Goal: Obtain resource: Download file/media

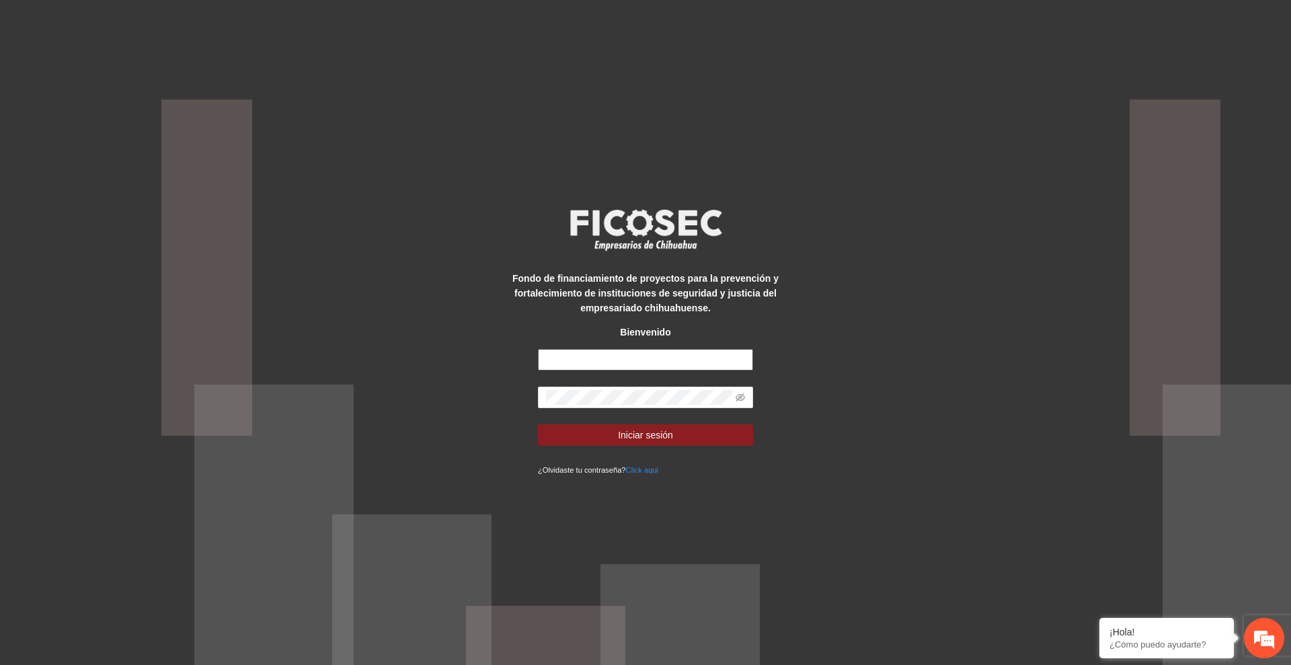
click at [696, 361] on input "text" at bounding box center [645, 360] width 215 height 22
type input "**********"
click at [641, 441] on span "Iniciar sesión" at bounding box center [645, 435] width 55 height 15
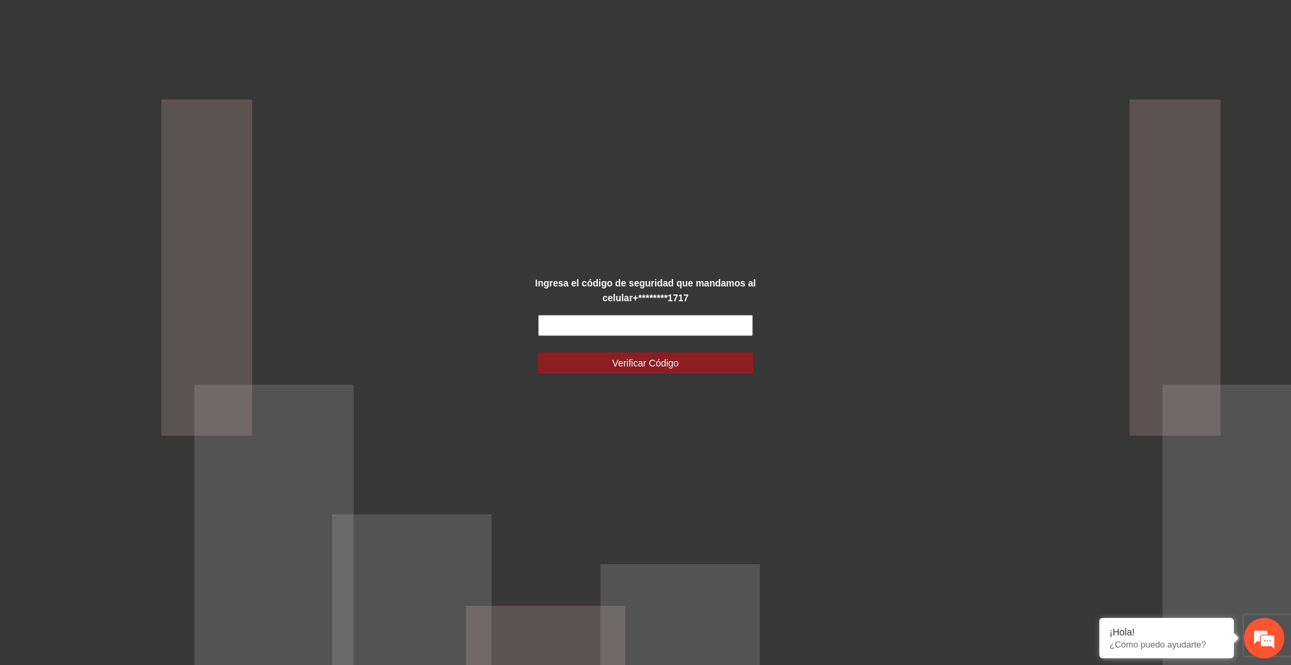
drag, startPoint x: 629, startPoint y: 322, endPoint x: 636, endPoint y: 317, distance: 8.2
click at [629, 321] on input "text" at bounding box center [645, 326] width 215 height 22
type input "******"
click at [538, 352] on button "Verificar Código" at bounding box center [645, 363] width 215 height 22
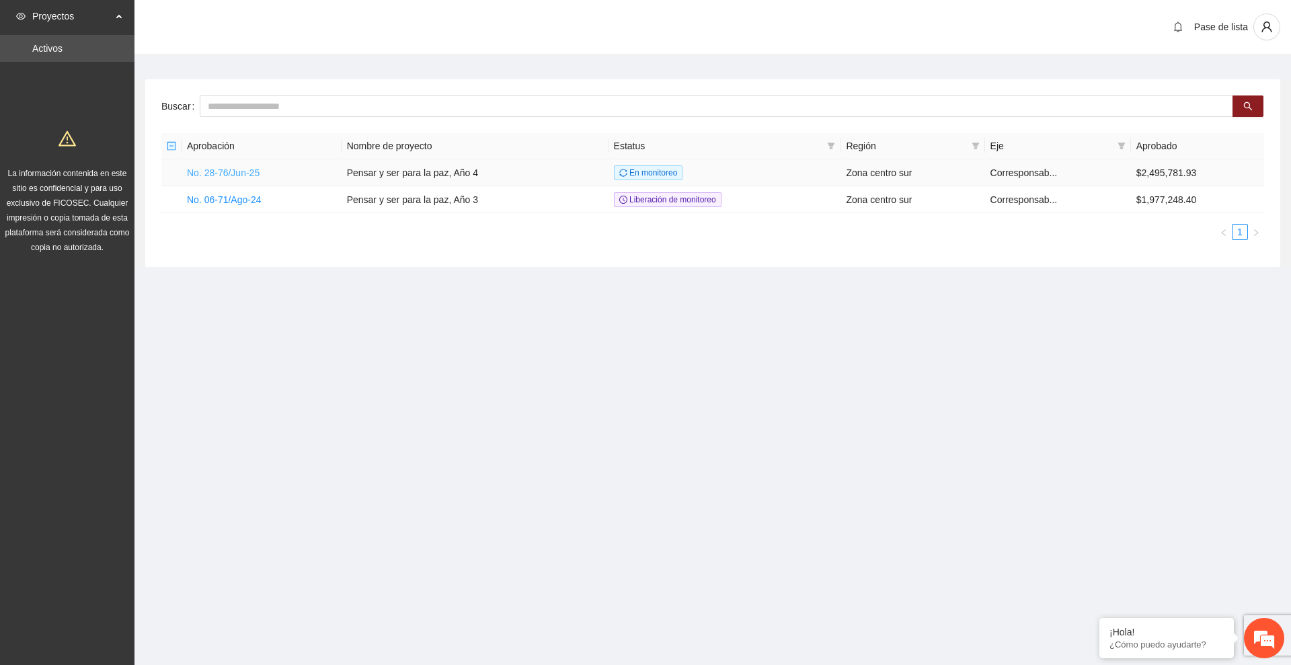
click at [250, 173] on link "No. 28-76/Jun-25" at bounding box center [223, 172] width 73 height 11
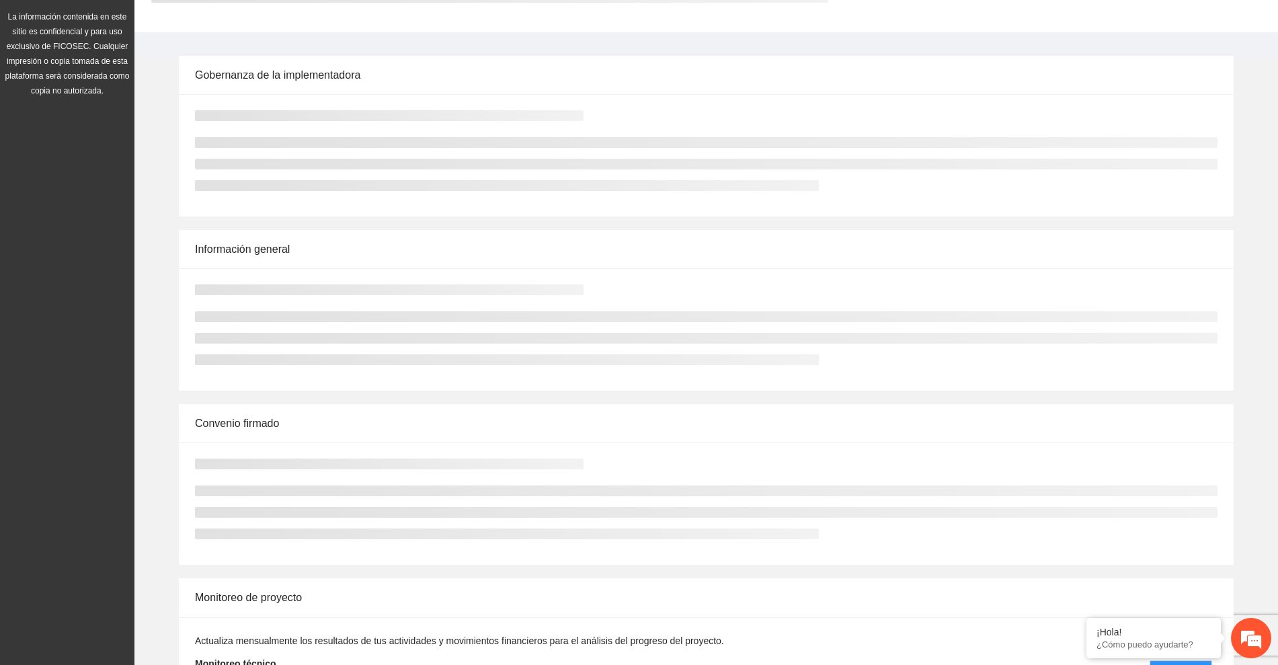
scroll to position [253, 0]
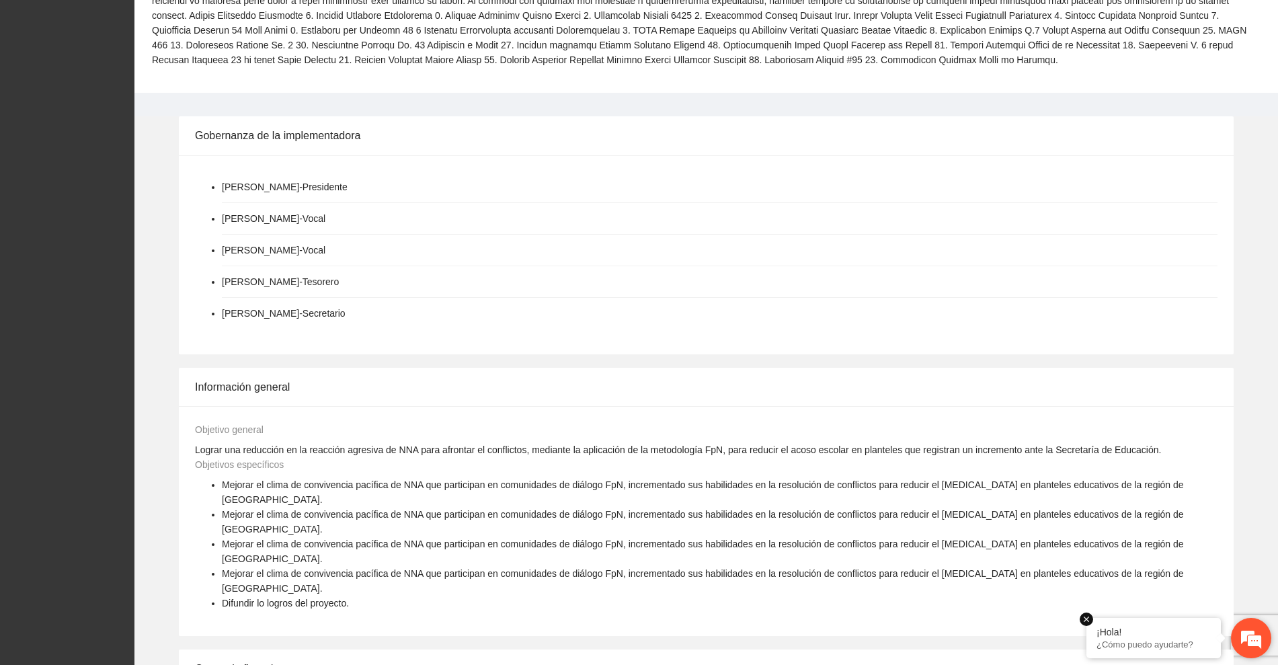
click at [1087, 615] on em at bounding box center [1086, 619] width 13 height 13
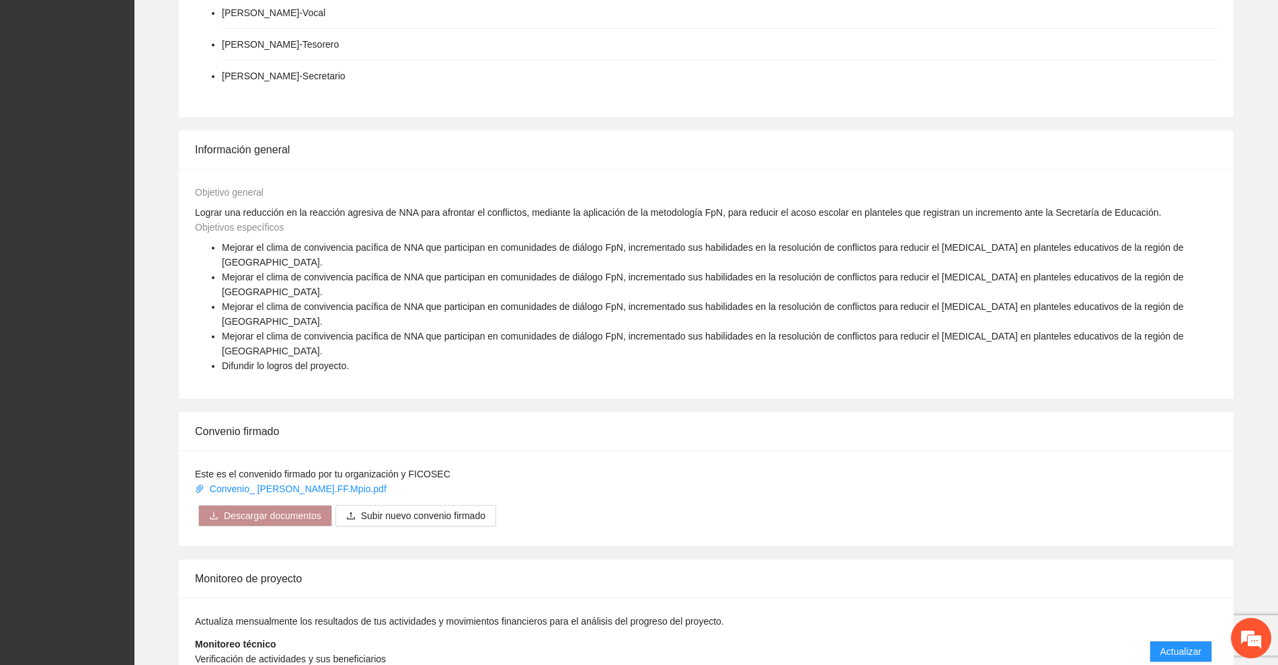
scroll to position [522, 0]
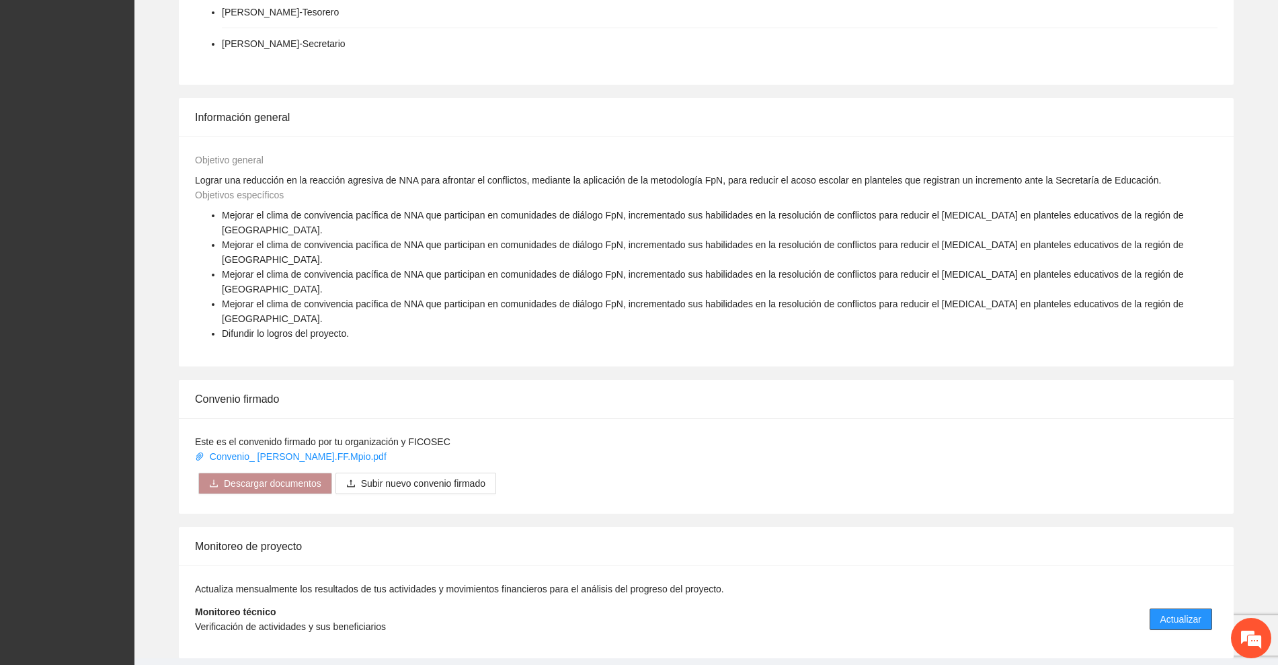
click at [1169, 612] on span "Actualizar" at bounding box center [1180, 619] width 41 height 15
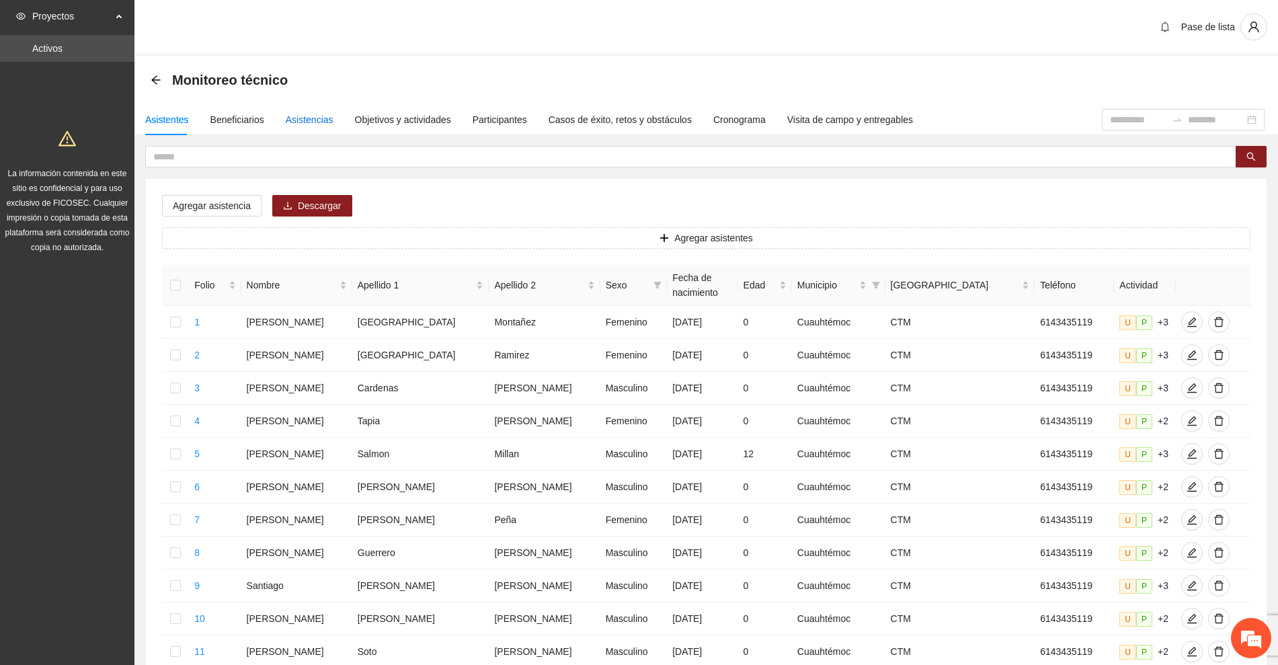
click at [304, 118] on div "Asistencias" at bounding box center [310, 119] width 48 height 15
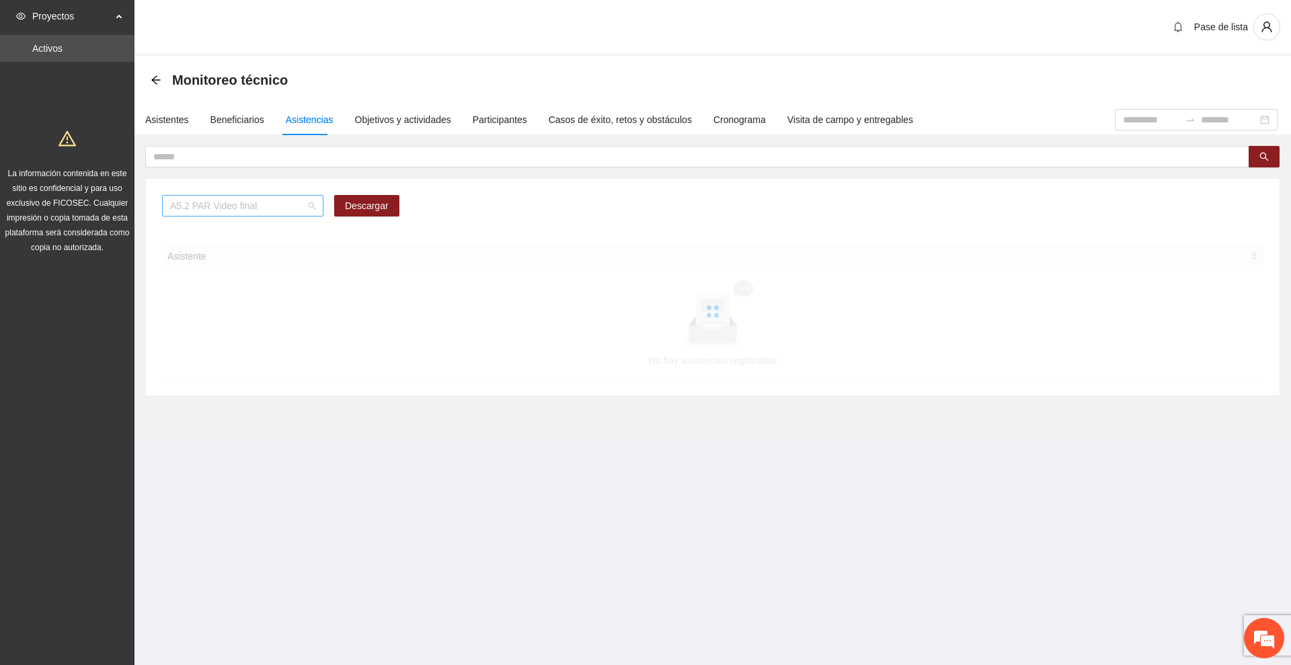
click at [292, 208] on span "A5.2 PAR Video final" at bounding box center [242, 206] width 145 height 20
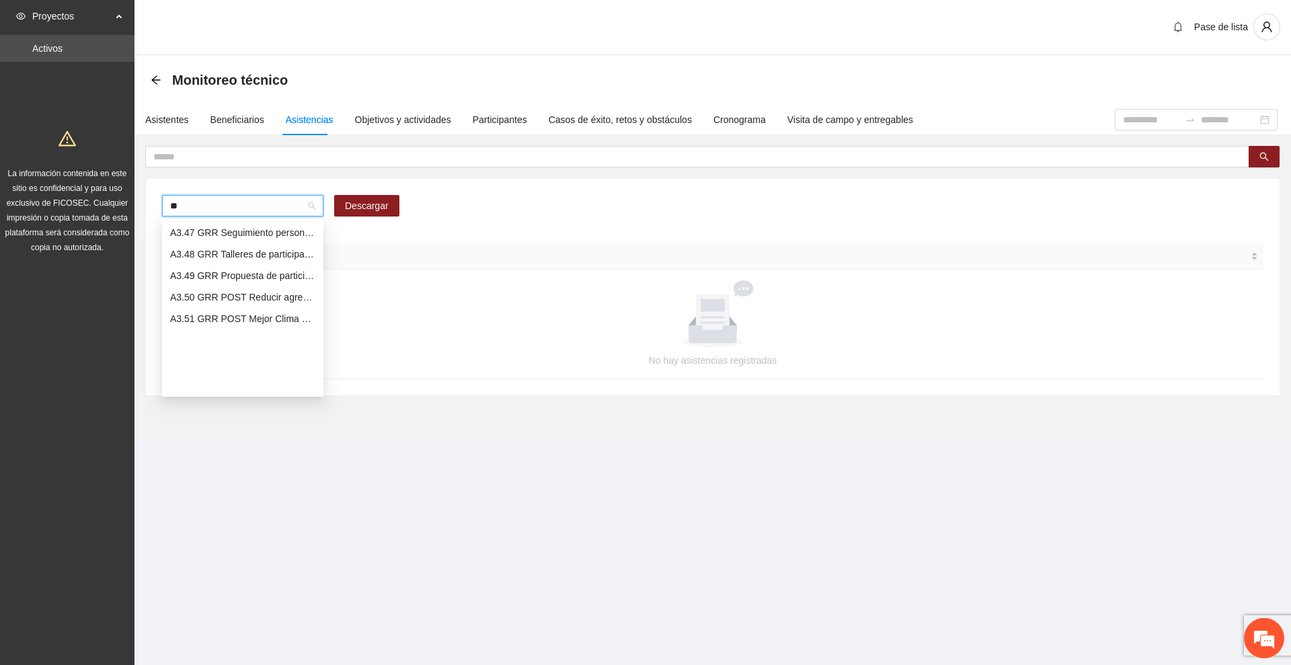
scroll to position [742, 0]
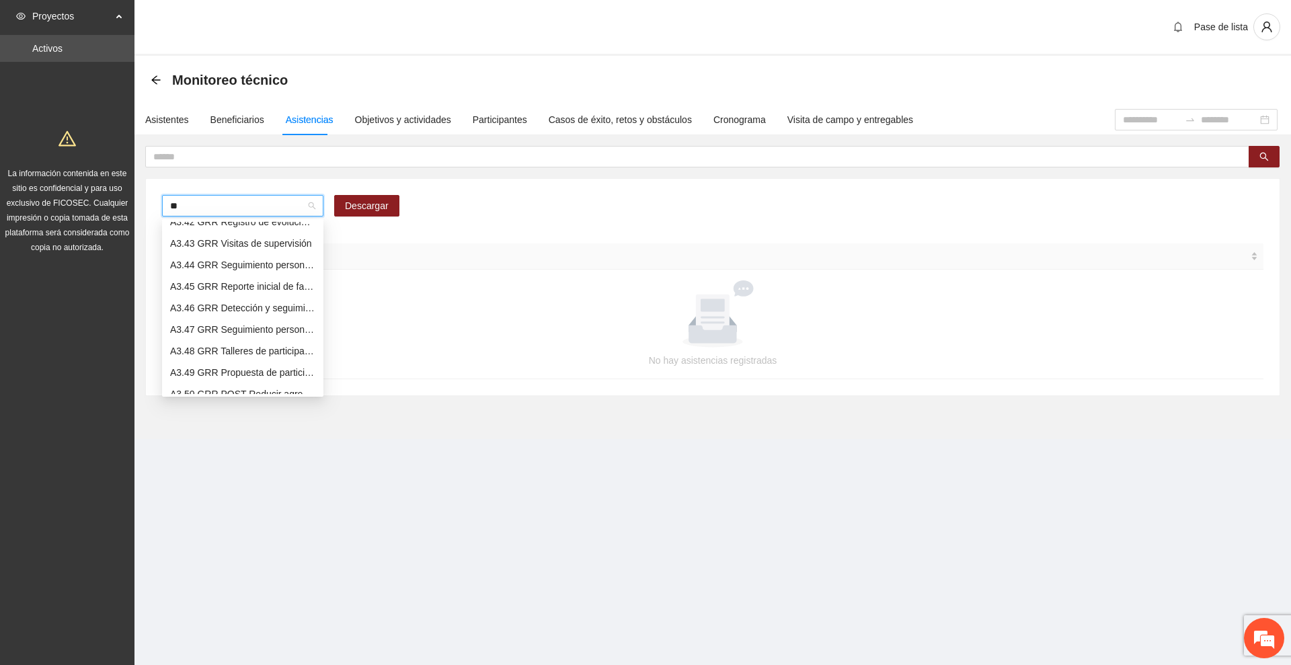
type input "***"
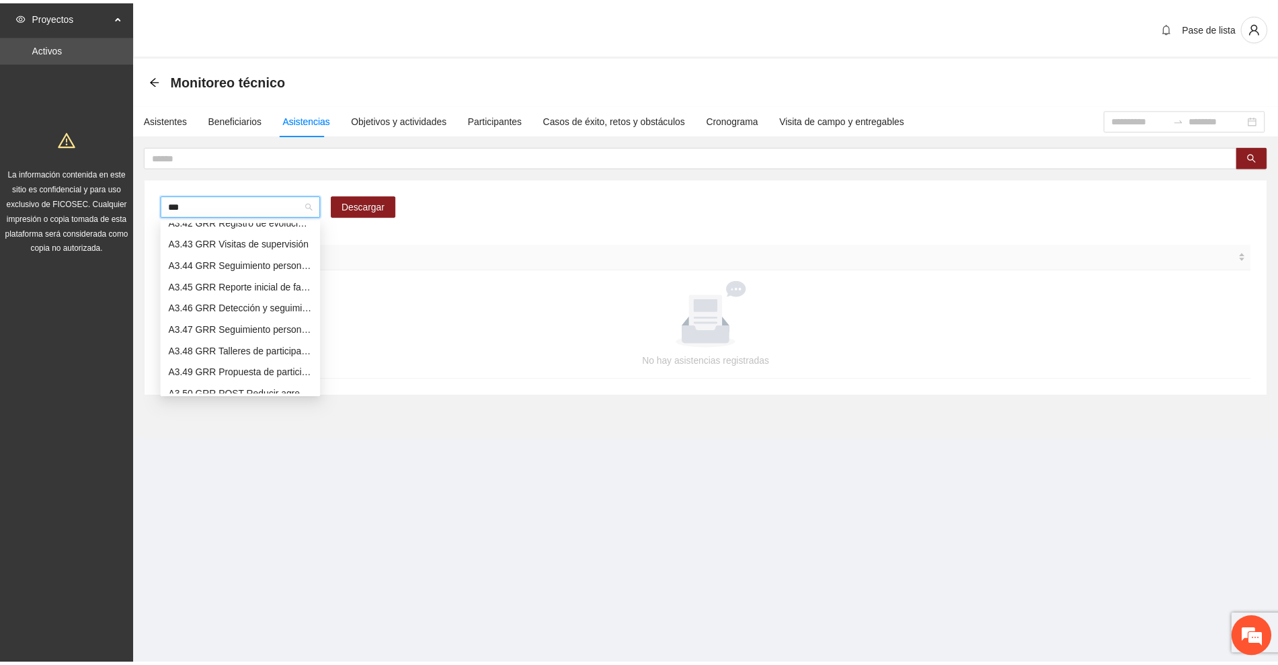
scroll to position [0, 0]
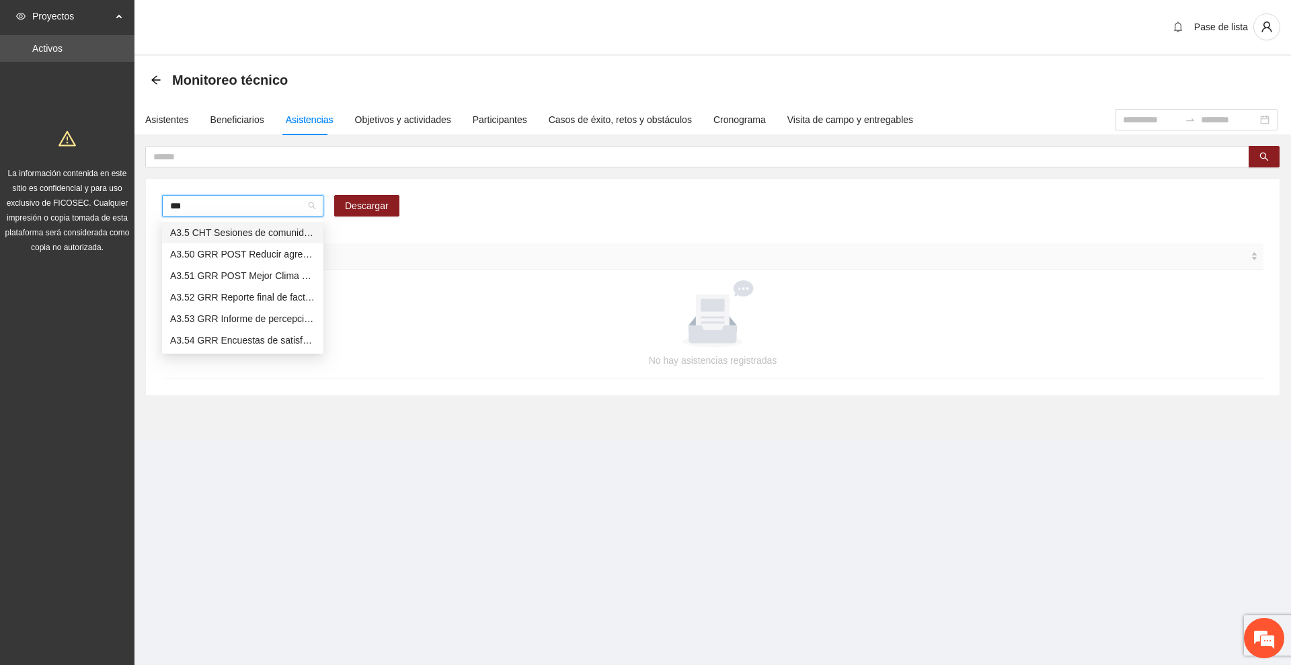
click at [281, 234] on div "A3.5 CHT Sesiones de comunidad de diálogo FpN" at bounding box center [242, 232] width 145 height 15
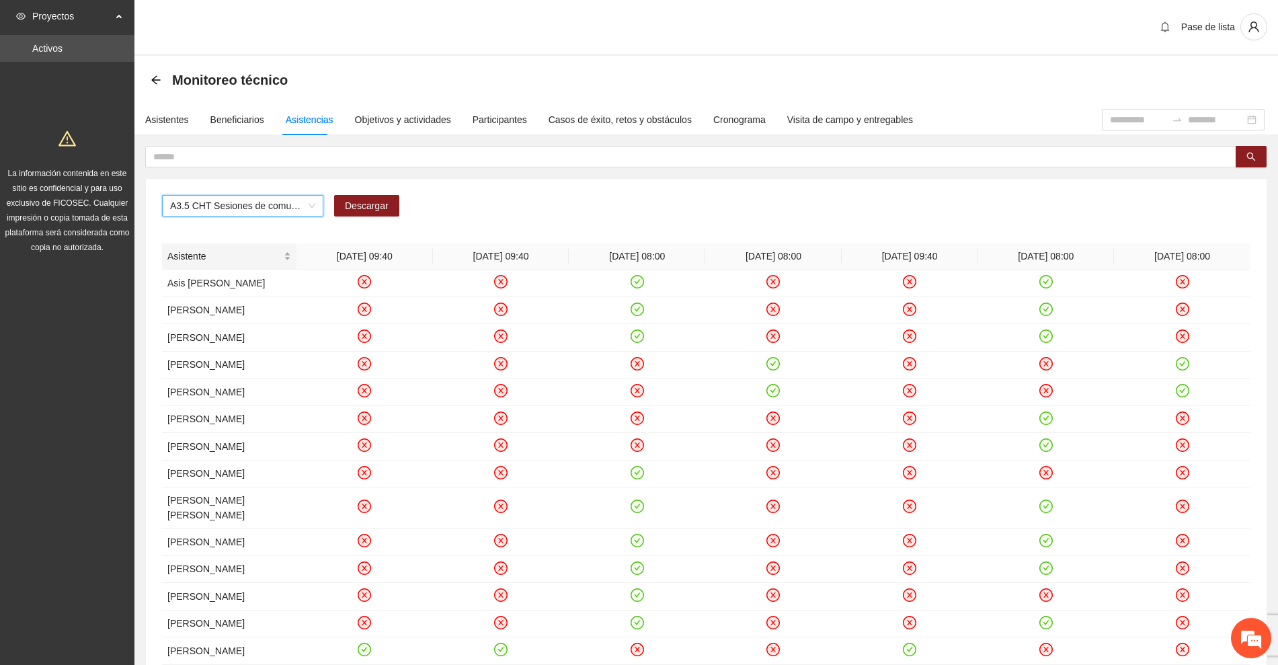
click at [291, 255] on div "Asistente" at bounding box center [229, 256] width 124 height 15
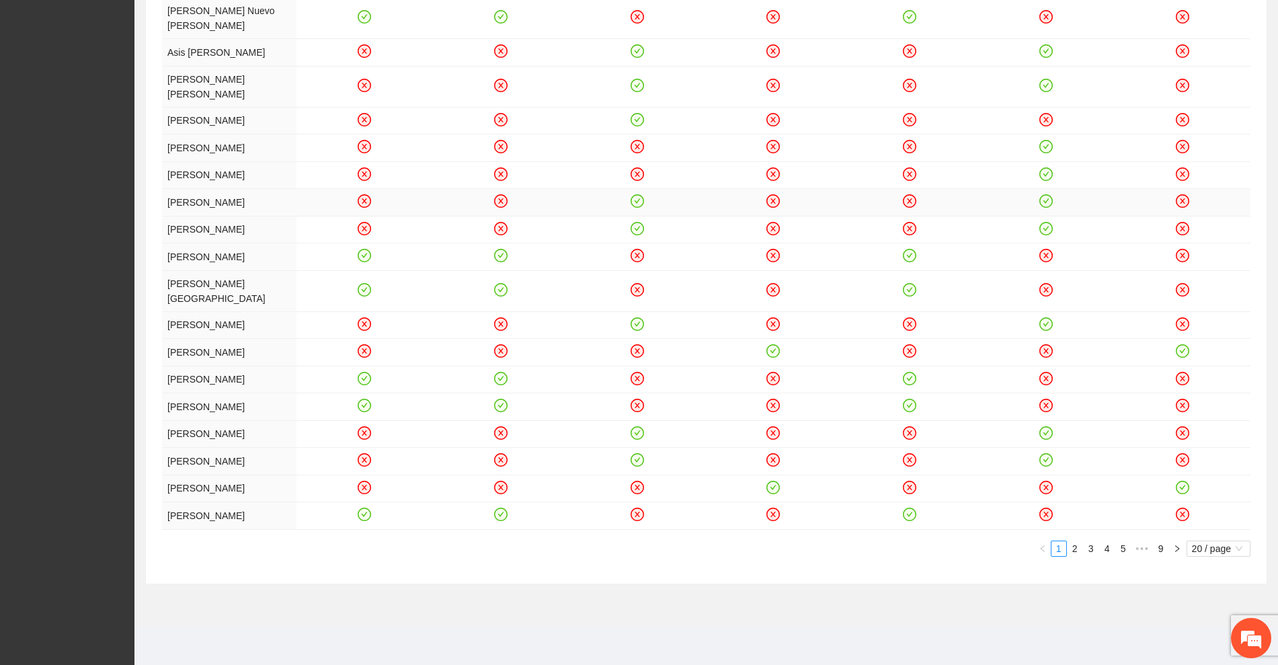
scroll to position [395, 0]
click at [1202, 550] on span "20 / page" at bounding box center [1218, 548] width 53 height 15
click at [1202, 637] on div "100 / page" at bounding box center [1219, 637] width 48 height 15
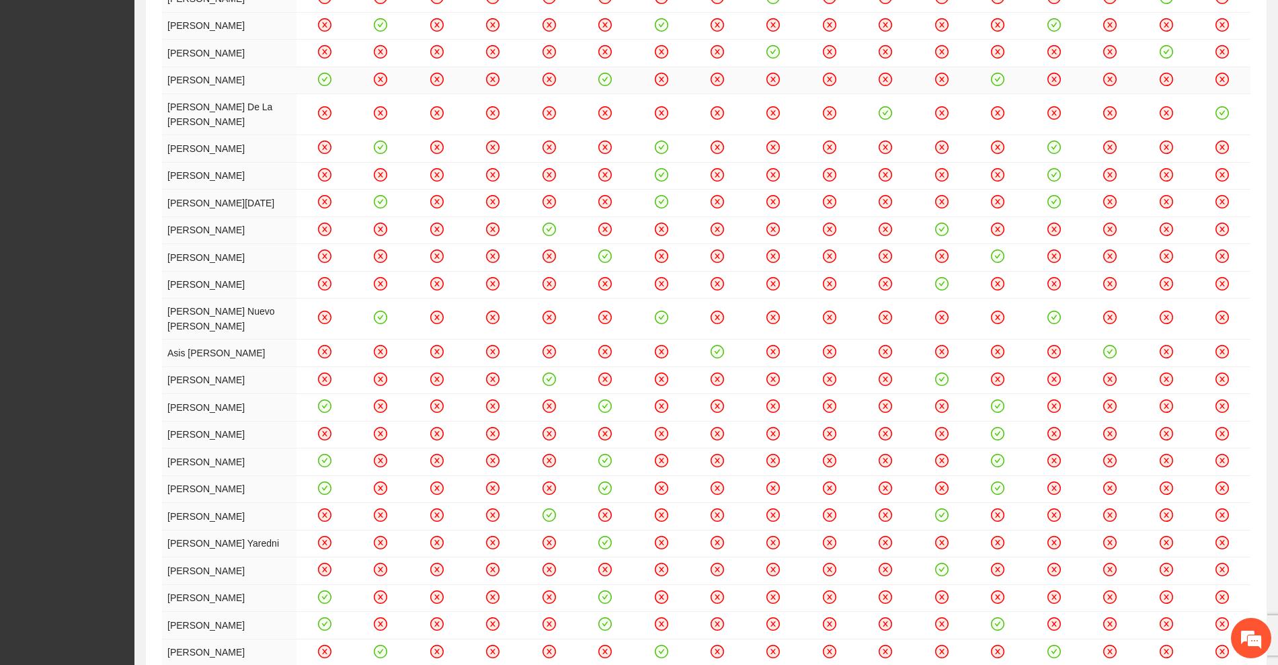
scroll to position [0, 0]
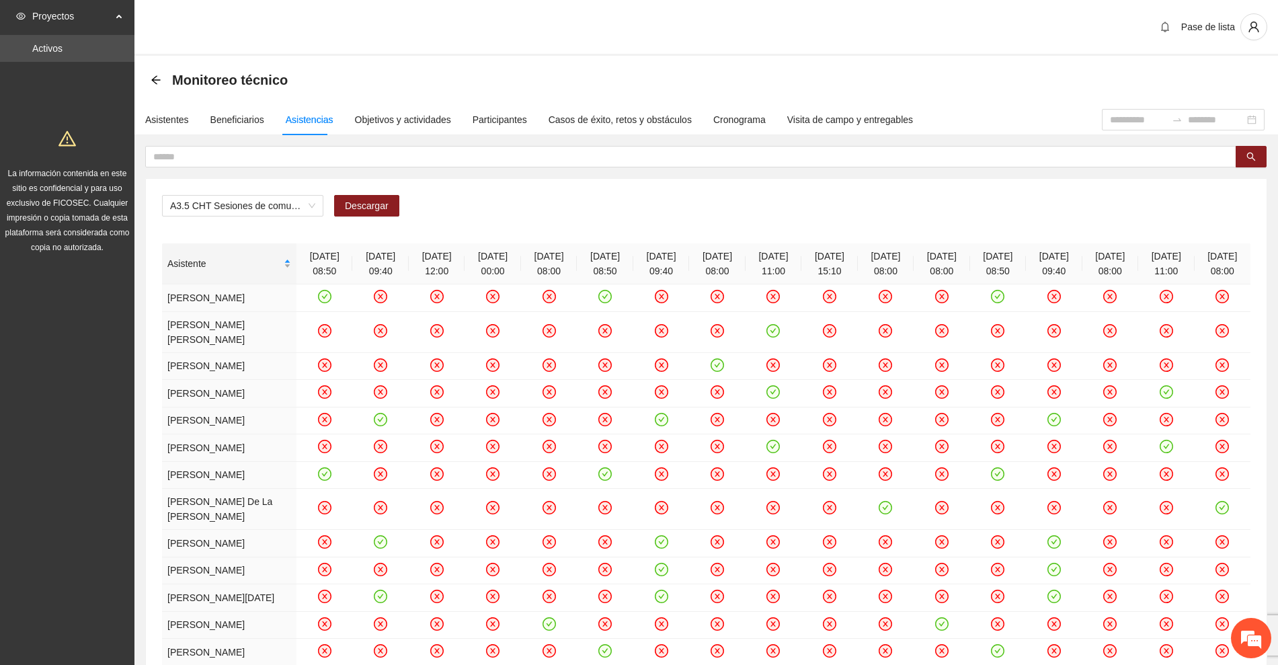
click at [213, 265] on div "Asistente" at bounding box center [229, 263] width 124 height 15
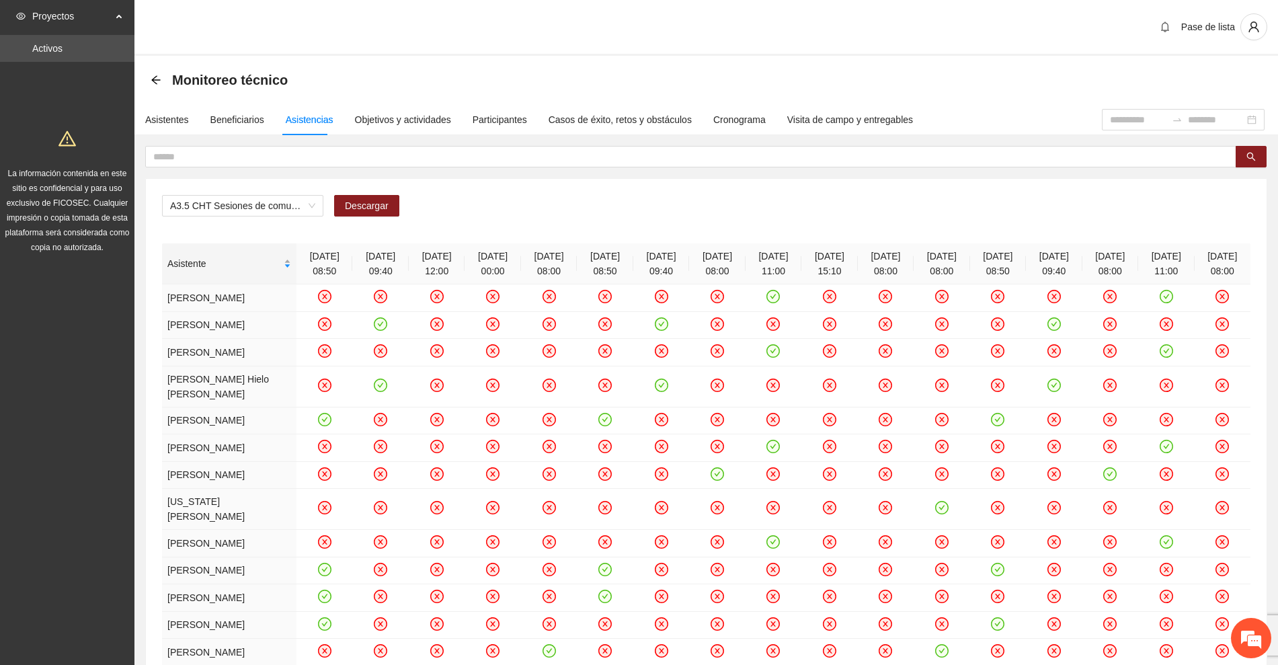
click at [216, 265] on div "Asistente" at bounding box center [229, 263] width 124 height 15
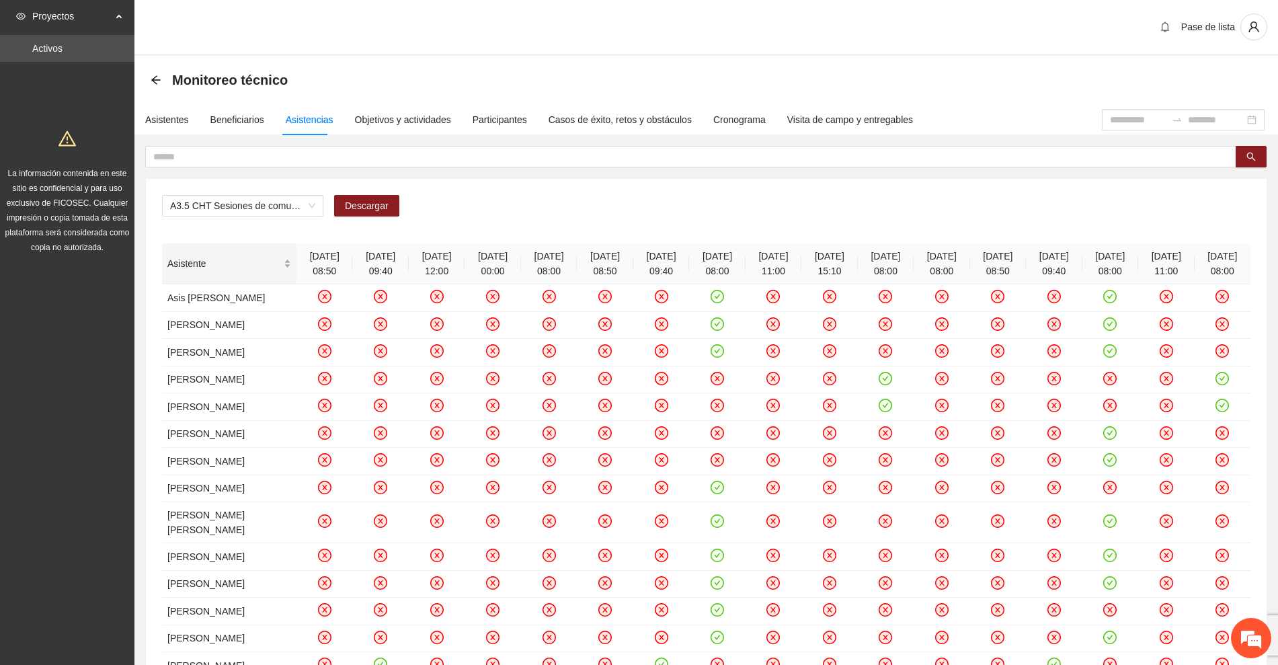
click at [216, 258] on div "Asistente" at bounding box center [229, 263] width 124 height 15
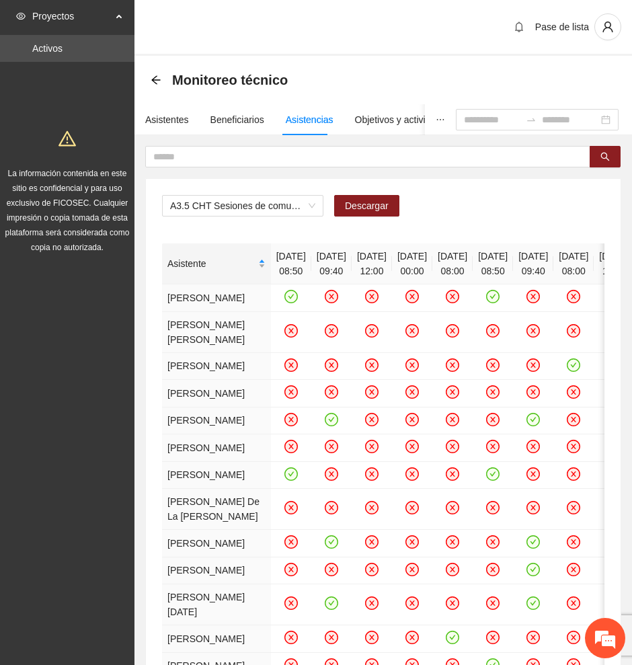
click at [193, 264] on span "Asistente" at bounding box center [211, 263] width 88 height 15
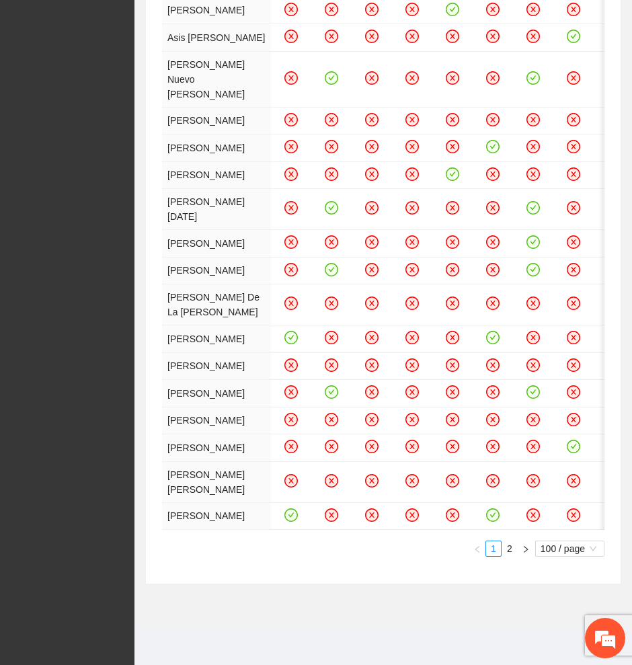
scroll to position [5895, 0]
click at [515, 547] on link "2" at bounding box center [509, 548] width 15 height 15
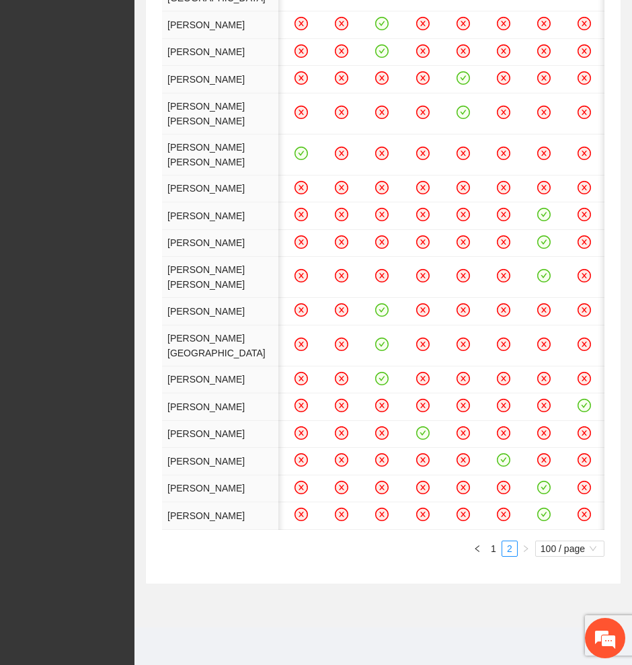
scroll to position [0, 592]
click at [538, 509] on icon "check-circle" at bounding box center [543, 514] width 11 height 11
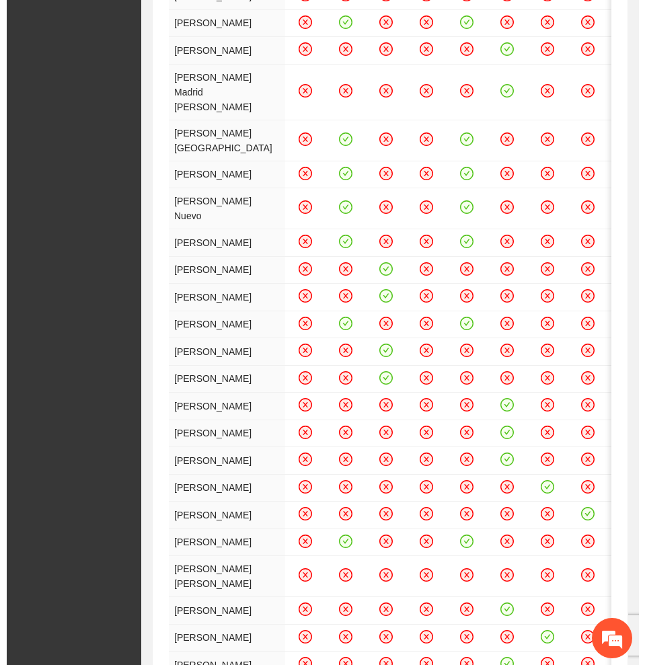
scroll to position [0, 0]
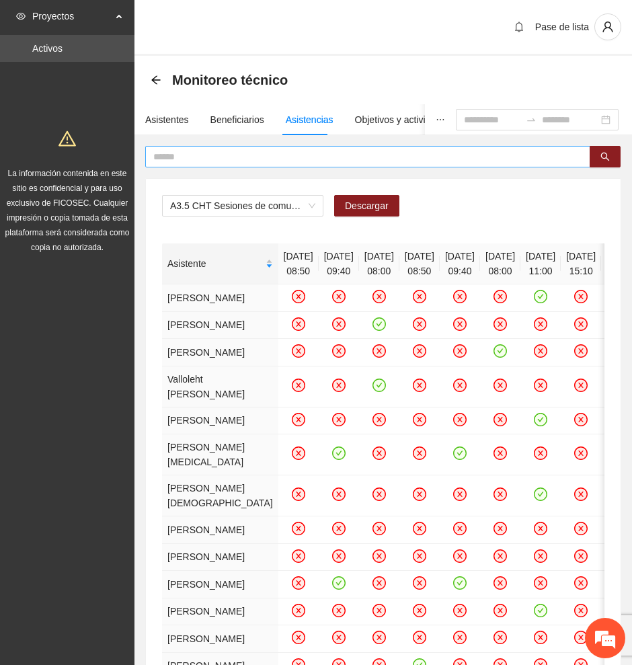
click at [247, 159] on input "text" at bounding box center [362, 156] width 418 height 15
type input "**********"
click at [602, 153] on icon "search" at bounding box center [605, 157] width 9 height 9
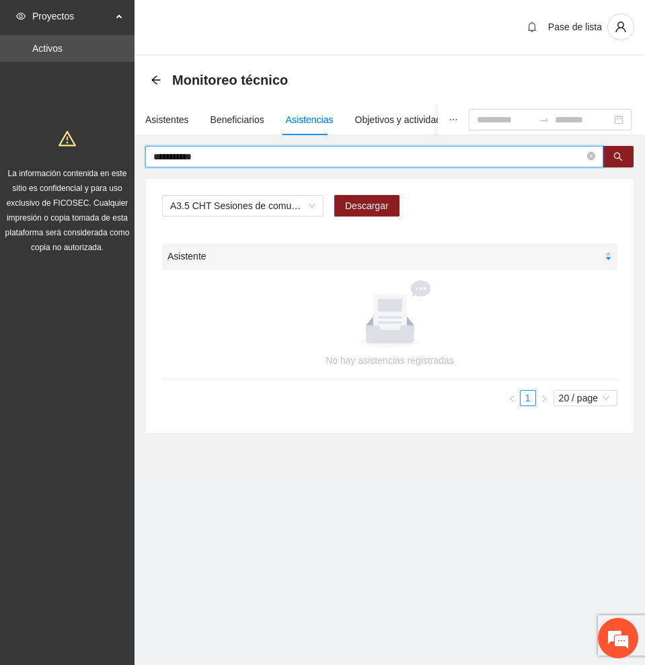
drag, startPoint x: 264, startPoint y: 157, endPoint x: 129, endPoint y: 157, distance: 135.1
click at [129, 157] on section "**********" at bounding box center [322, 332] width 645 height 665
click at [619, 157] on icon "search" at bounding box center [618, 157] width 9 height 9
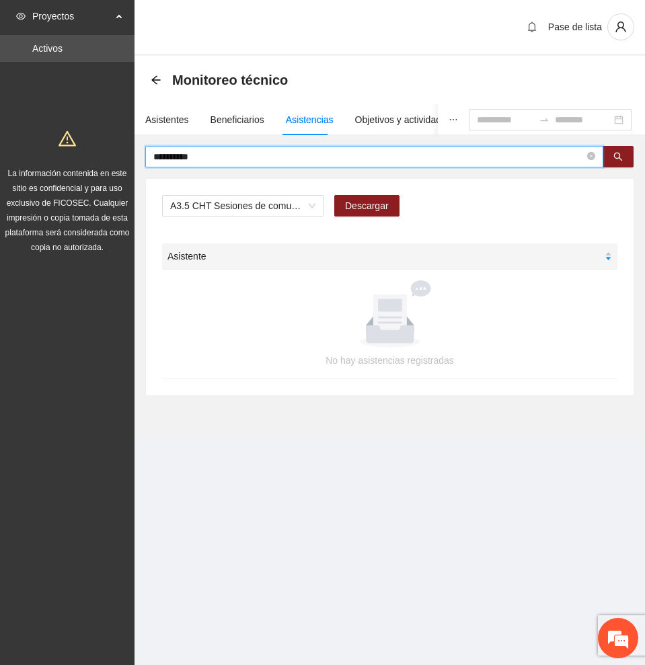
drag, startPoint x: 247, startPoint y: 157, endPoint x: 73, endPoint y: 153, distance: 174.2
click at [73, 153] on section "**********" at bounding box center [322, 332] width 645 height 665
click at [624, 152] on button "button" at bounding box center [617, 157] width 31 height 22
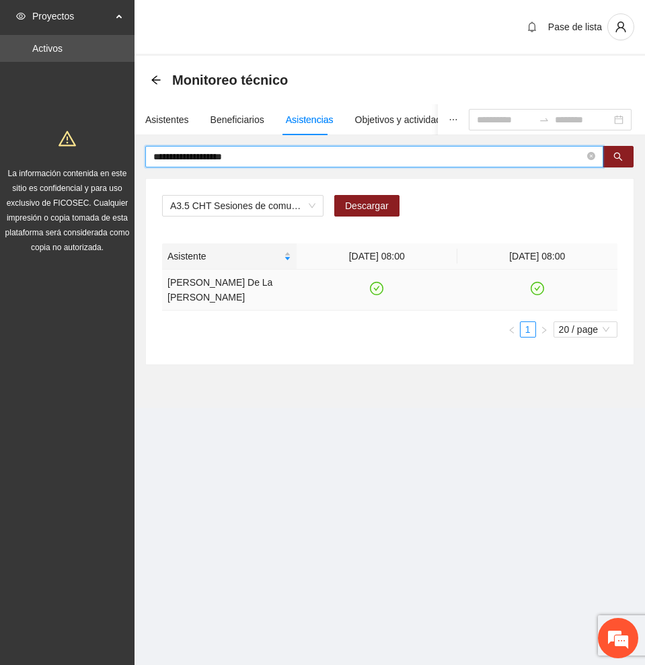
click at [375, 288] on icon "check-circle" at bounding box center [377, 288] width 6 height 5
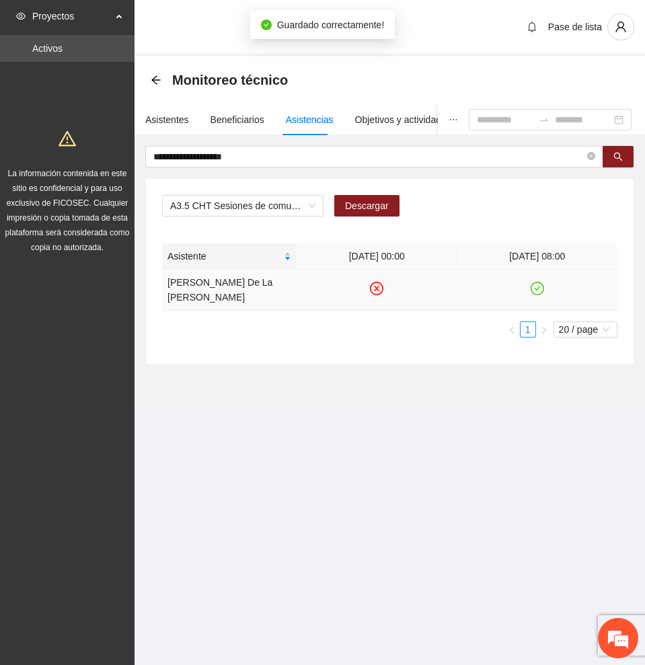
click at [539, 288] on icon "check-circle" at bounding box center [536, 288] width 11 height 11
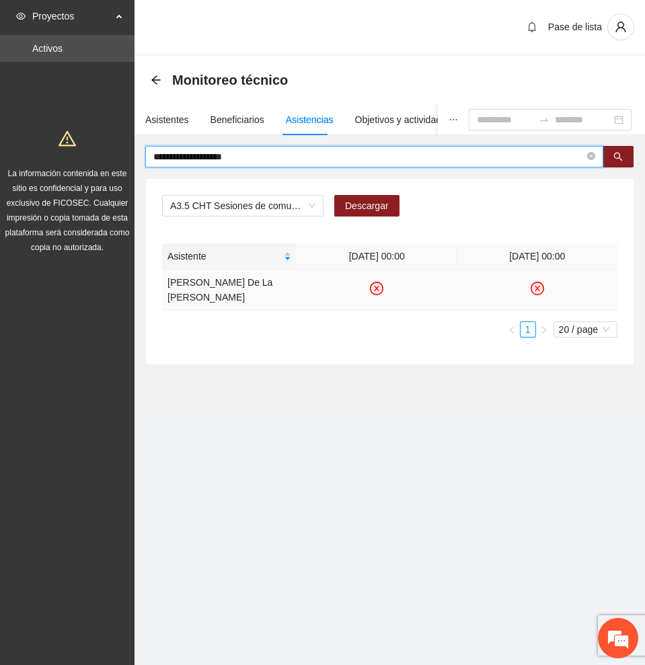
drag, startPoint x: 336, startPoint y: 159, endPoint x: 42, endPoint y: 159, distance: 293.8
click at [46, 159] on section "**********" at bounding box center [322, 332] width 645 height 665
click at [610, 155] on button "button" at bounding box center [617, 157] width 31 height 22
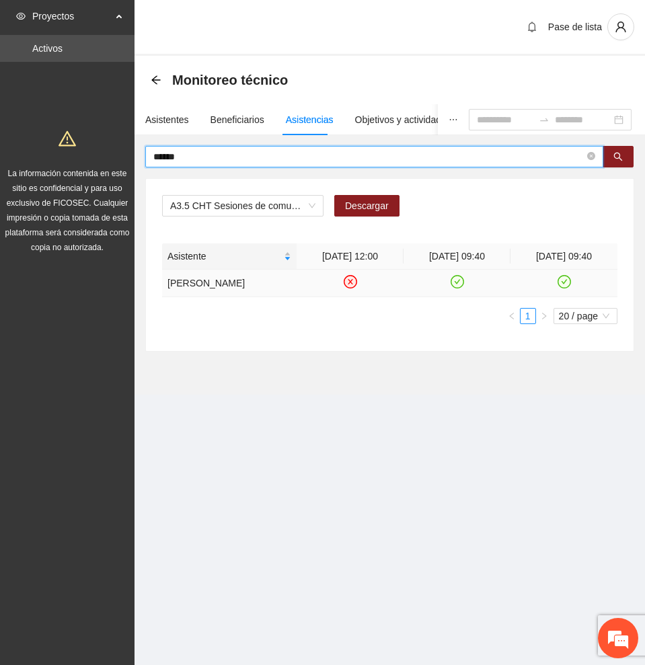
click at [461, 281] on icon "check-circle" at bounding box center [456, 281] width 11 height 11
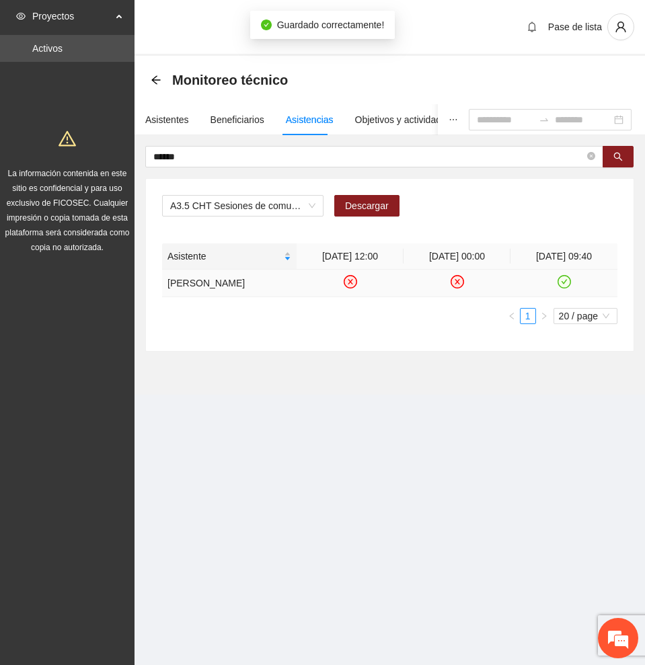
click at [564, 280] on icon "check-circle" at bounding box center [563, 281] width 11 height 11
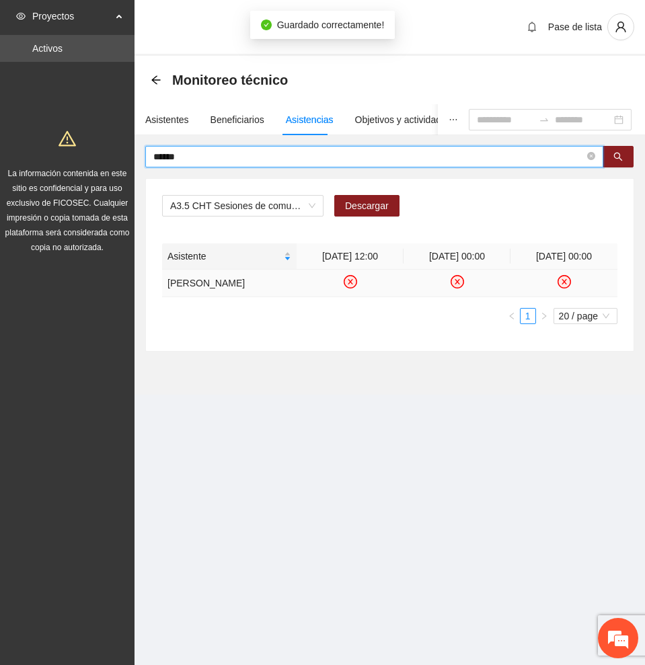
drag, startPoint x: 219, startPoint y: 158, endPoint x: 30, endPoint y: 149, distance: 189.8
click at [30, 149] on section "Proyectos Activos La información contenida en este sitio es confidencial y para…" at bounding box center [322, 332] width 645 height 665
click at [621, 154] on icon "search" at bounding box center [617, 156] width 9 height 9
click at [347, 282] on icon "check-circle" at bounding box center [349, 281] width 11 height 11
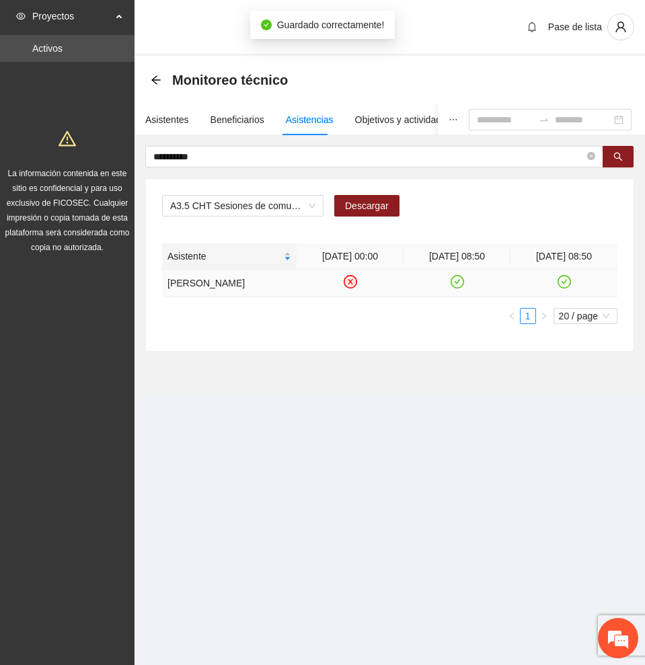
click at [457, 280] on icon "check-circle" at bounding box center [456, 281] width 11 height 11
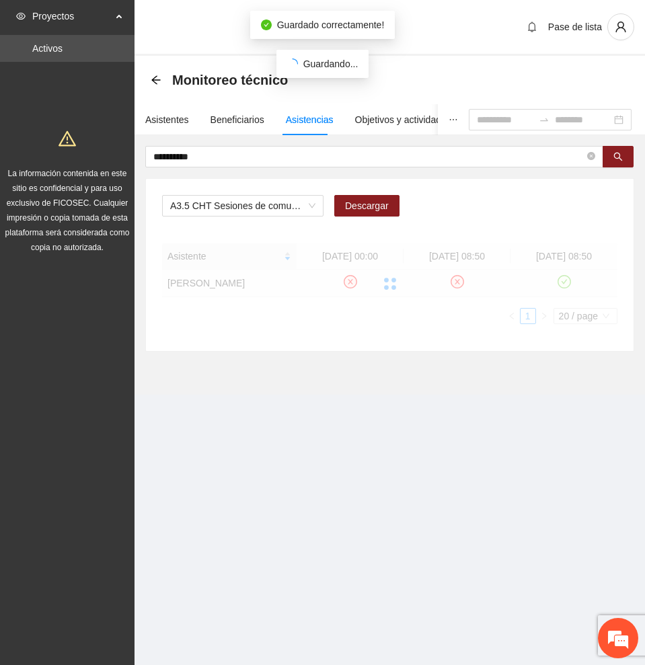
click at [563, 280] on div at bounding box center [389, 283] width 455 height 81
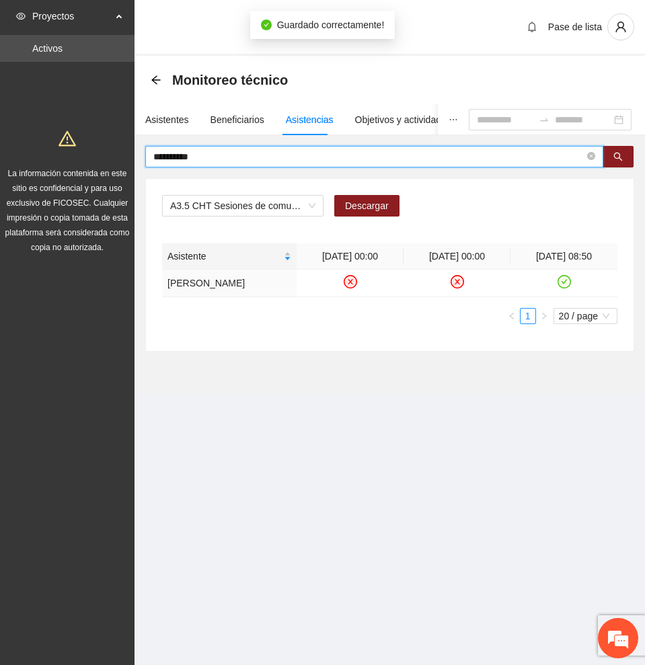
drag, startPoint x: 237, startPoint y: 159, endPoint x: 56, endPoint y: 155, distance: 180.2
click at [56, 155] on section "**********" at bounding box center [322, 332] width 645 height 665
click at [623, 155] on button "button" at bounding box center [617, 157] width 31 height 22
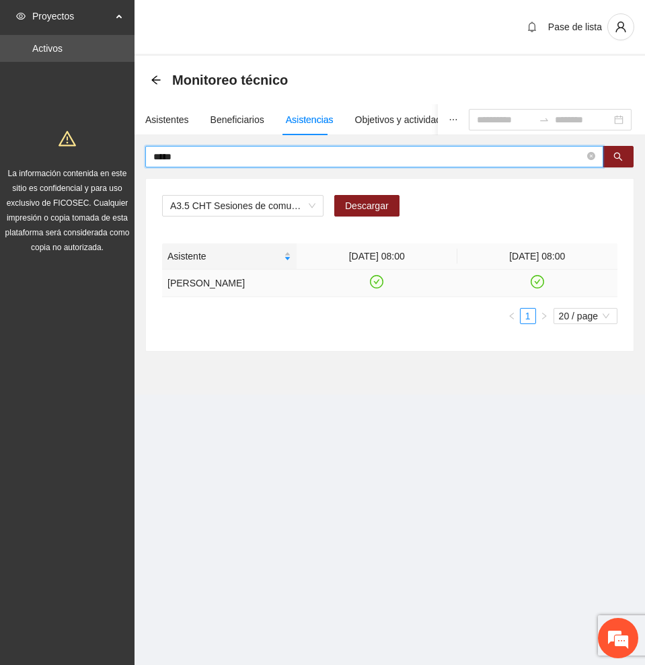
click at [373, 285] on icon "check-circle" at bounding box center [376, 281] width 11 height 11
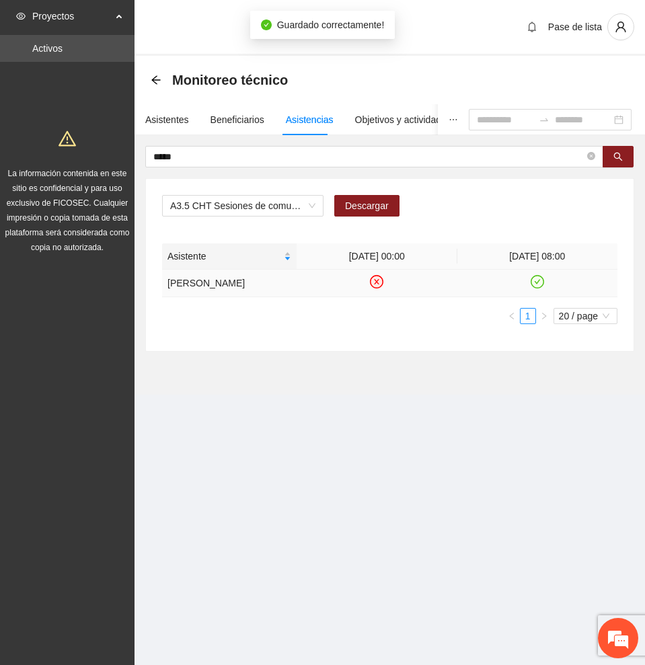
click at [535, 284] on icon "check-circle" at bounding box center [537, 281] width 6 height 5
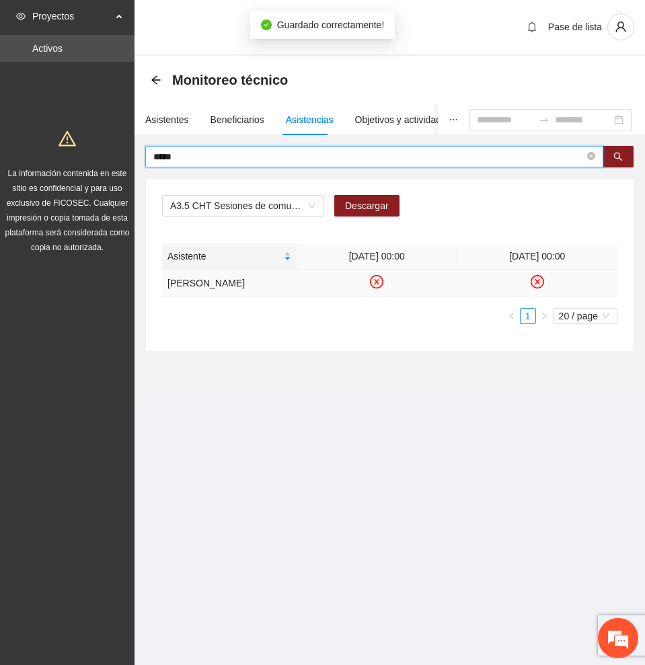
drag, startPoint x: 233, startPoint y: 155, endPoint x: -1, endPoint y: 149, distance: 233.4
click at [0, 149] on html "Proyectos Activos La información contenida en este sitio es confidencial y para…" at bounding box center [322, 332] width 645 height 665
click at [626, 155] on button "button" at bounding box center [617, 157] width 31 height 22
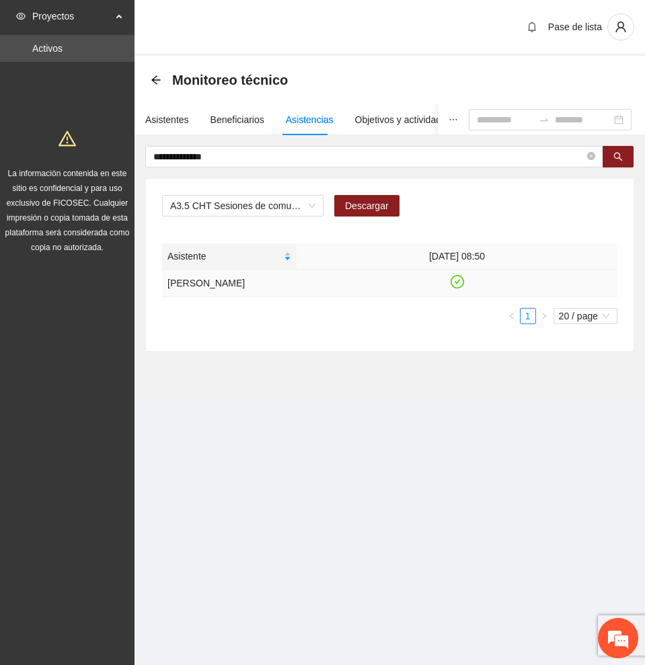
click at [458, 284] on icon "check-circle" at bounding box center [456, 281] width 11 height 11
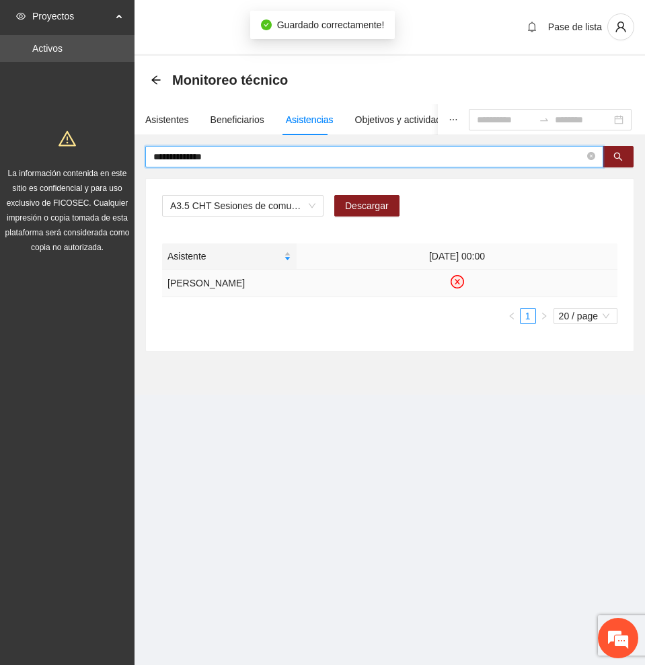
drag, startPoint x: 257, startPoint y: 155, endPoint x: -1, endPoint y: 144, distance: 257.8
click at [0, 144] on html "**********" at bounding box center [322, 332] width 645 height 665
click at [615, 157] on icon "search" at bounding box center [618, 157] width 9 height 9
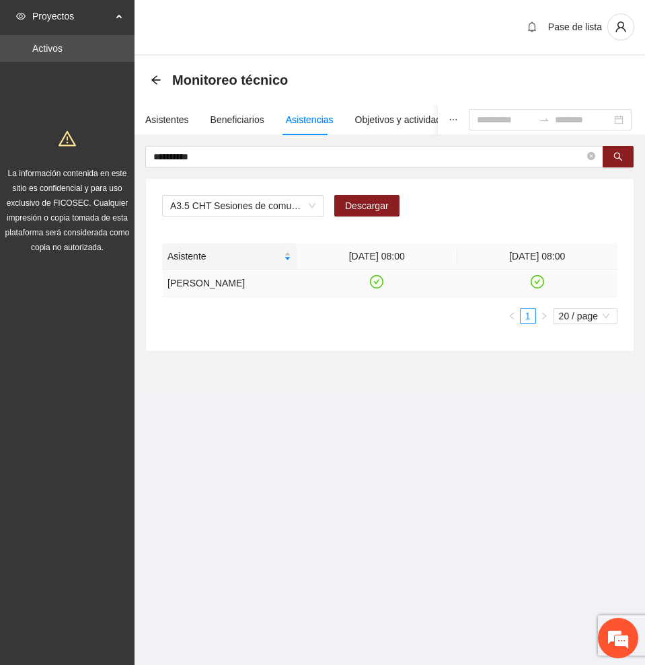
click at [378, 279] on icon "check-circle" at bounding box center [376, 281] width 11 height 11
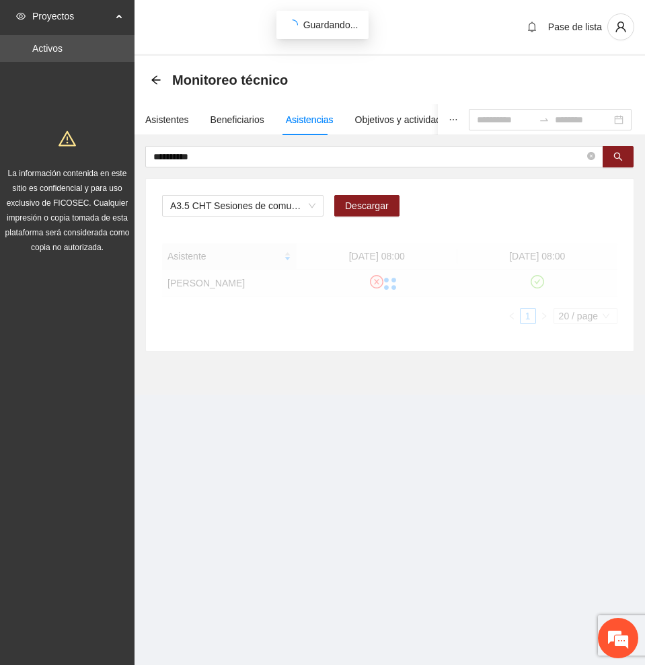
click at [537, 282] on icon "check-circle" at bounding box center [536, 281] width 11 height 11
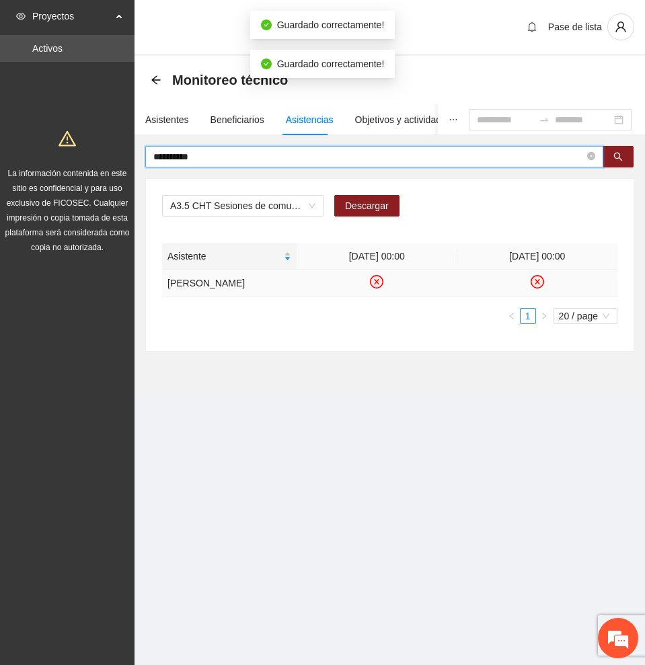
drag, startPoint x: 214, startPoint y: 158, endPoint x: 101, endPoint y: 157, distance: 113.6
click at [101, 157] on section "**********" at bounding box center [322, 332] width 645 height 665
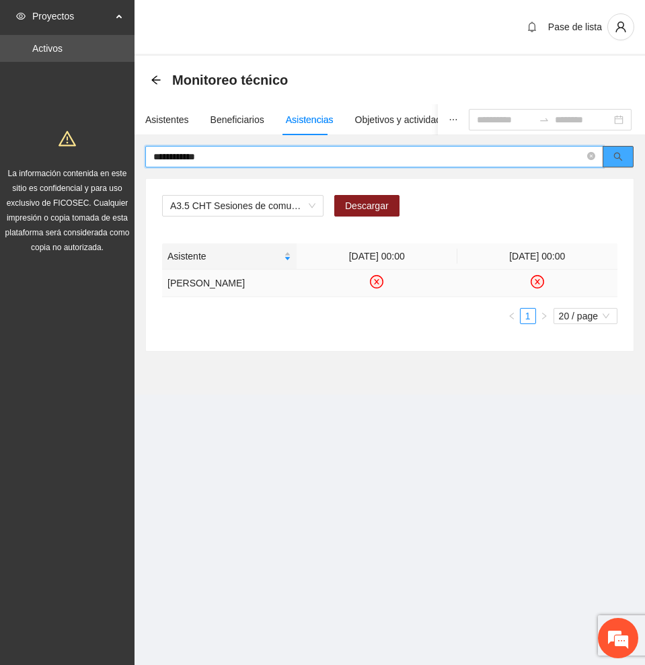
click at [617, 157] on icon "search" at bounding box center [618, 157] width 9 height 9
click at [352, 276] on icon "check-circle" at bounding box center [350, 281] width 13 height 13
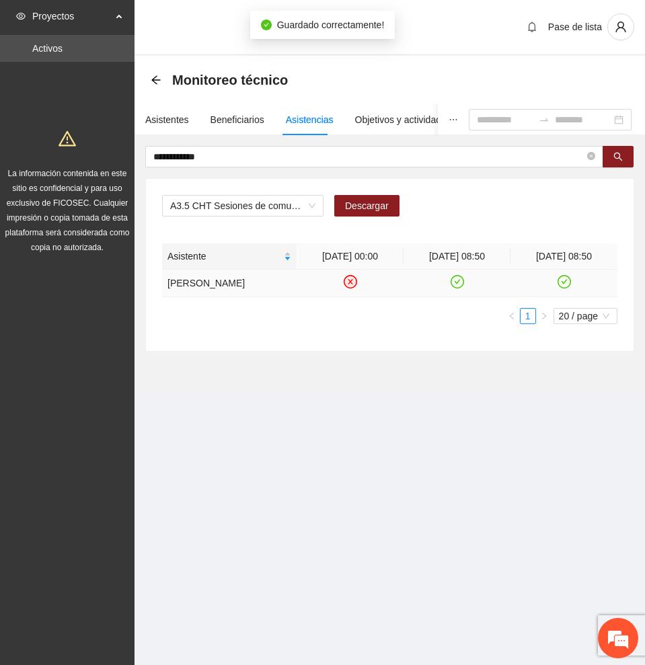
click at [455, 279] on icon "check-circle" at bounding box center [456, 281] width 11 height 11
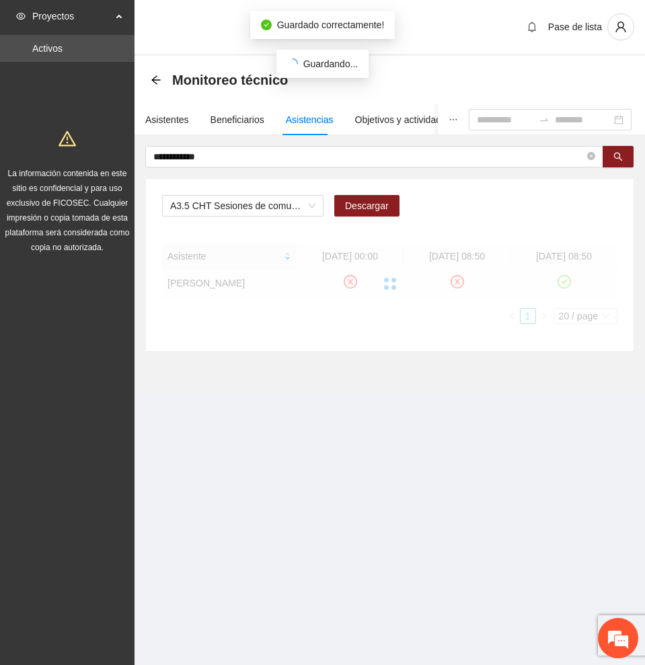
click at [564, 280] on div at bounding box center [389, 283] width 455 height 81
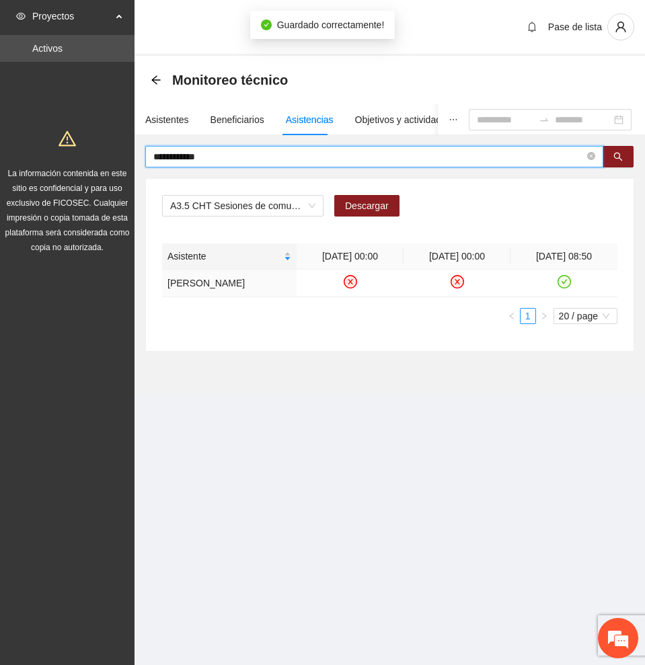
drag, startPoint x: 231, startPoint y: 155, endPoint x: 7, endPoint y: 156, distance: 223.9
click at [7, 156] on section "**********" at bounding box center [322, 332] width 645 height 665
click at [621, 155] on icon "search" at bounding box center [617, 156] width 9 height 9
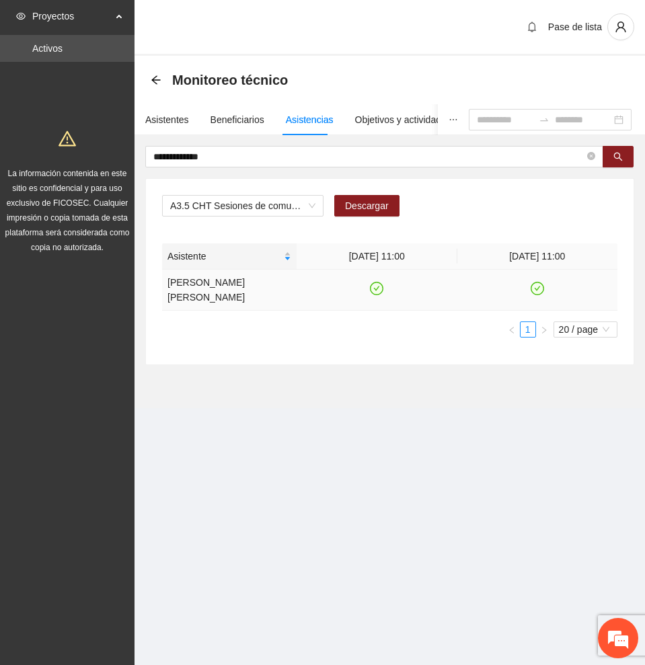
click at [374, 283] on icon "check-circle" at bounding box center [376, 288] width 11 height 11
click at [537, 283] on icon "check-circle" at bounding box center [536, 288] width 11 height 11
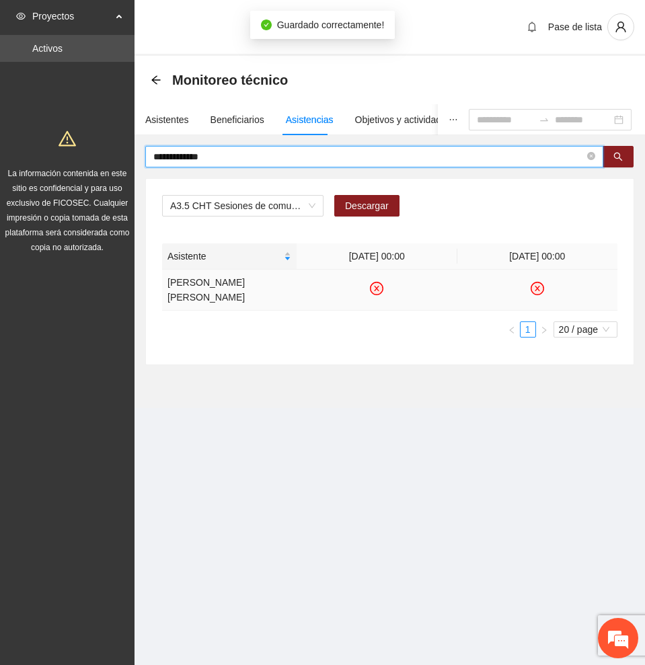
drag, startPoint x: 221, startPoint y: 155, endPoint x: 102, endPoint y: 156, distance: 119.7
click at [102, 156] on section "**********" at bounding box center [322, 332] width 645 height 665
click at [614, 157] on icon "search" at bounding box center [617, 156] width 9 height 9
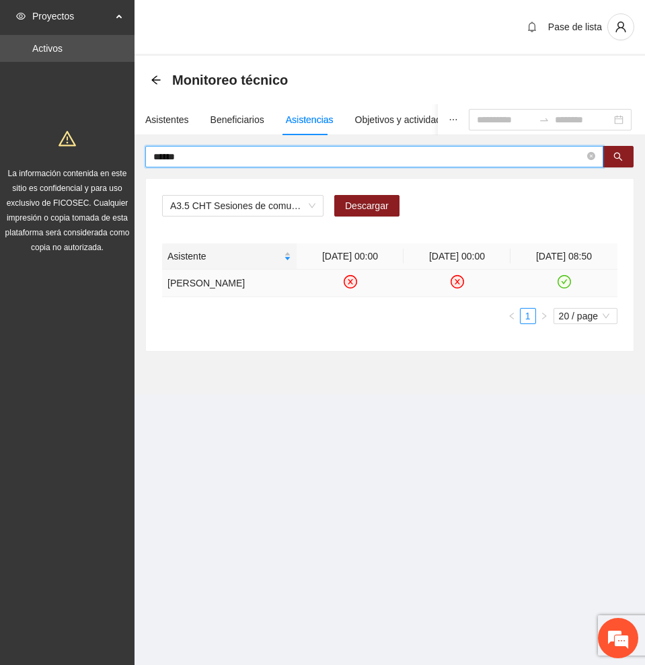
click at [567, 282] on icon "check-circle" at bounding box center [563, 281] width 11 height 11
drag, startPoint x: 269, startPoint y: 153, endPoint x: 169, endPoint y: 173, distance: 101.4
click at [169, 169] on div "****** A3.5 CHT Sesiones de comunidad de diálogo FpN Descargar Asistente [DATE]…" at bounding box center [389, 249] width 489 height 206
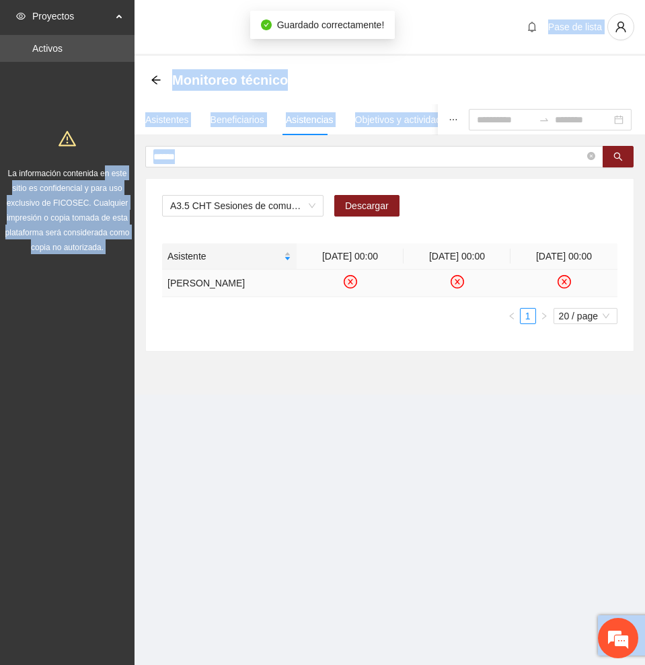
drag, startPoint x: 166, startPoint y: 182, endPoint x: 107, endPoint y: 155, distance: 65.3
click at [107, 155] on section "Proyectos Activos La información contenida en este sitio es confidencial y para…" at bounding box center [322, 332] width 645 height 665
drag, startPoint x: 201, startPoint y: 149, endPoint x: 195, endPoint y: 153, distance: 6.9
click at [200, 151] on input "******" at bounding box center [368, 156] width 431 height 15
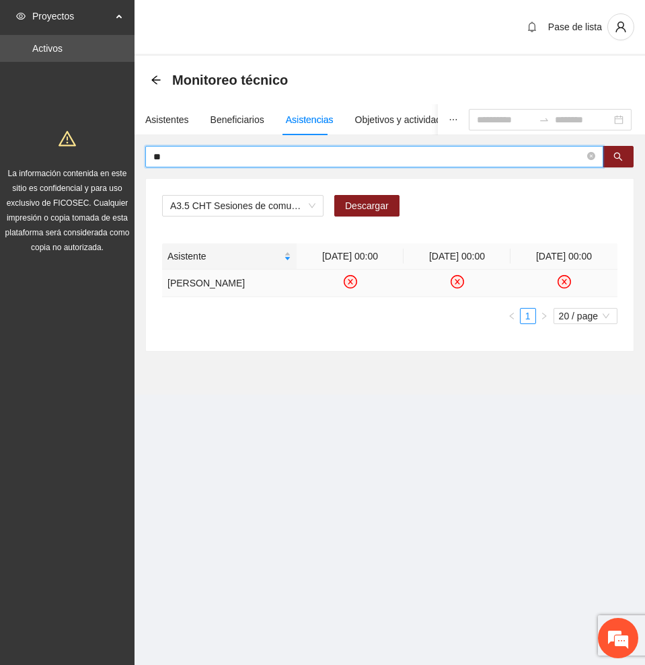
type input "*"
click at [616, 153] on icon "search" at bounding box center [618, 157] width 9 height 9
click at [385, 280] on td at bounding box center [377, 284] width 161 height 28
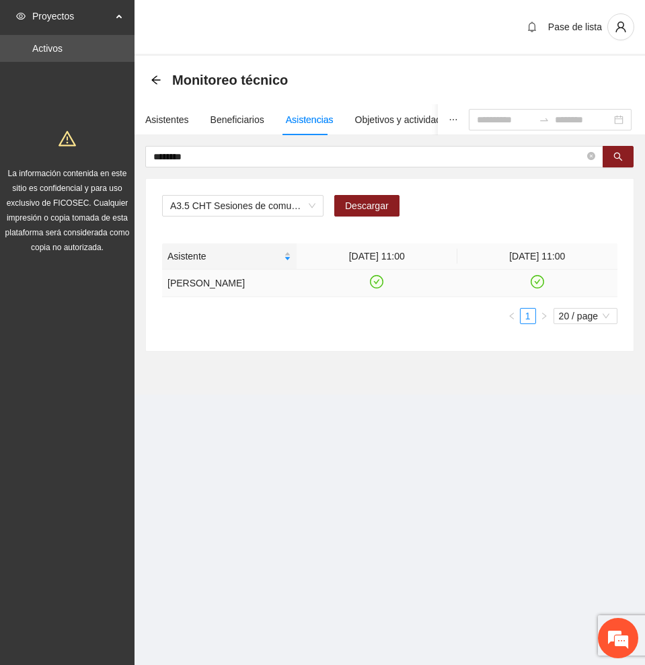
click at [377, 280] on icon "check-circle" at bounding box center [376, 281] width 11 height 11
click at [537, 285] on icon "check-circle" at bounding box center [536, 281] width 11 height 11
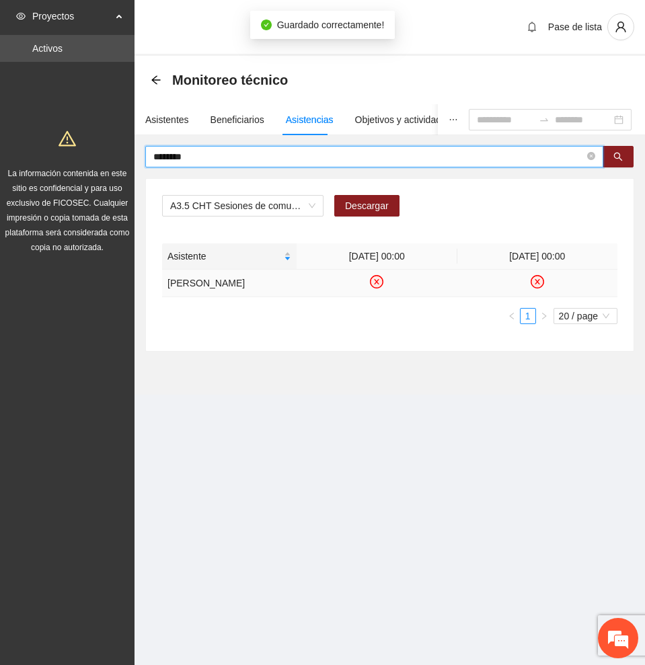
drag, startPoint x: 145, startPoint y: 155, endPoint x: 116, endPoint y: 155, distance: 28.2
click at [116, 155] on section "Proyectos Activos La información contenida en este sitio es confidencial y para…" at bounding box center [322, 332] width 645 height 665
click at [622, 151] on button "button" at bounding box center [617, 157] width 31 height 22
click at [372, 286] on icon "check-circle" at bounding box center [376, 281] width 11 height 11
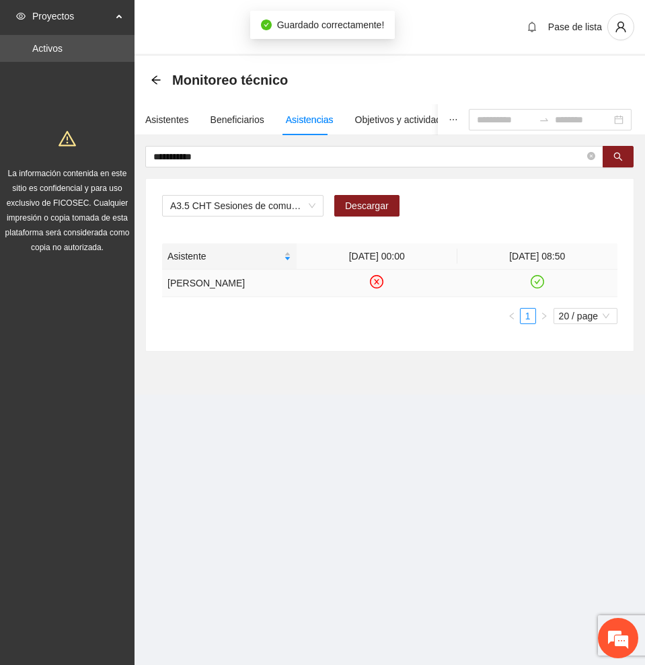
click at [538, 284] on icon "check-circle" at bounding box center [537, 281] width 6 height 5
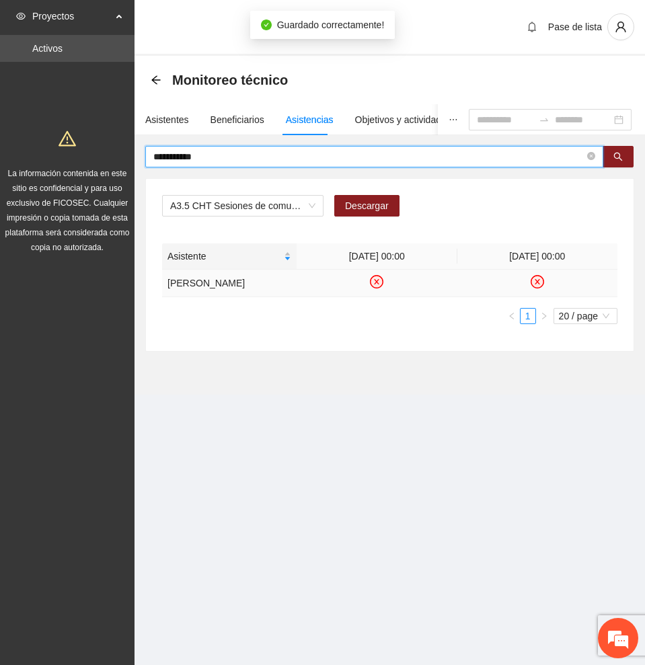
drag, startPoint x: 241, startPoint y: 153, endPoint x: -1, endPoint y: 151, distance: 241.4
click at [0, 151] on html "**********" at bounding box center [322, 332] width 645 height 665
click at [617, 156] on icon "search" at bounding box center [617, 156] width 9 height 9
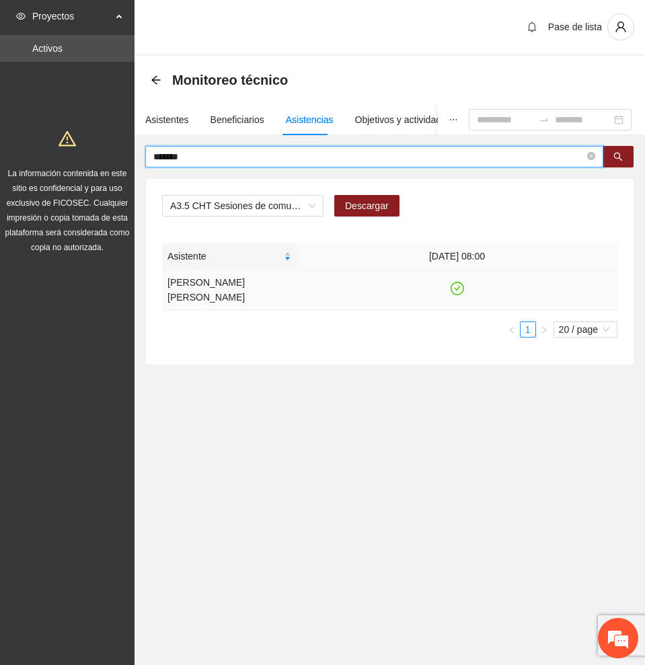
click at [454, 284] on icon "check-circle" at bounding box center [456, 288] width 11 height 11
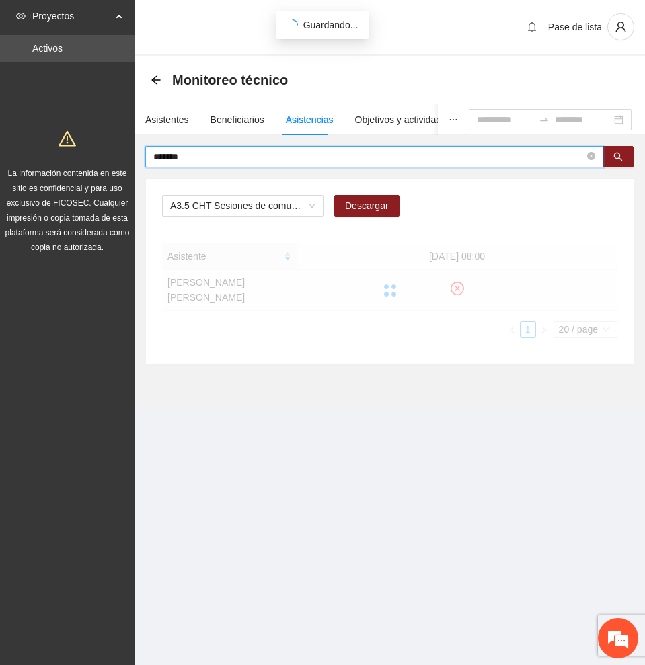
drag, startPoint x: 223, startPoint y: 160, endPoint x: 8, endPoint y: 161, distance: 215.2
click at [8, 161] on section "Proyectos Activos La información contenida en este sitio es confidencial y para…" at bounding box center [322, 332] width 645 height 665
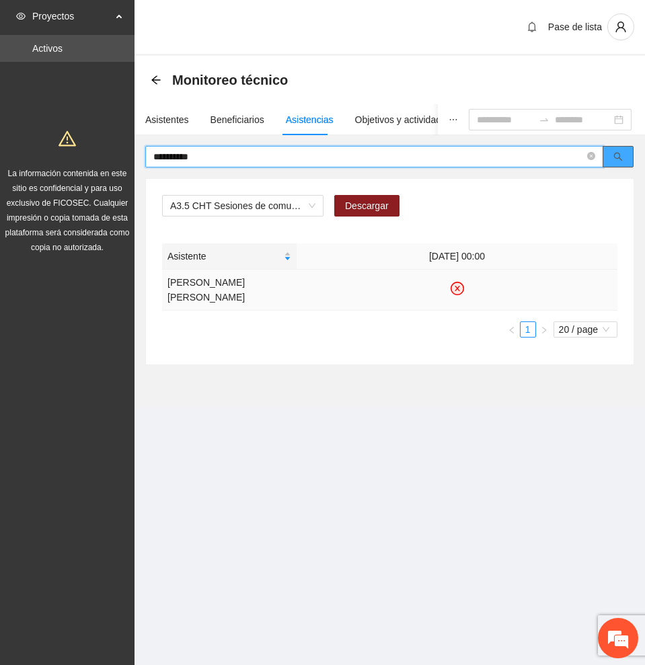
click at [621, 152] on icon "search" at bounding box center [617, 156] width 9 height 9
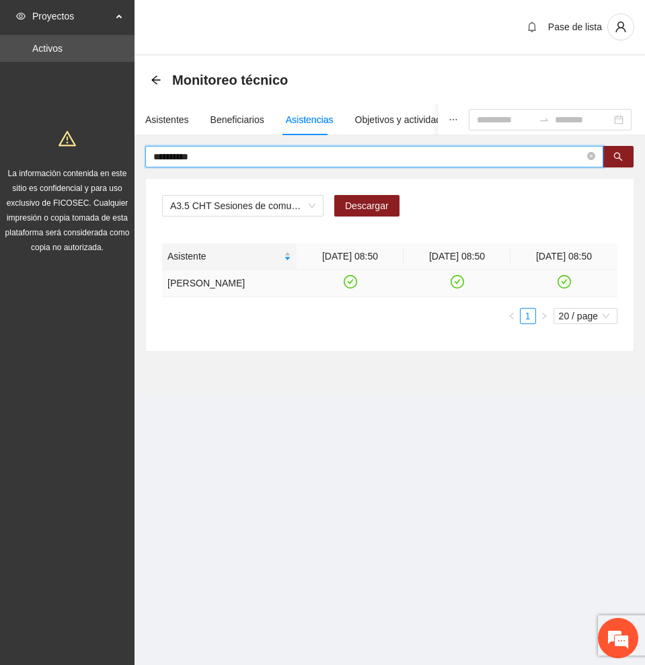
click at [350, 280] on icon "check-circle" at bounding box center [349, 281] width 11 height 11
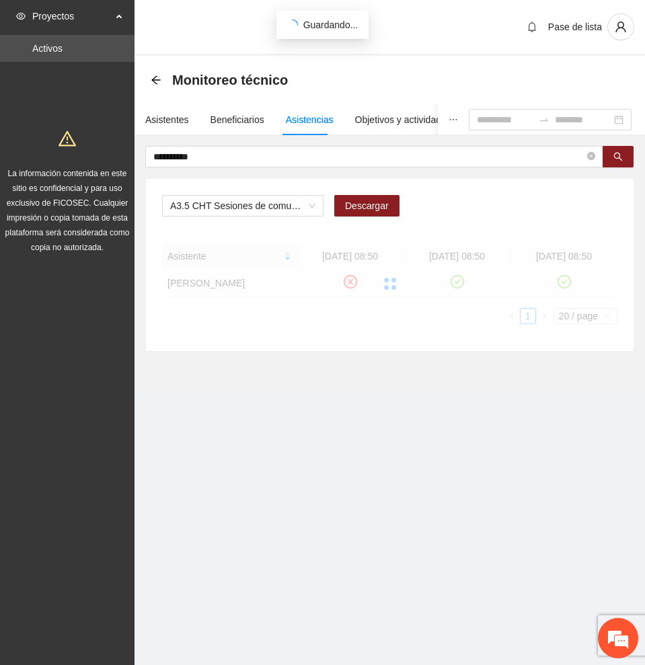
click at [459, 282] on div at bounding box center [389, 283] width 455 height 81
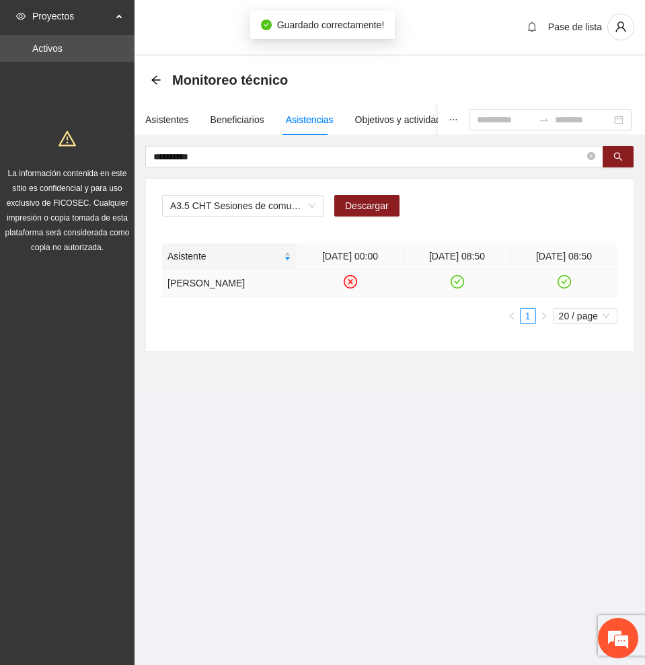
click at [459, 282] on icon "check-circle" at bounding box center [456, 281] width 11 height 11
click at [565, 278] on icon "check-circle" at bounding box center [563, 281] width 11 height 11
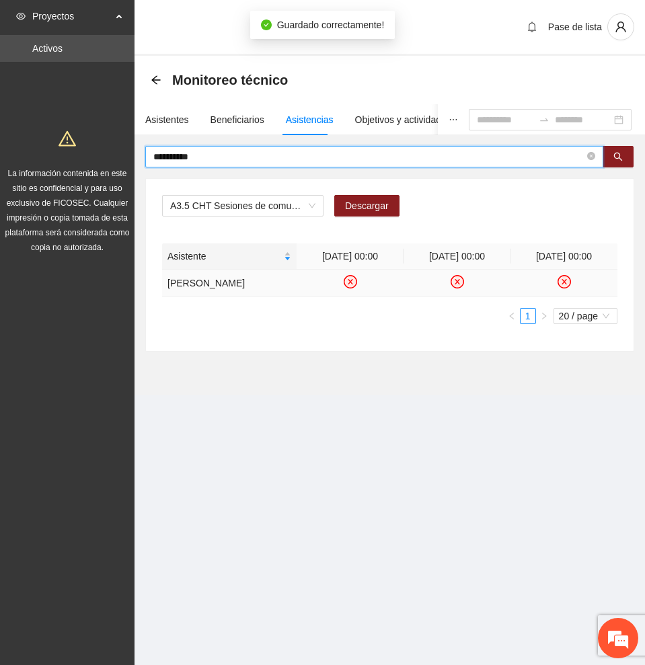
drag, startPoint x: 168, startPoint y: 151, endPoint x: 66, endPoint y: 147, distance: 102.3
click at [71, 153] on section "**********" at bounding box center [322, 332] width 645 height 665
type input "*"
click at [624, 158] on button "button" at bounding box center [617, 157] width 31 height 22
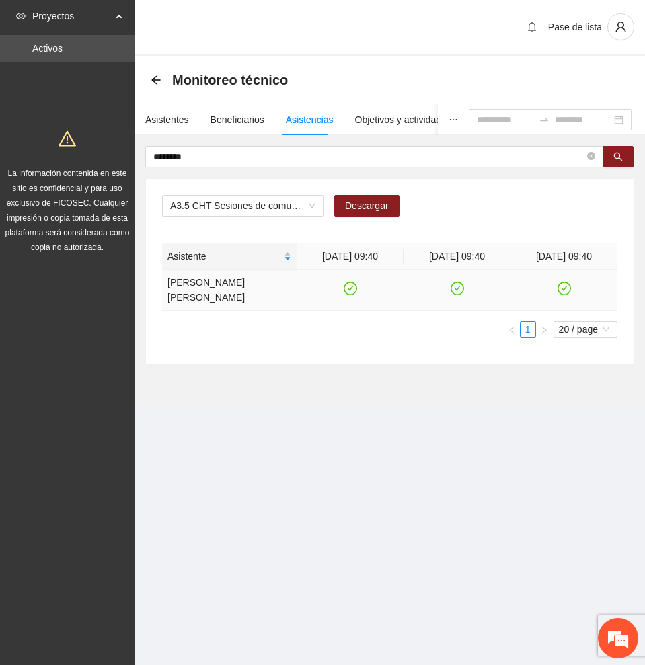
click at [351, 288] on icon "check-circle" at bounding box center [350, 288] width 6 height 5
click at [457, 288] on icon "check-circle" at bounding box center [456, 288] width 11 height 11
click at [562, 287] on icon "check-circle" at bounding box center [563, 288] width 11 height 11
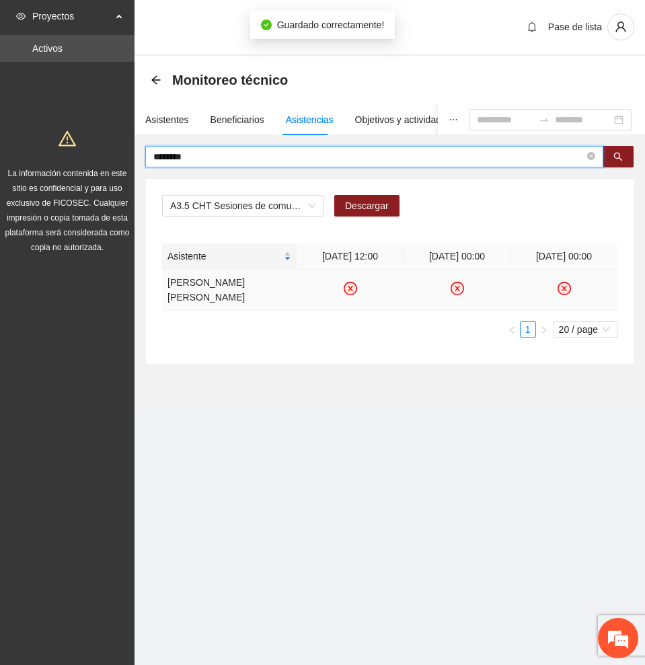
drag, startPoint x: 208, startPoint y: 155, endPoint x: -1, endPoint y: 148, distance: 208.6
click at [0, 148] on html "Proyectos Activos La información contenida en este sitio es confidencial y para…" at bounding box center [322, 332] width 645 height 665
click at [611, 152] on button "button" at bounding box center [617, 157] width 31 height 22
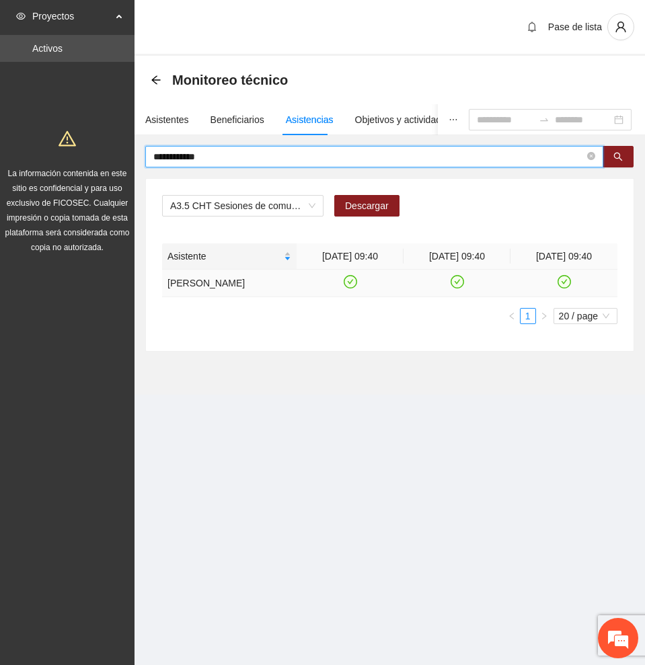
type input "**********"
click at [353, 287] on icon "check-circle" at bounding box center [349, 281] width 11 height 11
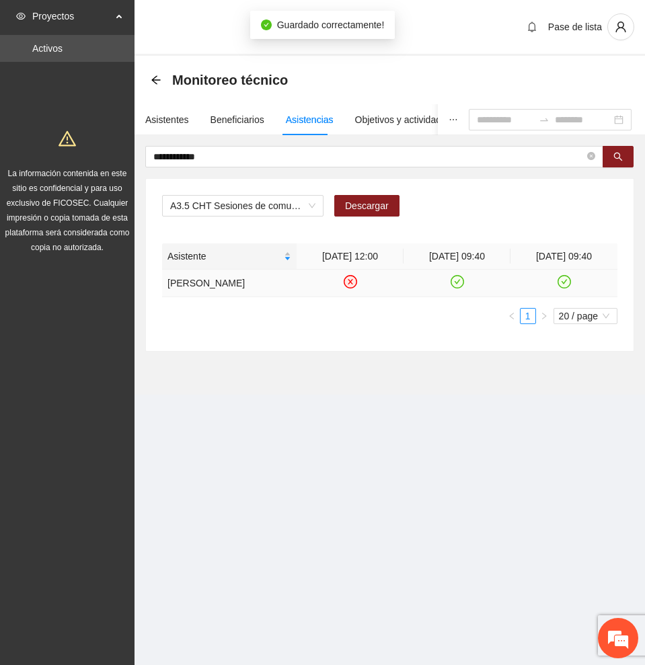
click at [459, 288] on icon "check-circle" at bounding box center [456, 281] width 11 height 11
click at [565, 288] on icon "check-circle" at bounding box center [563, 281] width 11 height 11
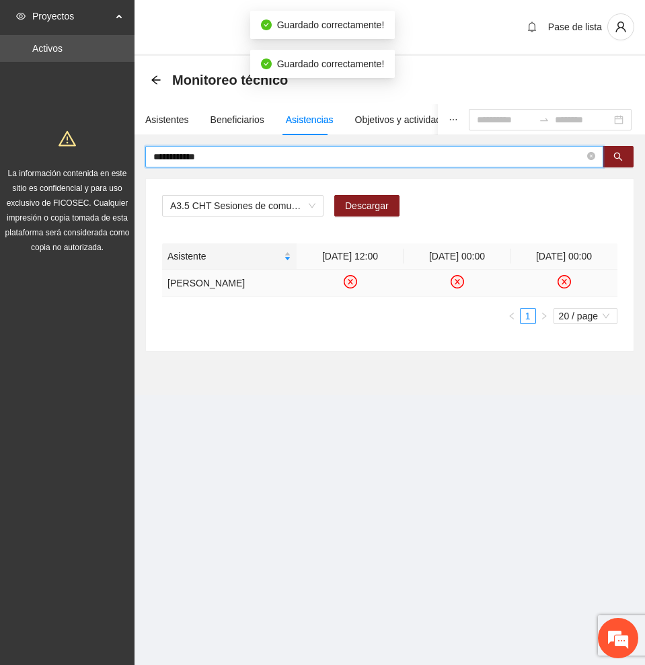
drag, startPoint x: 227, startPoint y: 155, endPoint x: 91, endPoint y: 157, distance: 135.8
click at [98, 156] on section "**********" at bounding box center [322, 332] width 645 height 665
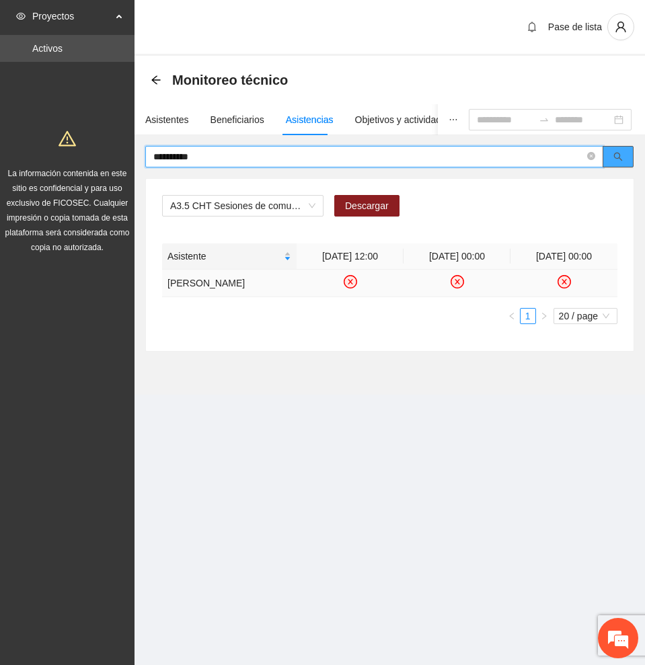
click at [620, 157] on icon "search" at bounding box center [617, 156] width 9 height 9
click at [457, 282] on icon "check-circle" at bounding box center [457, 281] width 6 height 5
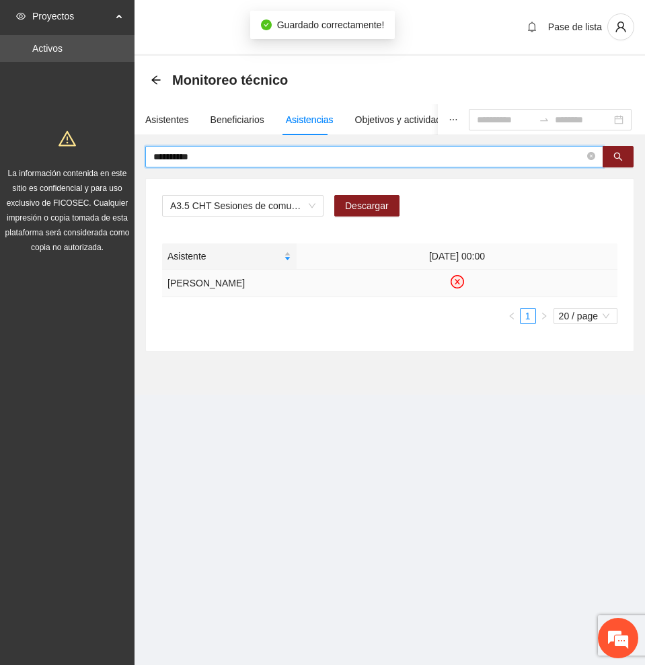
click at [238, 158] on input "**********" at bounding box center [368, 156] width 431 height 15
click at [623, 153] on button "button" at bounding box center [617, 157] width 31 height 22
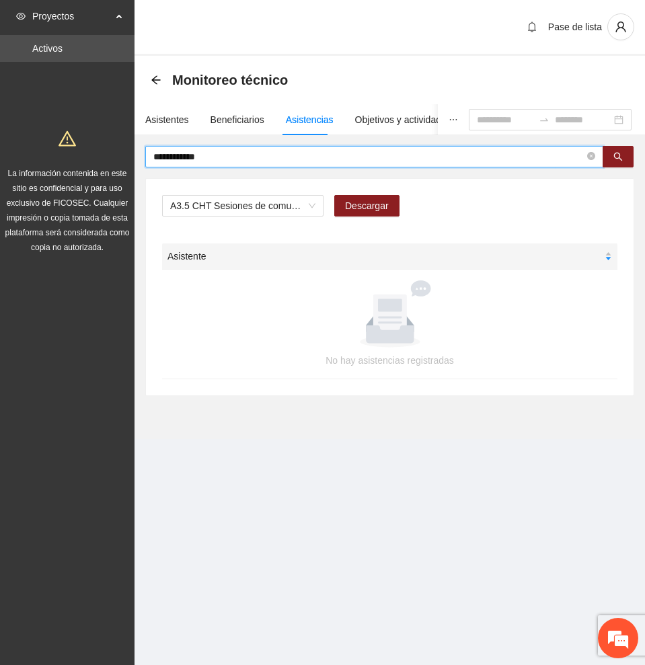
click at [228, 153] on input "**********" at bounding box center [368, 156] width 431 height 15
click at [242, 155] on input "**********" at bounding box center [368, 156] width 431 height 15
click at [618, 151] on button "button" at bounding box center [617, 157] width 31 height 22
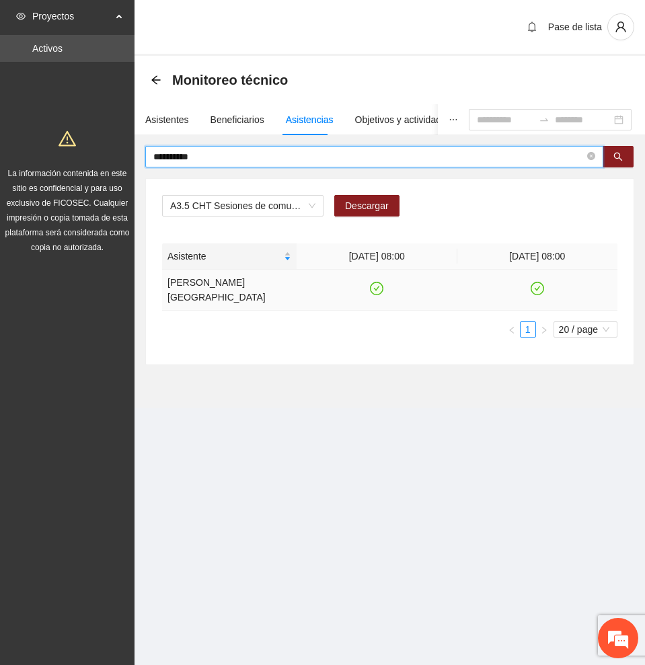
click at [374, 287] on icon "check-circle" at bounding box center [376, 288] width 11 height 11
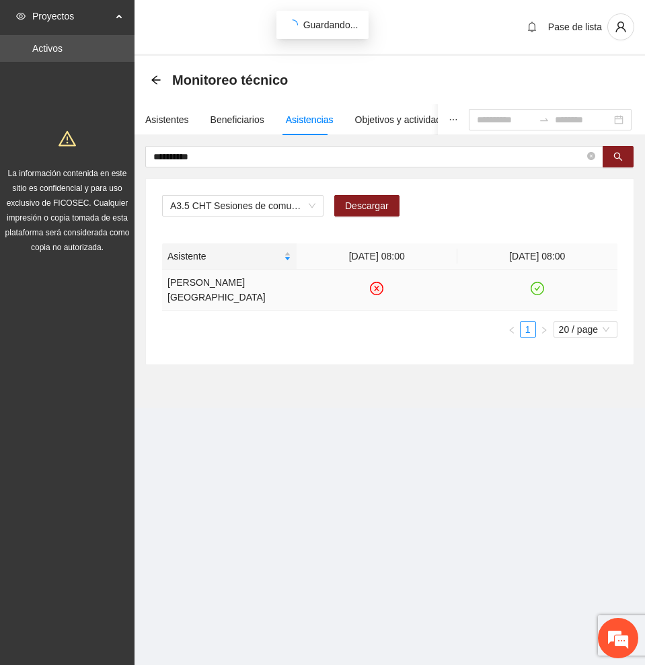
click at [539, 287] on icon "check-circle" at bounding box center [536, 288] width 11 height 11
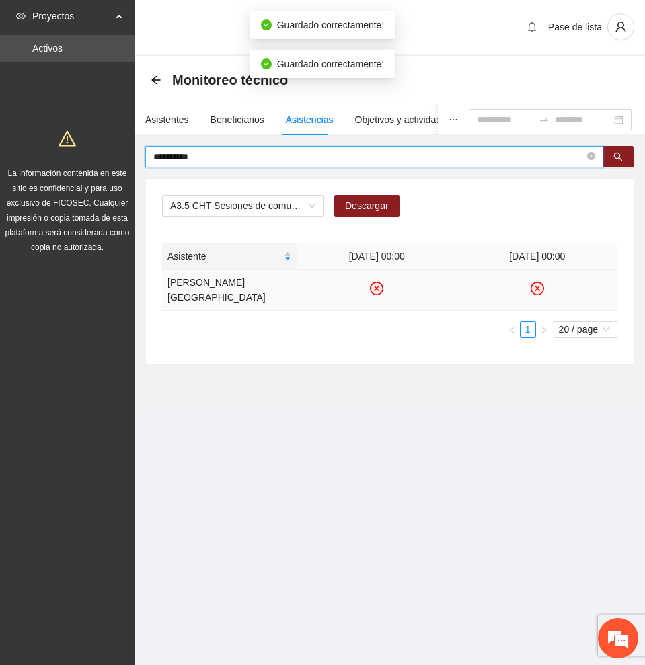
drag, startPoint x: 231, startPoint y: 153, endPoint x: 85, endPoint y: 154, distance: 146.6
click at [85, 154] on section "**********" at bounding box center [322, 332] width 645 height 665
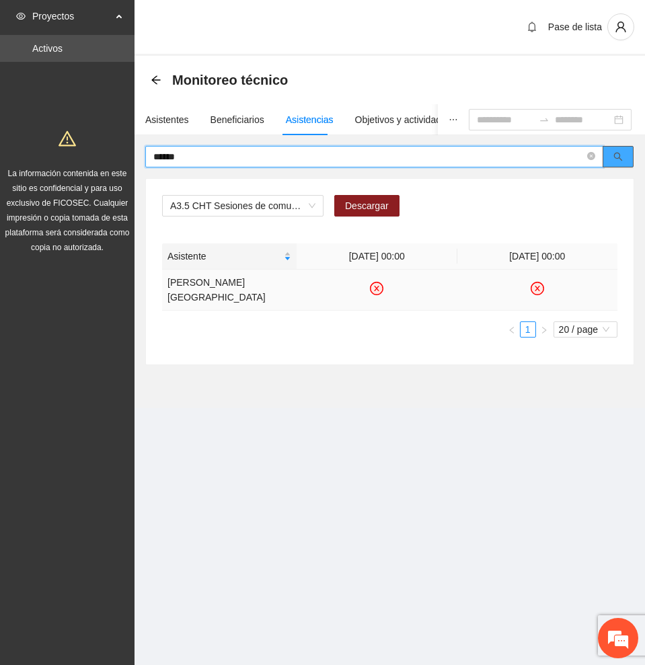
click at [616, 155] on icon "search" at bounding box center [617, 156] width 9 height 9
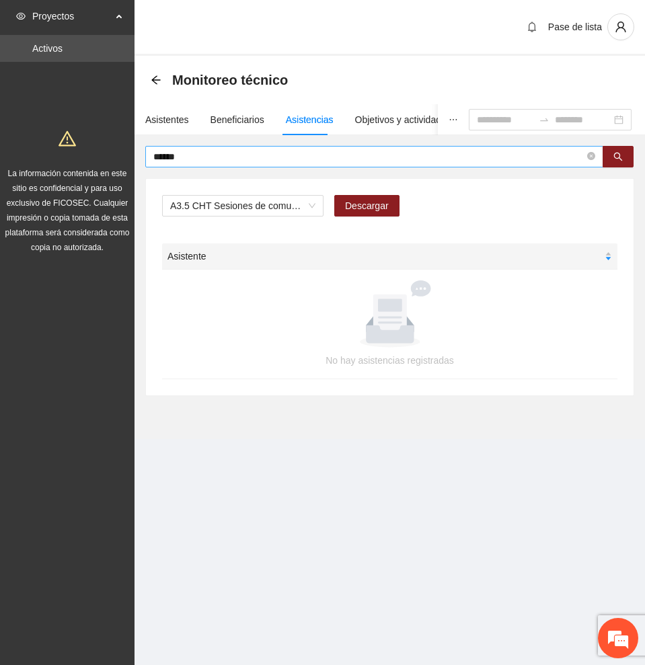
click at [200, 156] on input "******" at bounding box center [368, 156] width 431 height 15
click at [627, 155] on button "button" at bounding box center [617, 157] width 31 height 22
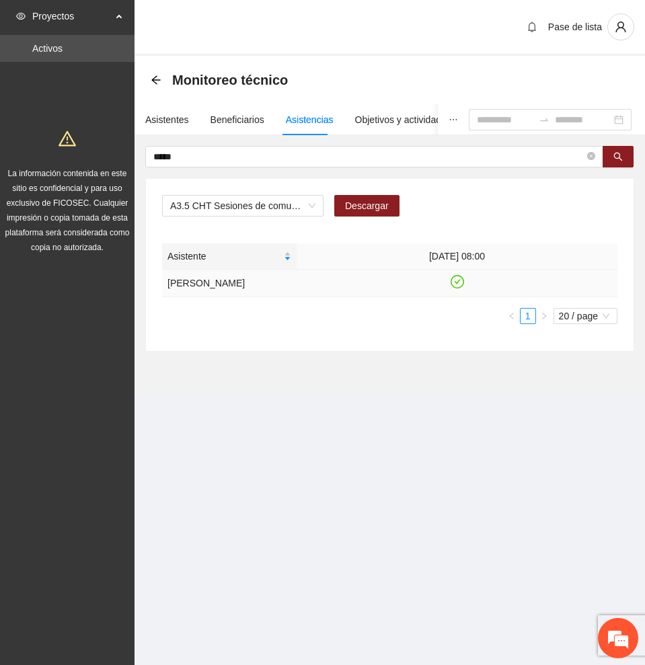
click at [457, 276] on icon "check-circle" at bounding box center [456, 281] width 11 height 11
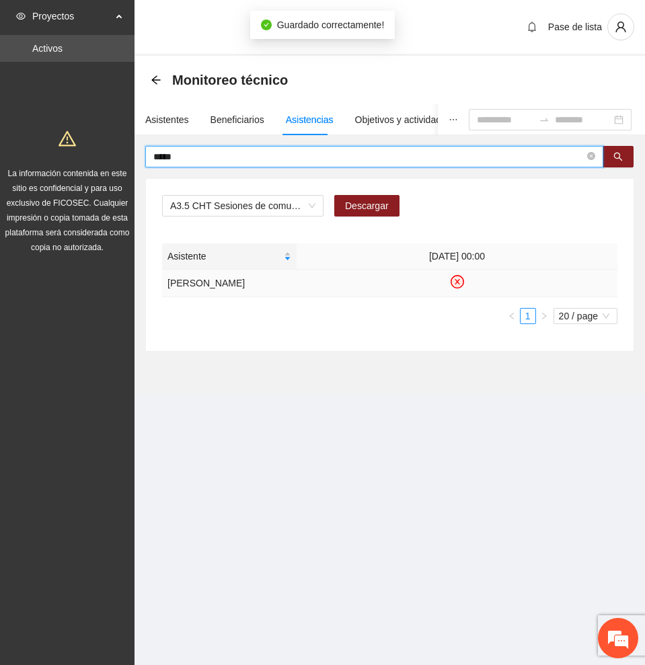
drag, startPoint x: 225, startPoint y: 155, endPoint x: 5, endPoint y: 142, distance: 219.6
click at [5, 142] on section "Proyectos Activos La información contenida en este sitio es confidencial y para…" at bounding box center [322, 332] width 645 height 665
click at [617, 155] on icon "search" at bounding box center [617, 156] width 9 height 9
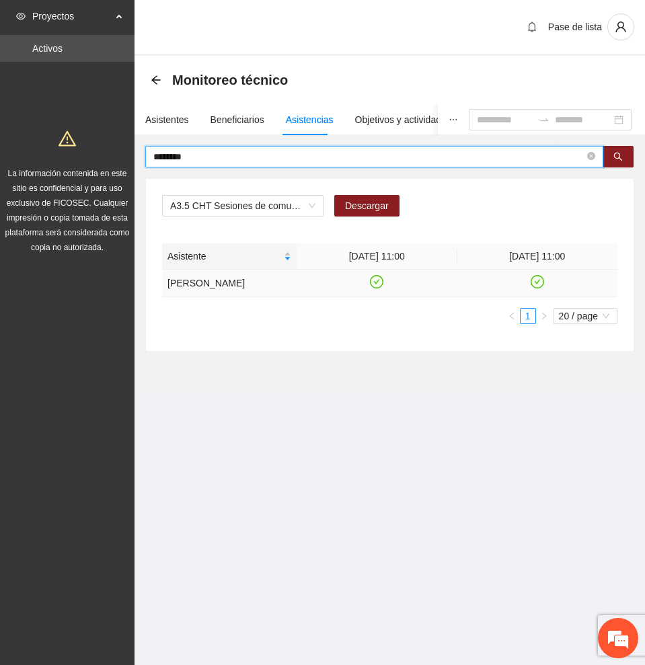
type input "********"
click at [537, 282] on icon "check-circle" at bounding box center [536, 281] width 11 height 11
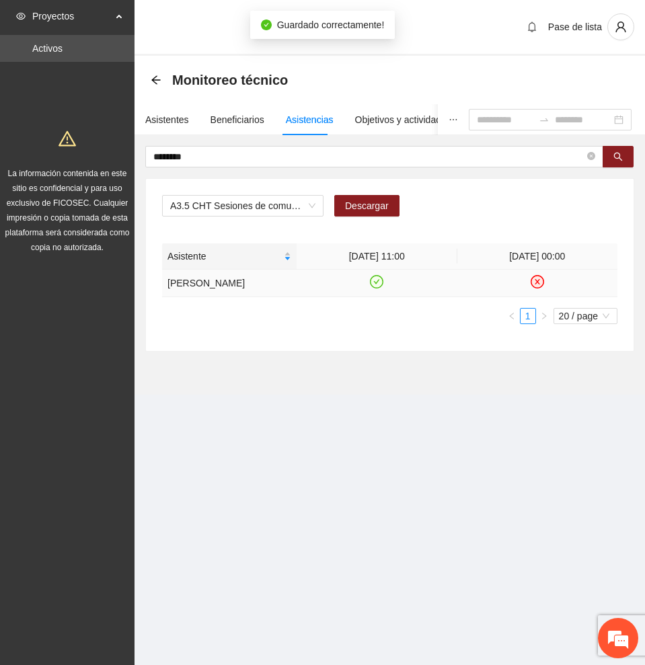
click at [376, 284] on icon "check-circle" at bounding box center [376, 281] width 11 height 11
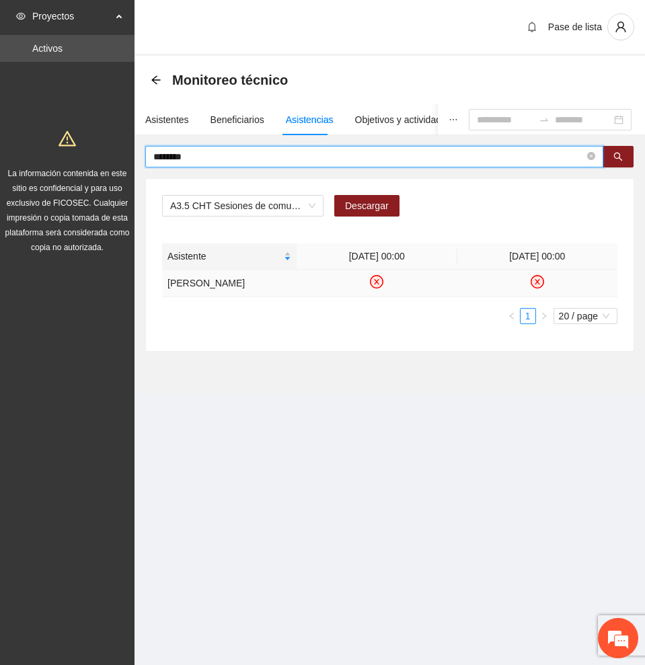
drag, startPoint x: 114, startPoint y: 153, endPoint x: 35, endPoint y: 151, distance: 79.3
click at [35, 151] on section "Proyectos Activos La información contenida en este sitio es confidencial y para…" at bounding box center [322, 332] width 645 height 665
click at [624, 151] on button "button" at bounding box center [617, 157] width 31 height 22
click at [374, 286] on icon "check-circle" at bounding box center [376, 281] width 11 height 11
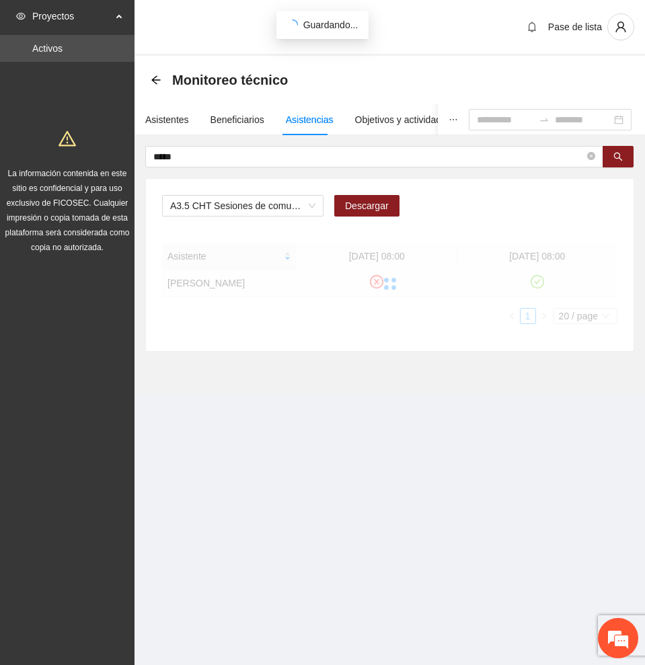
click at [537, 288] on div at bounding box center [389, 283] width 455 height 81
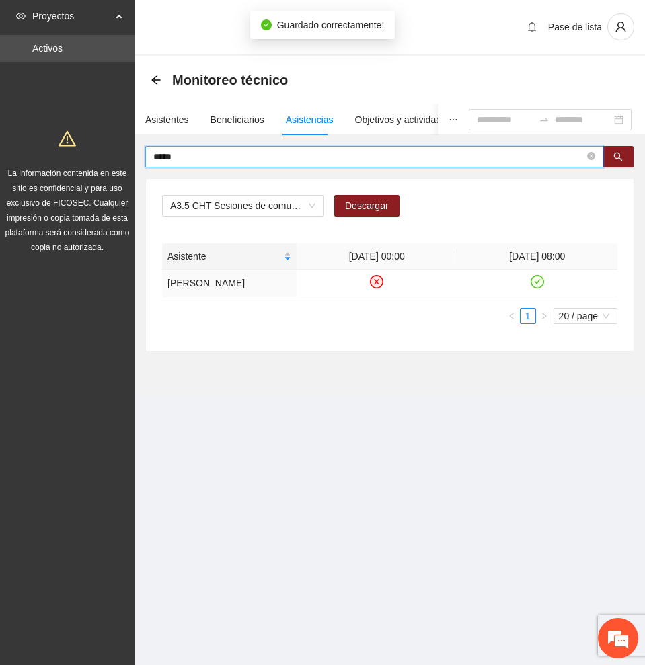
drag, startPoint x: 295, startPoint y: 155, endPoint x: 54, endPoint y: 155, distance: 240.7
click at [54, 155] on section "Proyectos Activos La información contenida en este sitio es confidencial y para…" at bounding box center [322, 332] width 645 height 665
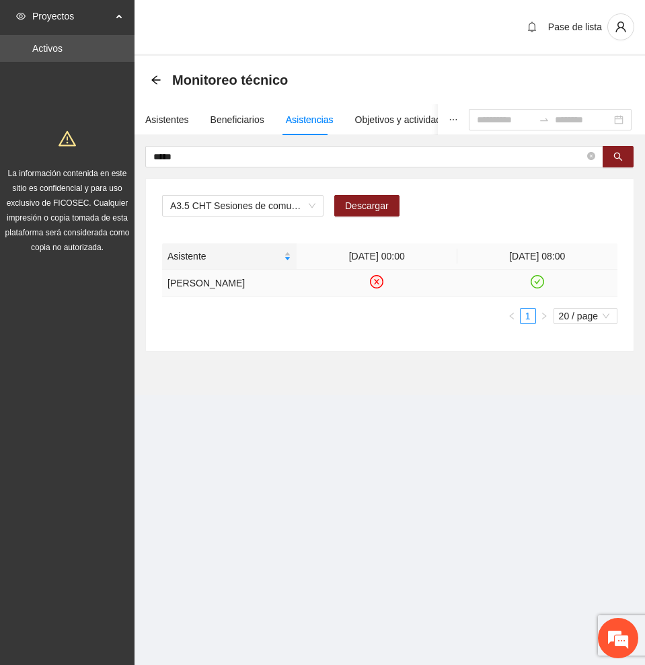
click at [543, 284] on icon "check-circle" at bounding box center [536, 281] width 13 height 13
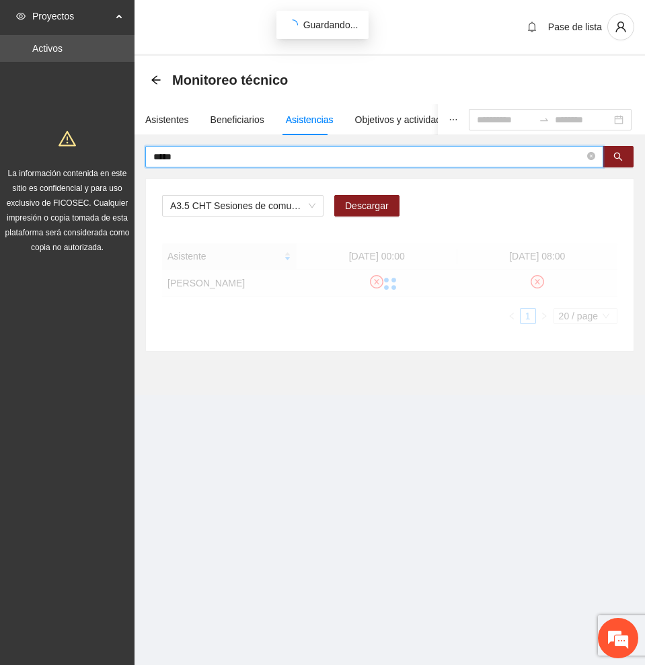
drag, startPoint x: 210, startPoint y: 155, endPoint x: 24, endPoint y: 155, distance: 186.2
click at [24, 155] on section "Proyectos Activos La información contenida en este sitio es confidencial y para…" at bounding box center [322, 332] width 645 height 665
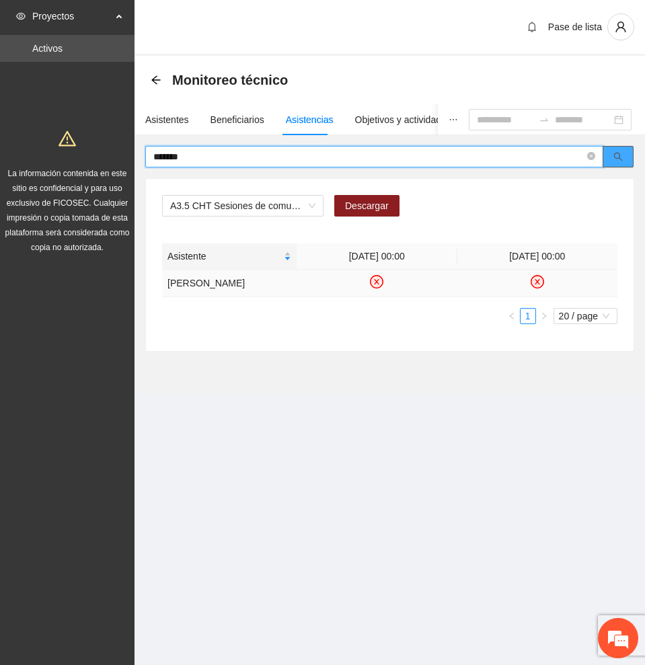
click at [625, 157] on button "button" at bounding box center [617, 157] width 31 height 22
click at [454, 288] on icon "check-circle" at bounding box center [456, 281] width 11 height 11
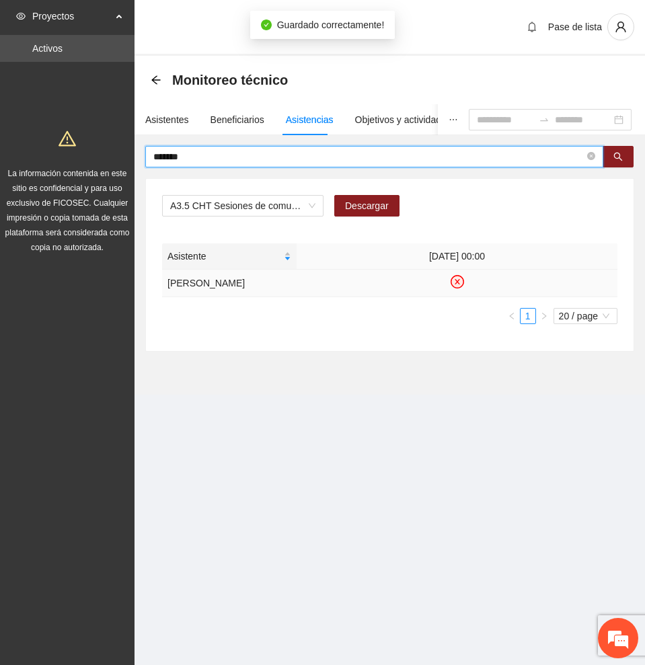
drag, startPoint x: 241, startPoint y: 159, endPoint x: 48, endPoint y: 155, distance: 193.0
click at [48, 155] on section "Proyectos Activos La información contenida en este sitio es confidencial y para…" at bounding box center [322, 332] width 645 height 665
click at [623, 153] on button "button" at bounding box center [617, 157] width 31 height 22
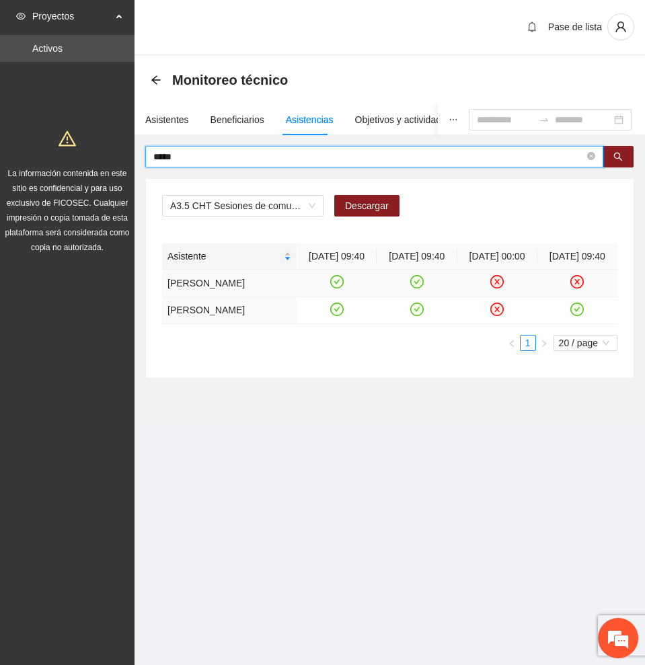
click at [340, 288] on icon "check-circle" at bounding box center [336, 281] width 11 height 11
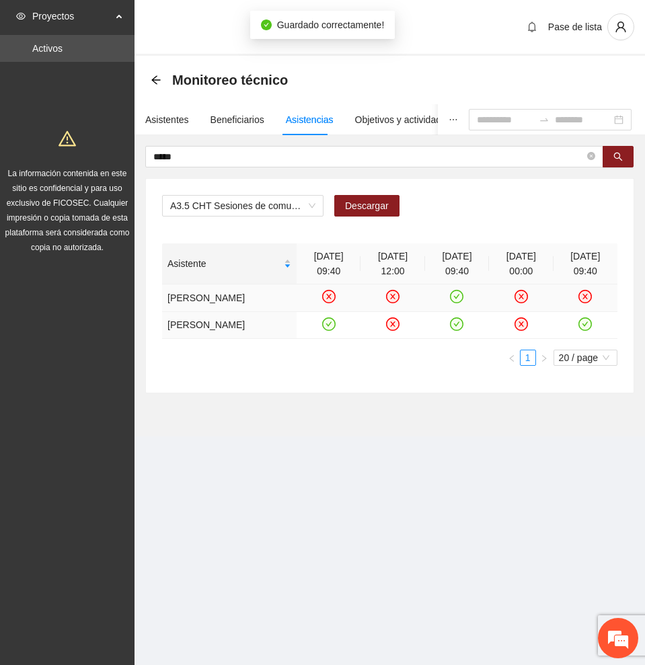
click at [416, 297] on td at bounding box center [392, 298] width 64 height 28
click at [457, 297] on icon "check-circle" at bounding box center [457, 296] width 6 height 5
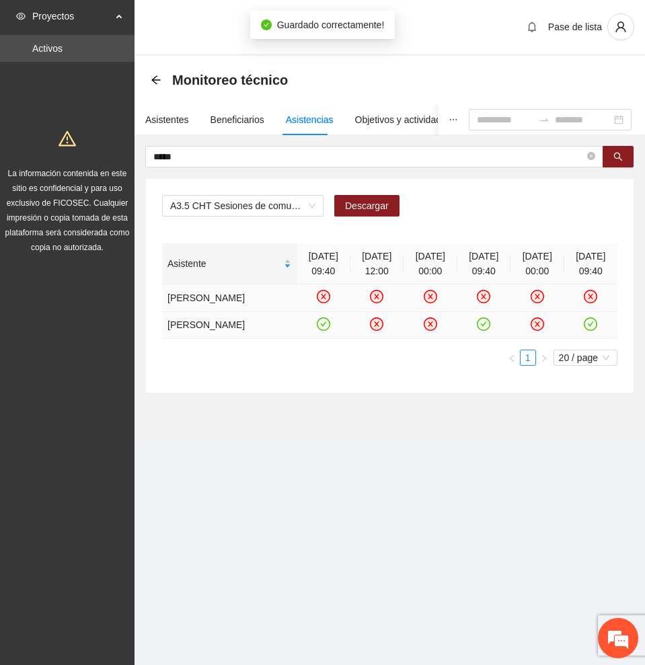
click at [587, 329] on icon "check-circle" at bounding box center [590, 323] width 11 height 11
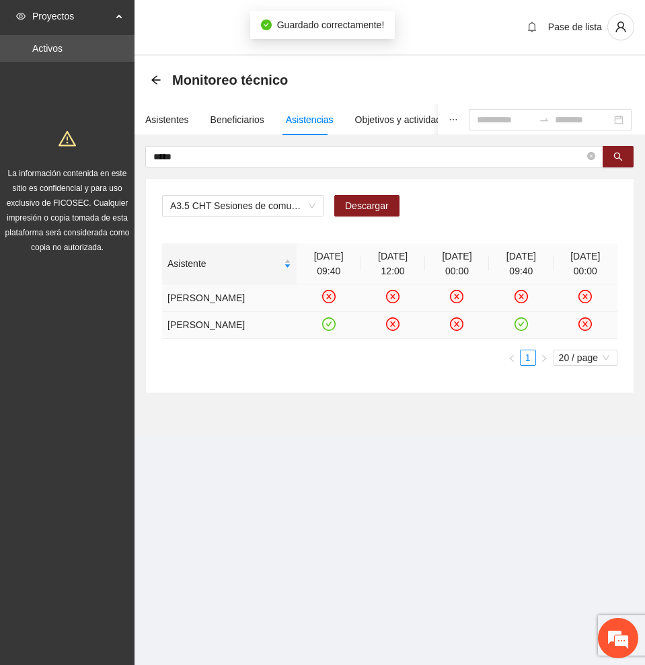
click at [522, 323] on icon "check-circle" at bounding box center [521, 323] width 6 height 5
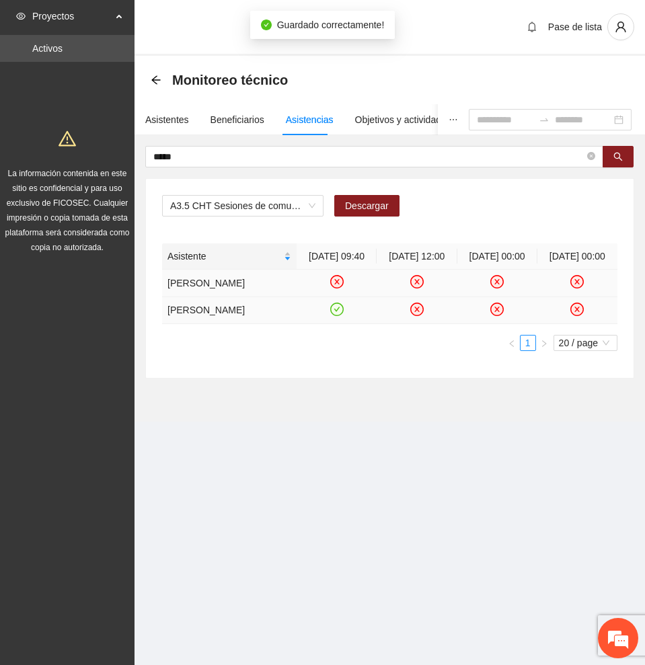
click at [334, 315] on icon "check-circle" at bounding box center [336, 308] width 11 height 11
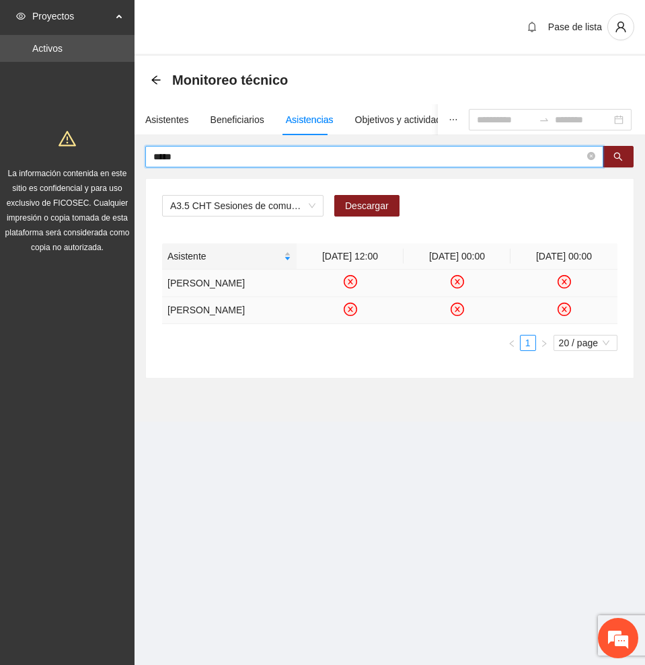
drag, startPoint x: 276, startPoint y: 158, endPoint x: 50, endPoint y: 158, distance: 226.6
click at [50, 158] on section "Proyectos Activos La información contenida en este sitio es confidencial y para…" at bounding box center [322, 332] width 645 height 665
click at [618, 156] on icon "search" at bounding box center [617, 156] width 9 height 9
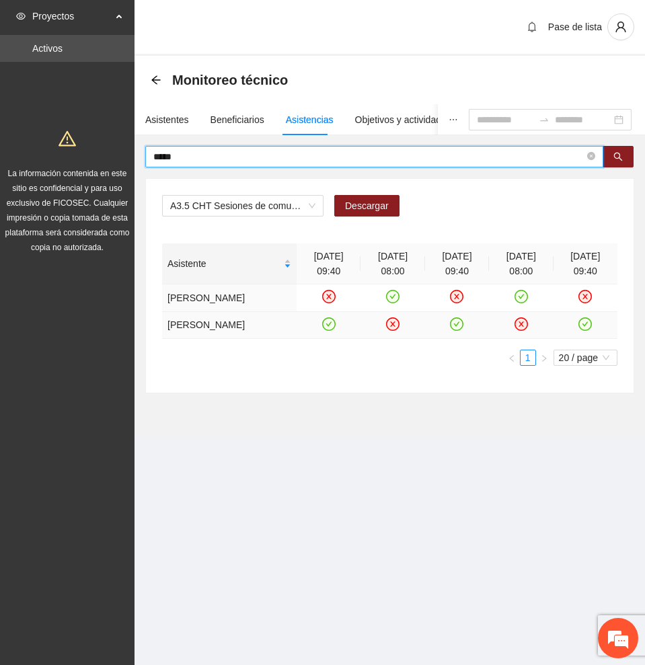
click at [331, 319] on icon "check-circle" at bounding box center [328, 323] width 11 height 11
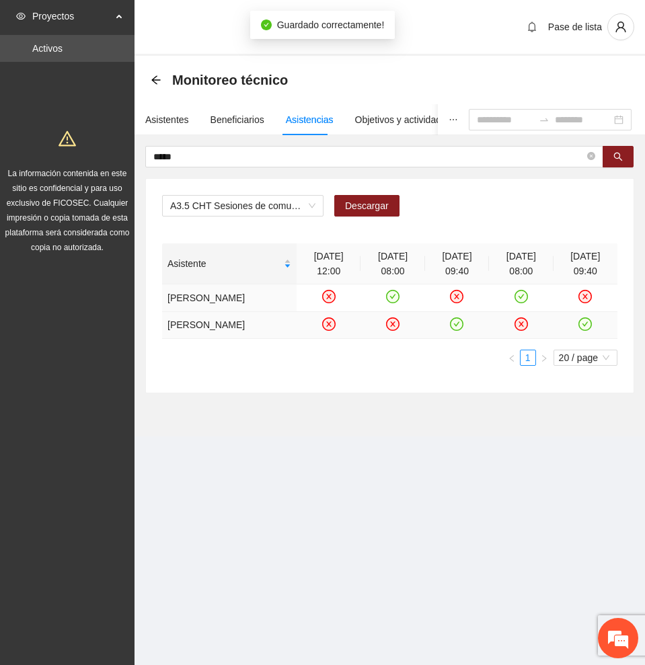
click at [459, 323] on icon "check-circle" at bounding box center [456, 323] width 11 height 11
click at [585, 323] on icon "check-circle" at bounding box center [585, 323] width 11 height 11
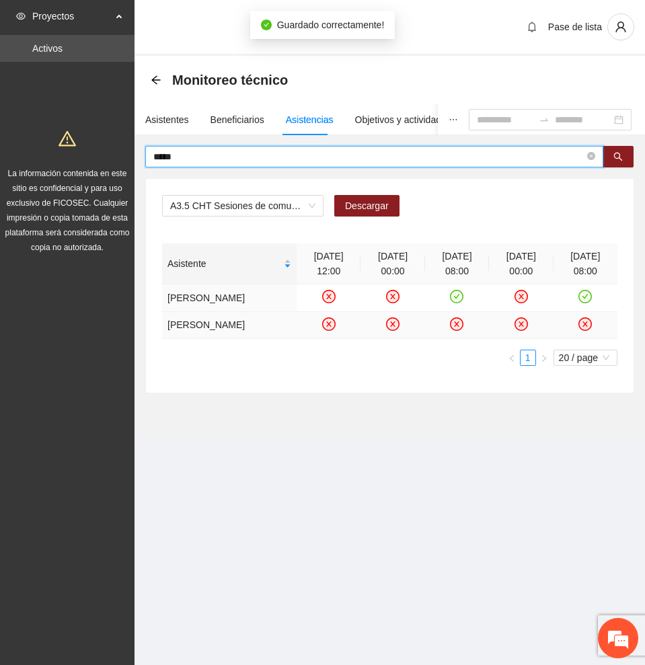
drag, startPoint x: 120, startPoint y: 149, endPoint x: 27, endPoint y: 142, distance: 93.7
click at [27, 142] on section "Proyectos Activos La información contenida en este sitio es confidencial y para…" at bounding box center [322, 332] width 645 height 665
click at [620, 152] on icon "search" at bounding box center [617, 156] width 9 height 9
click at [323, 331] on icon "check-circle" at bounding box center [328, 323] width 13 height 13
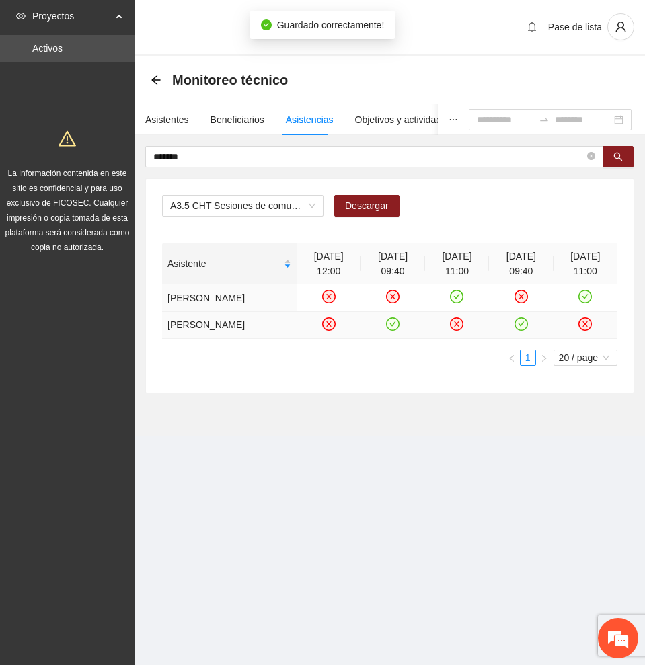
click at [395, 329] on icon "check-circle" at bounding box center [392, 323] width 11 height 11
click at [524, 329] on icon "check-circle" at bounding box center [521, 323] width 11 height 11
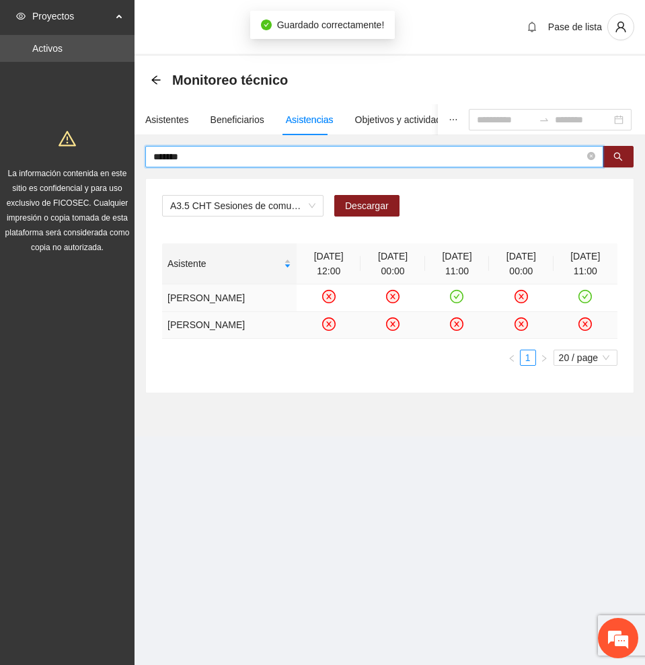
drag, startPoint x: 264, startPoint y: 157, endPoint x: 52, endPoint y: 149, distance: 211.9
click at [52, 149] on section "Proyectos Activos La información contenida en este sitio es confidencial y para…" at bounding box center [322, 332] width 645 height 665
click at [623, 156] on button "button" at bounding box center [617, 157] width 31 height 22
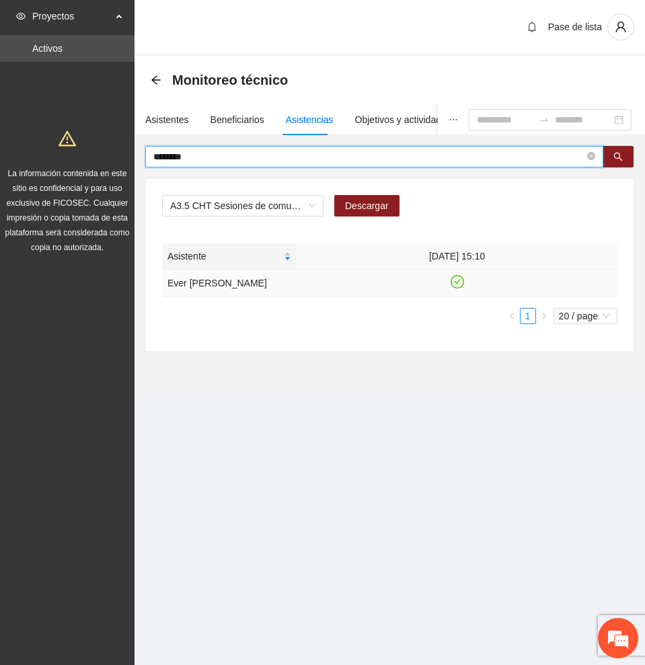
click at [454, 281] on icon "check-circle" at bounding box center [456, 281] width 11 height 11
drag, startPoint x: 276, startPoint y: 157, endPoint x: 7, endPoint y: 142, distance: 269.3
click at [7, 142] on section "Proyectos Activos La información contenida en este sitio es confidencial y para…" at bounding box center [322, 332] width 645 height 665
click at [614, 158] on icon "search" at bounding box center [617, 156] width 9 height 9
click at [374, 280] on icon "check-circle" at bounding box center [376, 281] width 11 height 11
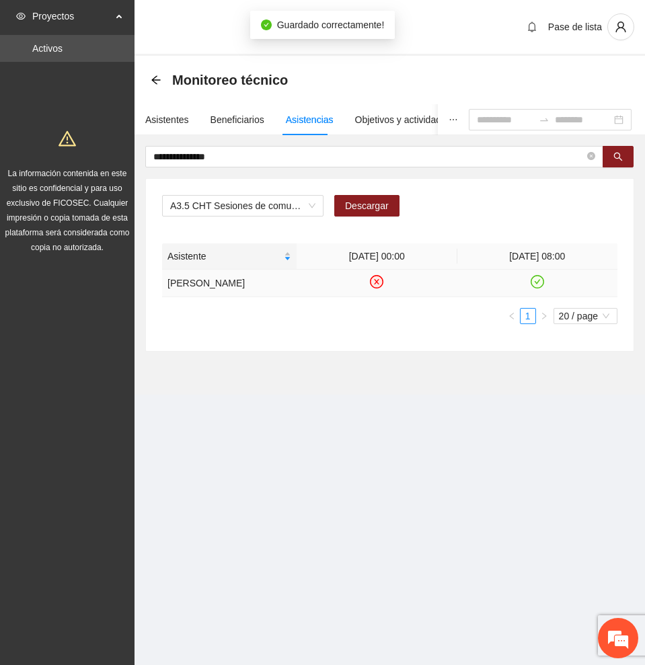
click at [538, 278] on icon "check-circle" at bounding box center [536, 281] width 11 height 11
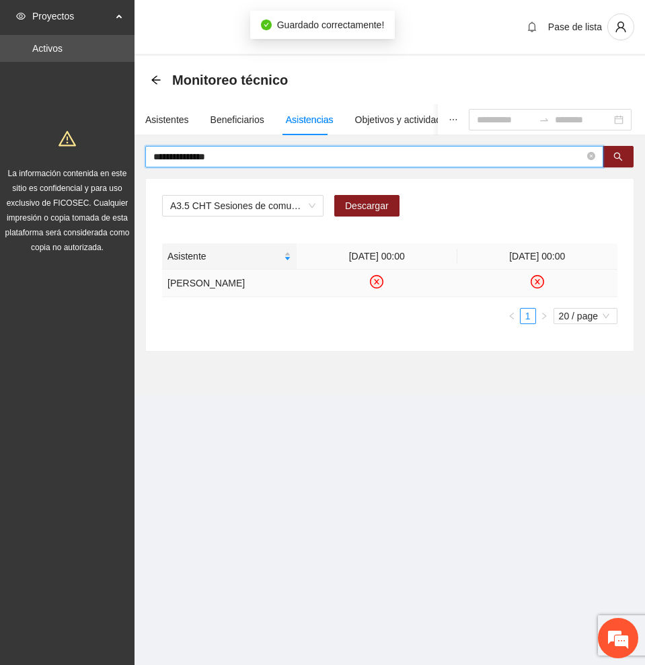
drag, startPoint x: 268, startPoint y: 155, endPoint x: -1, endPoint y: 153, distance: 268.9
click at [0, 153] on html "**********" at bounding box center [322, 332] width 645 height 665
click at [621, 157] on icon "search" at bounding box center [617, 156] width 9 height 9
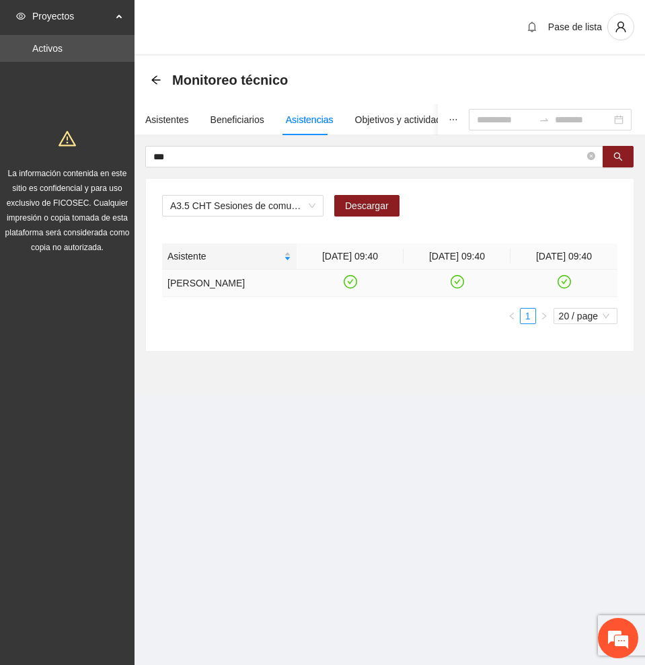
click at [349, 284] on icon "check-circle" at bounding box center [349, 281] width 11 height 11
click at [454, 282] on icon "check-circle" at bounding box center [456, 281] width 11 height 11
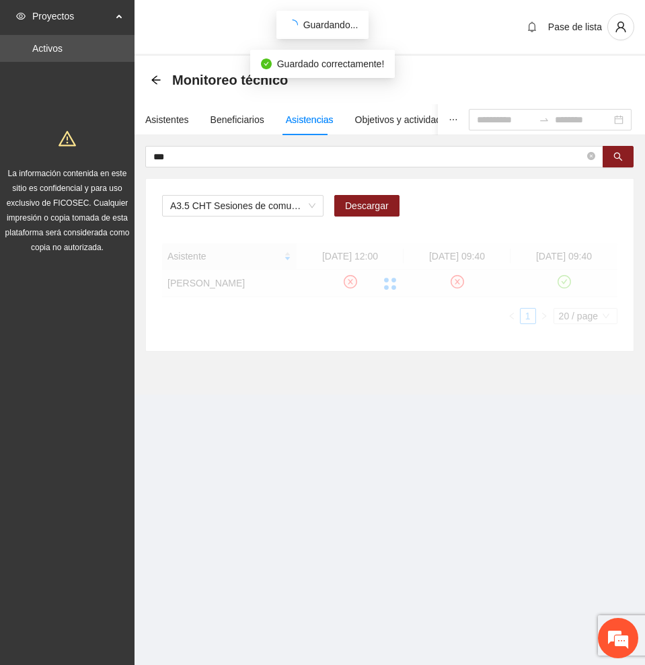
click at [562, 284] on div at bounding box center [389, 283] width 455 height 81
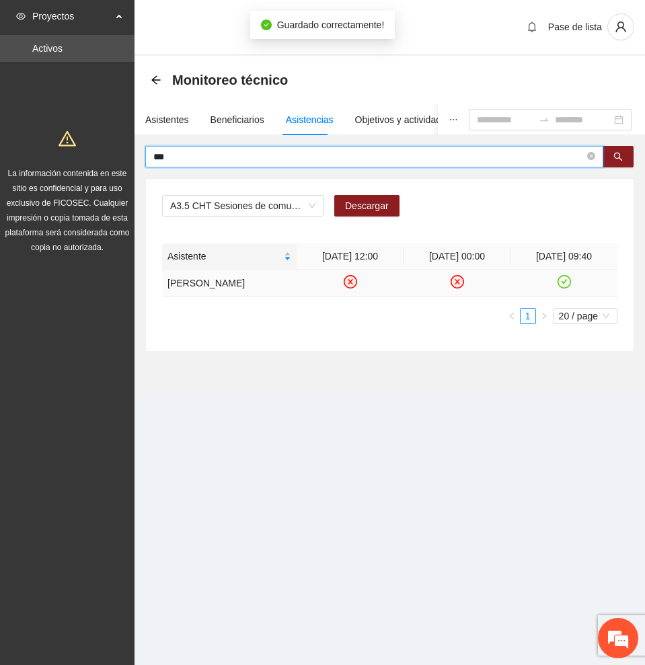
drag, startPoint x: 248, startPoint y: 154, endPoint x: 34, endPoint y: 145, distance: 214.7
click at [34, 145] on section "Proyectos Activos La información contenida en este sitio es confidencial y para…" at bounding box center [322, 332] width 645 height 665
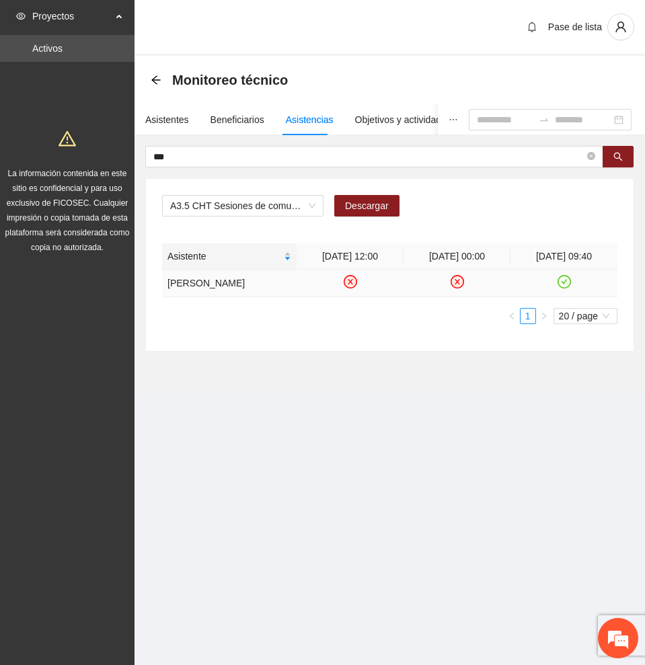
click at [563, 281] on icon "check-circle" at bounding box center [563, 281] width 13 height 13
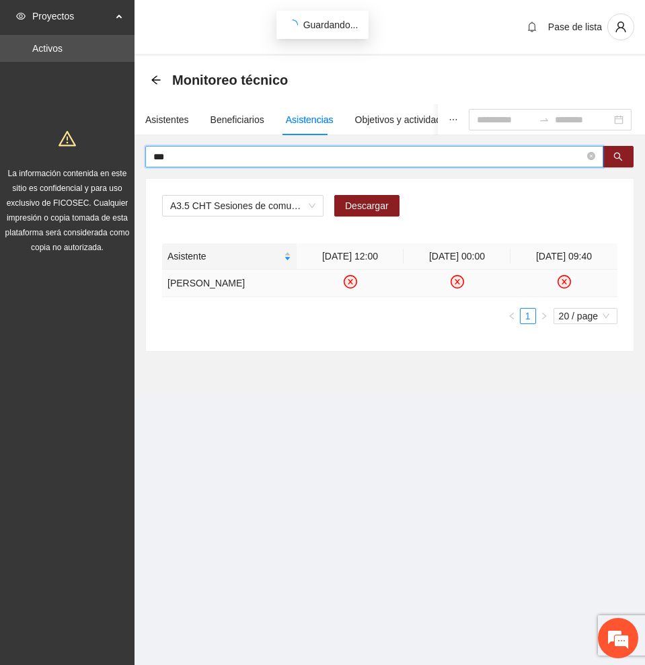
drag, startPoint x: 219, startPoint y: 155, endPoint x: 36, endPoint y: 153, distance: 182.9
click at [36, 153] on section "Proyectos Activos La información contenida en este sitio es confidencial y para…" at bounding box center [322, 332] width 645 height 665
click at [622, 158] on icon "search" at bounding box center [617, 156] width 9 height 9
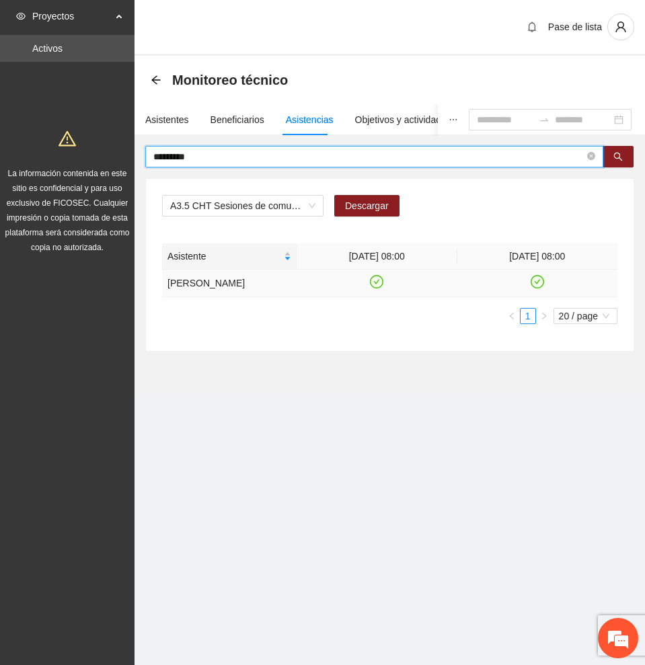
click at [535, 276] on icon "check-circle" at bounding box center [536, 281] width 11 height 11
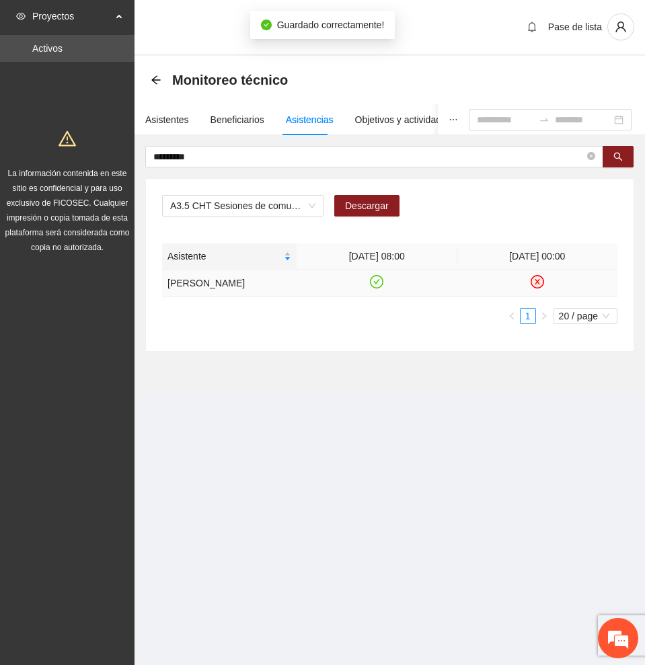
click at [372, 281] on icon "check-circle" at bounding box center [376, 281] width 11 height 11
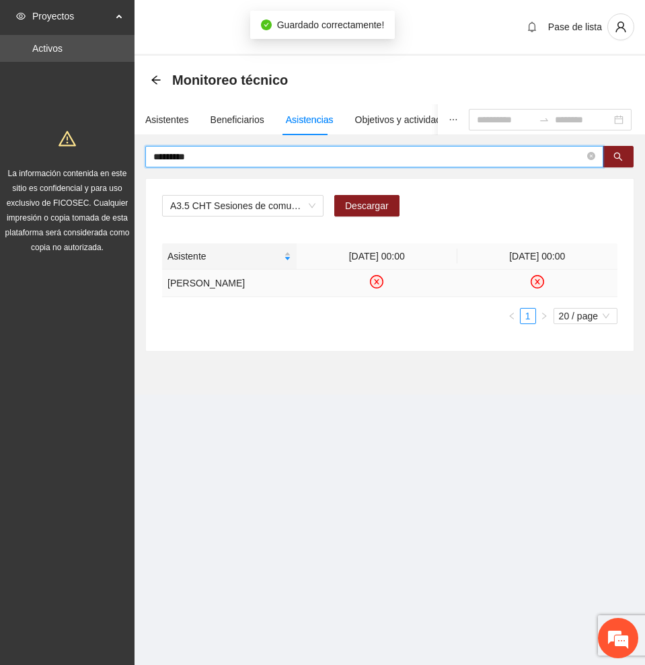
drag, startPoint x: 256, startPoint y: 159, endPoint x: 0, endPoint y: 139, distance: 257.0
click at [0, 139] on section "Proyectos Activos La información contenida en este sitio es confidencial y para…" at bounding box center [322, 332] width 645 height 665
click at [613, 154] on icon "search" at bounding box center [617, 156] width 9 height 9
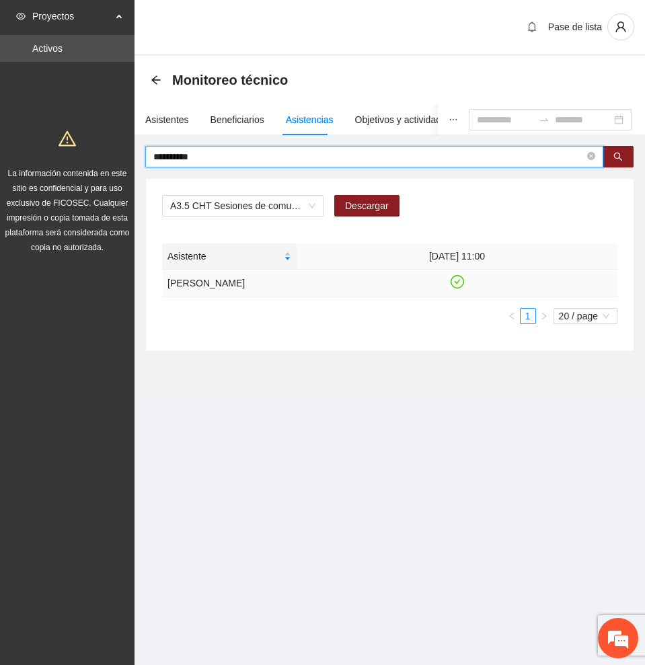
click at [456, 282] on icon "check-circle" at bounding box center [457, 281] width 6 height 5
click at [240, 148] on span "**********" at bounding box center [374, 157] width 458 height 22
click at [614, 154] on icon "search" at bounding box center [617, 156] width 9 height 9
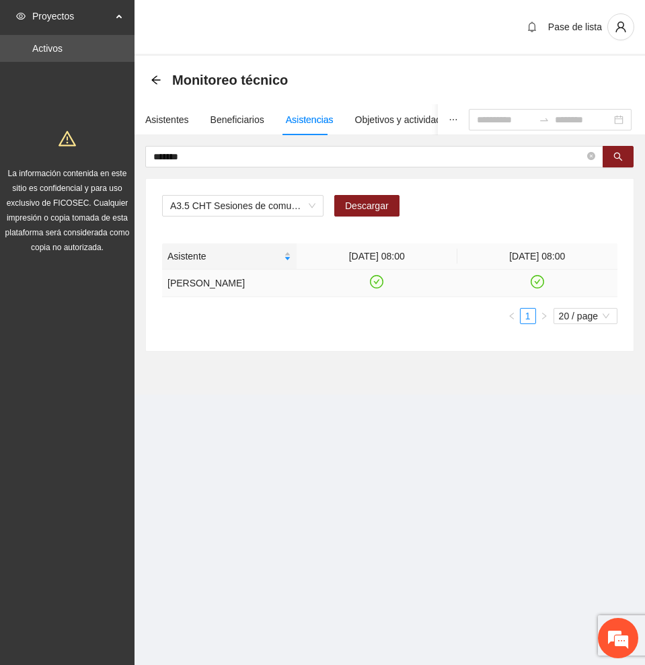
click at [378, 288] on icon "check-circle" at bounding box center [376, 281] width 13 height 13
click at [539, 284] on icon "check-circle" at bounding box center [537, 281] width 6 height 5
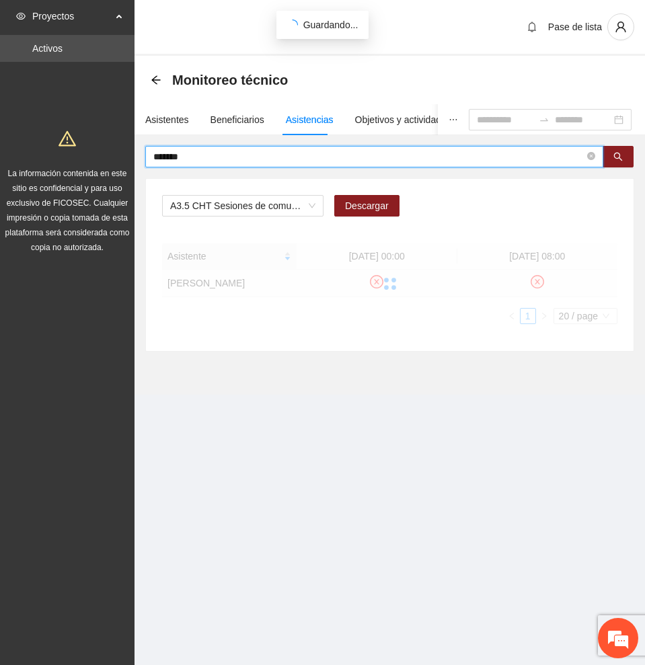
drag, startPoint x: 236, startPoint y: 155, endPoint x: 56, endPoint y: 159, distance: 179.6
click at [56, 159] on section "Proyectos Activos La información contenida en este sitio es confidencial y para…" at bounding box center [322, 332] width 645 height 665
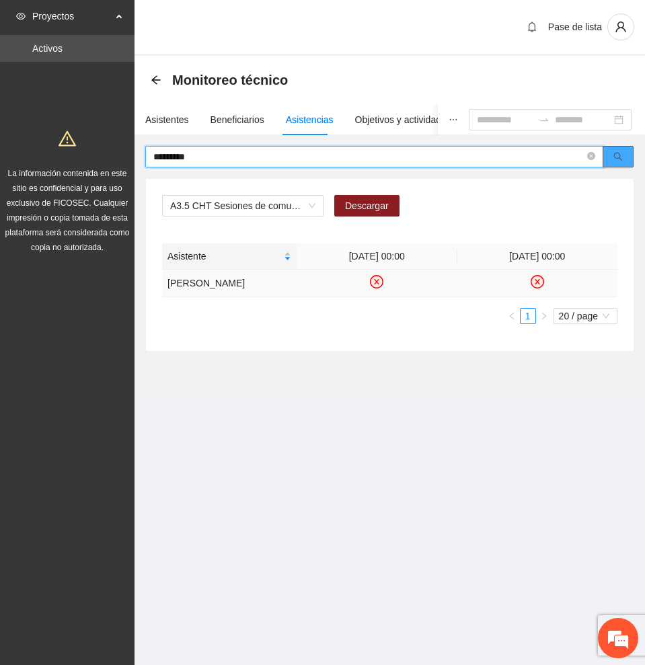
click at [617, 156] on icon "search" at bounding box center [617, 156] width 9 height 9
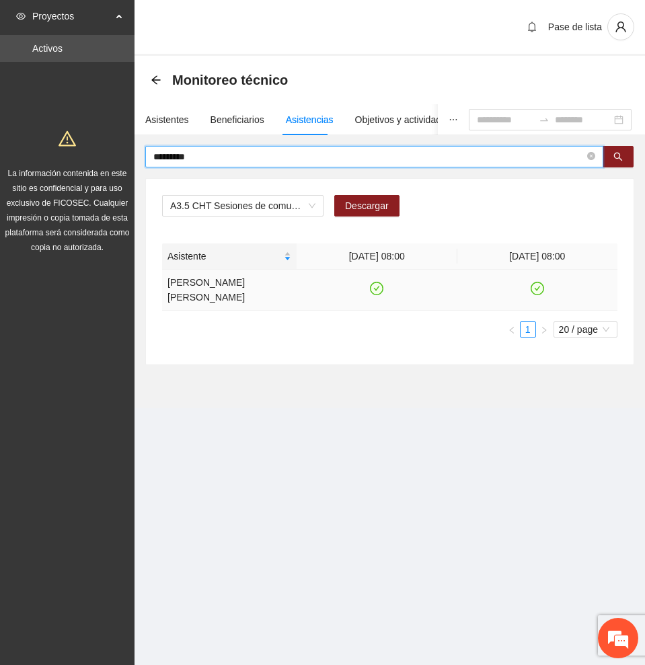
click at [378, 283] on icon "check-circle" at bounding box center [376, 288] width 11 height 11
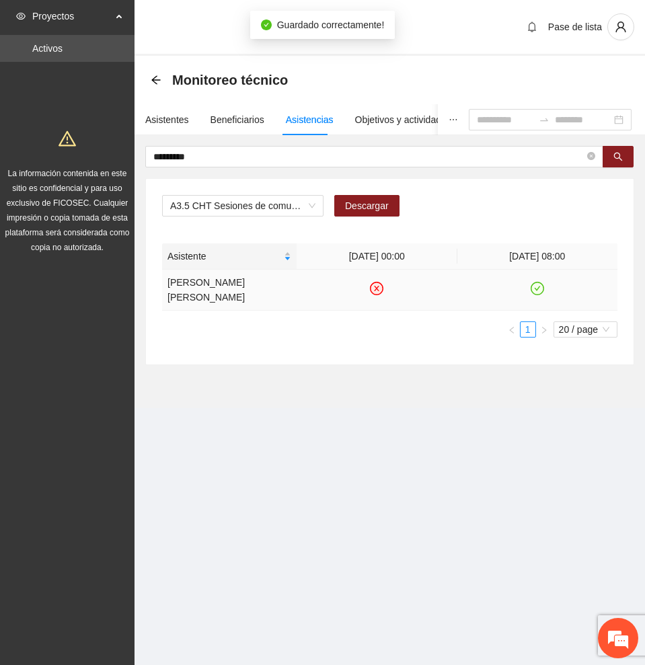
click at [535, 283] on icon "check-circle" at bounding box center [536, 288] width 11 height 11
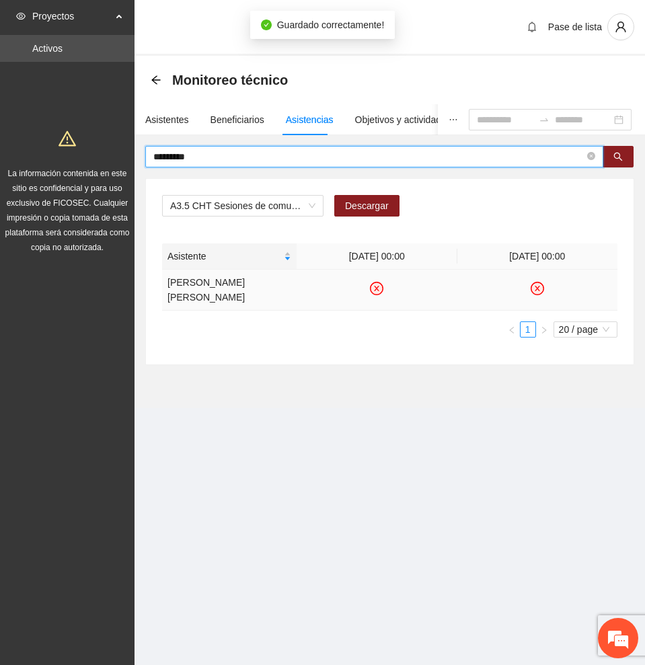
drag, startPoint x: 130, startPoint y: 152, endPoint x: 25, endPoint y: 145, distance: 105.8
click at [25, 145] on section "Proyectos Activos La información contenida en este sitio es confidencial y para…" at bounding box center [322, 332] width 645 height 665
click at [617, 156] on icon "search" at bounding box center [617, 156] width 9 height 9
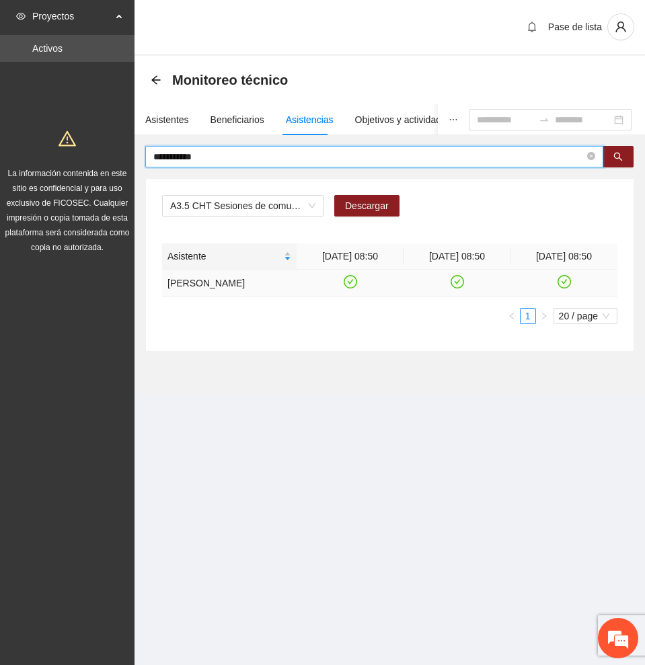
type input "**********"
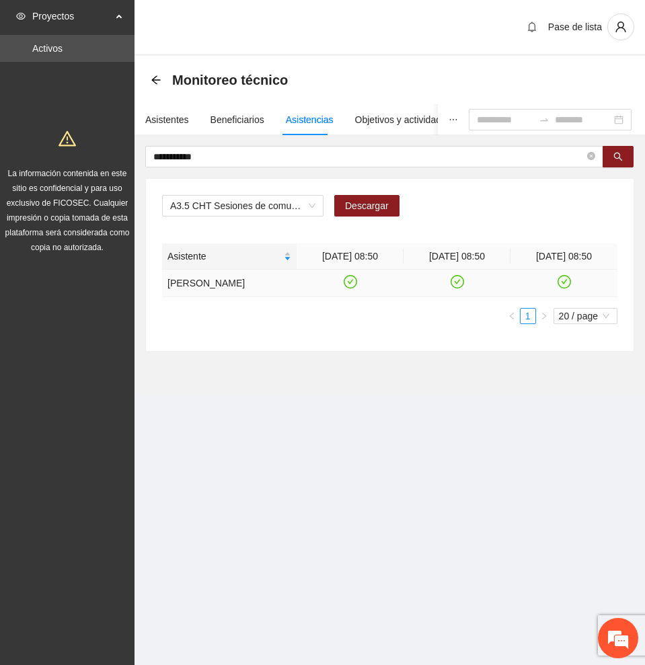
click at [352, 284] on icon "check-circle" at bounding box center [350, 281] width 6 height 5
click at [459, 288] on icon "check-circle" at bounding box center [456, 281] width 11 height 11
click at [567, 287] on icon "check-circle" at bounding box center [563, 281] width 11 height 11
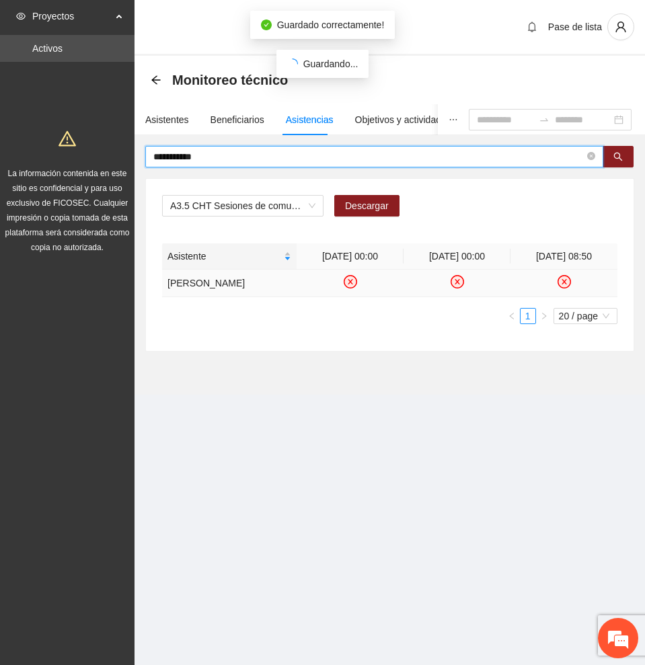
drag, startPoint x: 210, startPoint y: 155, endPoint x: 95, endPoint y: 148, distance: 115.2
click at [95, 148] on section "**********" at bounding box center [322, 332] width 645 height 665
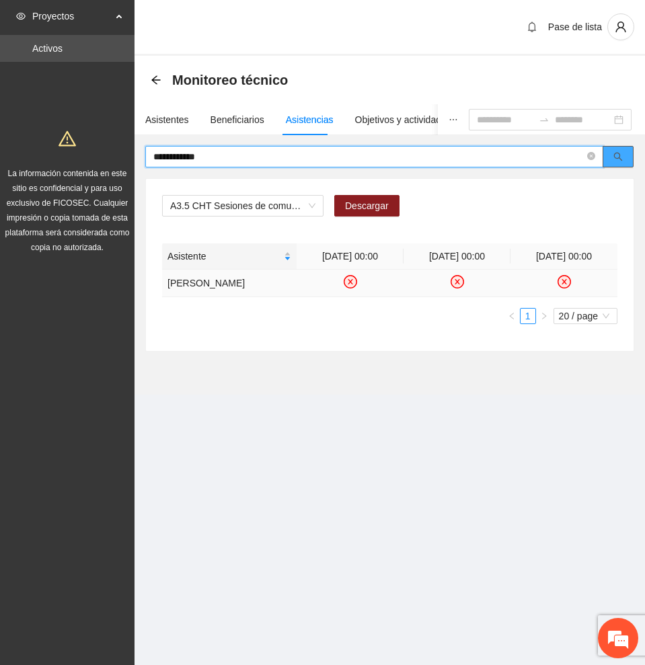
click at [619, 152] on icon "search" at bounding box center [617, 156] width 9 height 9
click at [350, 284] on icon "check-circle" at bounding box center [349, 281] width 11 height 11
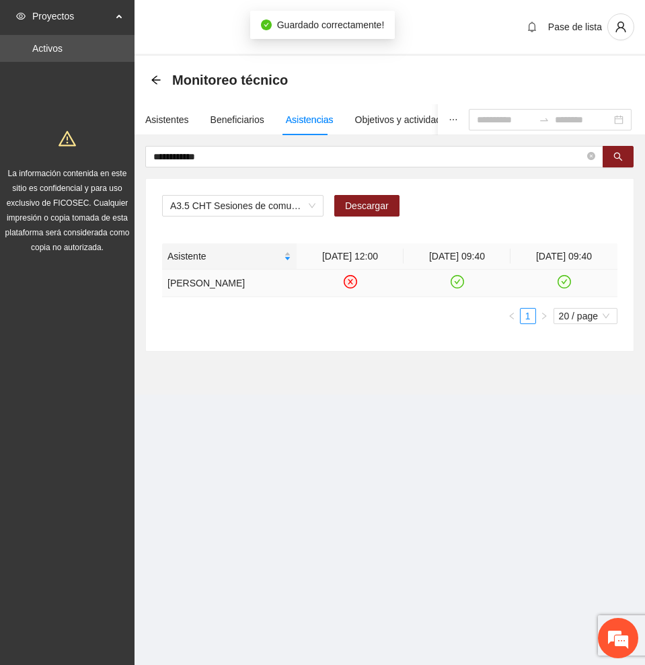
click at [459, 284] on icon "check-circle" at bounding box center [457, 281] width 6 height 5
click at [566, 285] on icon "check-circle" at bounding box center [563, 281] width 11 height 11
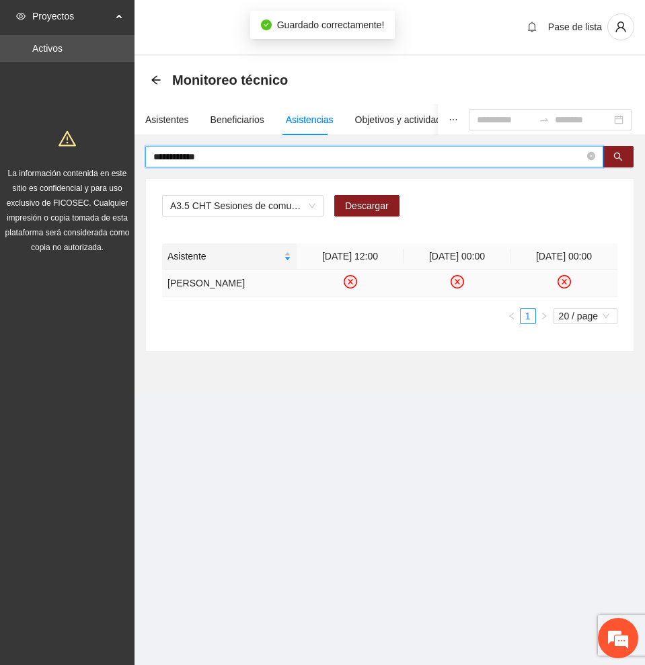
drag, startPoint x: 234, startPoint y: 155, endPoint x: 1, endPoint y: 153, distance: 233.3
click at [2, 153] on section "**********" at bounding box center [322, 332] width 645 height 665
click at [623, 154] on button "button" at bounding box center [617, 157] width 31 height 22
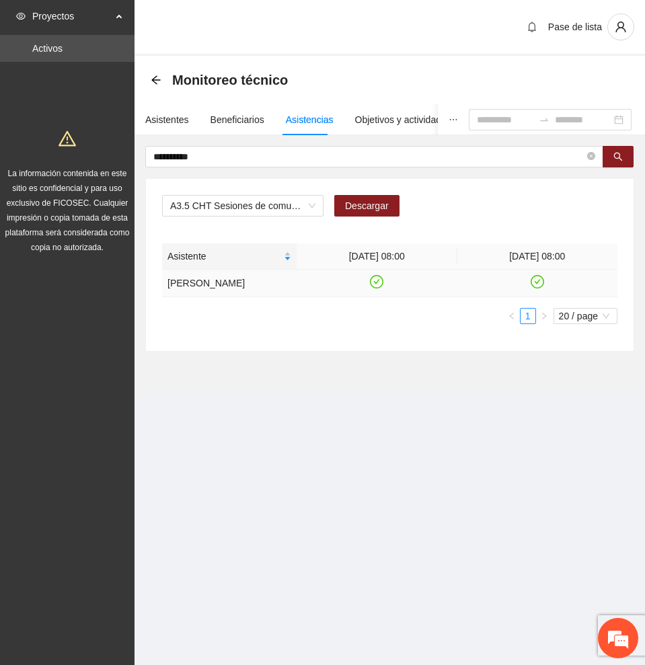
click at [376, 280] on icon "check-circle" at bounding box center [376, 281] width 11 height 11
click at [537, 279] on icon "check-circle" at bounding box center [536, 281] width 11 height 11
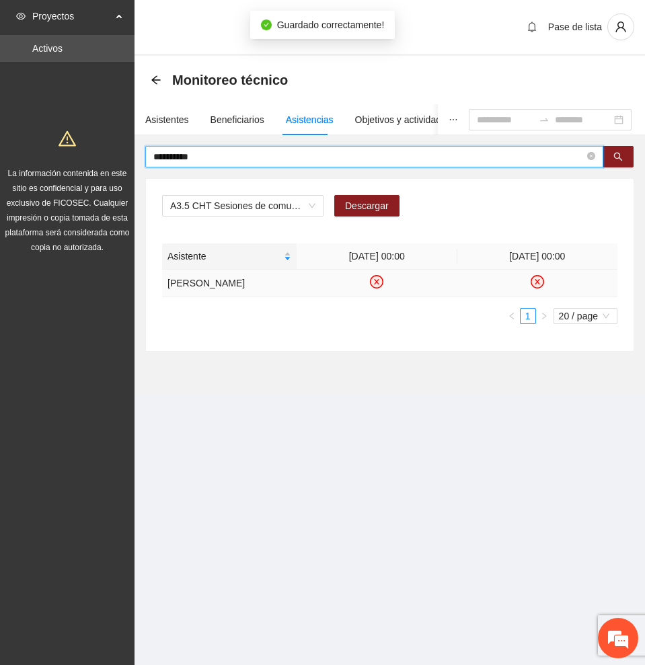
drag, startPoint x: 101, startPoint y: 155, endPoint x: -1, endPoint y: 150, distance: 101.6
click at [0, 150] on html "**********" at bounding box center [322, 332] width 645 height 665
click at [609, 155] on button "button" at bounding box center [617, 157] width 31 height 22
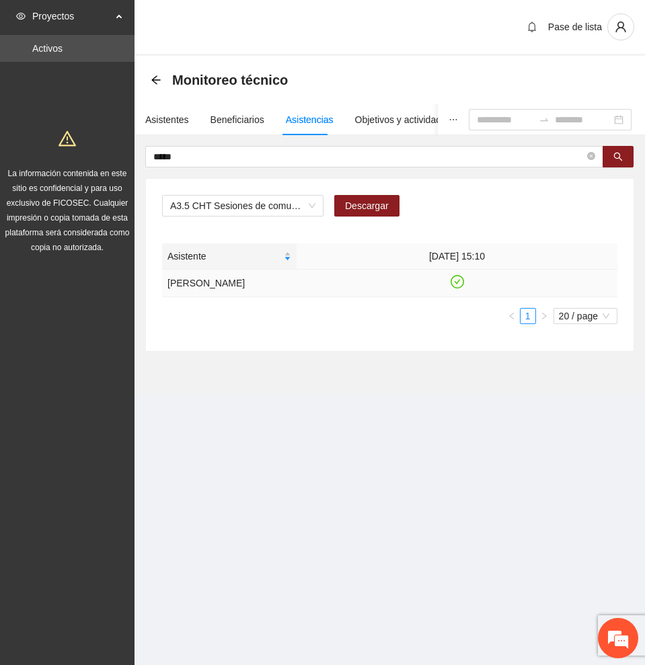
click at [457, 286] on icon "check-circle" at bounding box center [456, 281] width 11 height 11
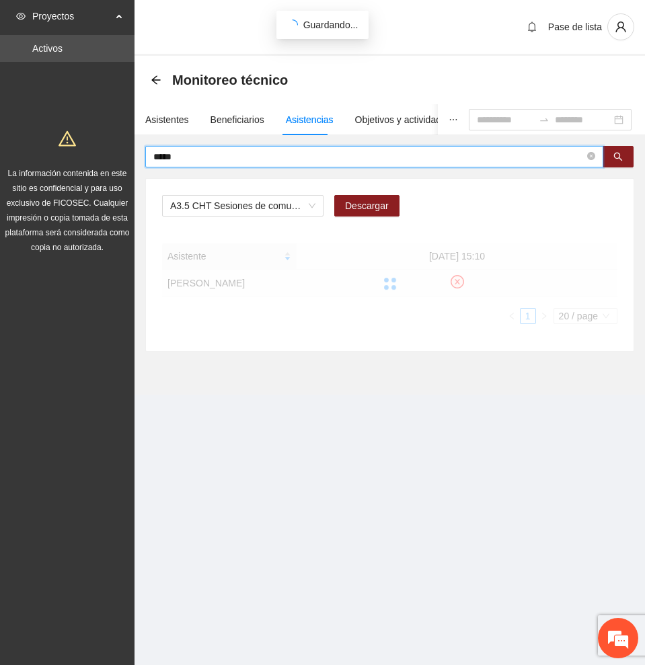
drag, startPoint x: 249, startPoint y: 155, endPoint x: 122, endPoint y: 153, distance: 127.8
click at [122, 153] on section "Proyectos Activos La información contenida en este sitio es confidencial y para…" at bounding box center [322, 332] width 645 height 665
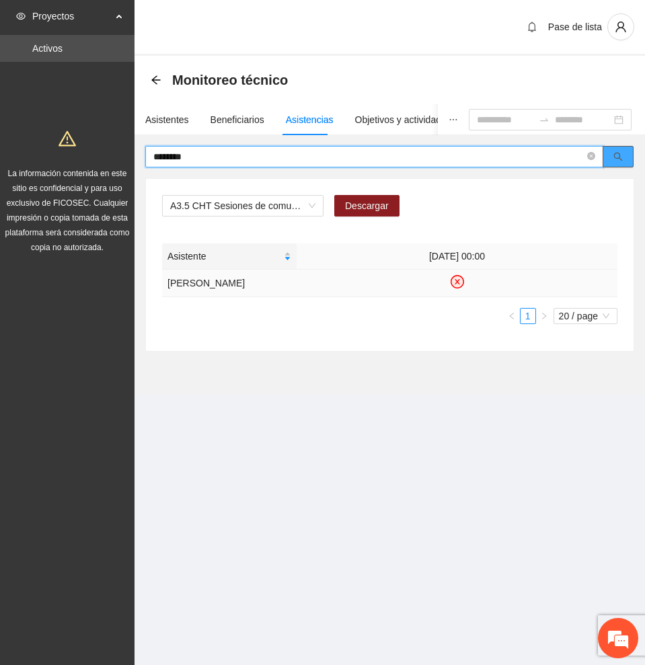
click at [625, 155] on button "button" at bounding box center [617, 157] width 31 height 22
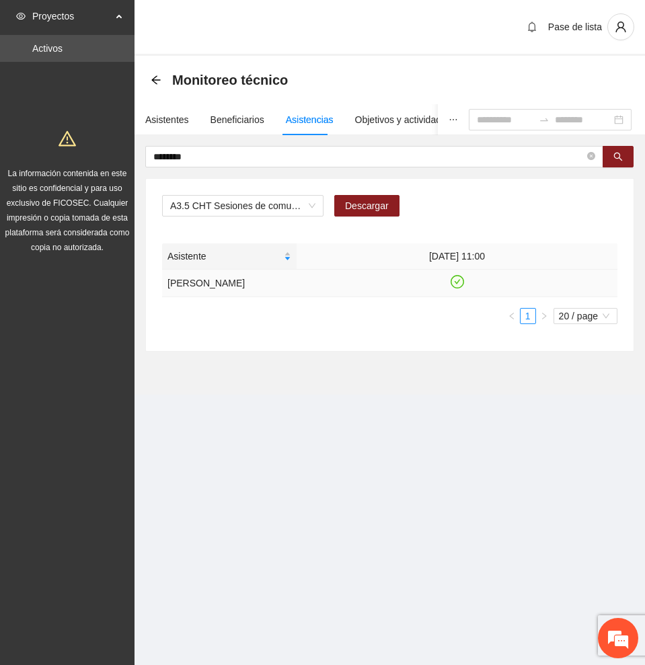
click at [457, 284] on icon "check-circle" at bounding box center [456, 281] width 11 height 11
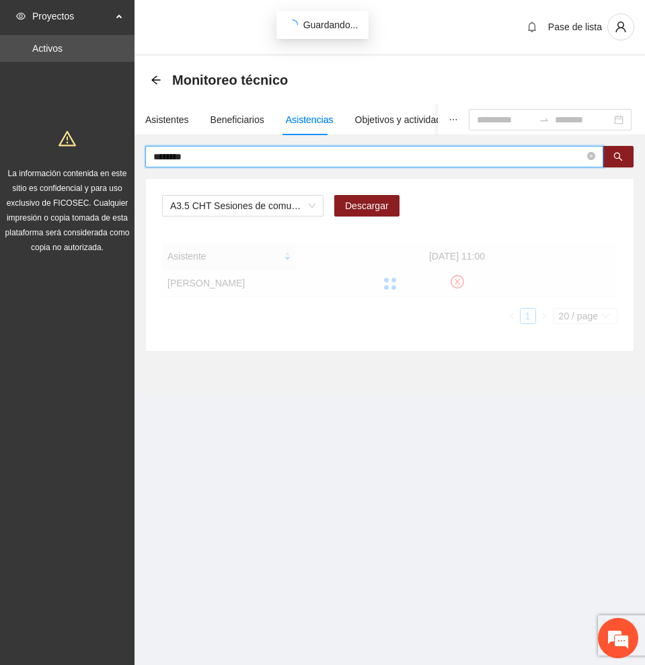
drag, startPoint x: 225, startPoint y: 155, endPoint x: 54, endPoint y: 153, distance: 170.1
click at [54, 153] on section "Proyectos Activos La información contenida en este sitio es confidencial y para…" at bounding box center [322, 332] width 645 height 665
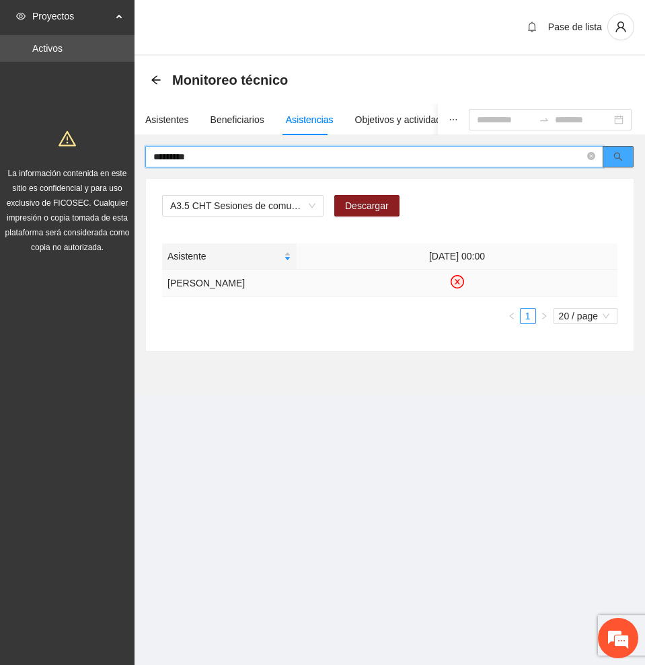
click at [612, 157] on button "button" at bounding box center [617, 157] width 31 height 22
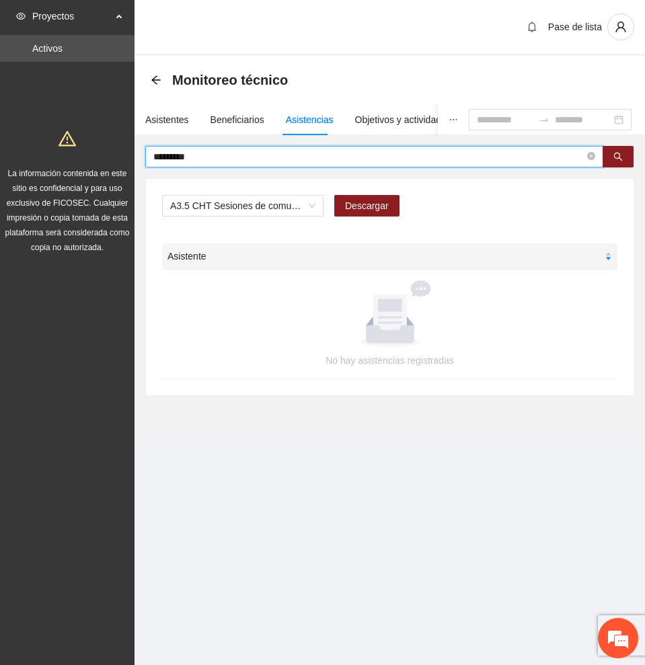
click at [204, 157] on input "*********" at bounding box center [368, 156] width 431 height 15
type input "*"
click at [622, 158] on icon "search" at bounding box center [617, 156] width 9 height 9
drag, startPoint x: 216, startPoint y: 155, endPoint x: 52, endPoint y: 153, distance: 163.4
click at [53, 153] on section "**********" at bounding box center [322, 332] width 645 height 665
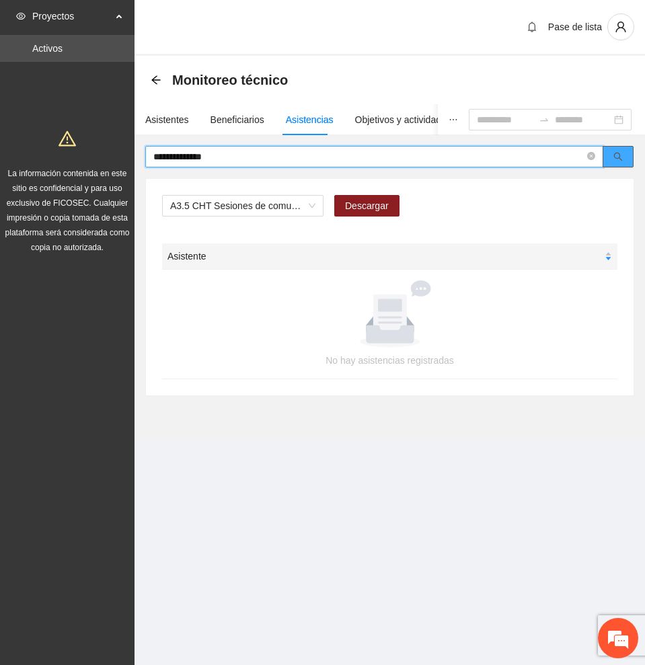
click at [610, 154] on button "button" at bounding box center [617, 157] width 31 height 22
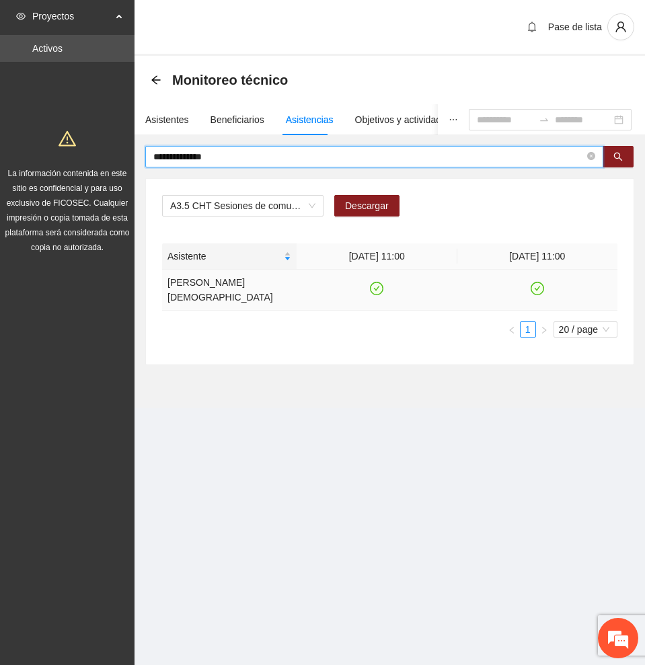
click at [372, 283] on icon "check-circle" at bounding box center [376, 288] width 11 height 11
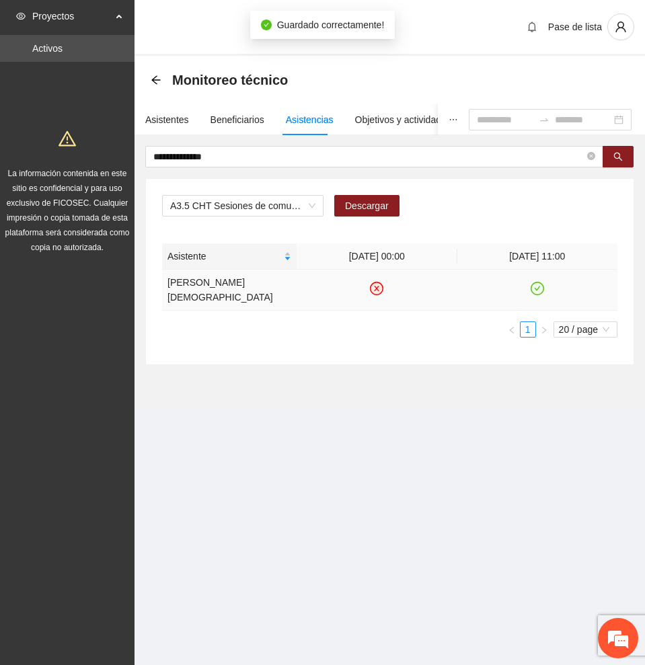
click at [537, 283] on icon "check-circle" at bounding box center [536, 288] width 11 height 11
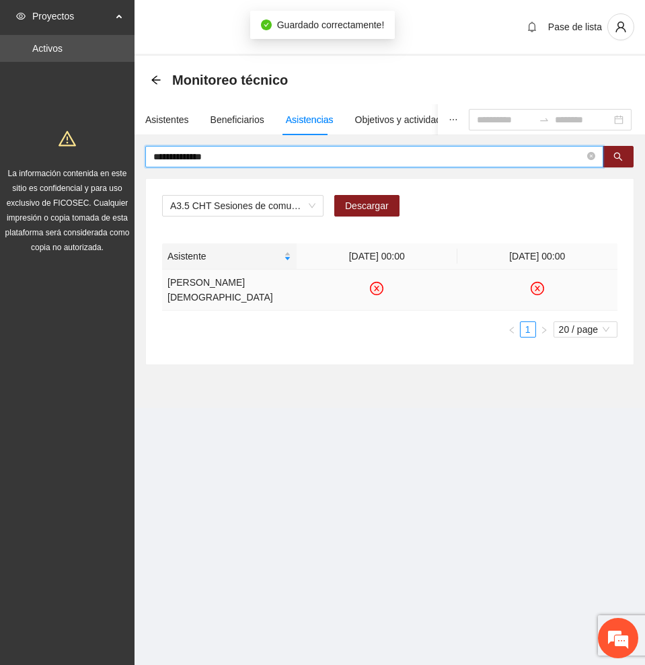
drag, startPoint x: 247, startPoint y: 156, endPoint x: -1, endPoint y: 155, distance: 248.1
click at [0, 155] on html "**********" at bounding box center [322, 332] width 645 height 665
click at [620, 152] on icon "search" at bounding box center [617, 156] width 9 height 9
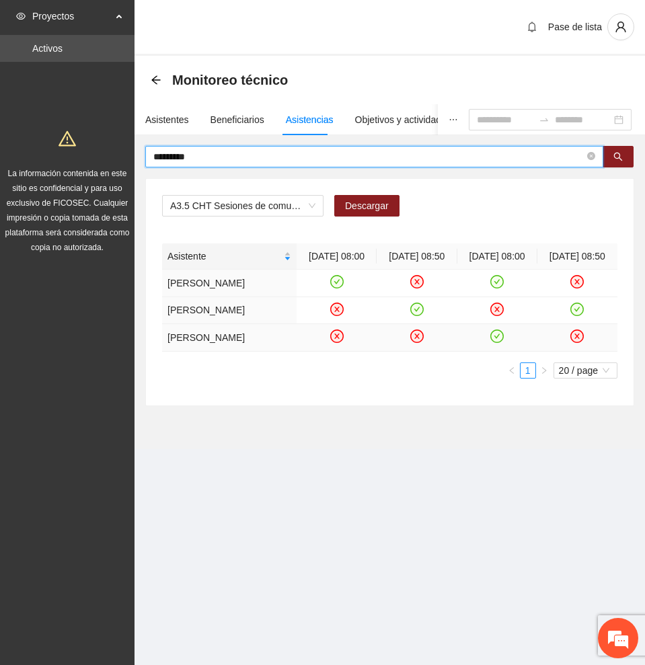
type input "*********"
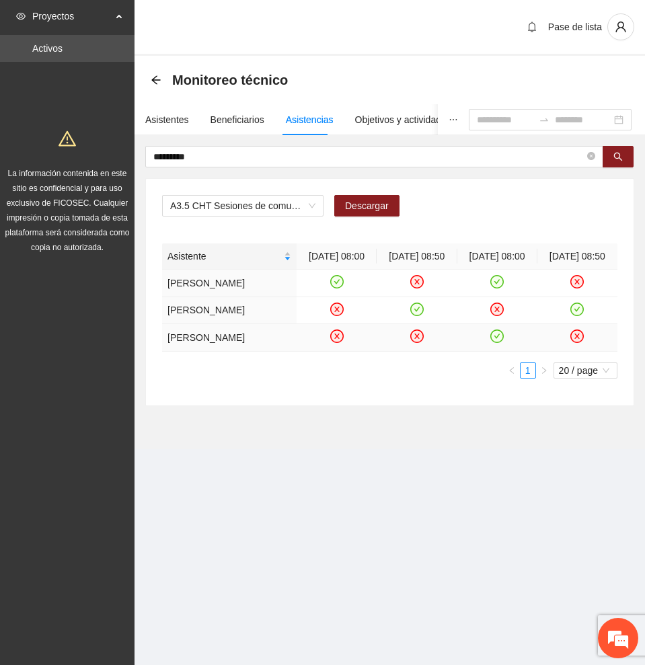
click at [499, 342] on icon "check-circle" at bounding box center [496, 336] width 11 height 11
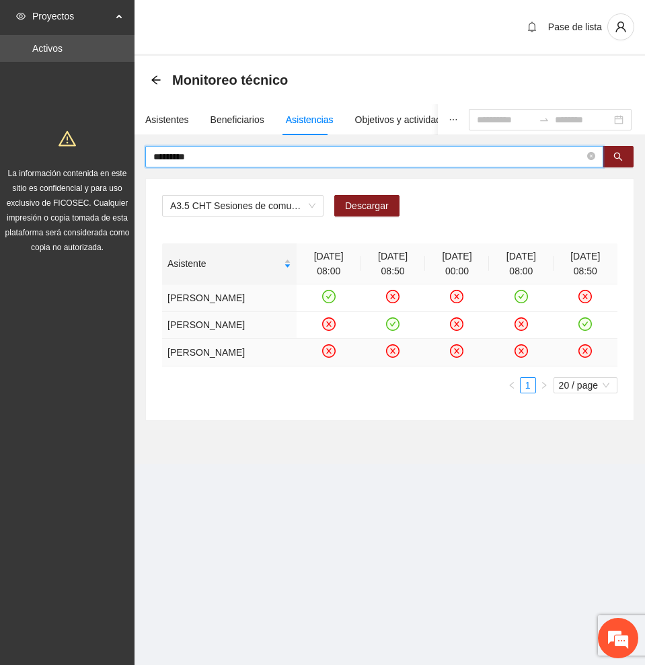
drag, startPoint x: 307, startPoint y: 153, endPoint x: 117, endPoint y: 148, distance: 189.7
click at [117, 148] on section "Proyectos Activos La información contenida en este sitio es confidencial y para…" at bounding box center [322, 332] width 645 height 665
click at [622, 159] on icon "search" at bounding box center [617, 156] width 9 height 9
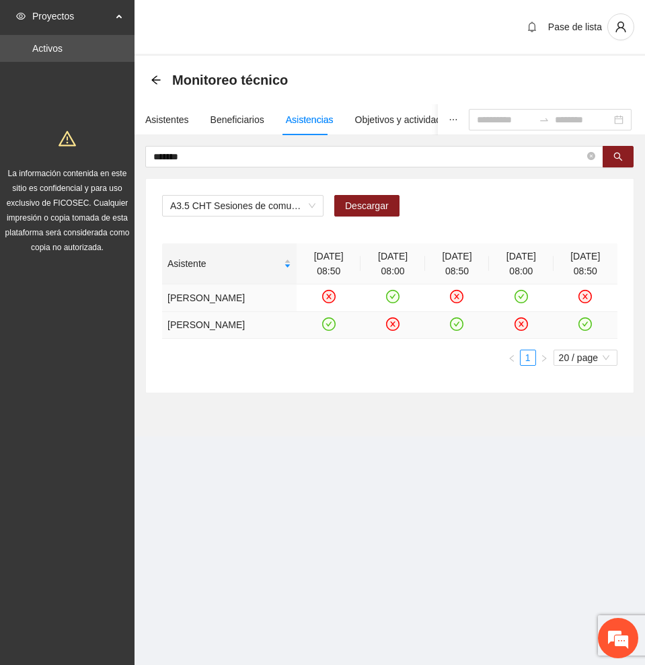
click at [327, 329] on icon "check-circle" at bounding box center [328, 323] width 11 height 11
click at [460, 329] on icon "check-circle" at bounding box center [456, 323] width 11 height 11
click at [583, 329] on icon "check-circle" at bounding box center [585, 323] width 11 height 11
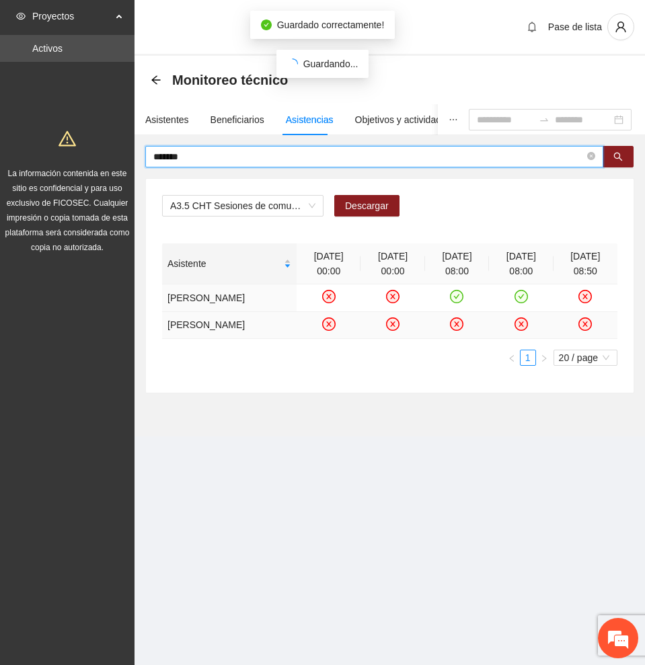
drag, startPoint x: 201, startPoint y: 162, endPoint x: 15, endPoint y: 159, distance: 186.3
click at [15, 159] on section "Proyectos Activos La información contenida en este sitio es confidencial y para…" at bounding box center [322, 332] width 645 height 665
click at [618, 153] on icon "search" at bounding box center [618, 157] width 9 height 9
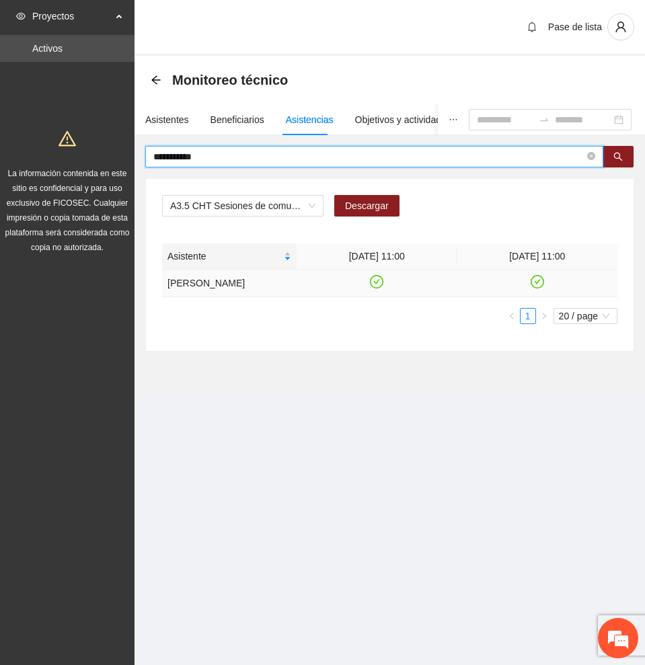
click at [377, 278] on icon "check-circle" at bounding box center [376, 281] width 11 height 11
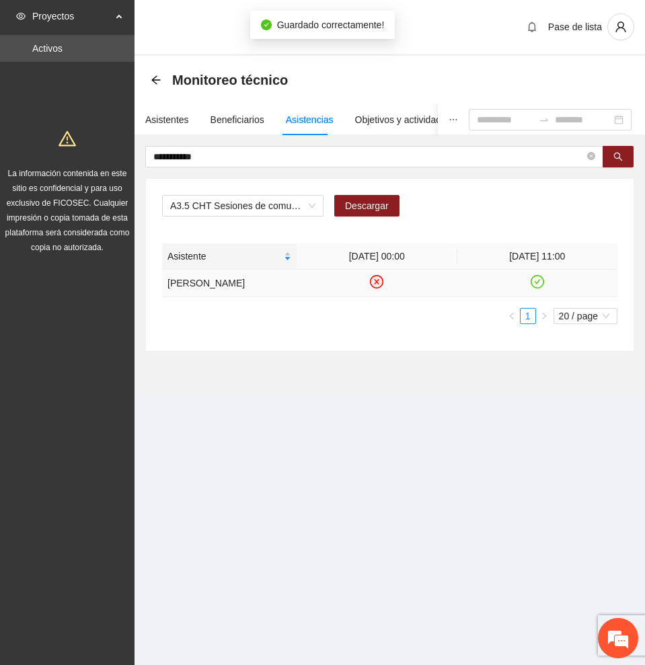
click at [537, 280] on icon "check-circle" at bounding box center [536, 281] width 11 height 11
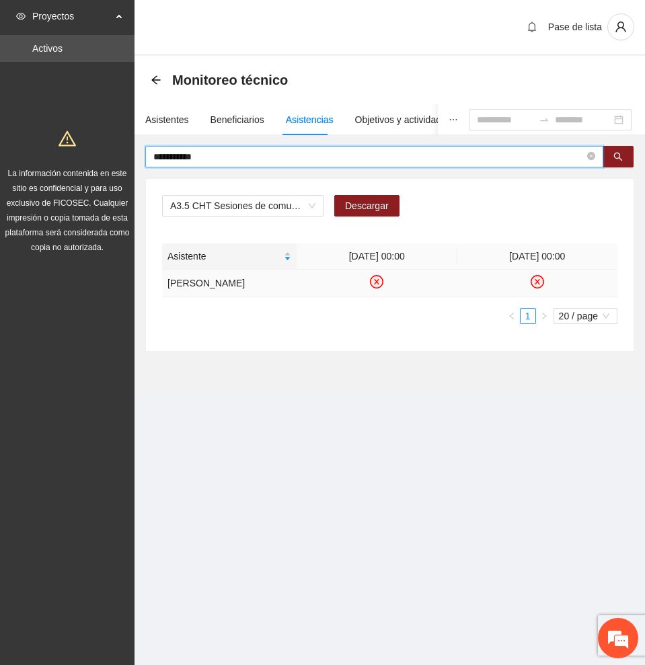
drag, startPoint x: 248, startPoint y: 149, endPoint x: 6, endPoint y: 141, distance: 242.2
click at [7, 141] on section "**********" at bounding box center [322, 332] width 645 height 665
click at [619, 155] on icon "search" at bounding box center [617, 156] width 9 height 9
type input "*********"
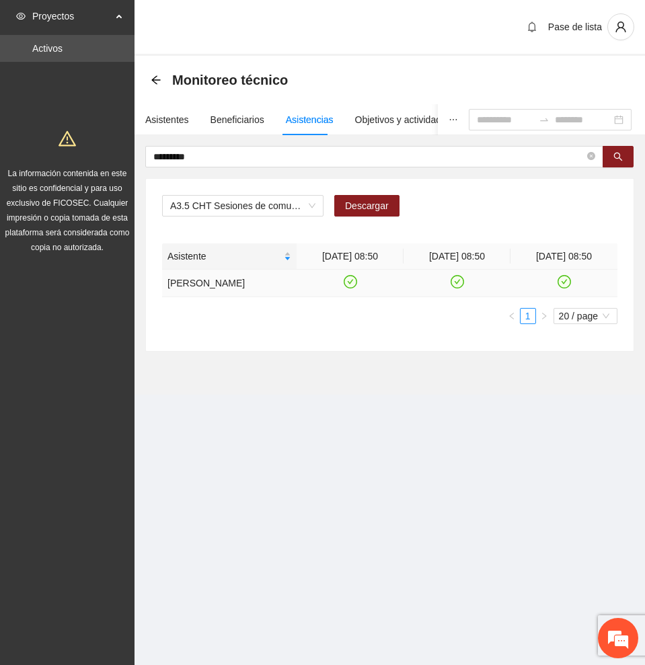
click at [348, 278] on icon "check-circle" at bounding box center [349, 281] width 11 height 11
click at [457, 278] on icon "check-circle" at bounding box center [456, 281] width 11 height 11
click at [561, 280] on icon "check-circle" at bounding box center [563, 281] width 11 height 11
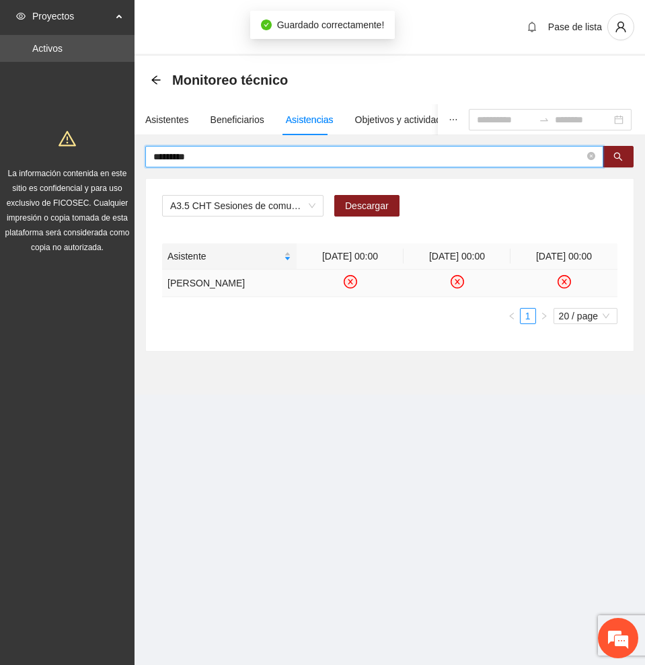
drag, startPoint x: 216, startPoint y: 154, endPoint x: 65, endPoint y: 147, distance: 151.4
click at [65, 147] on section "Proyectos Activos La información contenida en este sitio es confidencial y para…" at bounding box center [322, 332] width 645 height 665
click at [618, 159] on icon "search" at bounding box center [617, 156] width 9 height 9
click at [350, 285] on icon "check-circle" at bounding box center [349, 281] width 11 height 11
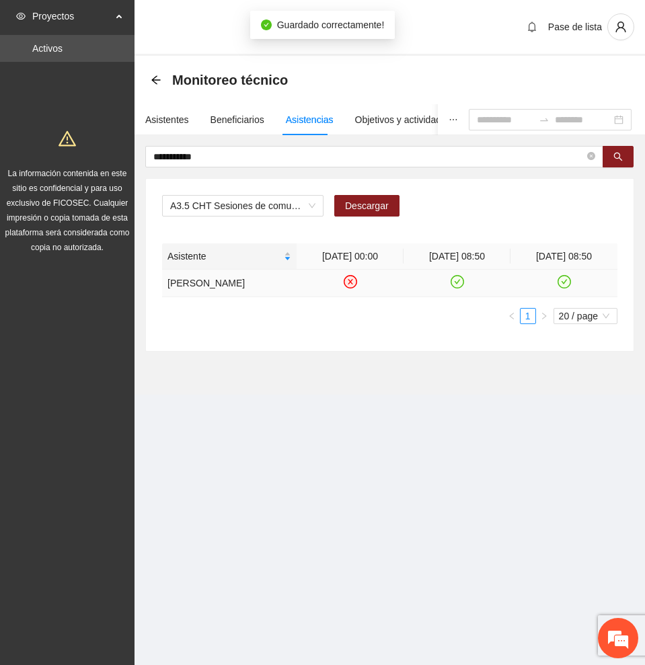
click at [457, 288] on icon "check-circle" at bounding box center [456, 281] width 11 height 11
click at [565, 284] on icon "check-circle" at bounding box center [564, 281] width 6 height 5
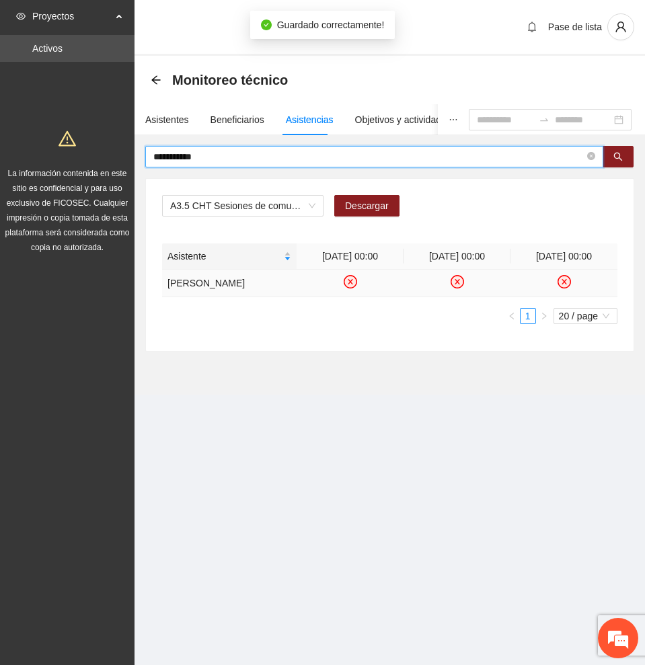
drag, startPoint x: 249, startPoint y: 157, endPoint x: -1, endPoint y: 156, distance: 250.1
click at [0, 156] on html "**********" at bounding box center [322, 332] width 645 height 665
click at [622, 158] on icon "search" at bounding box center [617, 156] width 9 height 9
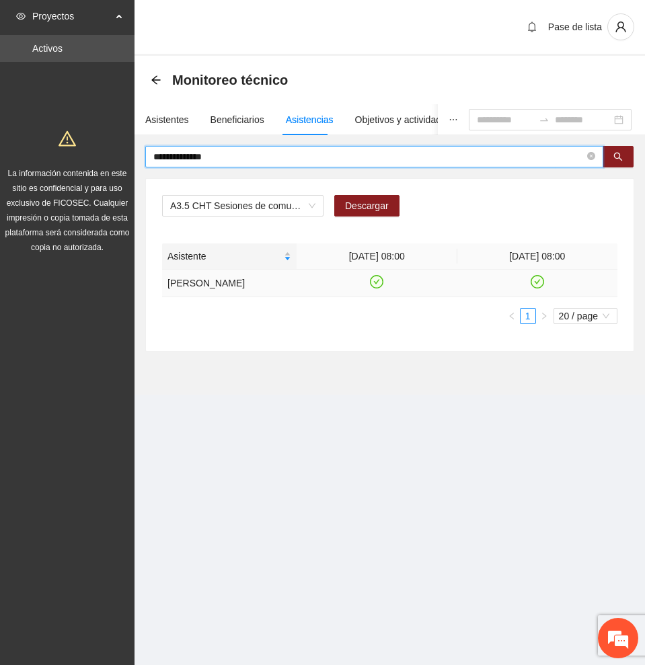
click at [375, 287] on icon "check-circle" at bounding box center [376, 281] width 11 height 11
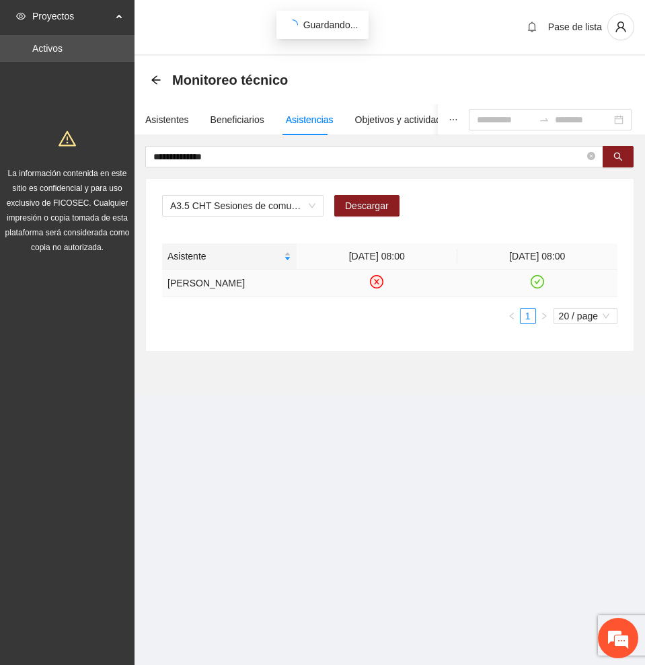
click at [535, 286] on icon "check-circle" at bounding box center [536, 281] width 11 height 11
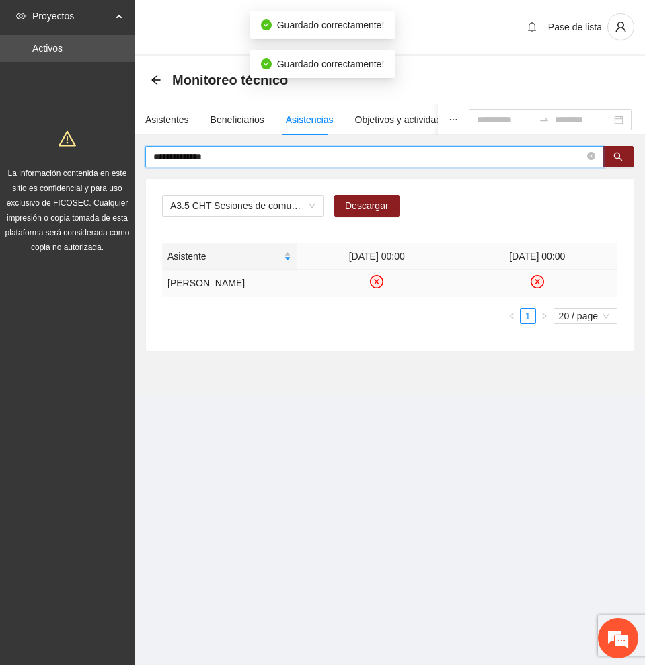
drag, startPoint x: 208, startPoint y: 157, endPoint x: 50, endPoint y: 145, distance: 158.5
click at [50, 145] on section "**********" at bounding box center [322, 332] width 645 height 665
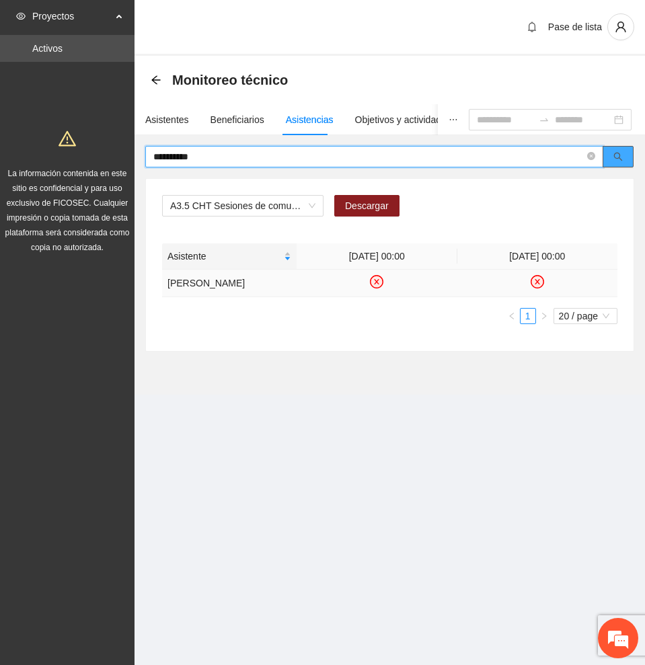
click at [625, 157] on button "button" at bounding box center [617, 157] width 31 height 22
click at [350, 281] on icon "check-circle" at bounding box center [350, 281] width 6 height 5
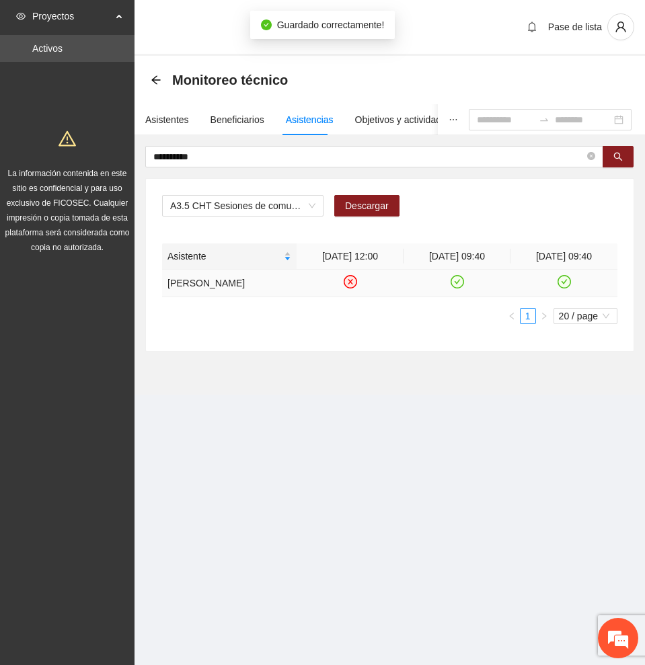
click at [455, 280] on icon "check-circle" at bounding box center [456, 281] width 11 height 11
click at [564, 281] on icon "check-circle" at bounding box center [564, 281] width 6 height 5
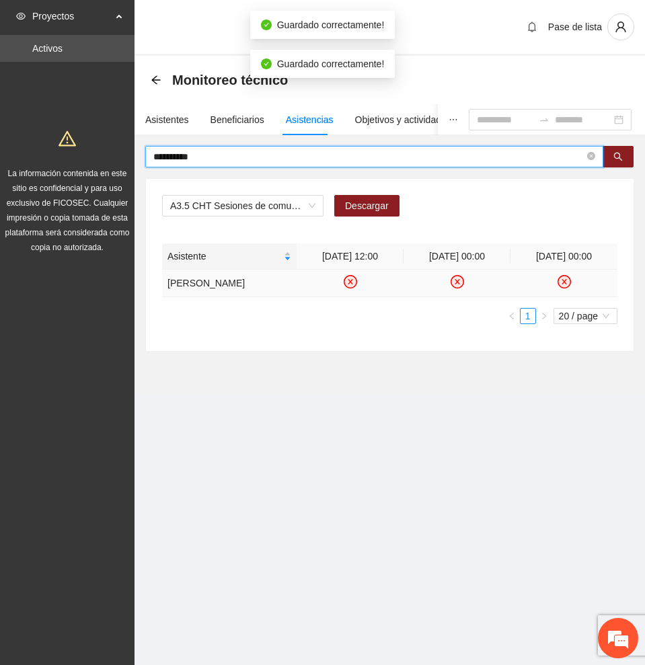
drag, startPoint x: 241, startPoint y: 154, endPoint x: 61, endPoint y: 142, distance: 179.9
click at [62, 142] on section "**********" at bounding box center [322, 332] width 645 height 665
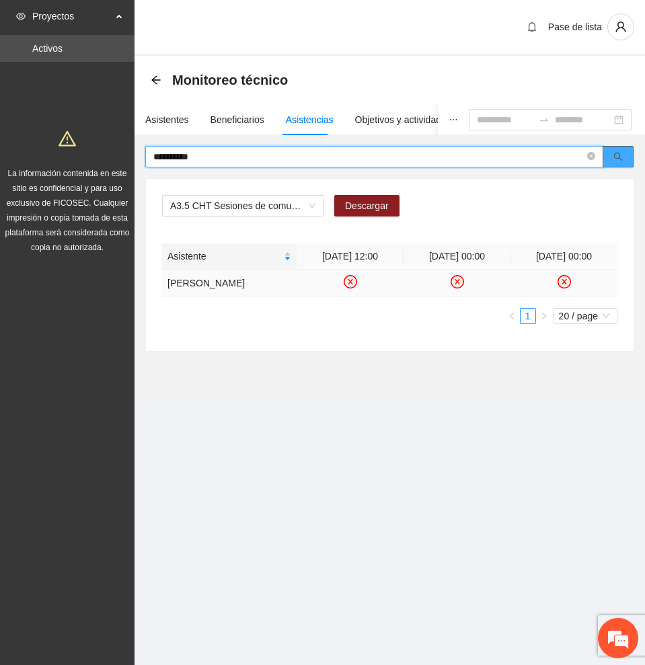
click at [617, 149] on button "button" at bounding box center [617, 157] width 31 height 22
click at [377, 281] on icon "check-circle" at bounding box center [377, 281] width 6 height 5
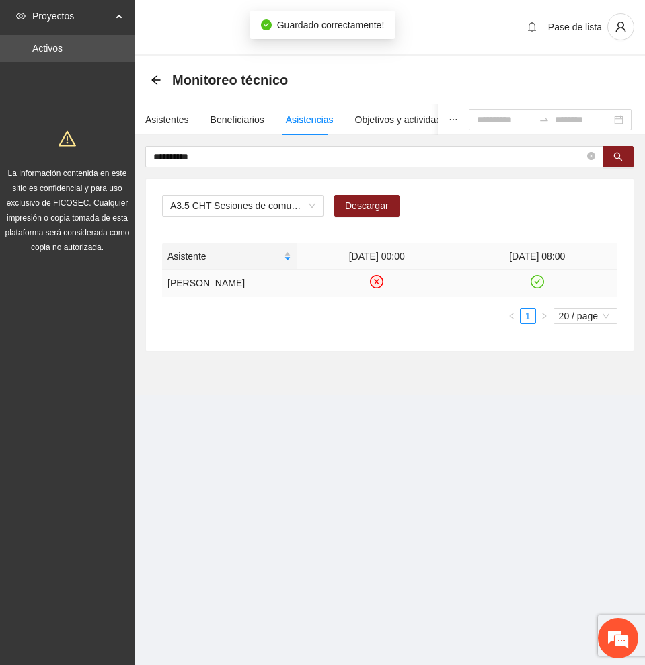
click at [539, 282] on icon "check-circle" at bounding box center [536, 281] width 11 height 11
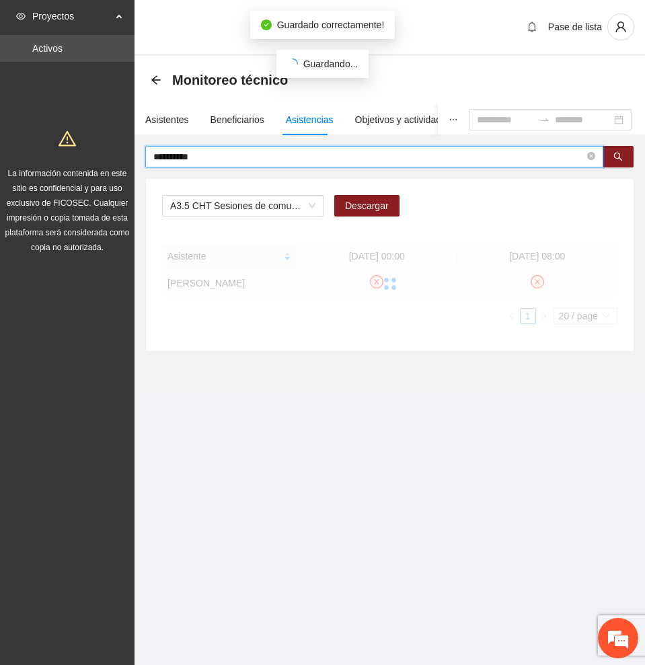
drag, startPoint x: 119, startPoint y: 156, endPoint x: 104, endPoint y: 155, distance: 14.9
click at [104, 155] on section "**********" at bounding box center [322, 332] width 645 height 665
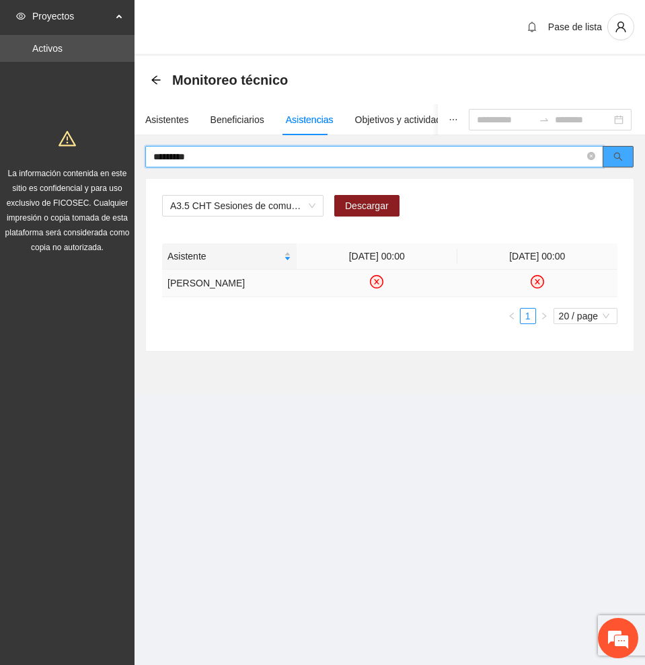
click at [619, 156] on icon "search" at bounding box center [618, 157] width 9 height 9
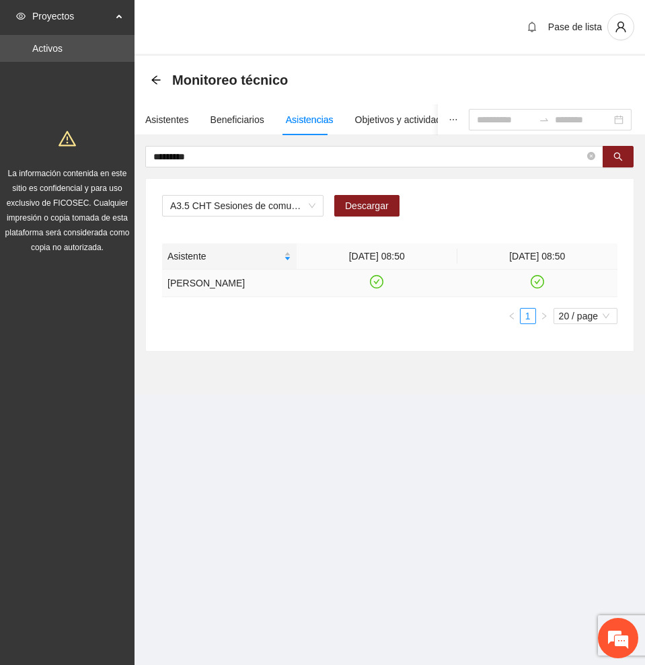
click at [372, 284] on icon "check-circle" at bounding box center [376, 281] width 11 height 11
click at [537, 280] on icon "check-circle" at bounding box center [536, 281] width 11 height 11
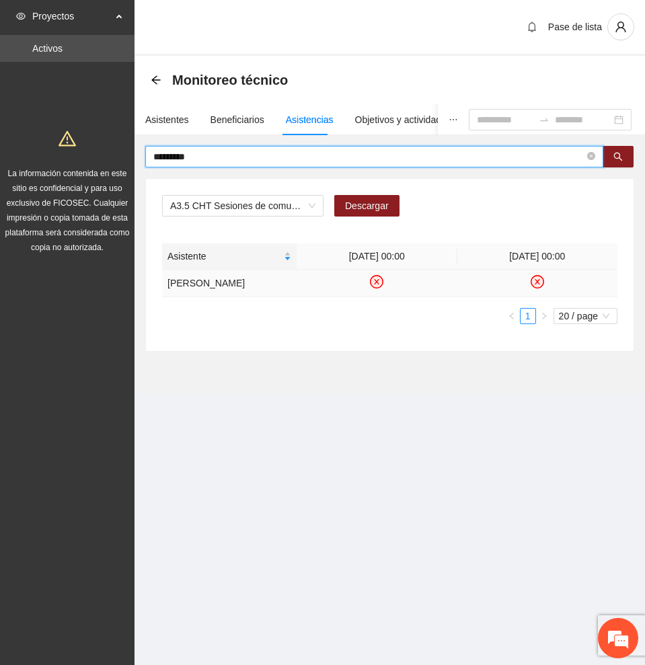
drag, startPoint x: 215, startPoint y: 152, endPoint x: -1, endPoint y: 150, distance: 215.8
click at [0, 150] on html "Proyectos Activos La información contenida en este sitio es confidencial y para…" at bounding box center [322, 332] width 645 height 665
click at [620, 163] on button "button" at bounding box center [617, 157] width 31 height 22
click at [374, 288] on icon "check-circle" at bounding box center [376, 281] width 11 height 11
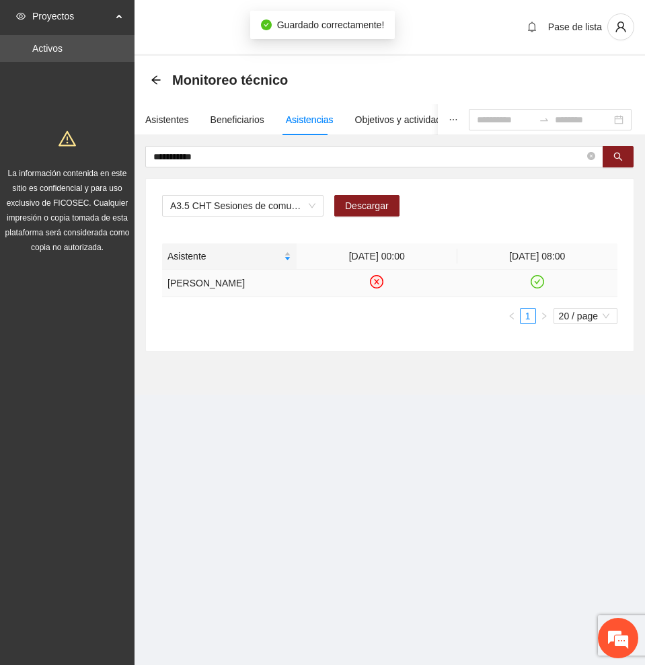
click at [536, 287] on icon "check-circle" at bounding box center [536, 281] width 11 height 11
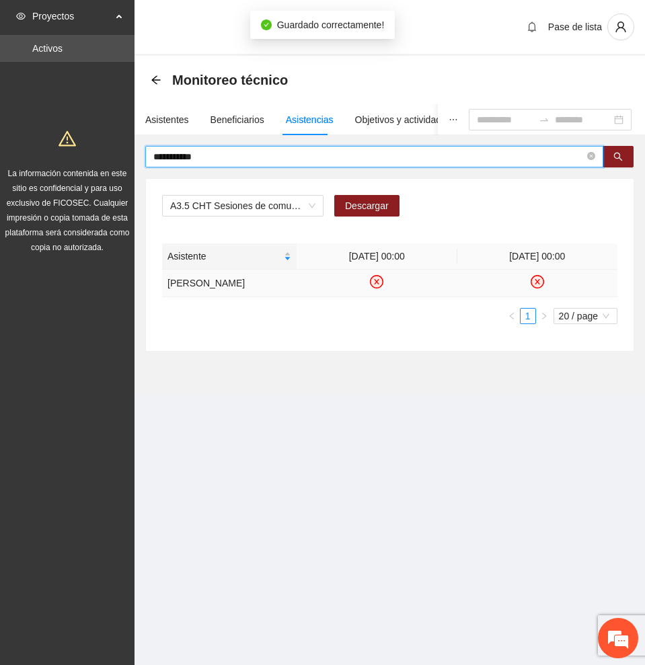
drag, startPoint x: 229, startPoint y: 152, endPoint x: 79, endPoint y: 143, distance: 149.6
click at [79, 143] on section "**********" at bounding box center [322, 332] width 645 height 665
click at [627, 157] on button "button" at bounding box center [617, 157] width 31 height 22
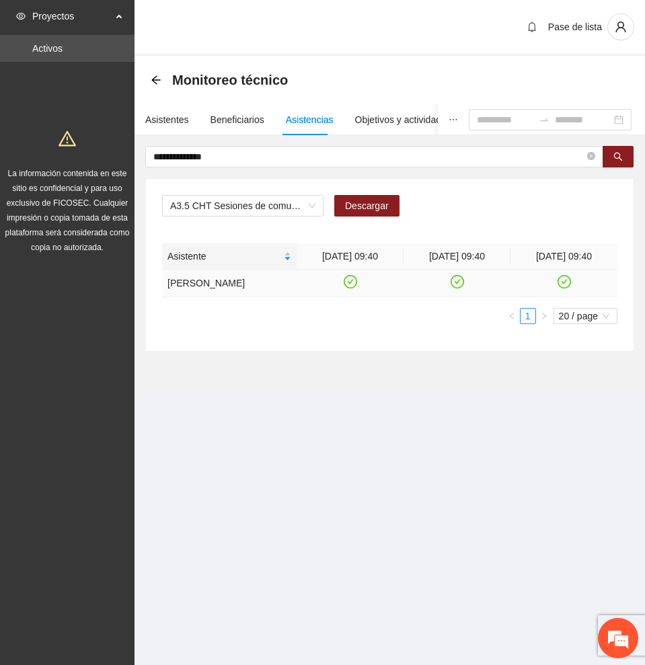
click at [350, 280] on icon "check-circle" at bounding box center [349, 281] width 11 height 11
click at [457, 282] on icon "check-circle" at bounding box center [456, 281] width 11 height 11
click at [566, 280] on icon "check-circle" at bounding box center [563, 281] width 11 height 11
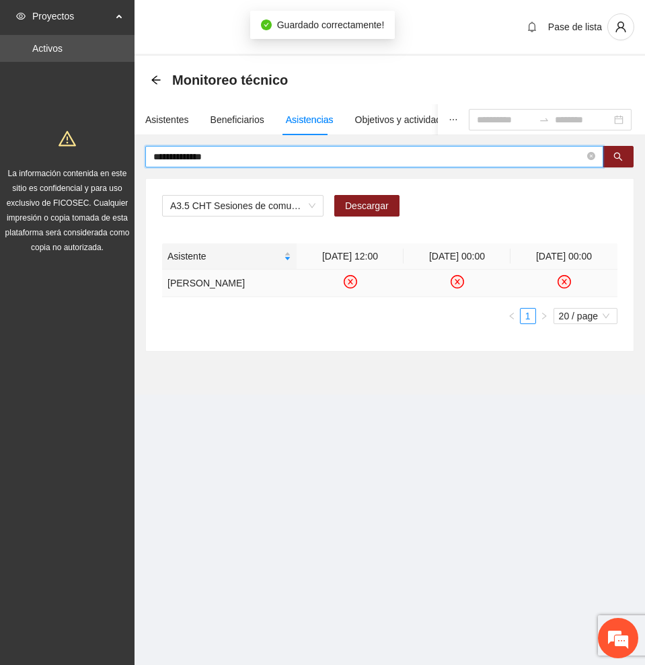
drag, startPoint x: 231, startPoint y: 157, endPoint x: 98, endPoint y: 157, distance: 132.5
click at [98, 157] on section "**********" at bounding box center [322, 332] width 645 height 665
click at [619, 152] on icon "search" at bounding box center [617, 156] width 9 height 9
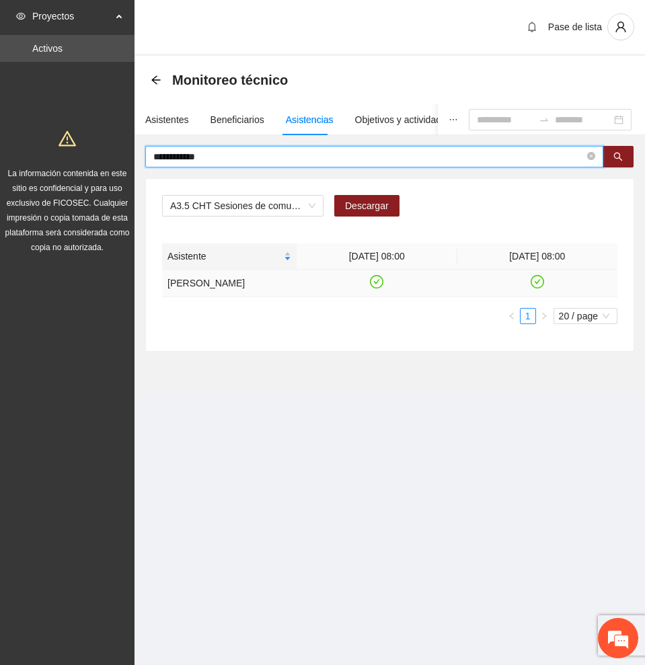
click at [372, 288] on icon "check-circle" at bounding box center [376, 281] width 11 height 11
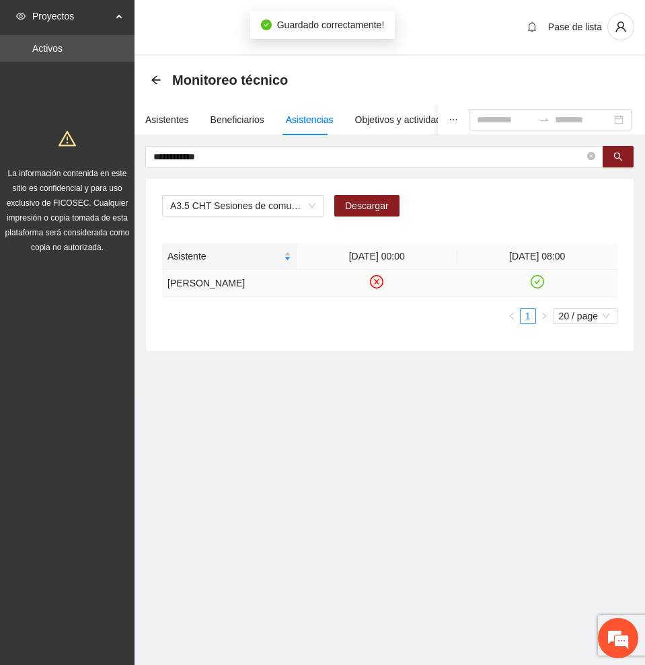
click at [539, 288] on icon "check-circle" at bounding box center [536, 281] width 11 height 11
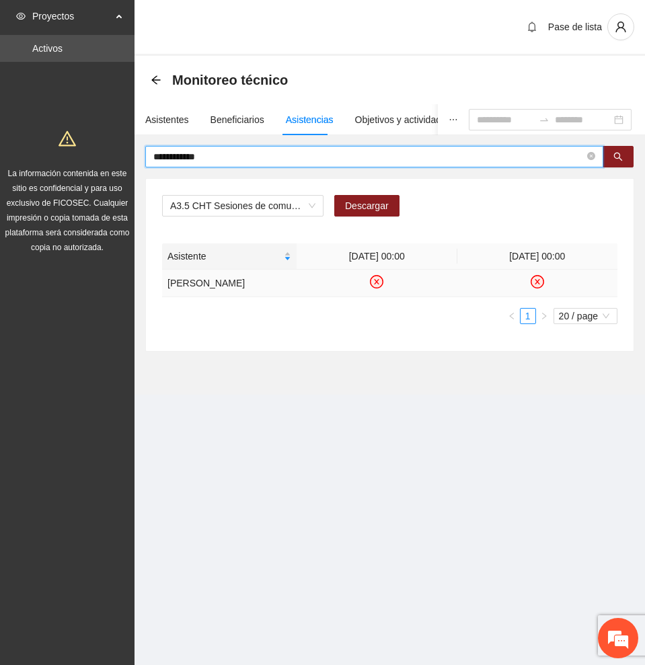
drag, startPoint x: 229, startPoint y: 156, endPoint x: 5, endPoint y: 150, distance: 224.6
click at [5, 150] on section "**********" at bounding box center [322, 332] width 645 height 665
type input "**********"
click at [617, 153] on icon "search" at bounding box center [617, 156] width 9 height 9
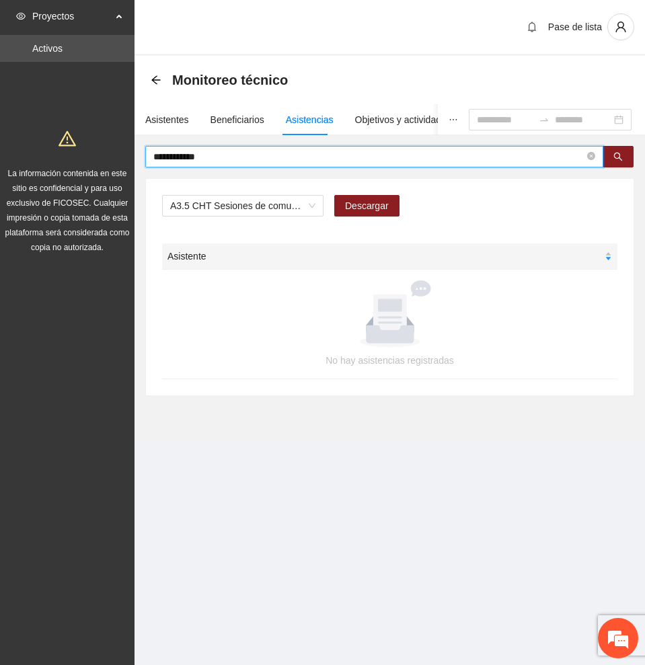
drag, startPoint x: 223, startPoint y: 155, endPoint x: 87, endPoint y: 146, distance: 136.1
click at [87, 146] on section "**********" at bounding box center [322, 332] width 645 height 665
click at [612, 149] on button "button" at bounding box center [617, 157] width 31 height 22
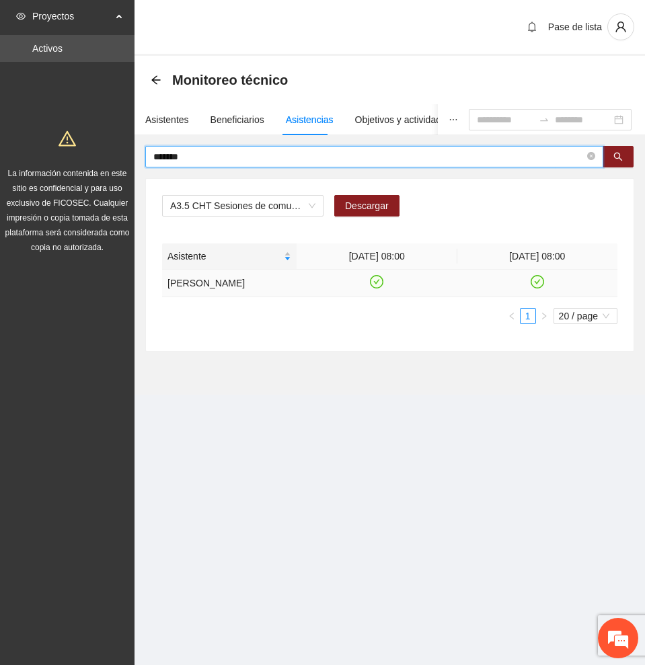
type input "*******"
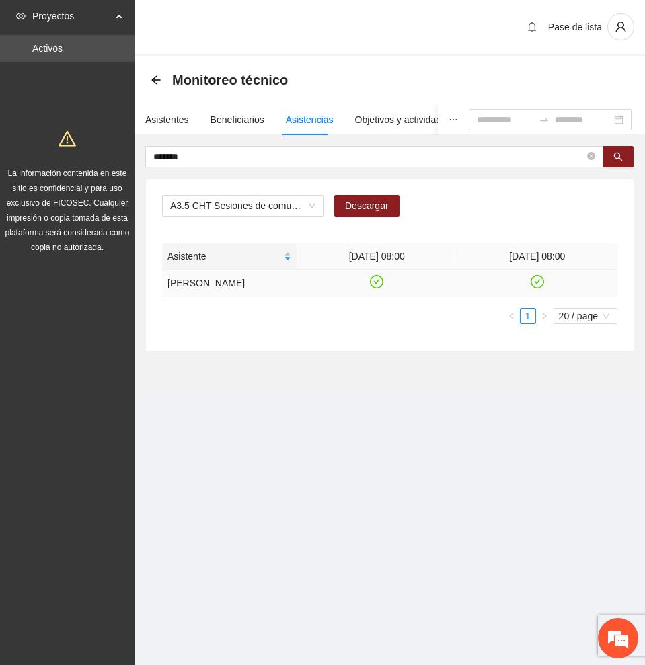
click at [376, 282] on icon "check-circle" at bounding box center [377, 281] width 6 height 5
click at [536, 282] on icon "check-circle" at bounding box center [536, 281] width 13 height 13
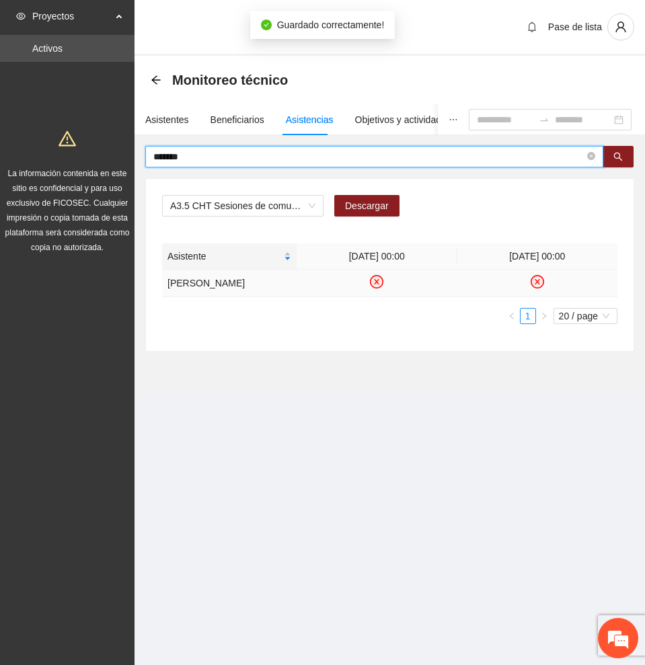
drag, startPoint x: 182, startPoint y: 158, endPoint x: 1, endPoint y: 152, distance: 180.3
click at [1, 152] on section "Proyectos Activos La información contenida en este sitio es confidencial y para…" at bounding box center [322, 332] width 645 height 665
click at [630, 155] on button "button" at bounding box center [617, 157] width 31 height 22
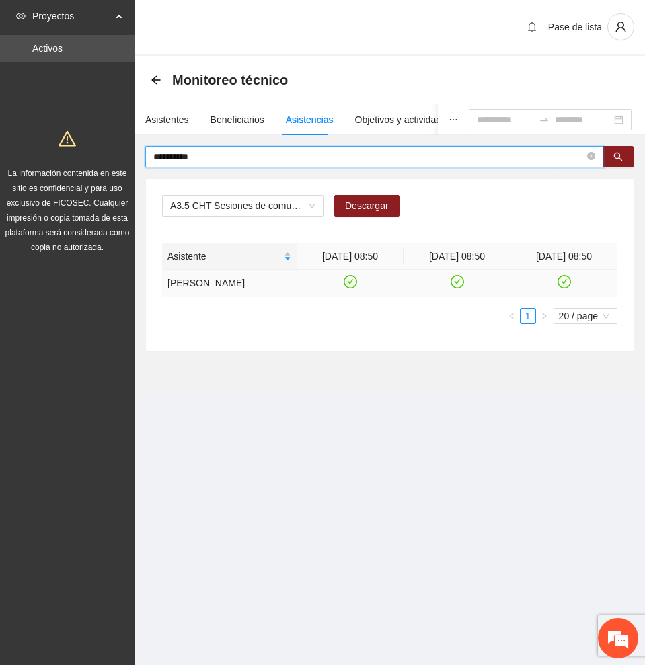
click at [350, 276] on icon "check-circle" at bounding box center [349, 281] width 11 height 11
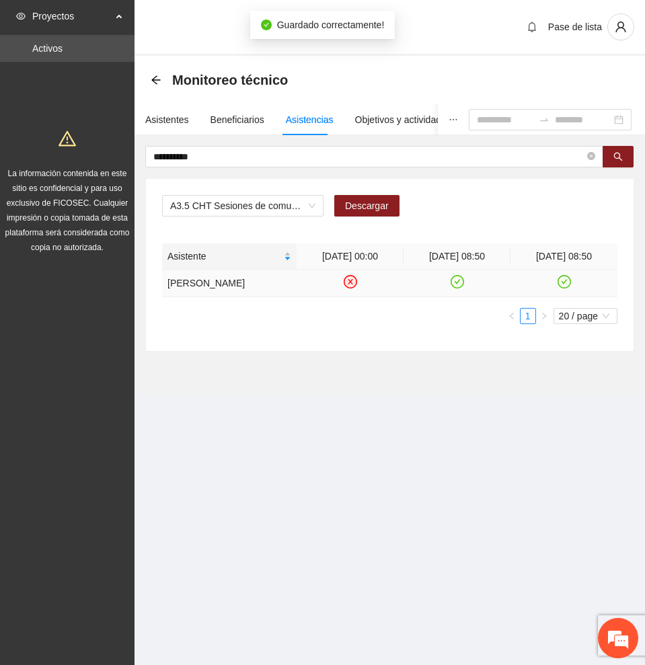
click at [455, 281] on icon "check-circle" at bounding box center [457, 281] width 6 height 5
click at [565, 278] on icon "check-circle" at bounding box center [563, 281] width 11 height 11
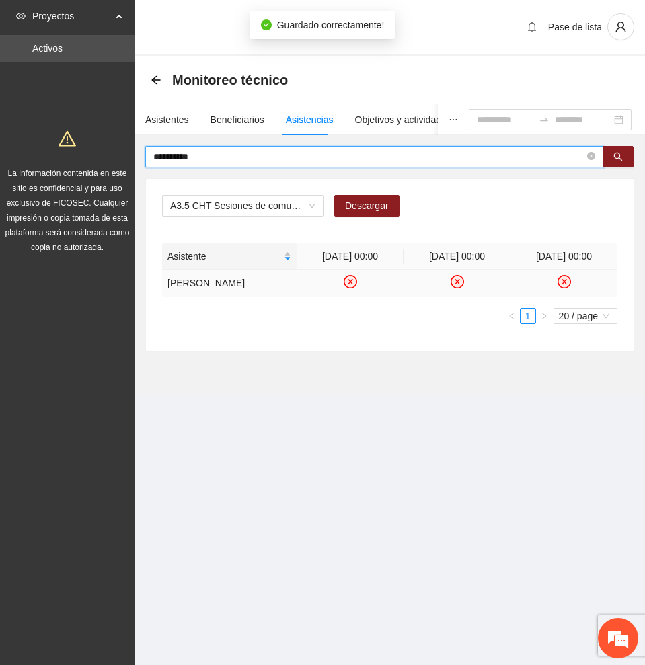
drag, startPoint x: 245, startPoint y: 156, endPoint x: 147, endPoint y: 153, distance: 97.5
click at [147, 153] on span "**********" at bounding box center [374, 157] width 458 height 22
click at [617, 153] on icon "search" at bounding box center [617, 156] width 9 height 9
click at [344, 280] on icon "check-circle" at bounding box center [350, 281] width 13 height 13
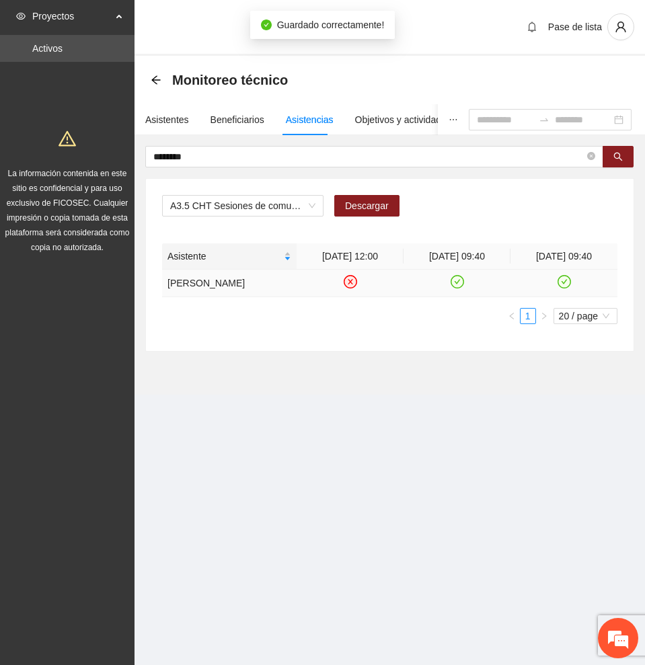
click at [458, 279] on icon "check-circle" at bounding box center [456, 281] width 11 height 11
click at [562, 281] on icon "check-circle" at bounding box center [564, 281] width 6 height 5
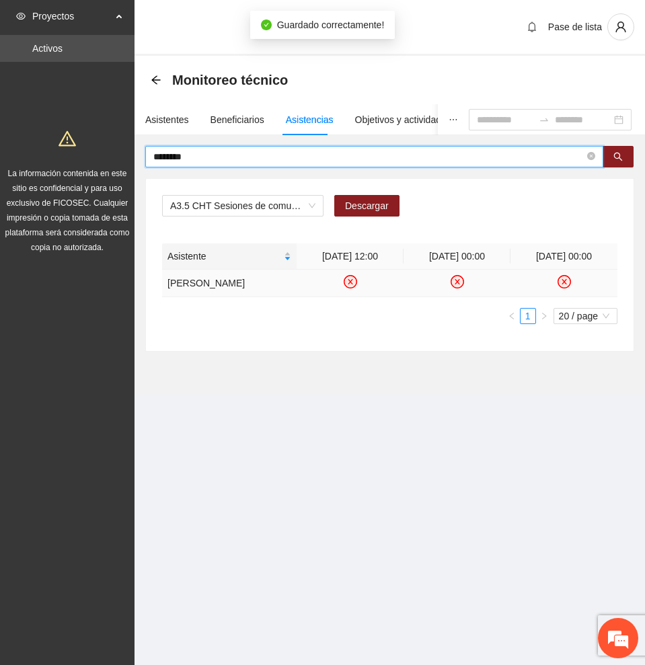
drag, startPoint x: 272, startPoint y: 155, endPoint x: 19, endPoint y: 160, distance: 252.2
click at [22, 159] on section "Proyectos Activos La información contenida en este sitio es confidencial y para…" at bounding box center [322, 332] width 645 height 665
click at [621, 156] on icon "search" at bounding box center [617, 156] width 9 height 9
click at [349, 274] on td at bounding box center [350, 284] width 107 height 28
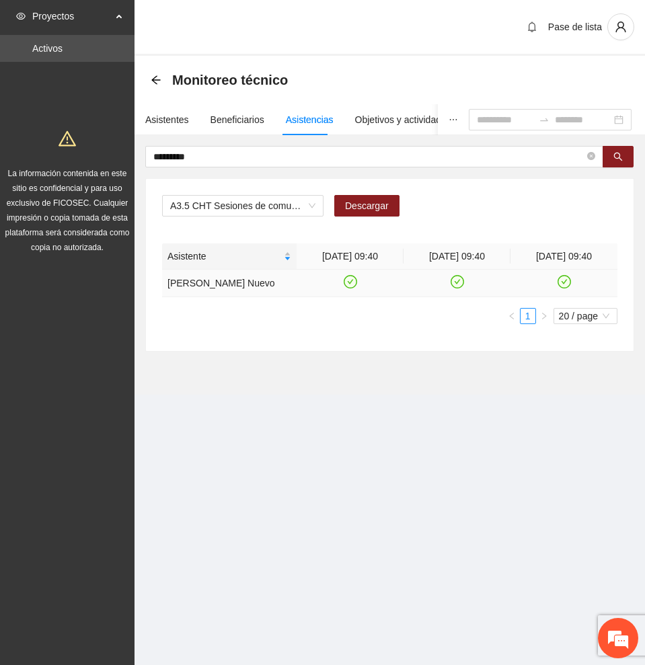
click at [350, 280] on icon "check-circle" at bounding box center [349, 281] width 11 height 11
click at [457, 280] on icon "check-circle" at bounding box center [456, 281] width 11 height 11
click at [563, 282] on icon "check-circle" at bounding box center [563, 281] width 11 height 11
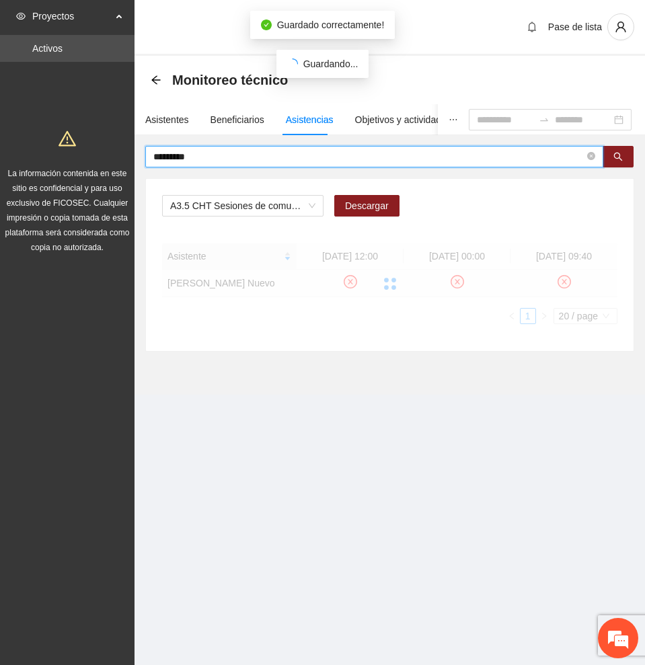
drag, startPoint x: 216, startPoint y: 158, endPoint x: -1, endPoint y: 137, distance: 217.5
click at [0, 137] on html "Proyectos Activos La información contenida en este sitio es confidencial y para…" at bounding box center [322, 332] width 645 height 665
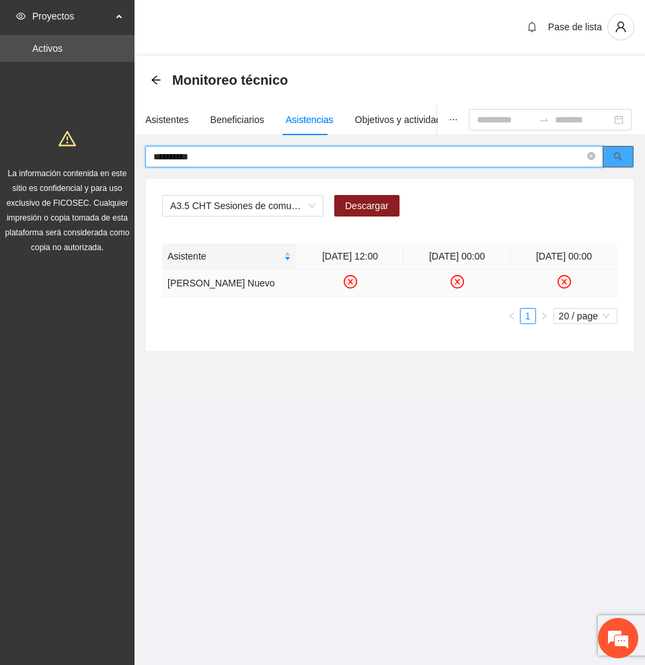
click at [619, 157] on icon "search" at bounding box center [618, 157] width 9 height 9
click at [352, 284] on icon "check-circle" at bounding box center [349, 281] width 11 height 11
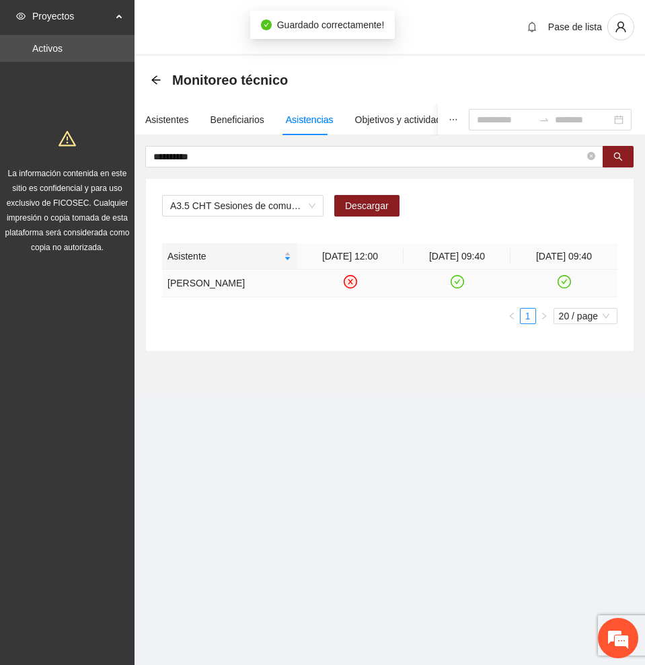
click at [459, 285] on icon "check-circle" at bounding box center [456, 281] width 11 height 11
click at [563, 286] on icon "check-circle" at bounding box center [563, 281] width 11 height 11
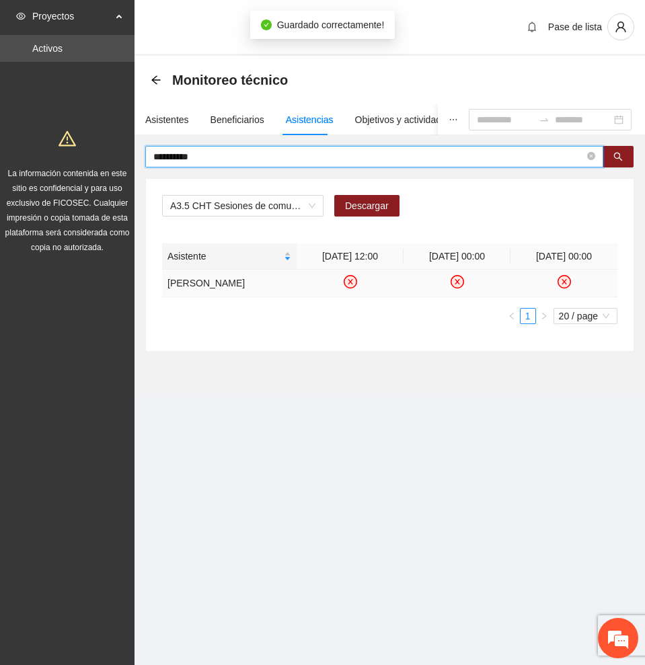
drag, startPoint x: 221, startPoint y: 157, endPoint x: 24, endPoint y: 126, distance: 199.3
click at [34, 145] on section "**********" at bounding box center [322, 332] width 645 height 665
click at [616, 153] on icon "search" at bounding box center [617, 156] width 9 height 9
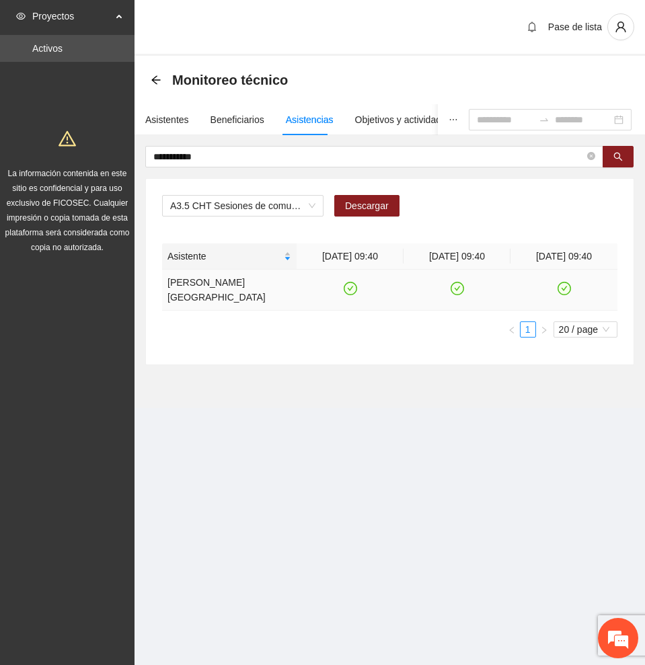
click at [456, 283] on icon "check-circle" at bounding box center [456, 288] width 11 height 11
click at [561, 283] on icon "check-circle" at bounding box center [563, 288] width 11 height 11
click at [352, 283] on icon "check-circle" at bounding box center [349, 288] width 11 height 11
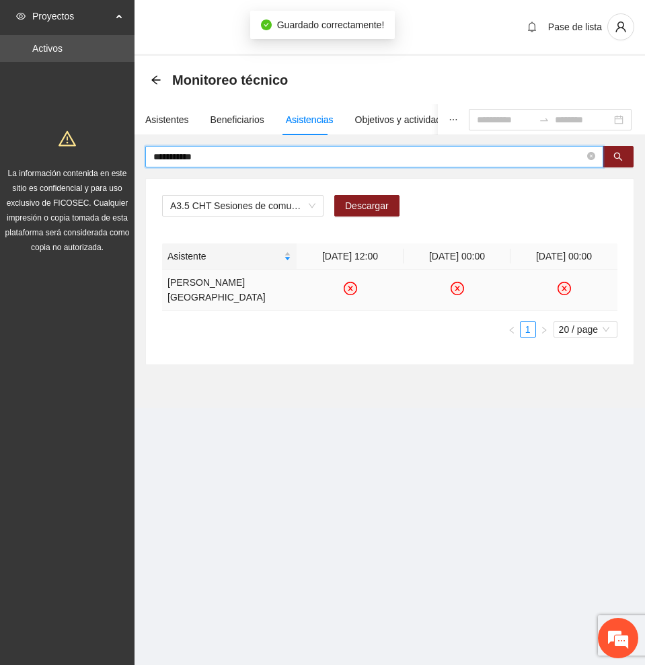
drag, startPoint x: 244, startPoint y: 155, endPoint x: 141, endPoint y: 147, distance: 103.2
click at [141, 147] on div "**********" at bounding box center [389, 255] width 510 height 219
click at [611, 155] on button "button" at bounding box center [617, 157] width 31 height 22
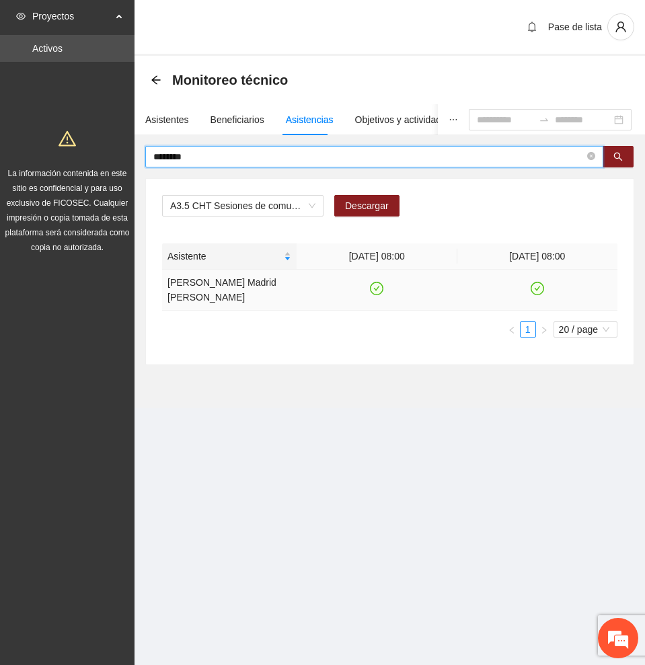
type input "********"
click at [375, 283] on icon "check-circle" at bounding box center [376, 288] width 11 height 11
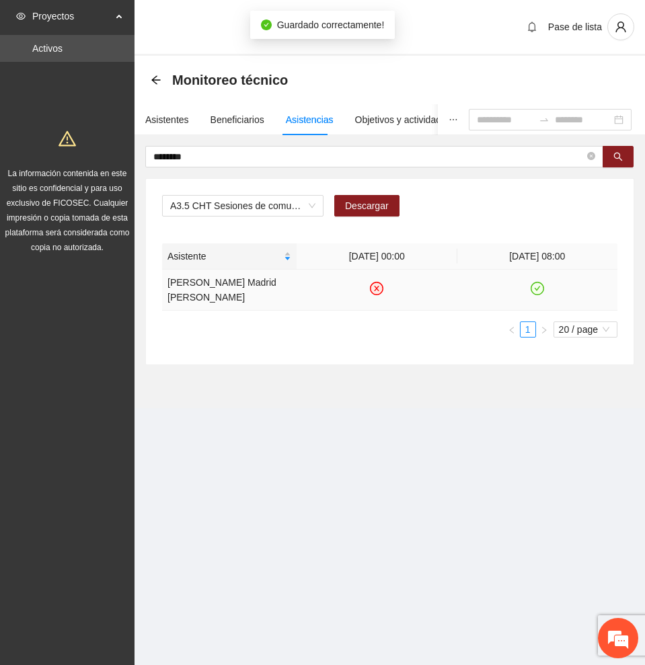
click at [539, 283] on icon "check-circle" at bounding box center [536, 288] width 11 height 11
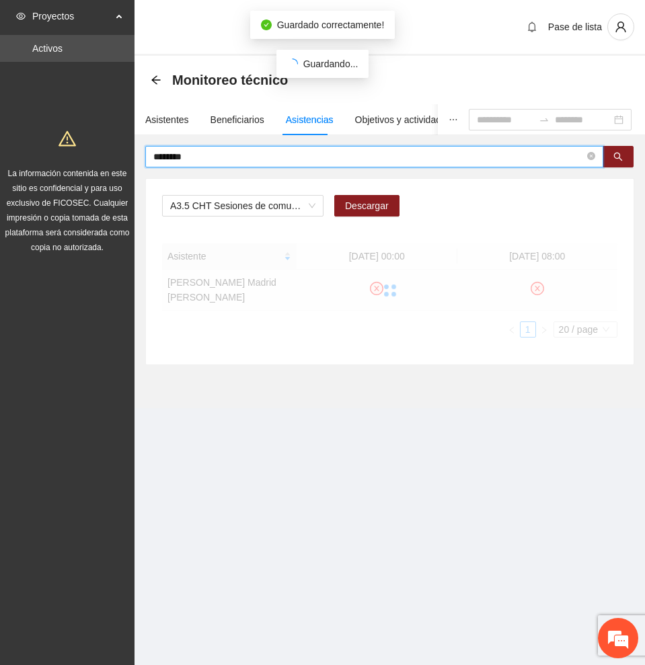
drag, startPoint x: 216, startPoint y: 160, endPoint x: -1, endPoint y: 143, distance: 217.2
click at [0, 143] on html "Proyectos Activos La información contenida en este sitio es confidencial y para…" at bounding box center [322, 332] width 645 height 665
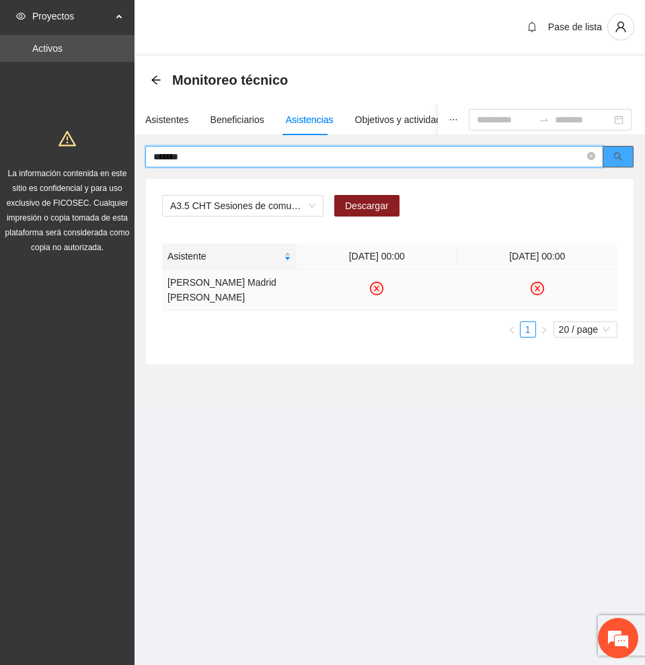
click at [620, 157] on icon "search" at bounding box center [617, 156] width 9 height 9
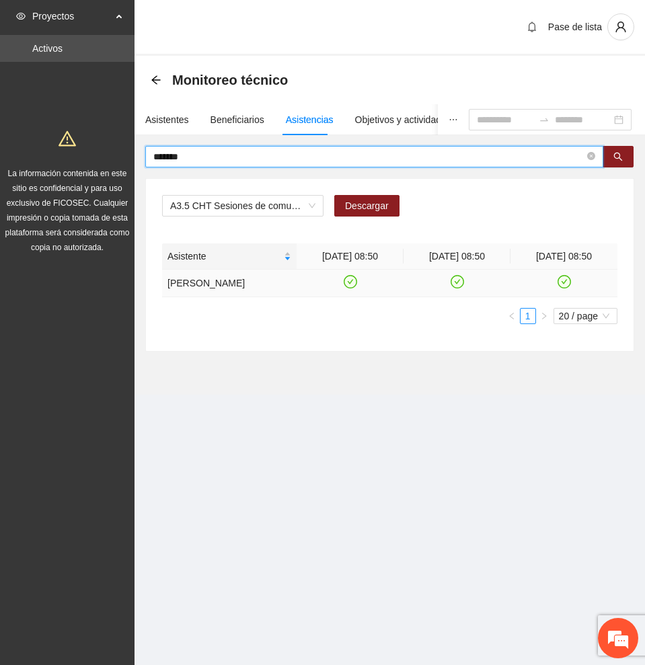
click at [346, 281] on icon "check-circle" at bounding box center [349, 281] width 11 height 11
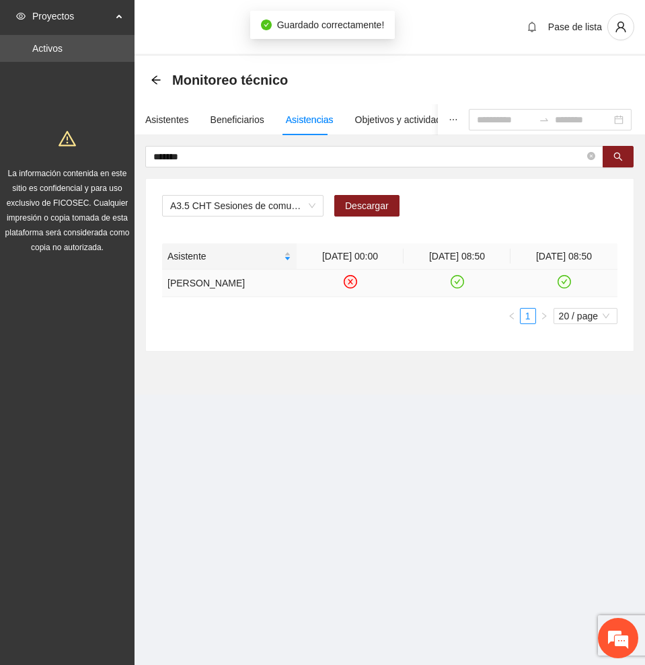
click at [459, 279] on icon "check-circle" at bounding box center [457, 281] width 6 height 5
click at [563, 279] on icon "check-circle" at bounding box center [563, 281] width 11 height 11
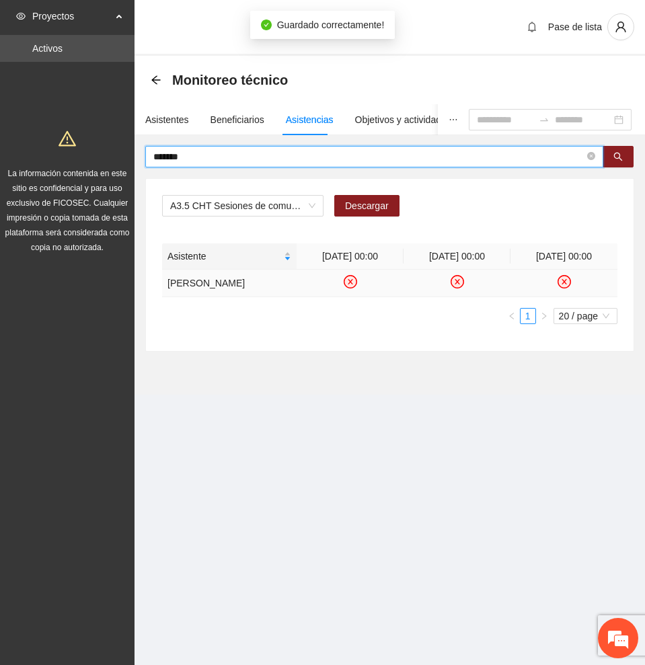
drag, startPoint x: 89, startPoint y: 156, endPoint x: -1, endPoint y: 155, distance: 89.4
click at [0, 155] on html "Proyectos Activos La información contenida en este sitio es confidencial y para…" at bounding box center [322, 332] width 645 height 665
click at [617, 149] on button "button" at bounding box center [617, 157] width 31 height 22
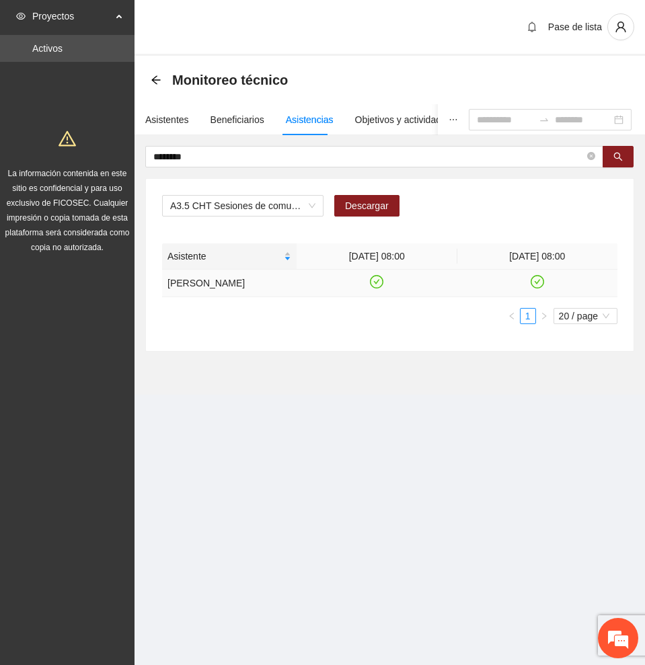
click at [374, 280] on icon "check-circle" at bounding box center [376, 281] width 11 height 11
click at [535, 282] on icon "check-circle" at bounding box center [536, 281] width 11 height 11
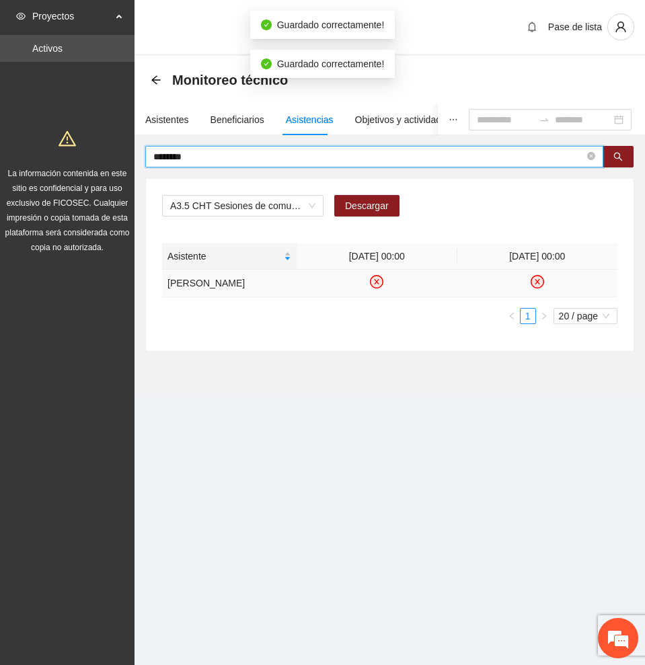
drag, startPoint x: 219, startPoint y: 157, endPoint x: -1, endPoint y: 149, distance: 219.3
click at [0, 149] on html "Proyectos Activos La información contenida en este sitio es confidencial y para…" at bounding box center [322, 332] width 645 height 665
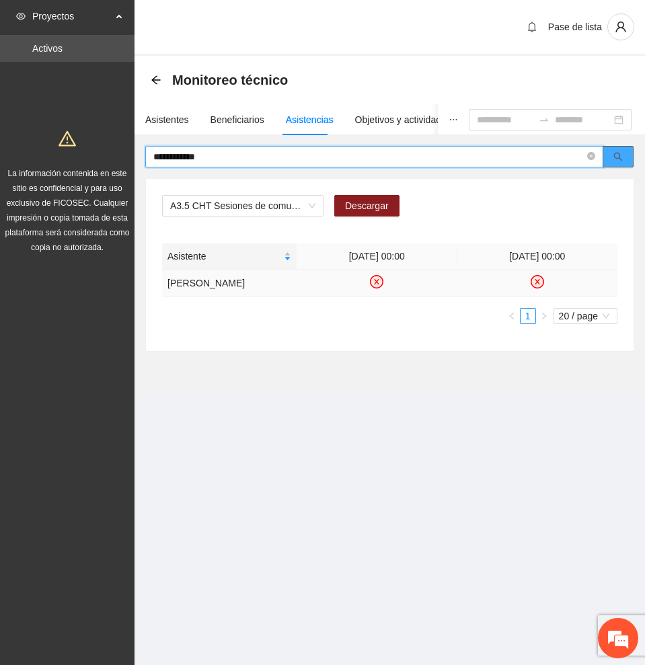
click at [619, 155] on icon "search" at bounding box center [617, 156] width 9 height 9
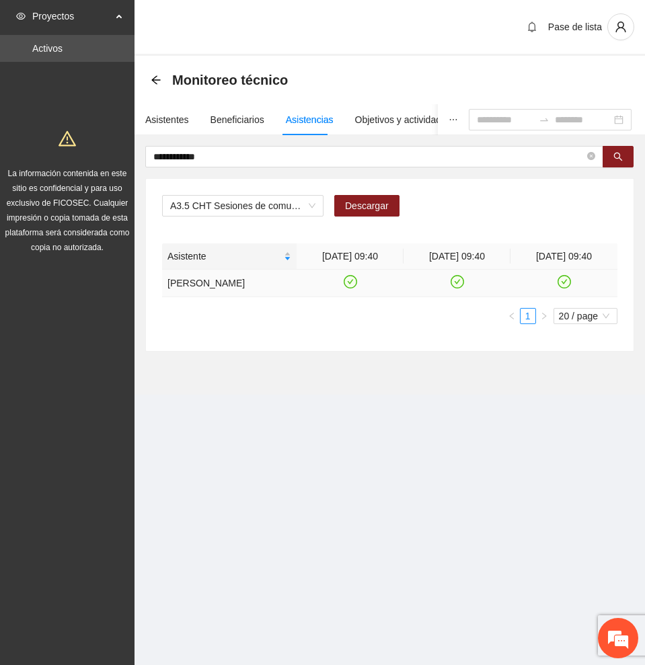
click at [350, 286] on icon "check-circle" at bounding box center [349, 281] width 11 height 11
click at [459, 284] on icon "check-circle" at bounding box center [457, 281] width 6 height 5
click at [567, 286] on icon "check-circle" at bounding box center [563, 281] width 11 height 11
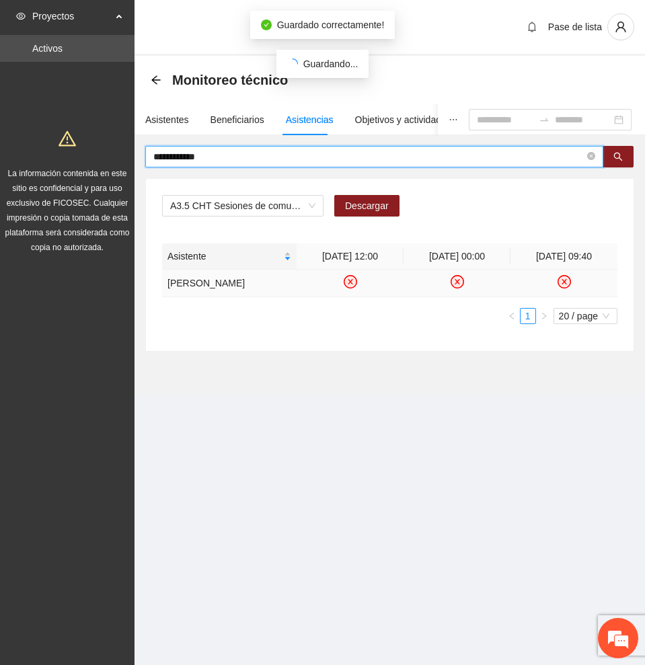
drag, startPoint x: 246, startPoint y: 157, endPoint x: -1, endPoint y: 155, distance: 246.8
click at [0, 155] on html "**********" at bounding box center [322, 332] width 645 height 665
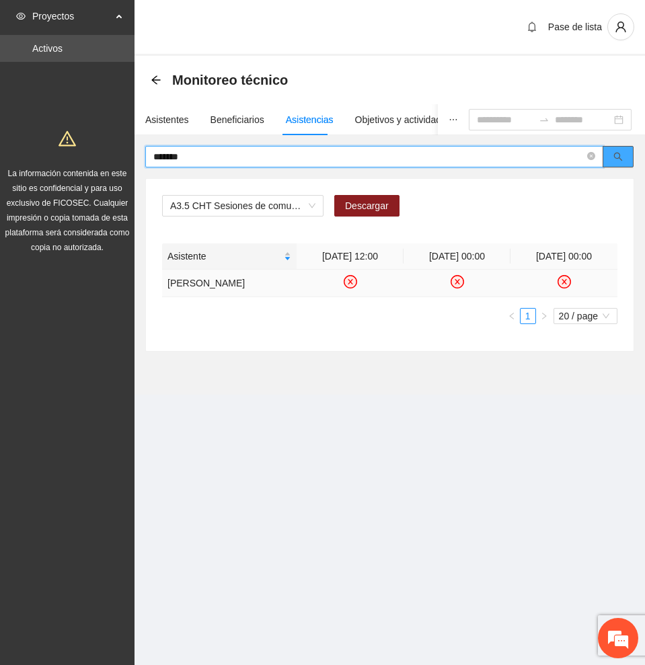
click at [617, 153] on icon "search" at bounding box center [618, 157] width 9 height 9
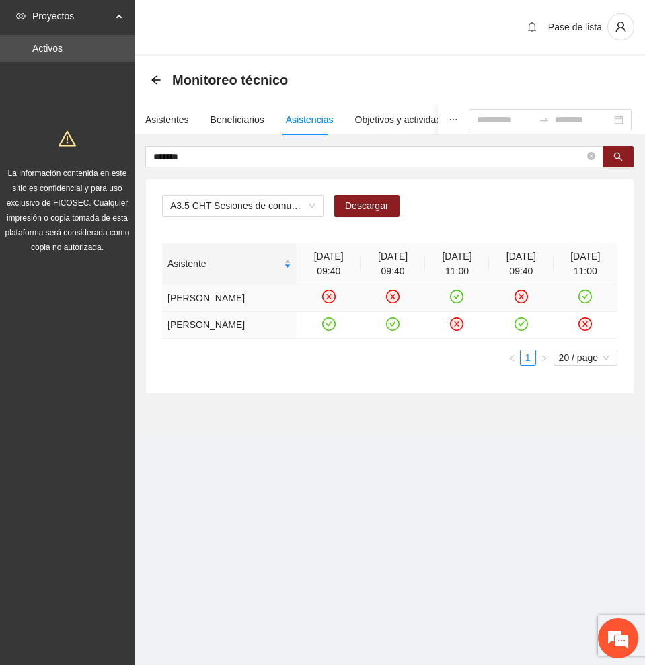
click at [458, 303] on icon "check-circle" at bounding box center [456, 296] width 11 height 11
click at [581, 302] on icon "check-circle" at bounding box center [585, 296] width 11 height 11
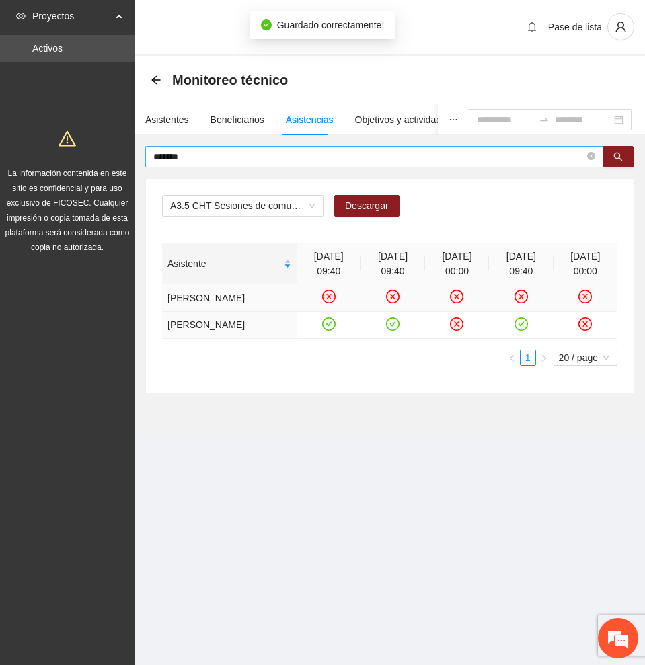
click at [222, 155] on input "*******" at bounding box center [368, 156] width 431 height 15
click at [613, 159] on icon "search" at bounding box center [617, 156] width 9 height 9
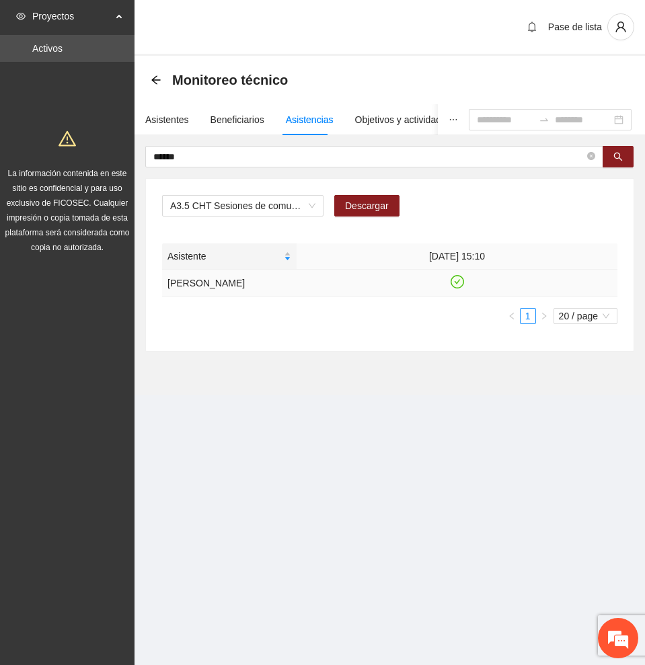
click at [458, 281] on icon "check-circle" at bounding box center [457, 281] width 6 height 5
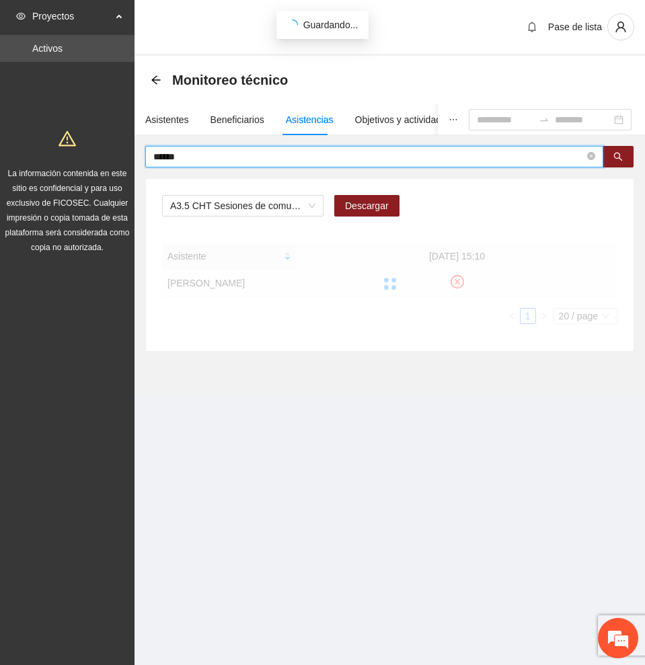
drag, startPoint x: 108, startPoint y: 158, endPoint x: -1, endPoint y: 158, distance: 108.2
click at [0, 158] on html "Proyectos Activos La información contenida en este sitio es confidencial y para…" at bounding box center [322, 332] width 645 height 665
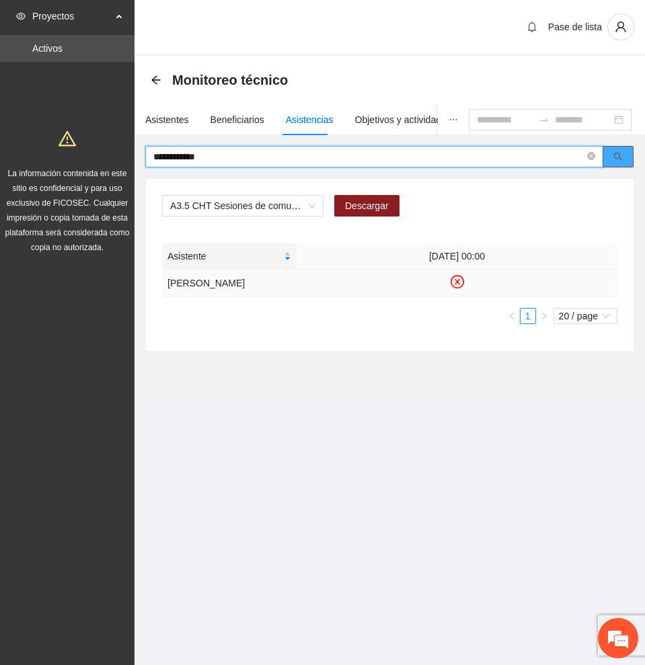
click at [625, 157] on button "button" at bounding box center [617, 157] width 31 height 22
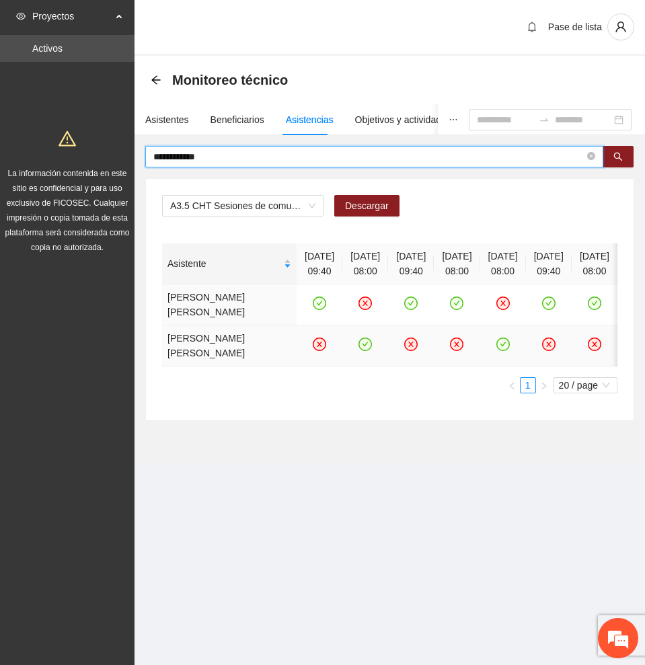
click at [360, 350] on icon "check-circle" at bounding box center [365, 344] width 11 height 11
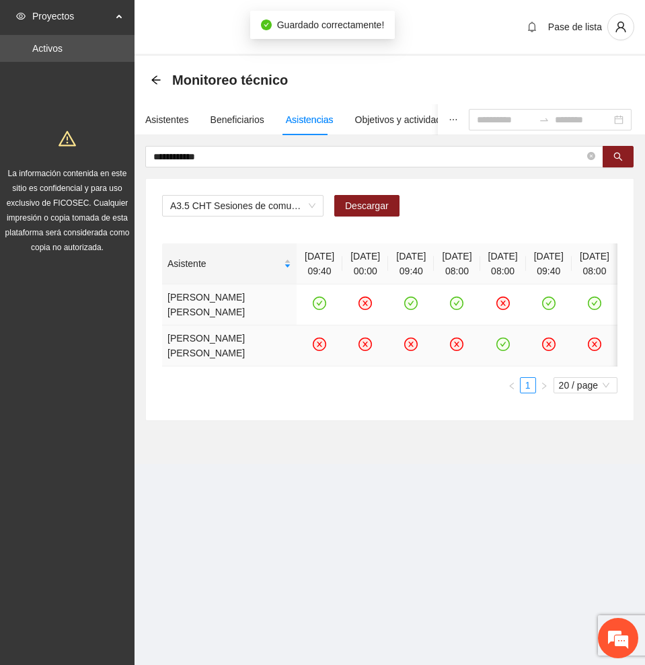
click at [497, 350] on icon "check-circle" at bounding box center [502, 344] width 11 height 11
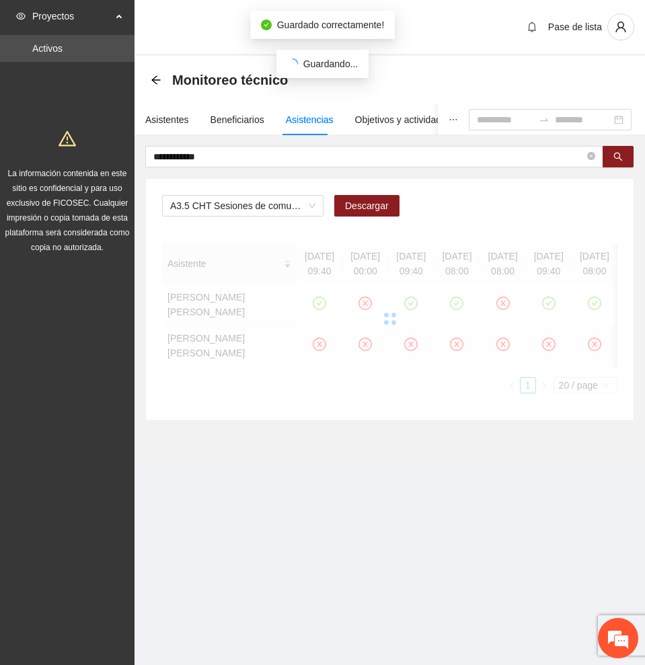
drag, startPoint x: 557, startPoint y: 431, endPoint x: 603, endPoint y: 432, distance: 46.4
click at [603, 393] on div at bounding box center [389, 318] width 455 height 150
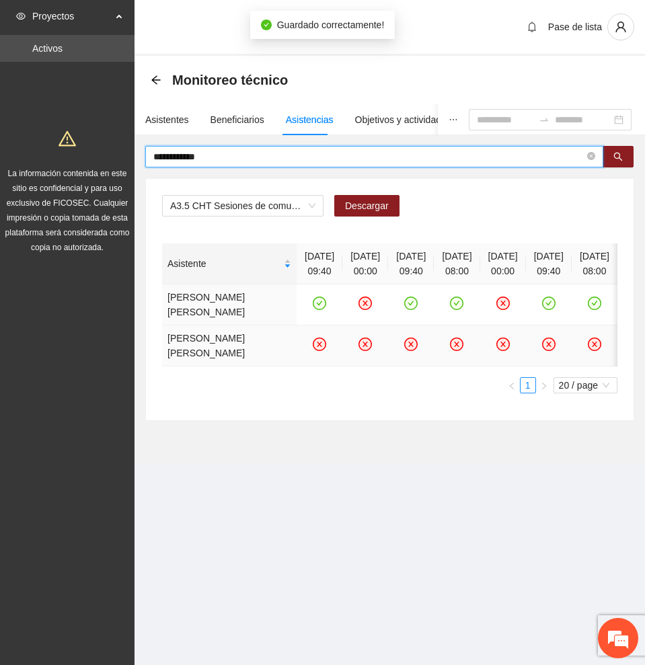
drag, startPoint x: 225, startPoint y: 159, endPoint x: 0, endPoint y: 152, distance: 225.4
click at [2, 152] on section "**********" at bounding box center [322, 332] width 645 height 665
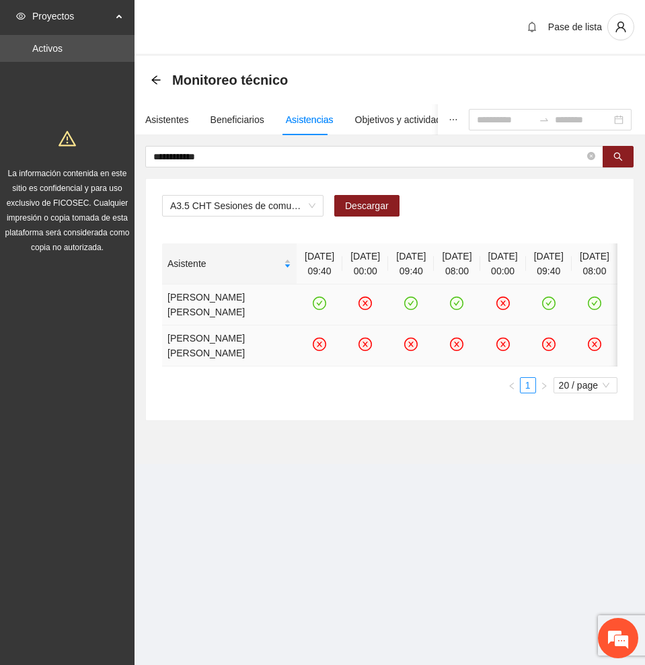
click at [317, 306] on icon "check-circle" at bounding box center [320, 303] width 6 height 5
click at [405, 309] on icon "check-circle" at bounding box center [410, 303] width 11 height 11
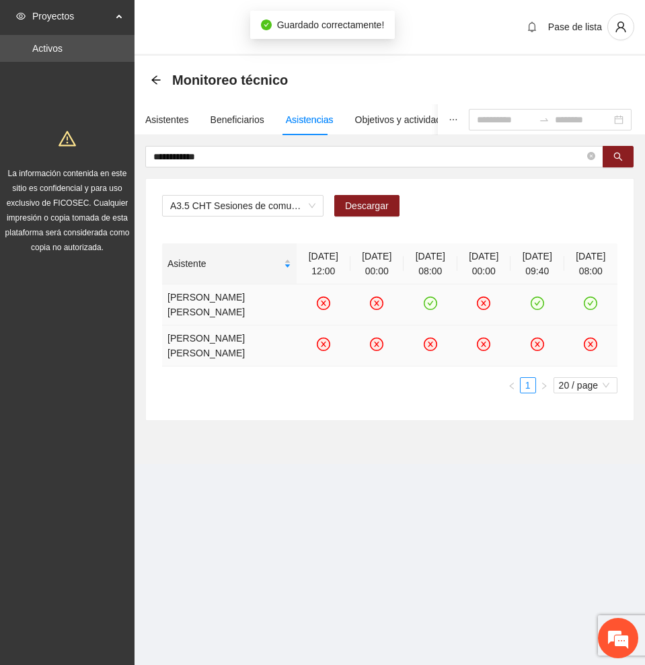
click at [427, 303] on icon "check-circle" at bounding box center [430, 303] width 6 height 5
click at [531, 301] on icon "check-circle" at bounding box center [536, 303] width 11 height 11
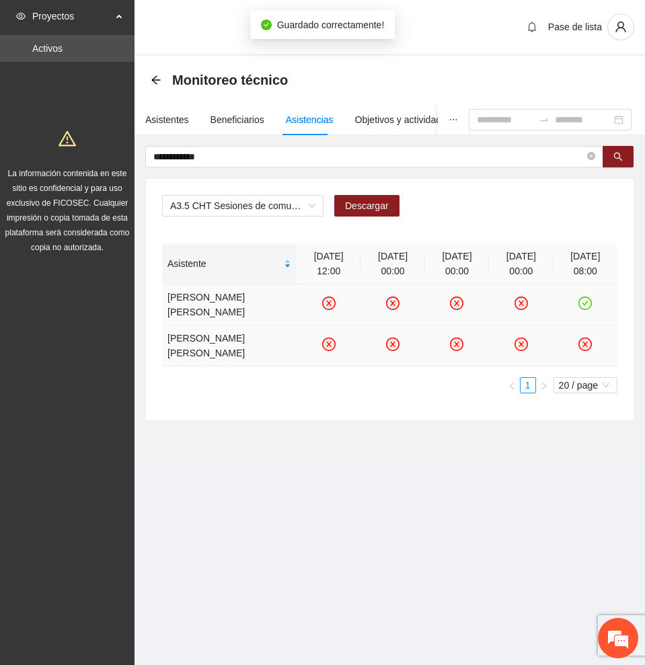
click at [588, 298] on icon "check-circle" at bounding box center [585, 303] width 11 height 11
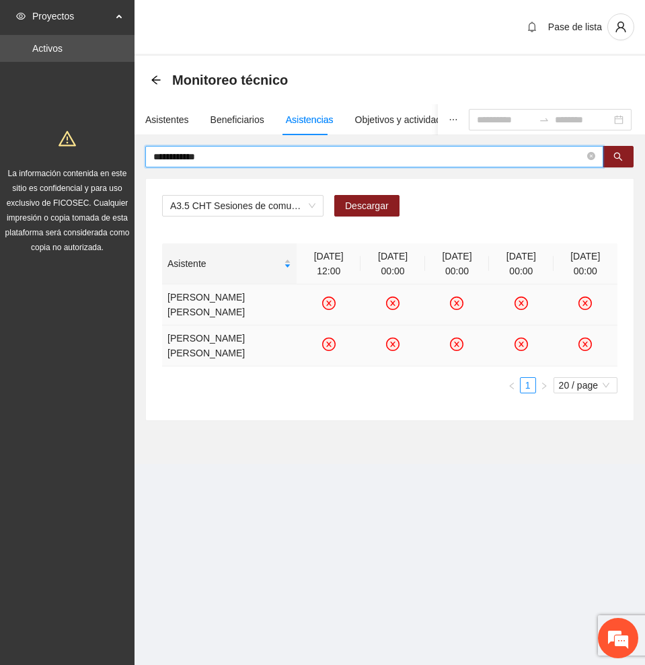
drag, startPoint x: 301, startPoint y: 156, endPoint x: -1, endPoint y: 157, distance: 301.2
click at [0, 157] on html "**********" at bounding box center [322, 332] width 645 height 665
click at [620, 156] on icon "search" at bounding box center [617, 156] width 9 height 9
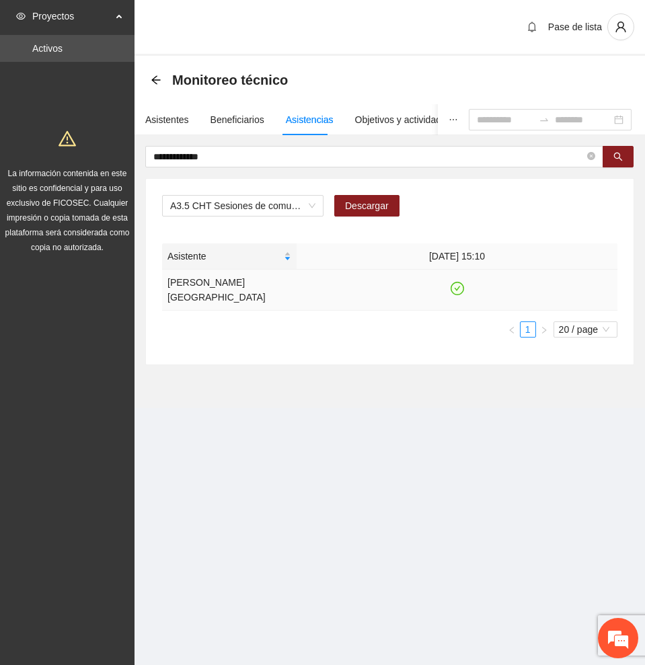
click at [455, 289] on icon "check-circle" at bounding box center [456, 288] width 11 height 11
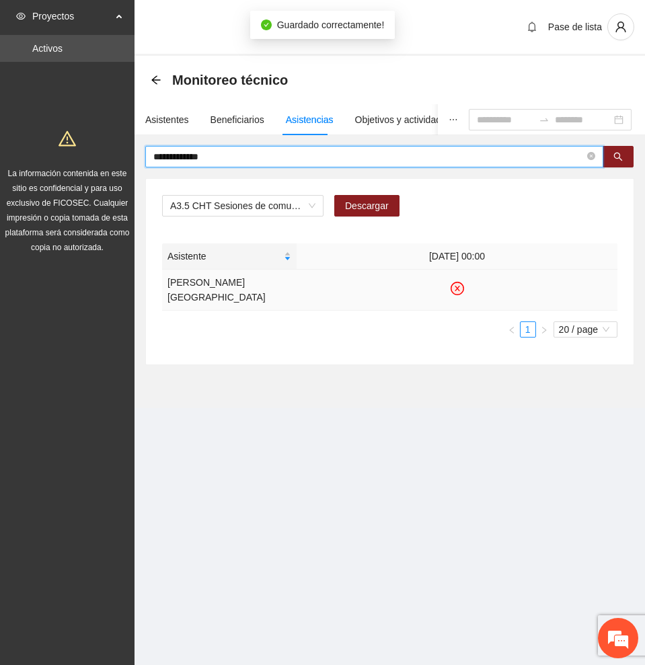
drag, startPoint x: 245, startPoint y: 159, endPoint x: -1, endPoint y: 157, distance: 246.1
click at [0, 157] on html "**********" at bounding box center [322, 332] width 645 height 665
click at [617, 152] on icon "search" at bounding box center [617, 156] width 9 height 9
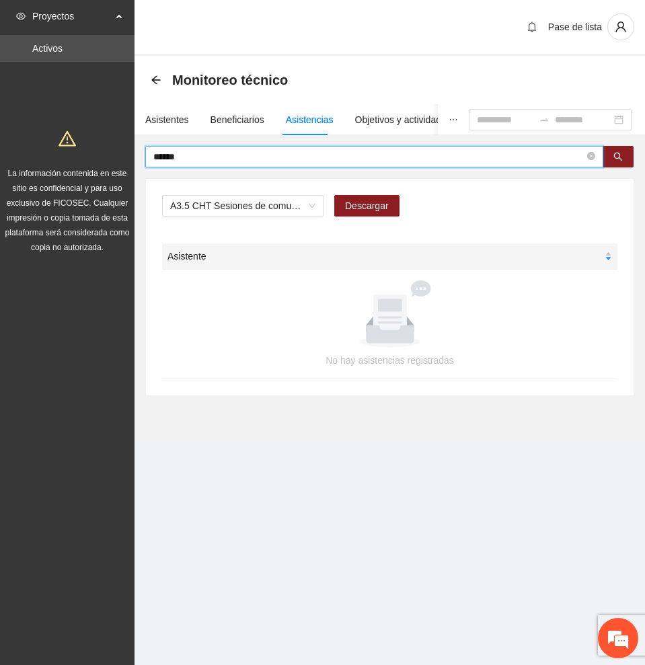
drag, startPoint x: 194, startPoint y: 157, endPoint x: 67, endPoint y: 149, distance: 127.3
click at [67, 149] on section "Proyectos Activos La información contenida en este sitio es confidencial y para…" at bounding box center [322, 332] width 645 height 665
click at [618, 152] on icon "search" at bounding box center [617, 156] width 9 height 9
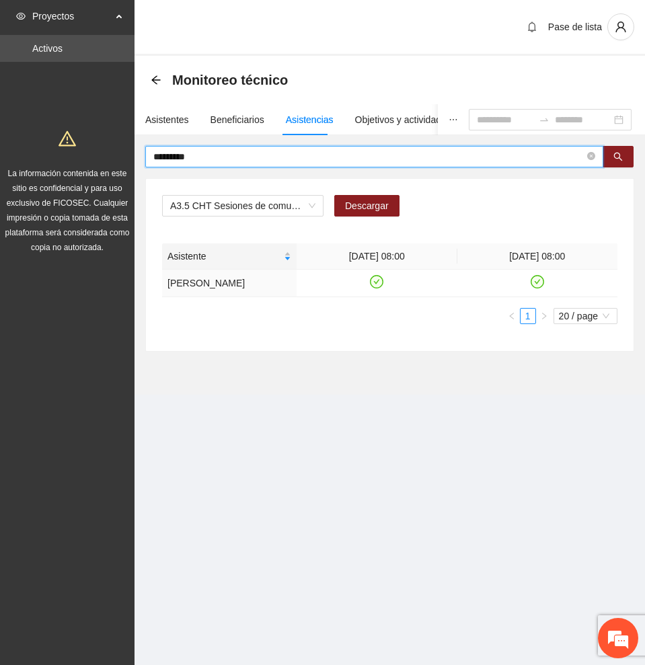
drag, startPoint x: 265, startPoint y: 161, endPoint x: -1, endPoint y: 155, distance: 265.6
click at [0, 155] on html "Proyectos Activos La información contenida en este sitio es confidencial y para…" at bounding box center [322, 332] width 645 height 665
click at [621, 153] on icon "search" at bounding box center [617, 156] width 9 height 9
click at [380, 284] on icon "check-circle" at bounding box center [376, 281] width 11 height 11
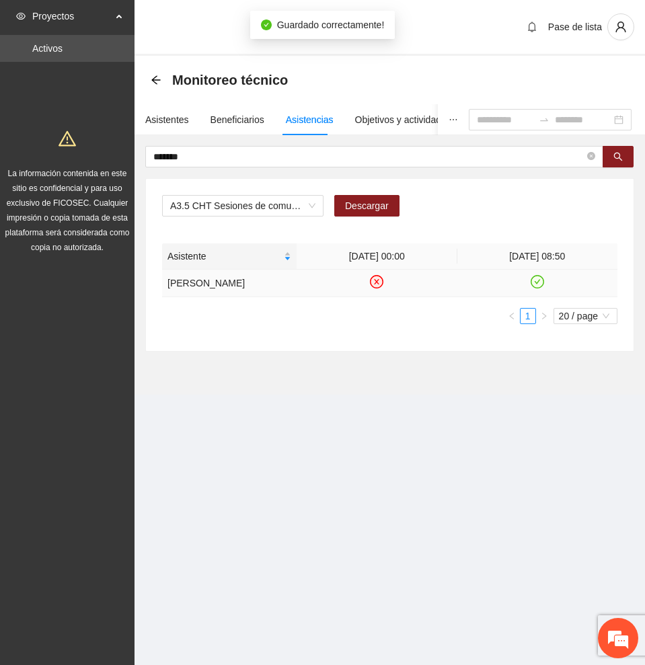
click at [534, 282] on icon "check-circle" at bounding box center [536, 281] width 11 height 11
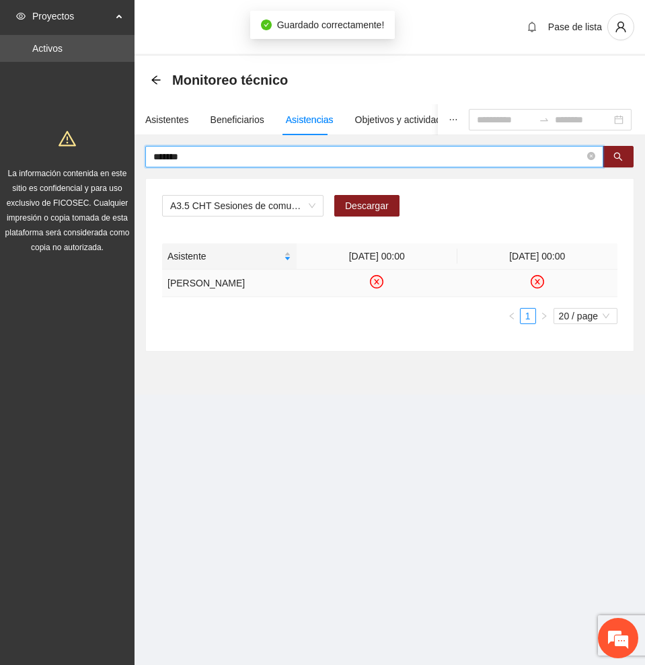
drag, startPoint x: 161, startPoint y: 155, endPoint x: 9, endPoint y: 147, distance: 151.5
click at [9, 147] on section "Proyectos Activos La información contenida en este sitio es confidencial y para…" at bounding box center [322, 332] width 645 height 665
click at [619, 153] on icon "search" at bounding box center [618, 157] width 9 height 9
click at [377, 280] on icon "check-circle" at bounding box center [376, 281] width 11 height 11
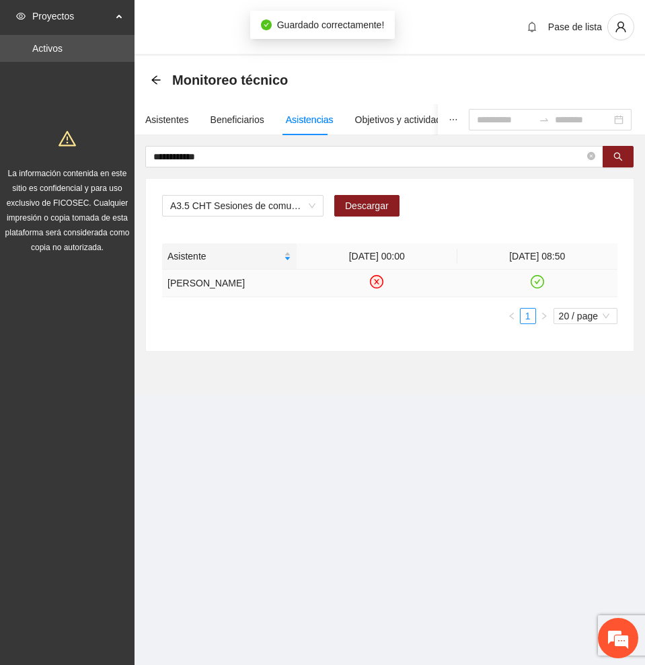
click at [541, 281] on icon "check-circle" at bounding box center [536, 281] width 11 height 11
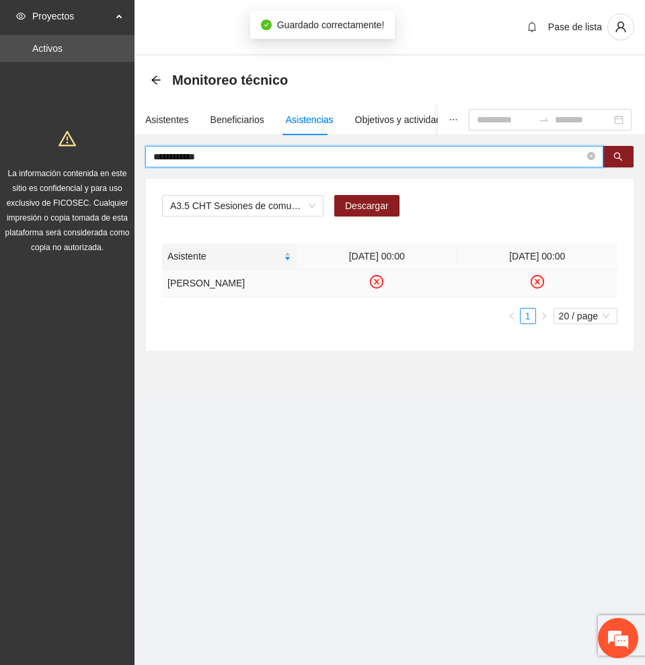
drag, startPoint x: 105, startPoint y: 147, endPoint x: 89, endPoint y: 146, distance: 16.2
click at [89, 147] on section "**********" at bounding box center [322, 332] width 645 height 665
click at [624, 153] on button "button" at bounding box center [617, 157] width 31 height 22
click at [376, 284] on icon "check-circle" at bounding box center [376, 281] width 11 height 11
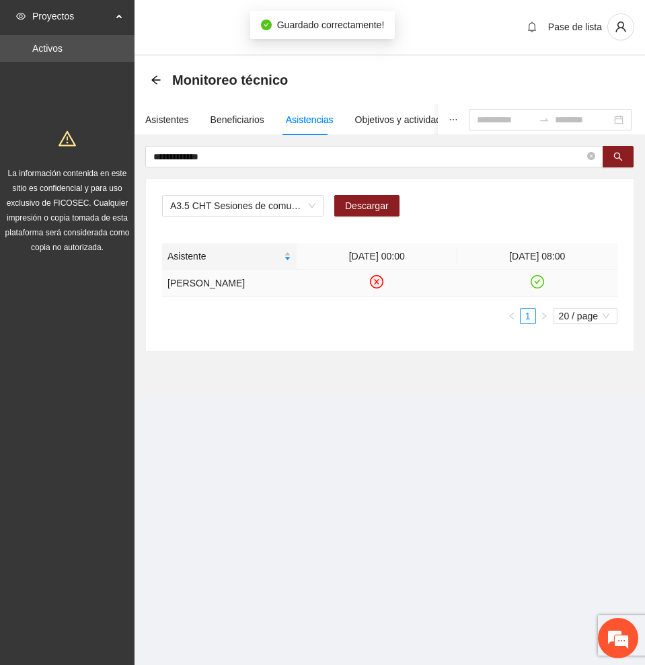
click at [537, 287] on icon "check-circle" at bounding box center [536, 281] width 11 height 11
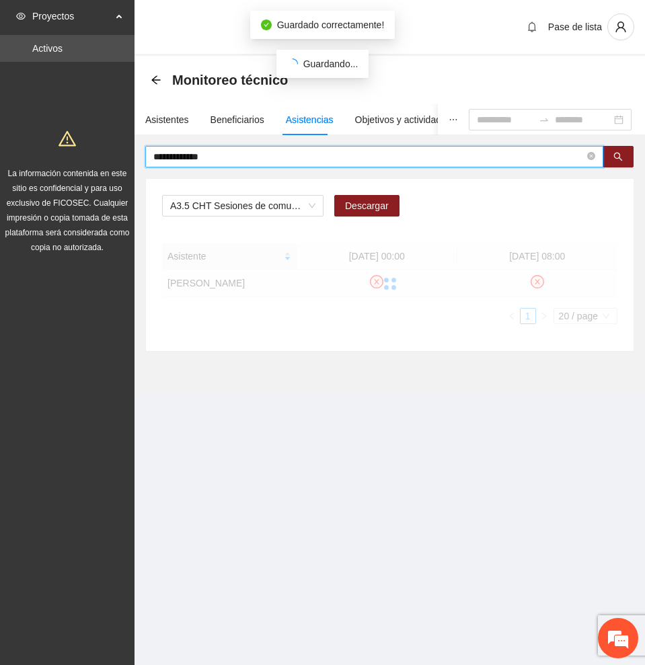
drag, startPoint x: 240, startPoint y: 156, endPoint x: -1, endPoint y: 138, distance: 241.4
click at [0, 138] on html "**********" at bounding box center [322, 332] width 645 height 665
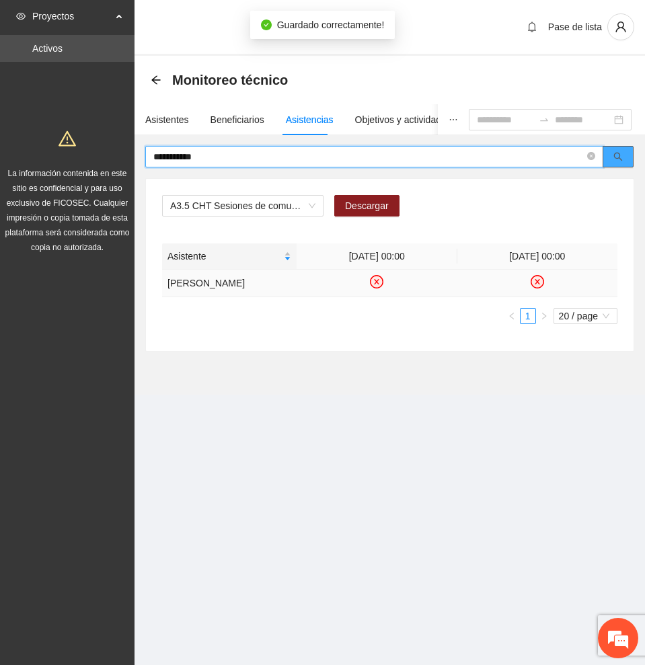
click at [621, 154] on icon "search" at bounding box center [617, 156] width 9 height 9
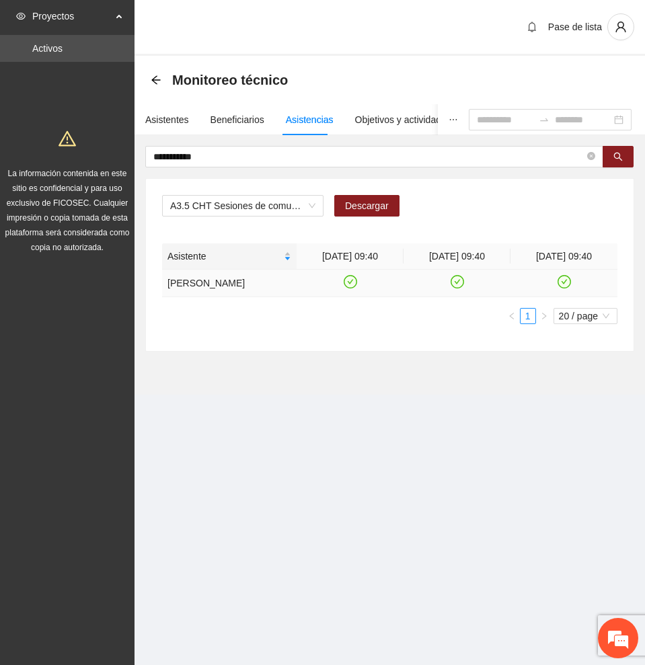
click at [560, 279] on icon "check-circle" at bounding box center [563, 281] width 11 height 11
click at [459, 282] on icon "check-circle" at bounding box center [456, 281] width 11 height 11
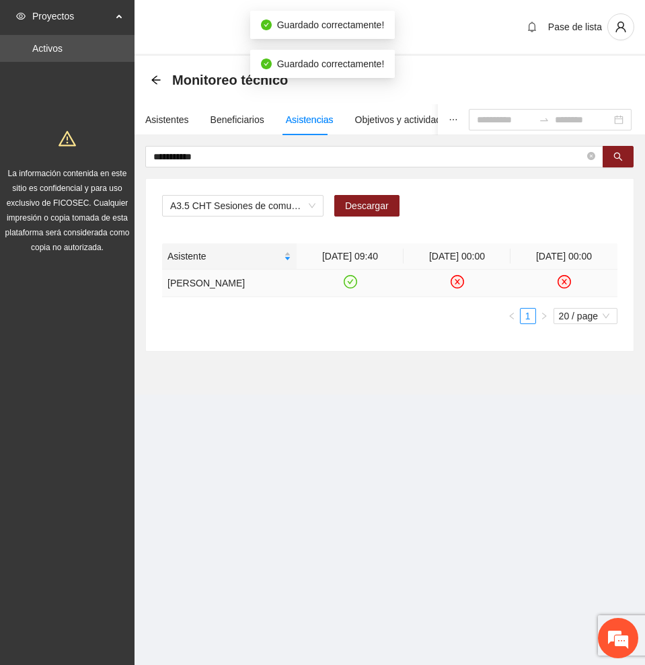
click at [349, 279] on icon "check-circle" at bounding box center [349, 281] width 11 height 11
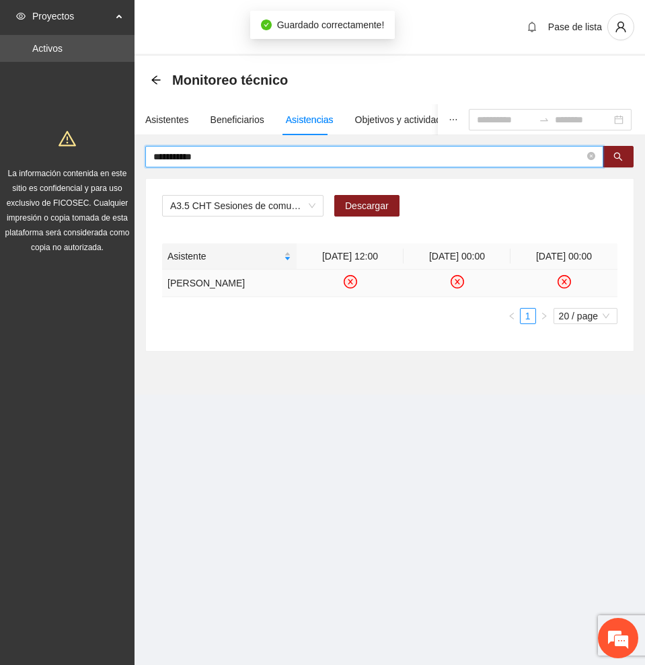
drag, startPoint x: 300, startPoint y: 150, endPoint x: -1, endPoint y: 136, distance: 300.8
click at [0, 136] on html "**********" at bounding box center [322, 332] width 645 height 665
click at [615, 149] on button "button" at bounding box center [617, 157] width 31 height 22
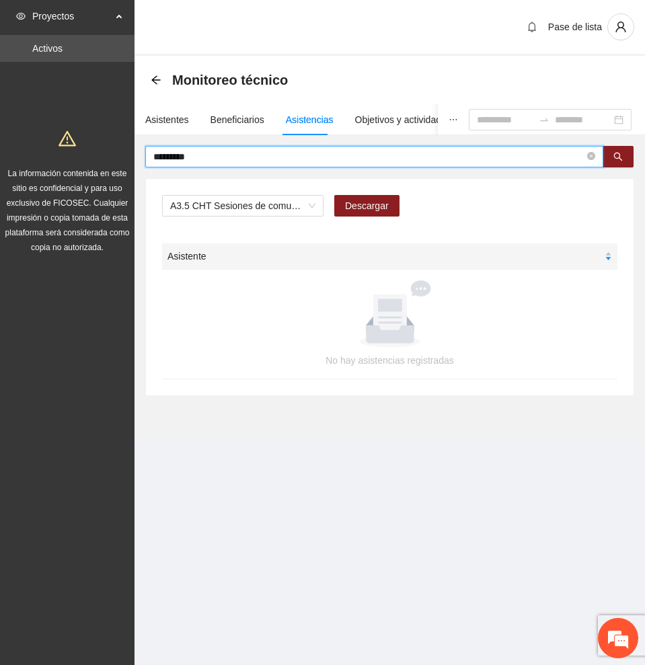
drag, startPoint x: 153, startPoint y: 155, endPoint x: 51, endPoint y: 149, distance: 101.7
click at [51, 149] on section "Proyectos Activos La información contenida en este sitio es confidencial y para…" at bounding box center [322, 332] width 645 height 665
click at [623, 157] on button "button" at bounding box center [617, 157] width 31 height 22
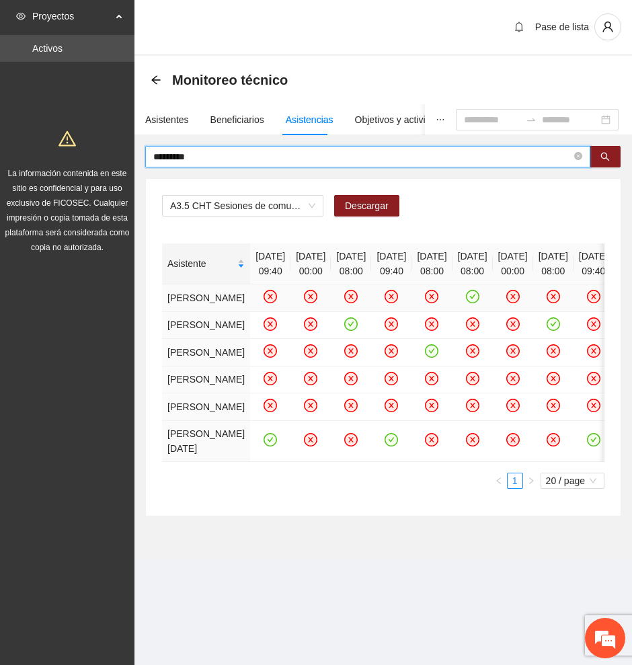
click at [475, 299] on icon "check-circle" at bounding box center [472, 296] width 6 height 5
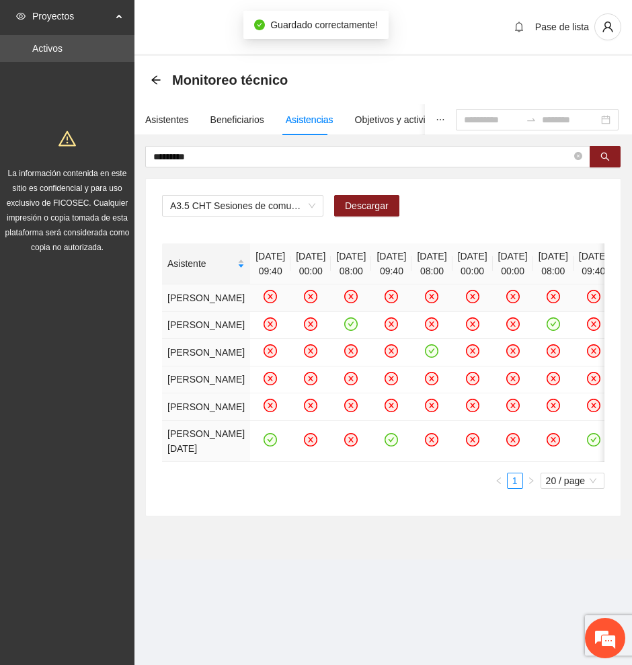
click at [442, 489] on div "Asistente [DATE] 09:40 [DATE] 00:00 [DATE] 08:00 [DATE] 09:40 [DATE] 08:00 [DAT…" at bounding box center [383, 365] width 442 height 245
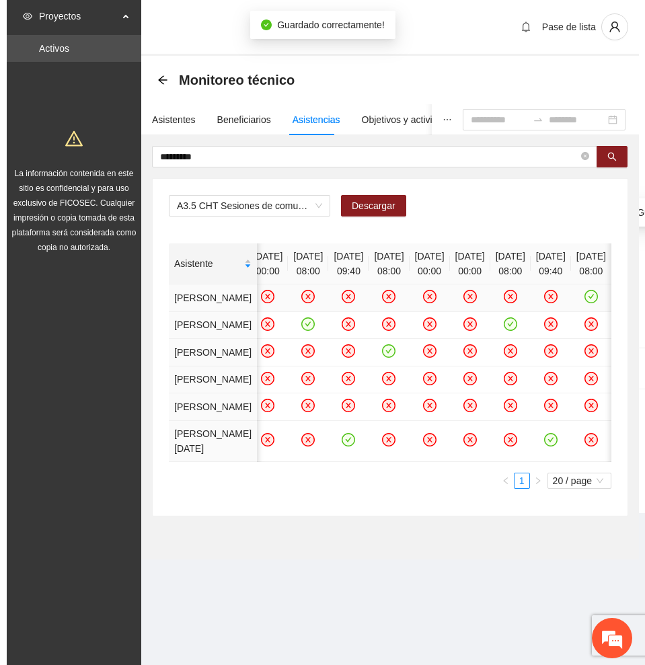
scroll to position [0, 221]
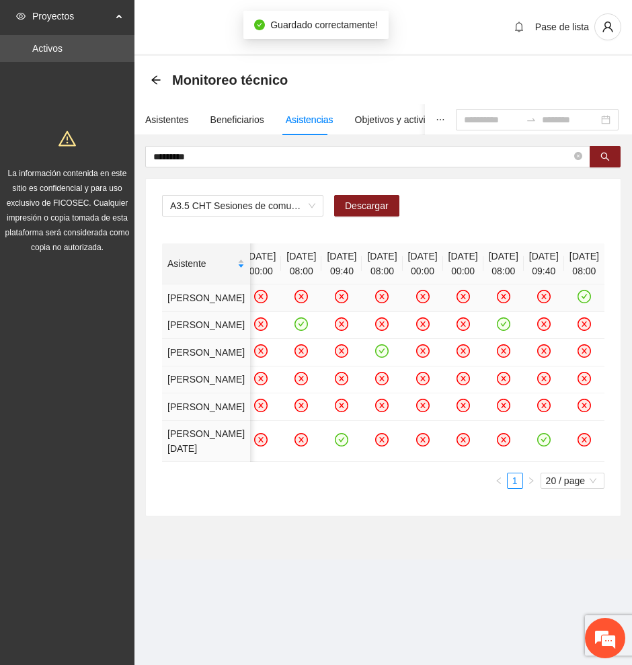
click at [582, 299] on icon "check-circle" at bounding box center [585, 296] width 6 height 5
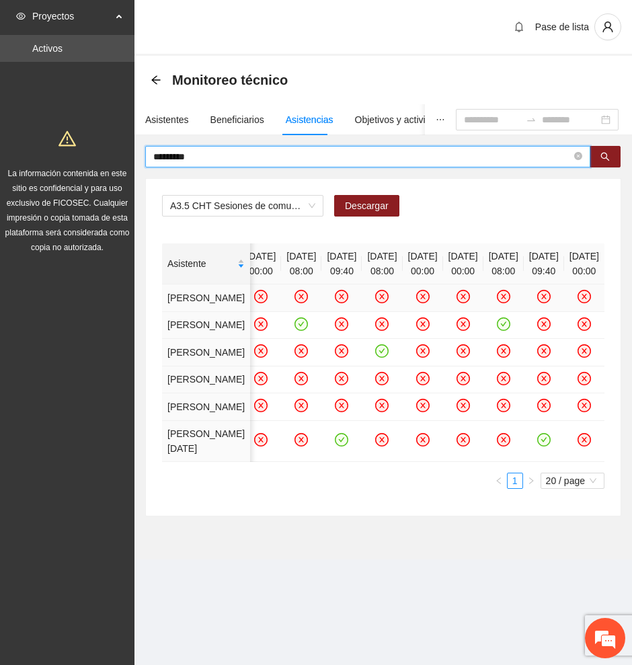
drag, startPoint x: 208, startPoint y: 155, endPoint x: -1, endPoint y: 155, distance: 209.1
click at [0, 155] on html "Proyectos Activos La información contenida en este sitio es confidencial y para…" at bounding box center [316, 332] width 632 height 665
click at [601, 157] on icon "search" at bounding box center [604, 156] width 9 height 9
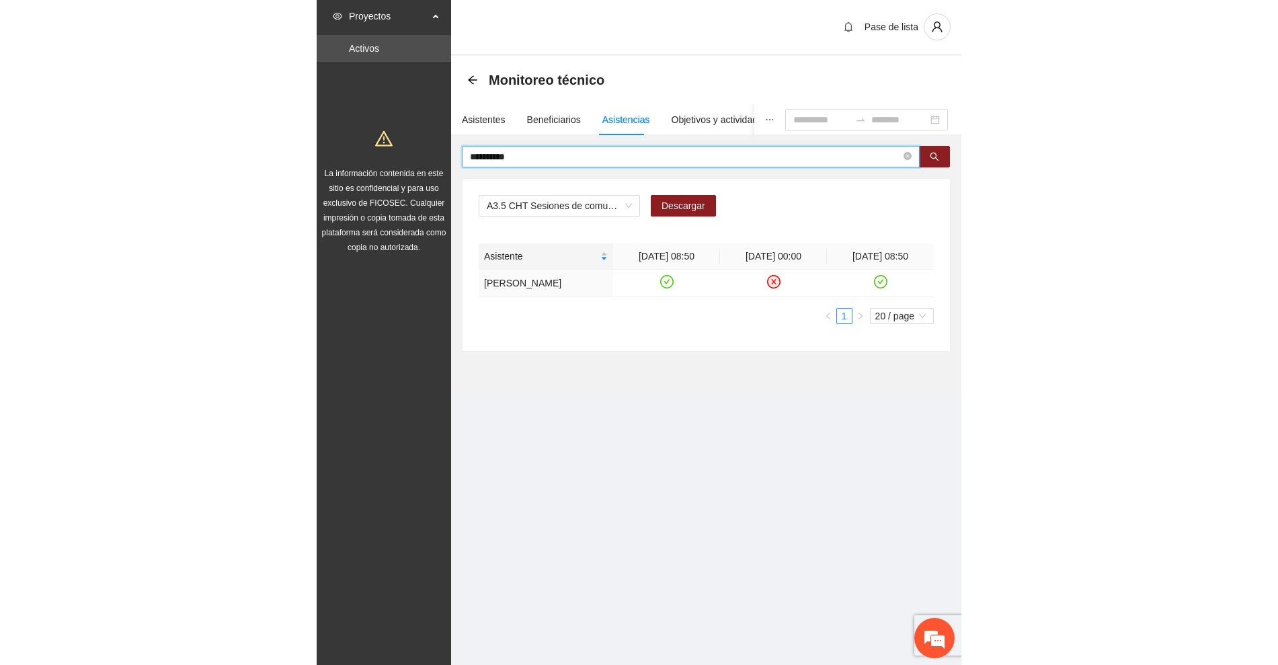
scroll to position [0, 0]
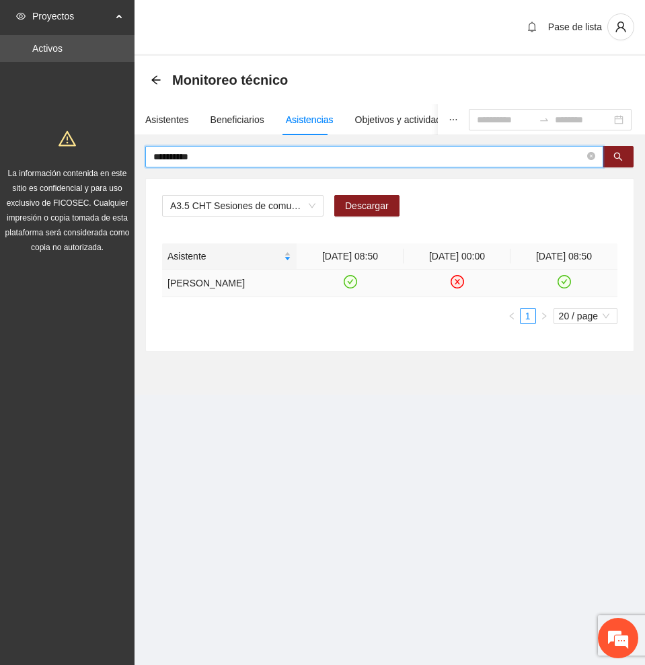
click at [351, 282] on icon "check-circle" at bounding box center [349, 281] width 11 height 11
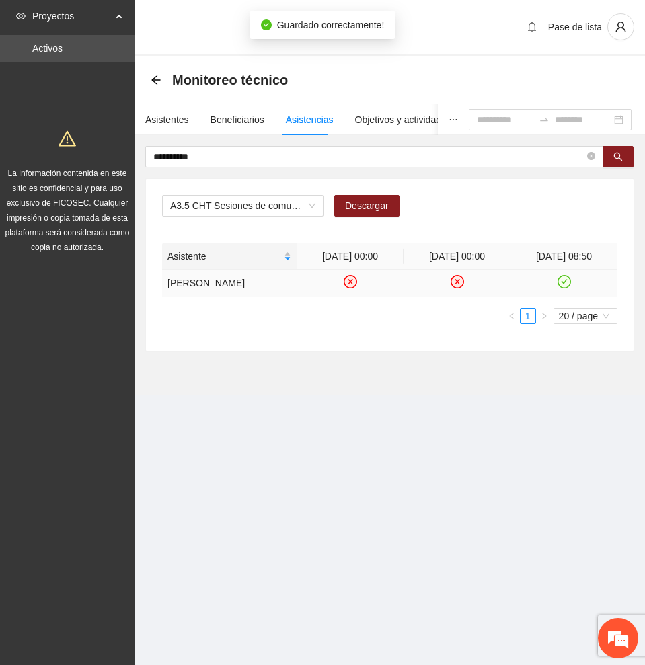
click at [563, 280] on icon "check-circle" at bounding box center [563, 281] width 11 height 11
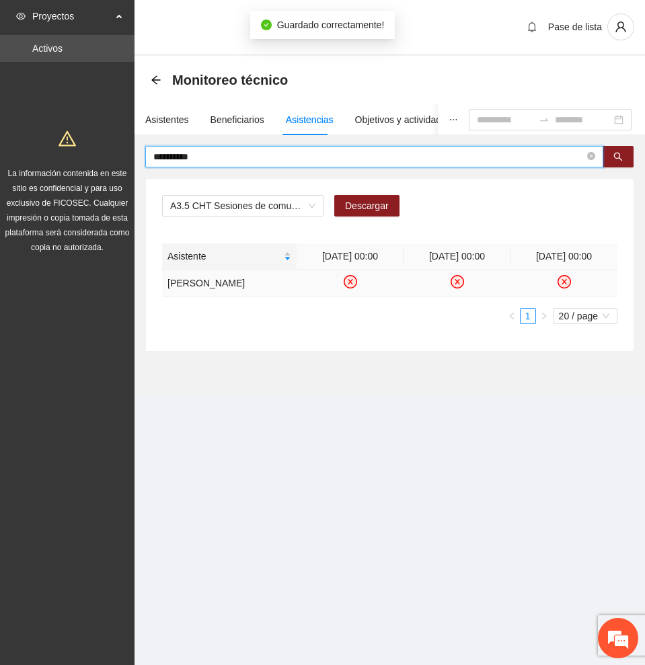
drag, startPoint x: 253, startPoint y: 157, endPoint x: -1, endPoint y: 143, distance: 253.9
click at [0, 143] on html "**********" at bounding box center [322, 332] width 645 height 665
click at [625, 155] on button "button" at bounding box center [617, 157] width 31 height 22
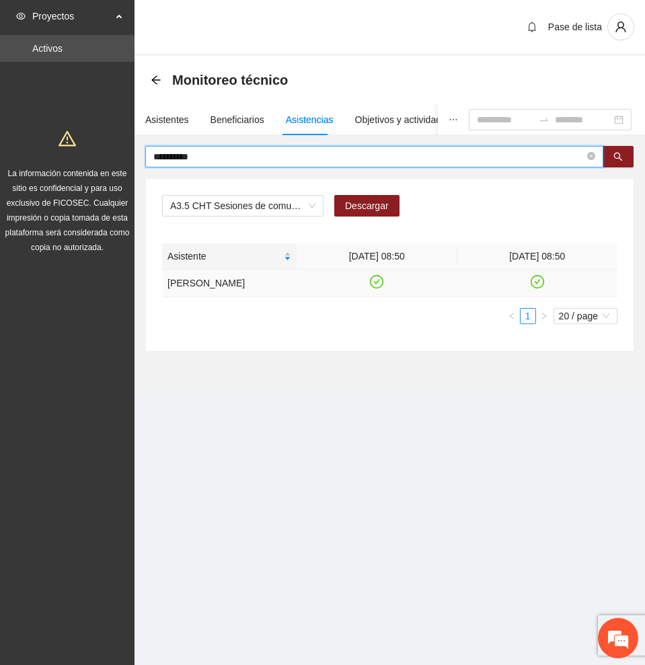
type input "**********"
click at [372, 278] on icon "check-circle" at bounding box center [376, 281] width 13 height 13
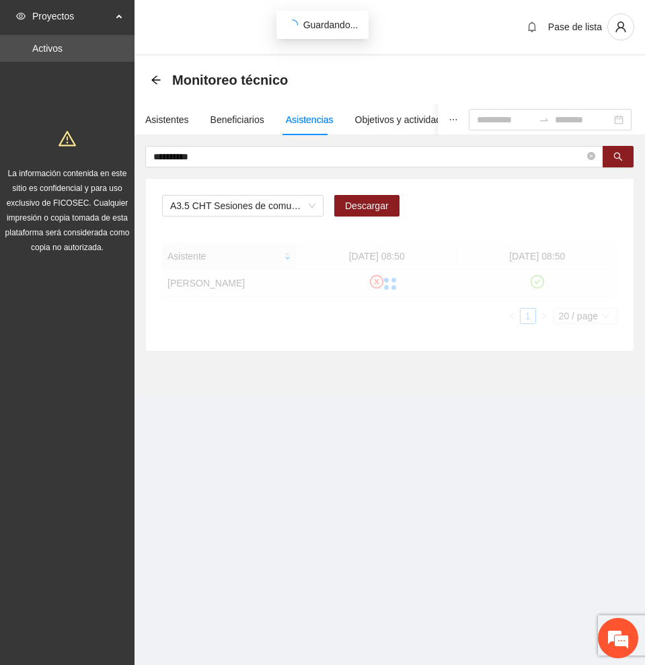
click at [539, 282] on div at bounding box center [389, 283] width 455 height 81
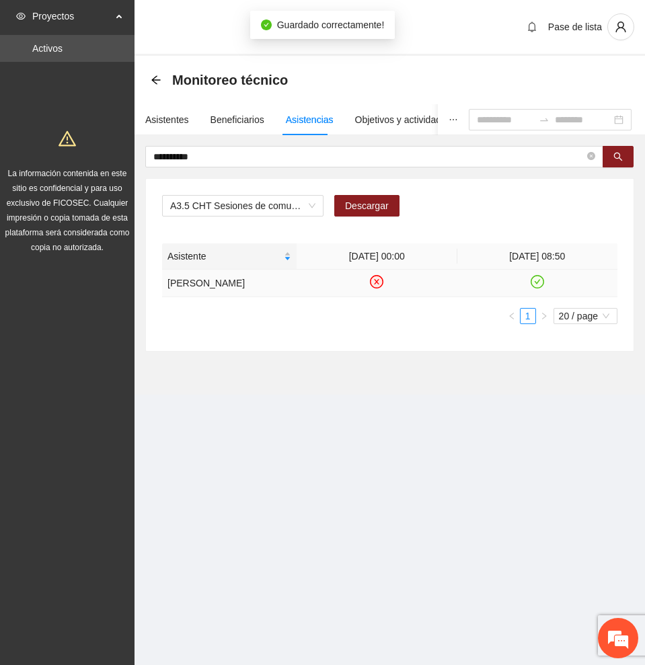
click at [539, 280] on icon "check-circle" at bounding box center [537, 281] width 6 height 5
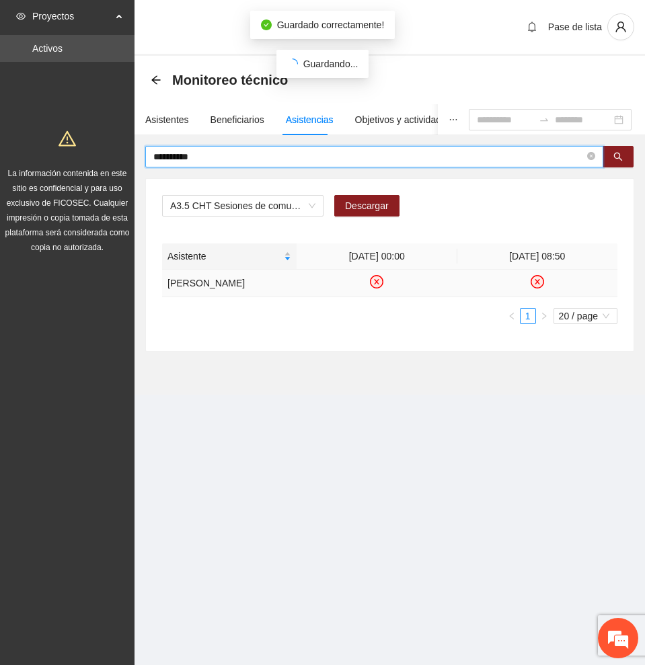
drag, startPoint x: 165, startPoint y: 154, endPoint x: 43, endPoint y: 136, distance: 122.9
click at [43, 136] on section "**********" at bounding box center [322, 332] width 645 height 665
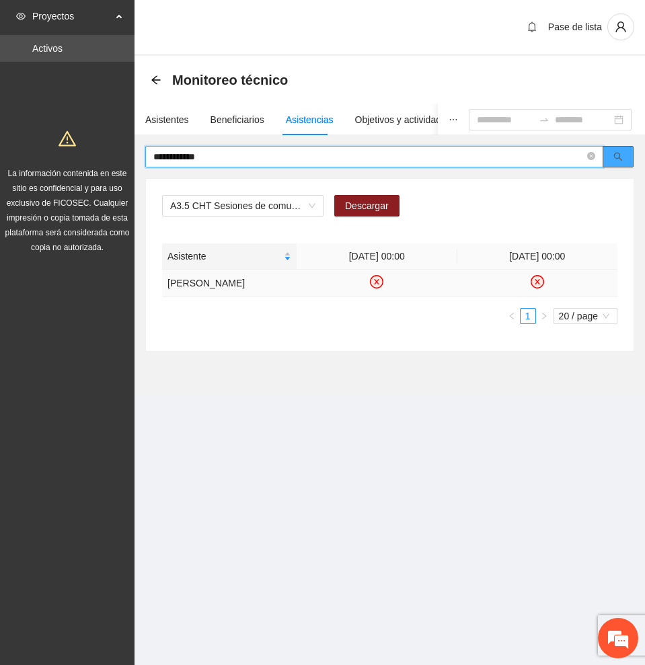
click at [612, 151] on button "button" at bounding box center [617, 157] width 31 height 22
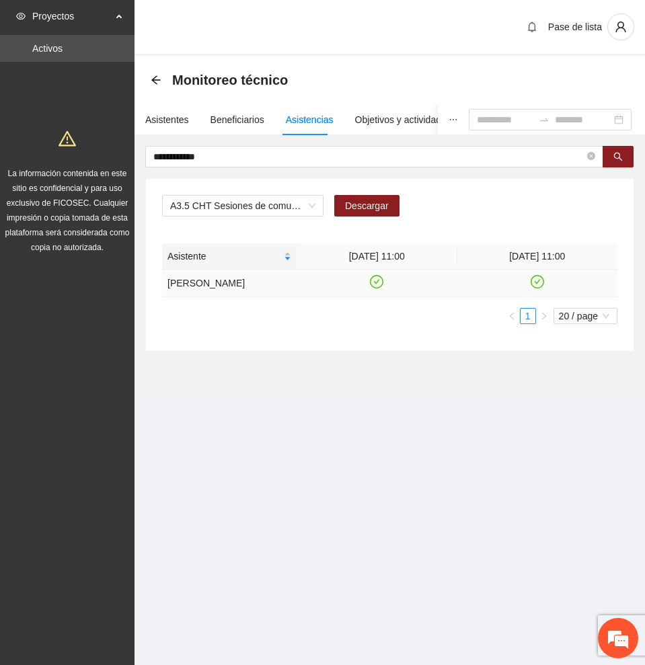
click at [539, 281] on icon "check-circle" at bounding box center [536, 281] width 11 height 11
click at [377, 282] on icon "check-circle" at bounding box center [377, 281] width 6 height 5
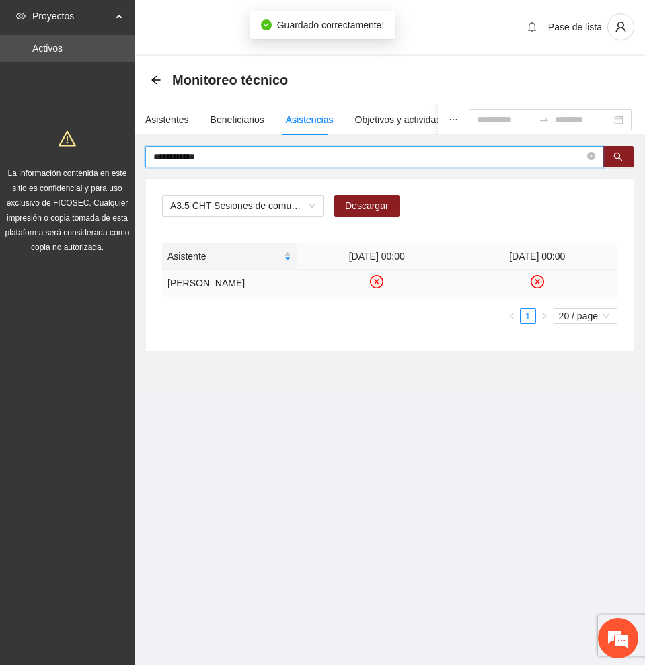
drag, startPoint x: 223, startPoint y: 159, endPoint x: -1, endPoint y: 152, distance: 223.3
click at [0, 152] on html "**********" at bounding box center [322, 332] width 645 height 665
click at [621, 158] on icon "search" at bounding box center [617, 156] width 9 height 9
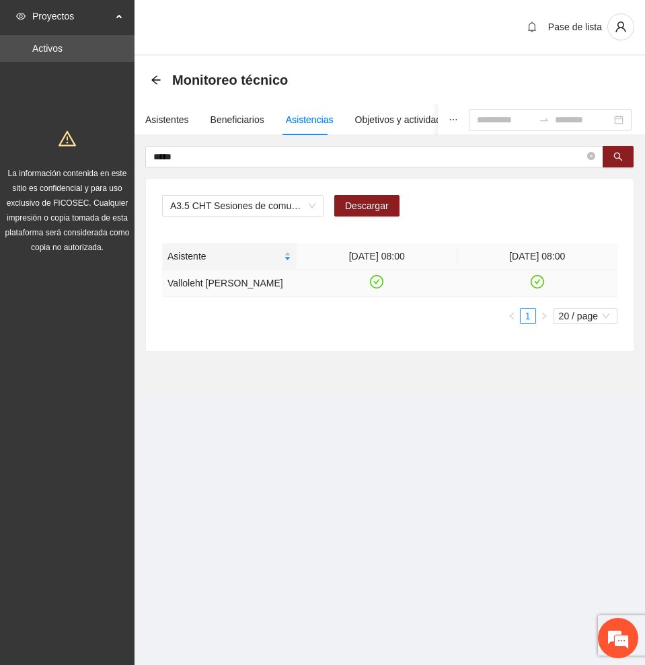
click at [375, 284] on icon "check-circle" at bounding box center [377, 281] width 6 height 5
click at [537, 288] on icon "check-circle" at bounding box center [536, 281] width 11 height 11
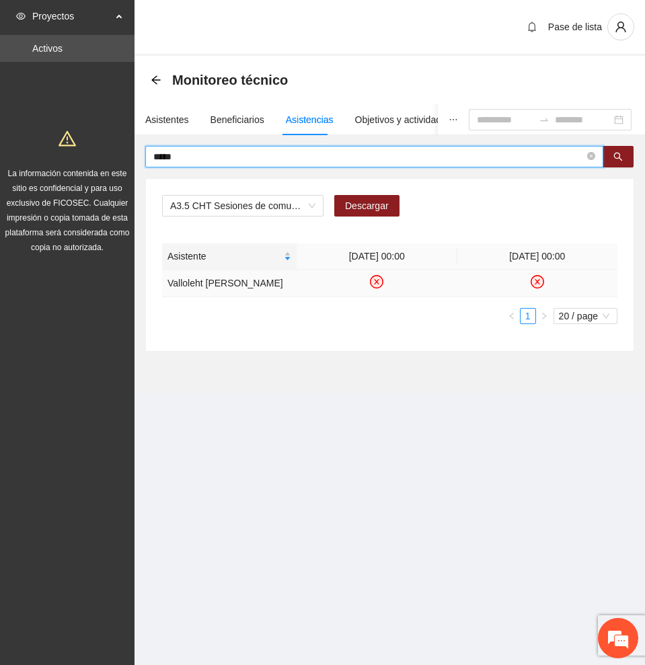
drag, startPoint x: 217, startPoint y: 158, endPoint x: 36, endPoint y: 145, distance: 181.3
click at [36, 145] on section "Proyectos Activos La información contenida en este sitio es confidencial y para…" at bounding box center [322, 332] width 645 height 665
click at [614, 153] on icon "search" at bounding box center [617, 156] width 9 height 9
click at [377, 288] on icon "check-circle" at bounding box center [376, 281] width 11 height 11
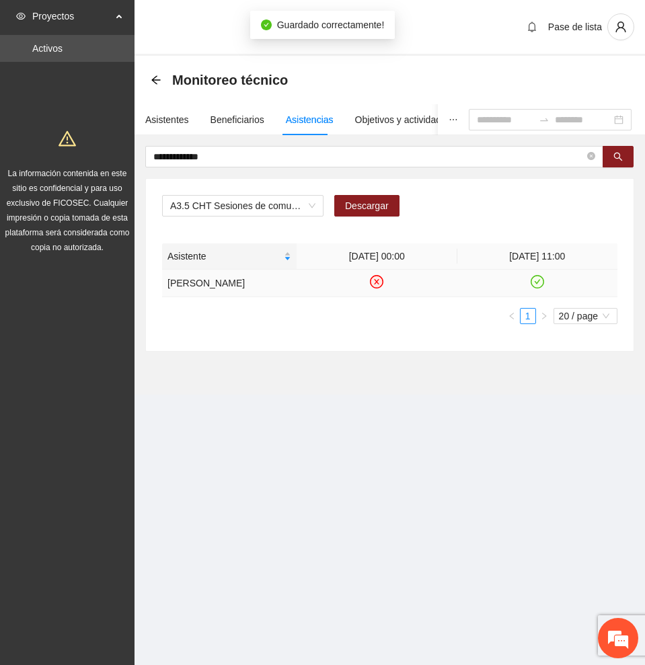
click at [539, 284] on icon "check-circle" at bounding box center [537, 281] width 6 height 5
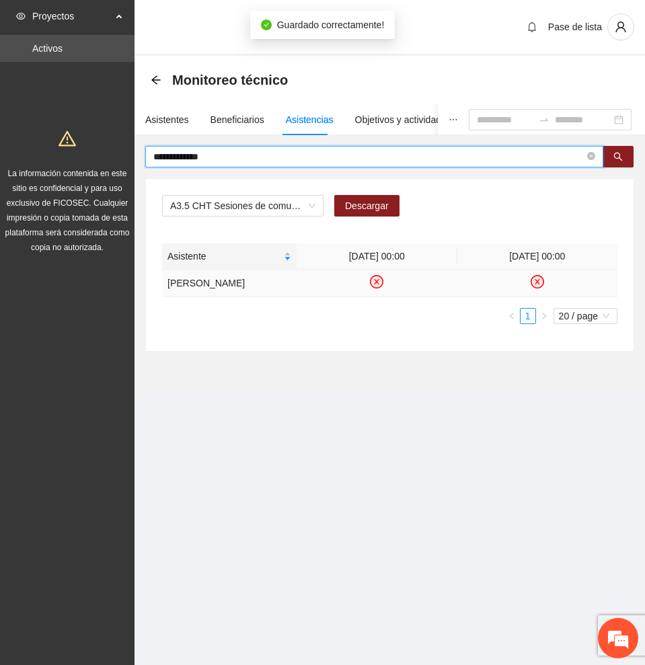
drag, startPoint x: 250, startPoint y: 156, endPoint x: 52, endPoint y: 151, distance: 197.7
click at [52, 151] on section "**********" at bounding box center [322, 332] width 645 height 665
click at [613, 152] on button "button" at bounding box center [617, 157] width 31 height 22
click at [376, 283] on icon "check-circle" at bounding box center [376, 281] width 11 height 11
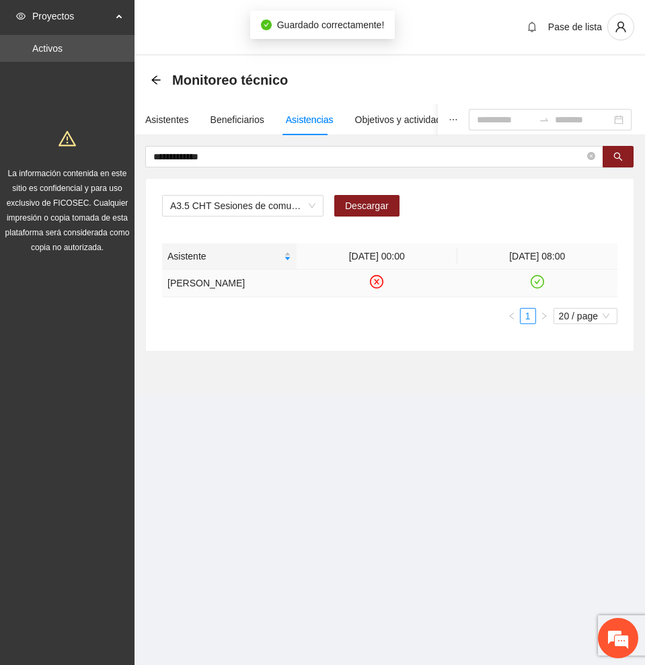
click at [536, 284] on icon "check-circle" at bounding box center [537, 281] width 6 height 5
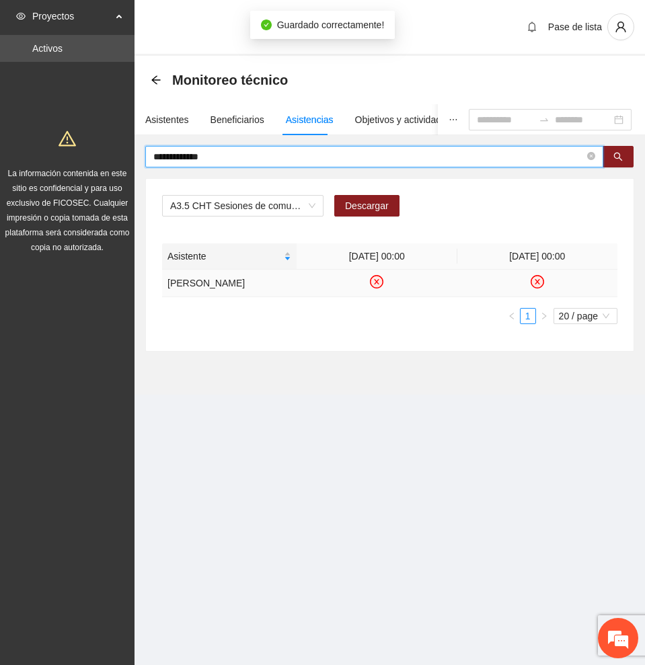
drag, startPoint x: 250, startPoint y: 157, endPoint x: 83, endPoint y: 154, distance: 166.8
click at [83, 154] on section "**********" at bounding box center [322, 332] width 645 height 665
click at [613, 155] on icon "search" at bounding box center [617, 156] width 9 height 9
click at [379, 288] on icon "check-circle" at bounding box center [376, 281] width 11 height 11
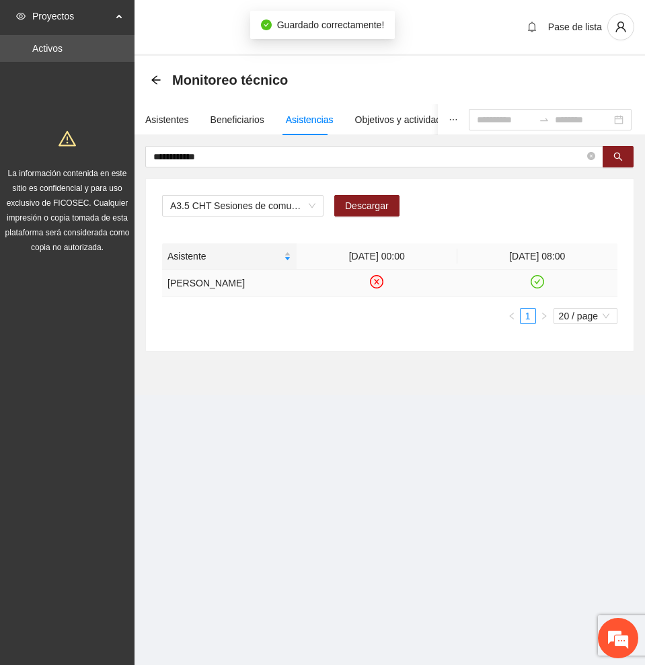
click at [535, 287] on icon "check-circle" at bounding box center [536, 281] width 11 height 11
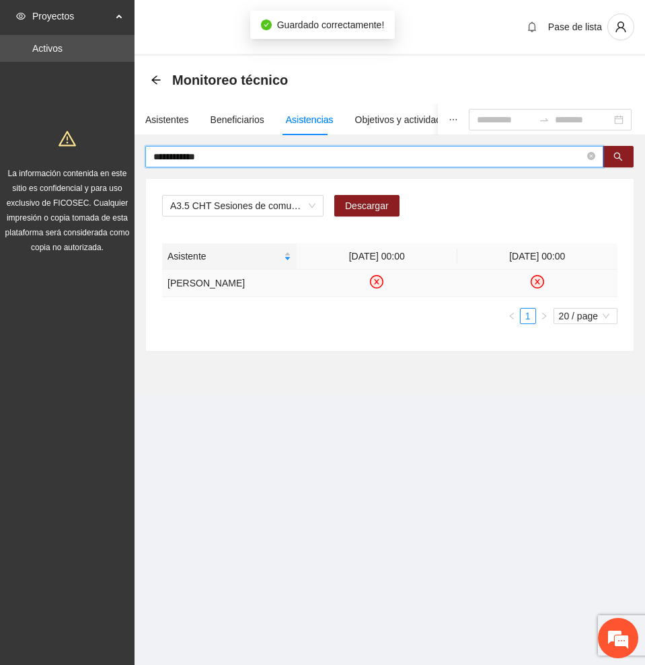
drag, startPoint x: 173, startPoint y: 145, endPoint x: -1, endPoint y: 149, distance: 173.5
click at [0, 149] on html "**********" at bounding box center [322, 332] width 645 height 665
type input "*"
click at [619, 150] on button "button" at bounding box center [617, 157] width 31 height 22
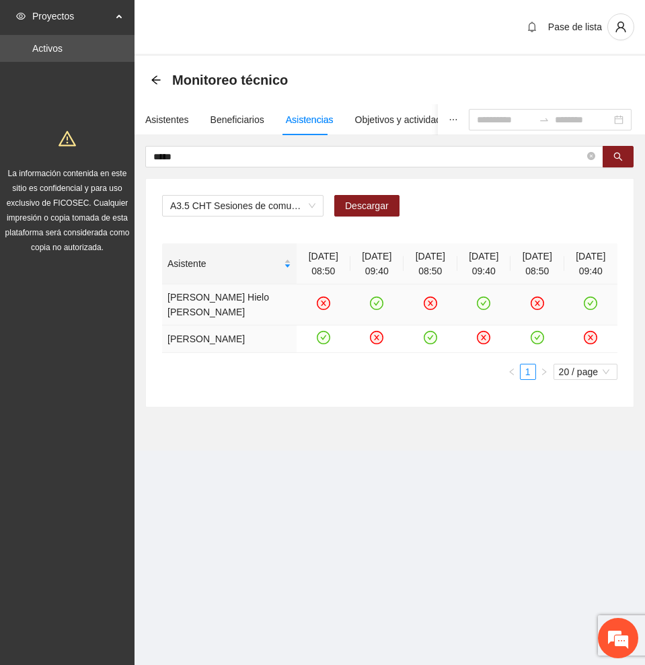
click at [374, 305] on icon "check-circle" at bounding box center [377, 303] width 6 height 5
click at [478, 305] on icon "check-circle" at bounding box center [483, 303] width 11 height 11
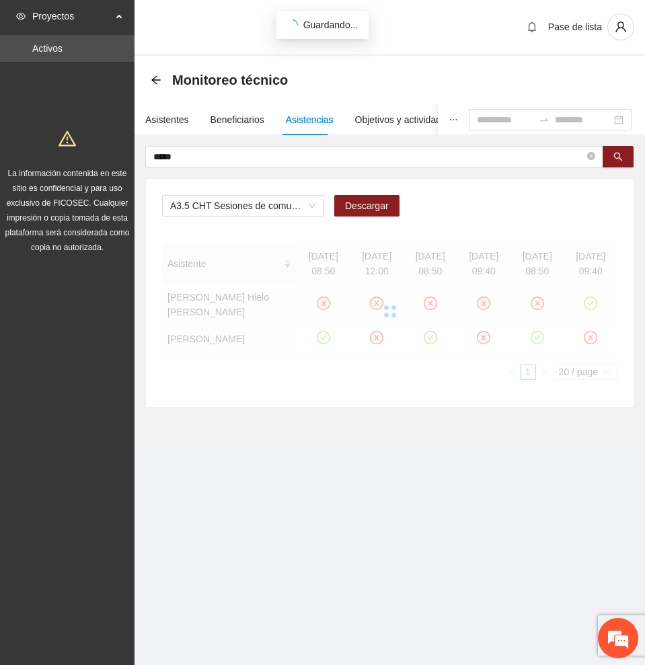
click at [588, 303] on div at bounding box center [389, 311] width 455 height 136
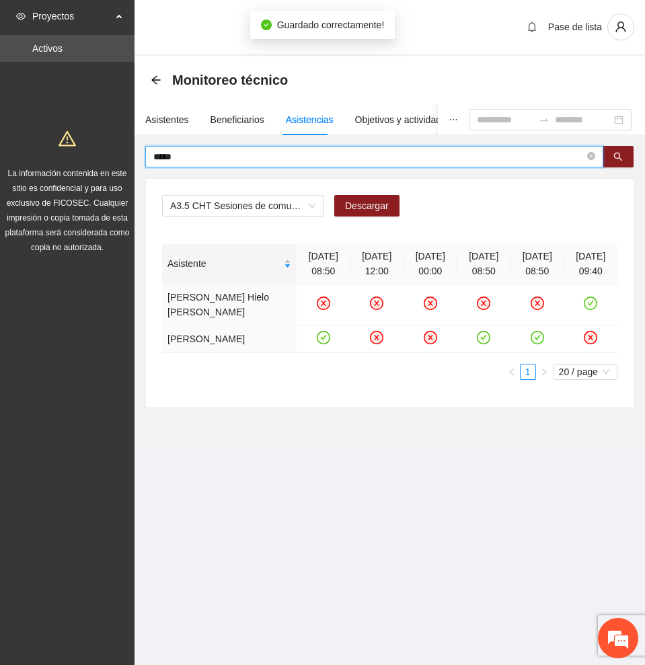
drag, startPoint x: 301, startPoint y: 151, endPoint x: -1, endPoint y: 145, distance: 301.9
click at [0, 145] on html "Proyectos Activos La información contenida en este sitio es confidencial y para…" at bounding box center [322, 332] width 645 height 665
click at [623, 152] on button "button" at bounding box center [617, 157] width 31 height 22
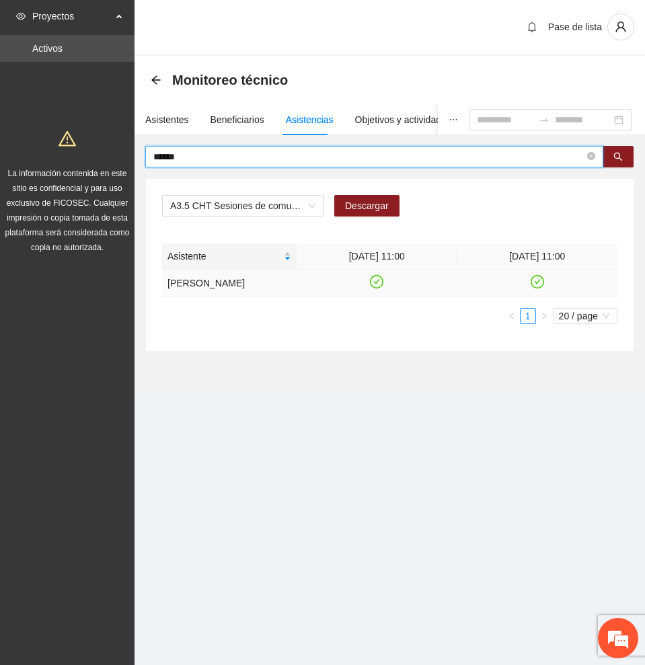
type input "******"
click at [374, 286] on icon "check-circle" at bounding box center [376, 281] width 11 height 11
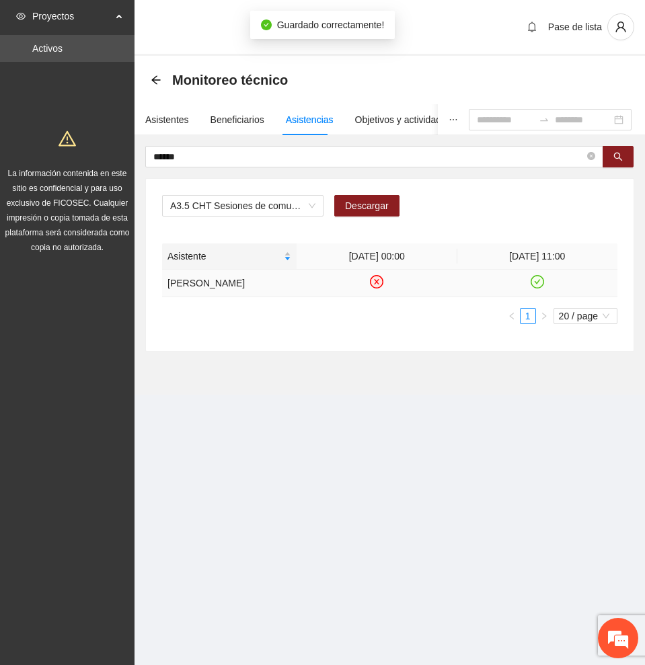
click at [540, 288] on icon "check-circle" at bounding box center [536, 281] width 11 height 11
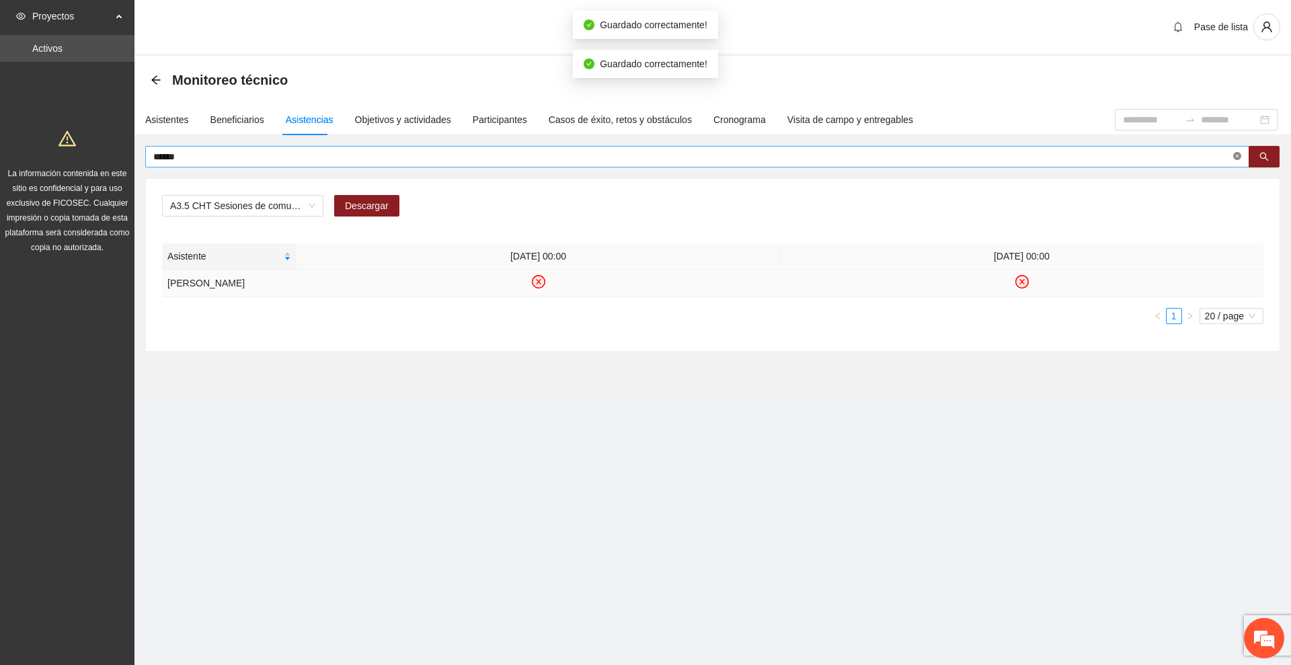
click at [1236, 151] on span at bounding box center [1237, 157] width 8 height 13
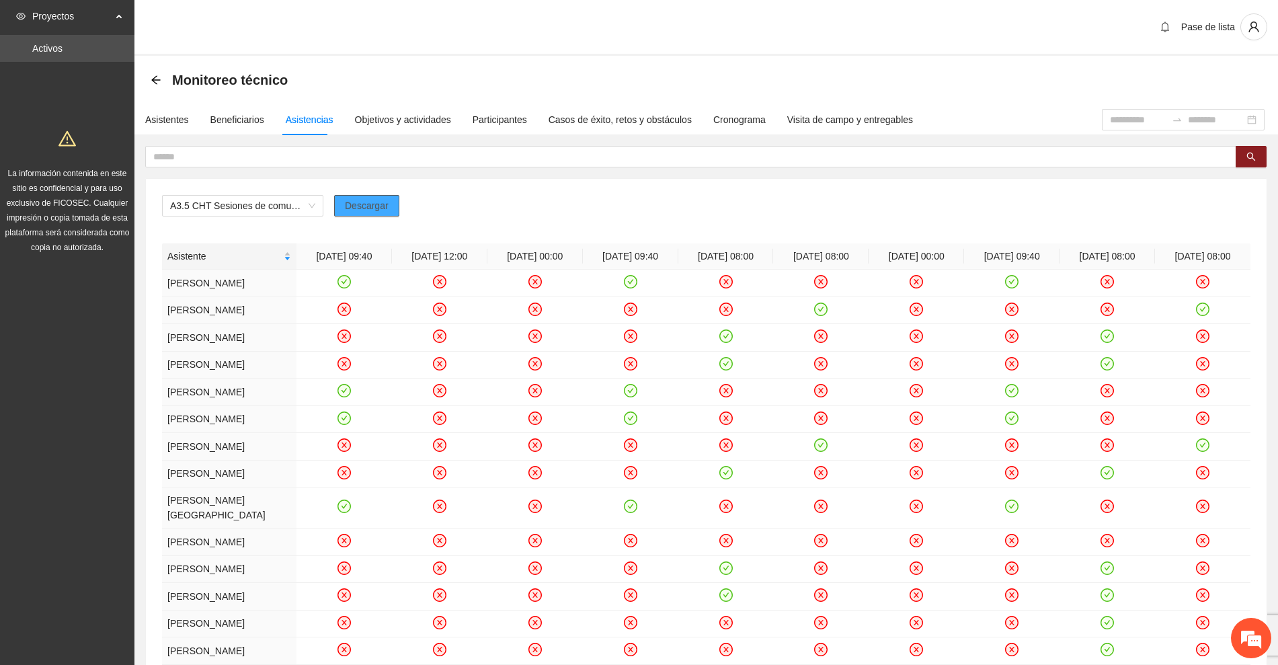
click at [374, 204] on span "Descargar" at bounding box center [367, 205] width 44 height 15
click at [280, 206] on span "A3.5 CHT Sesiones de comunidad de diálogo FpN" at bounding box center [242, 206] width 145 height 20
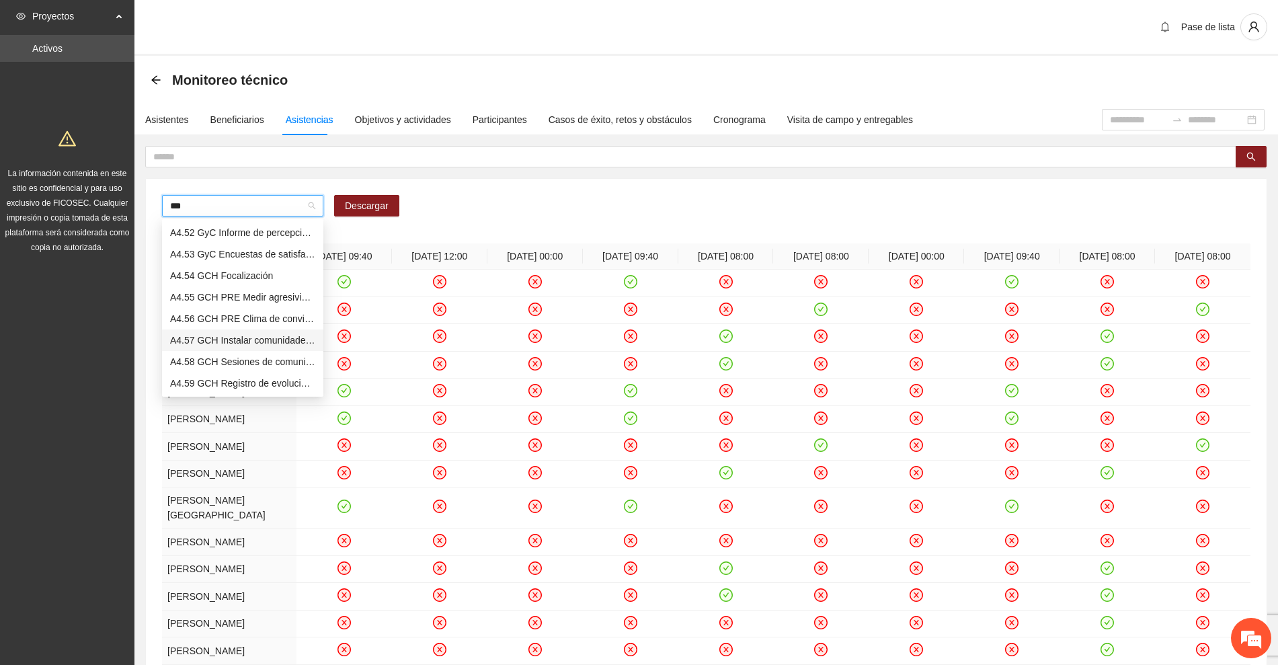
type input "***"
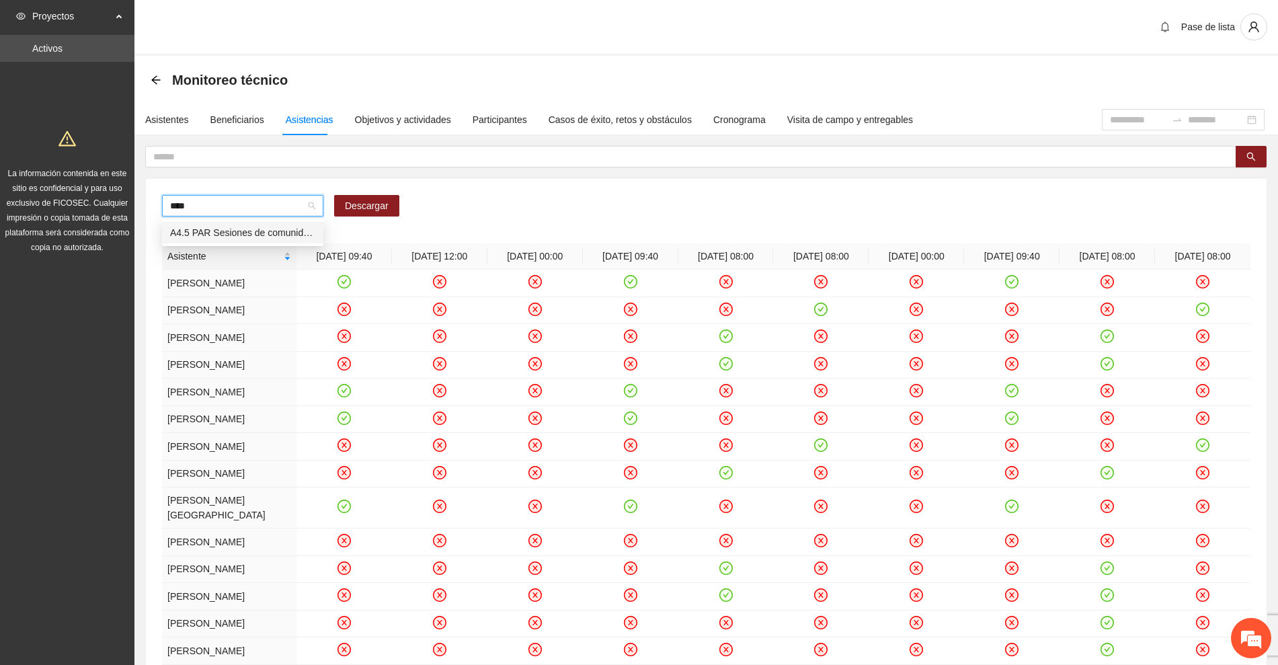
click at [224, 233] on div "A4.5 PAR Sesiones de comunidad de diálogo FpN" at bounding box center [242, 232] width 145 height 15
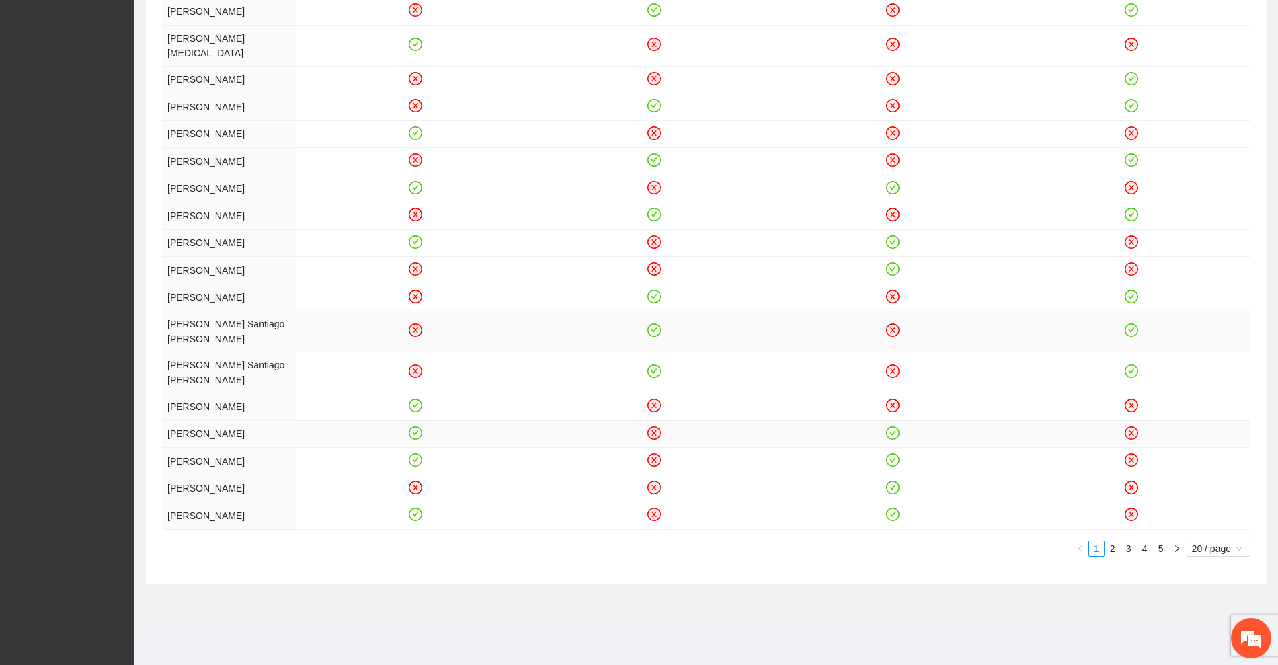
scroll to position [422, 0]
click at [1222, 545] on span "20 / page" at bounding box center [1218, 548] width 53 height 15
click at [1209, 639] on div "100 / page" at bounding box center [1219, 637] width 48 height 15
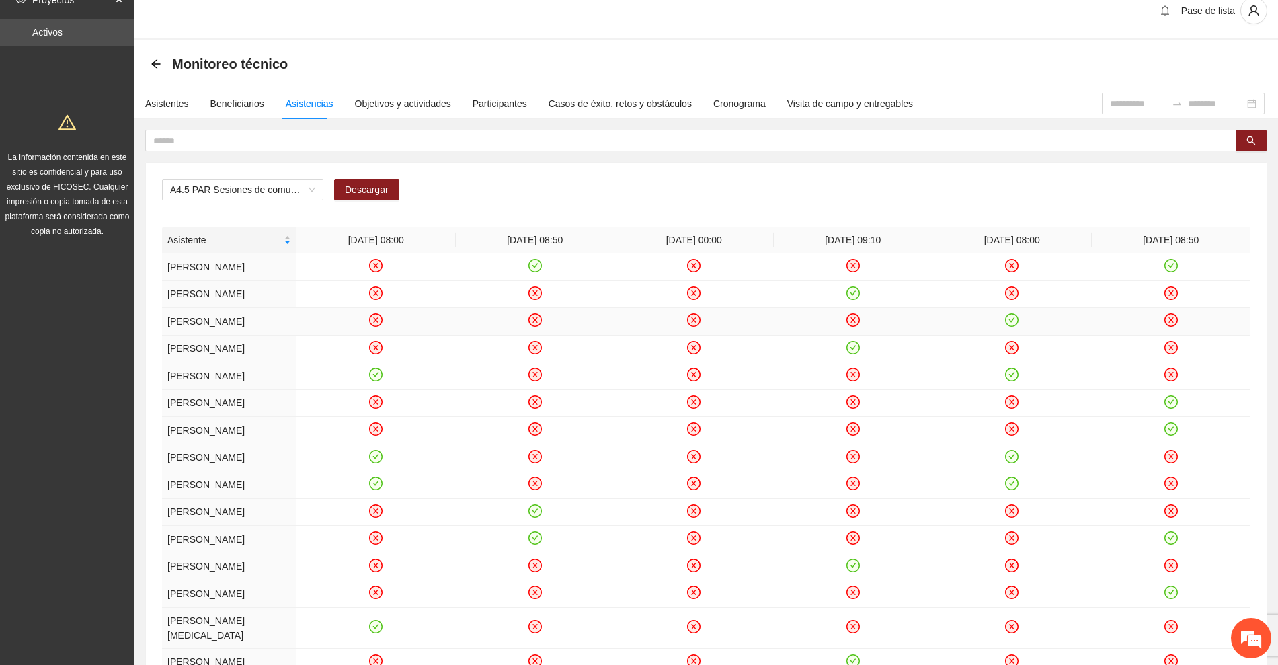
scroll to position [0, 0]
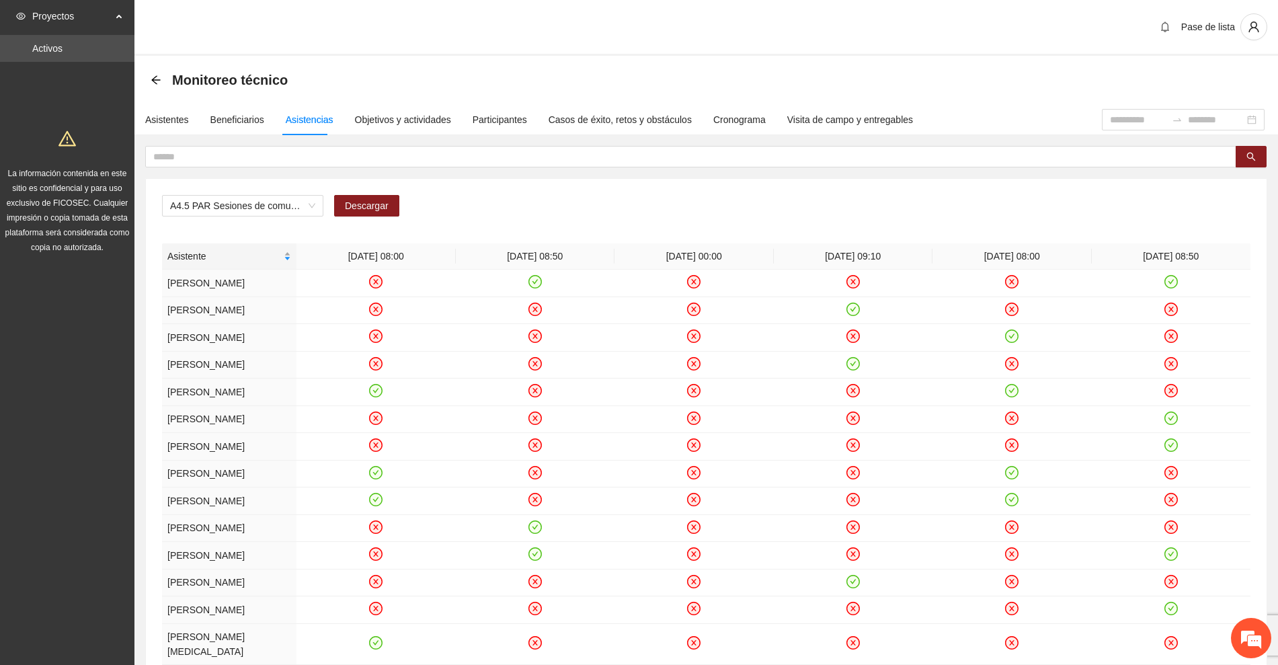
click at [287, 253] on div "Asistente" at bounding box center [229, 256] width 124 height 15
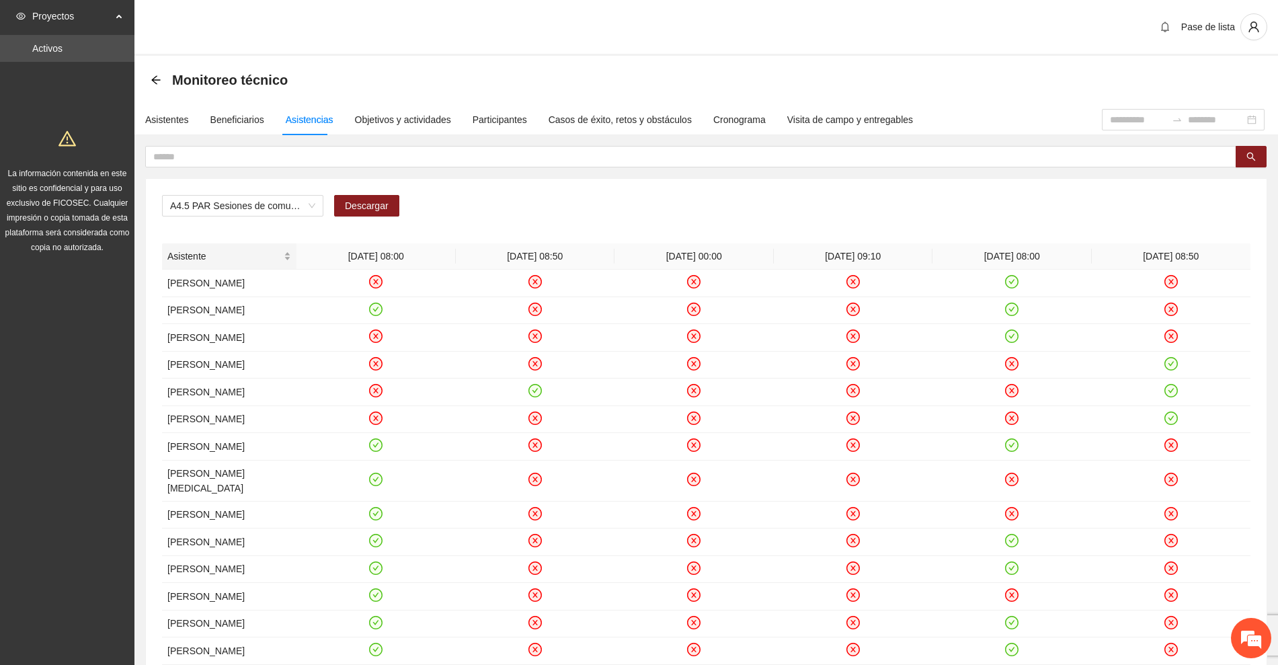
click at [241, 254] on span "Asistente" at bounding box center [224, 256] width 114 height 15
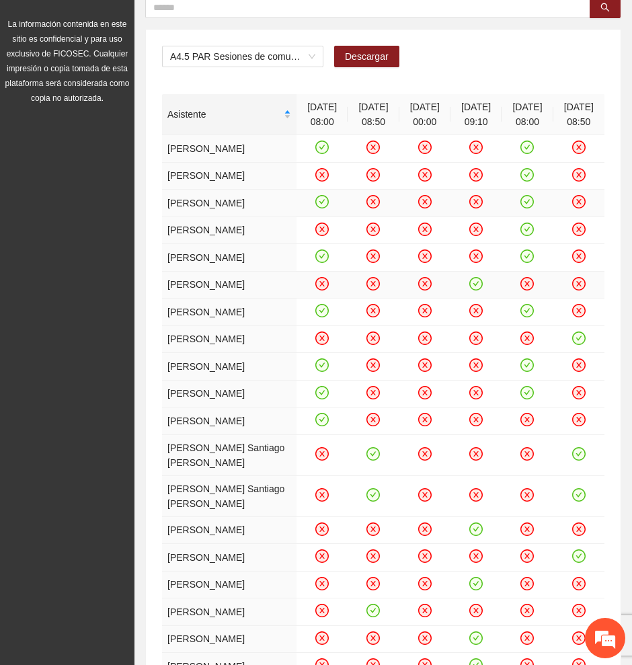
scroll to position [168, 0]
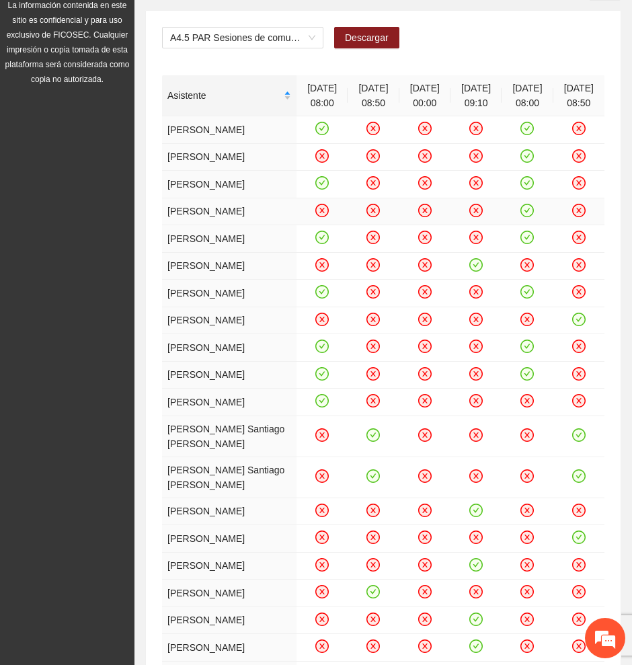
click at [522, 216] on icon "check-circle" at bounding box center [527, 209] width 11 height 11
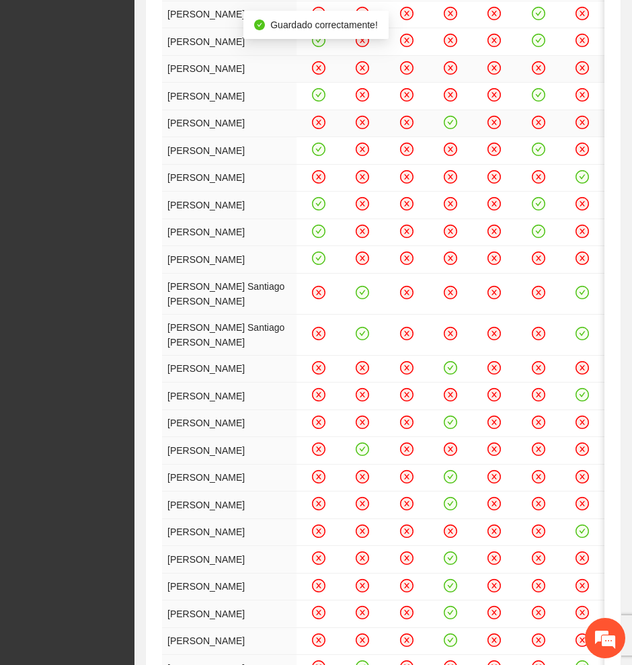
scroll to position [336, 0]
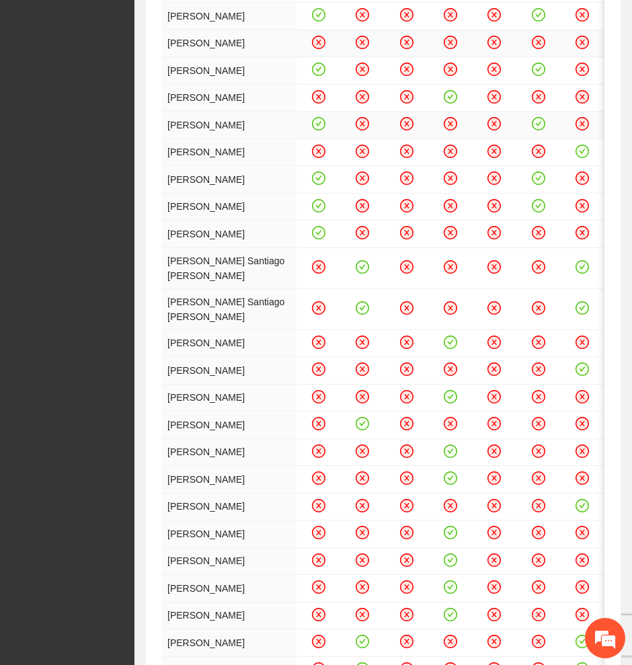
click at [313, 130] on icon "check-circle" at bounding box center [318, 123] width 11 height 11
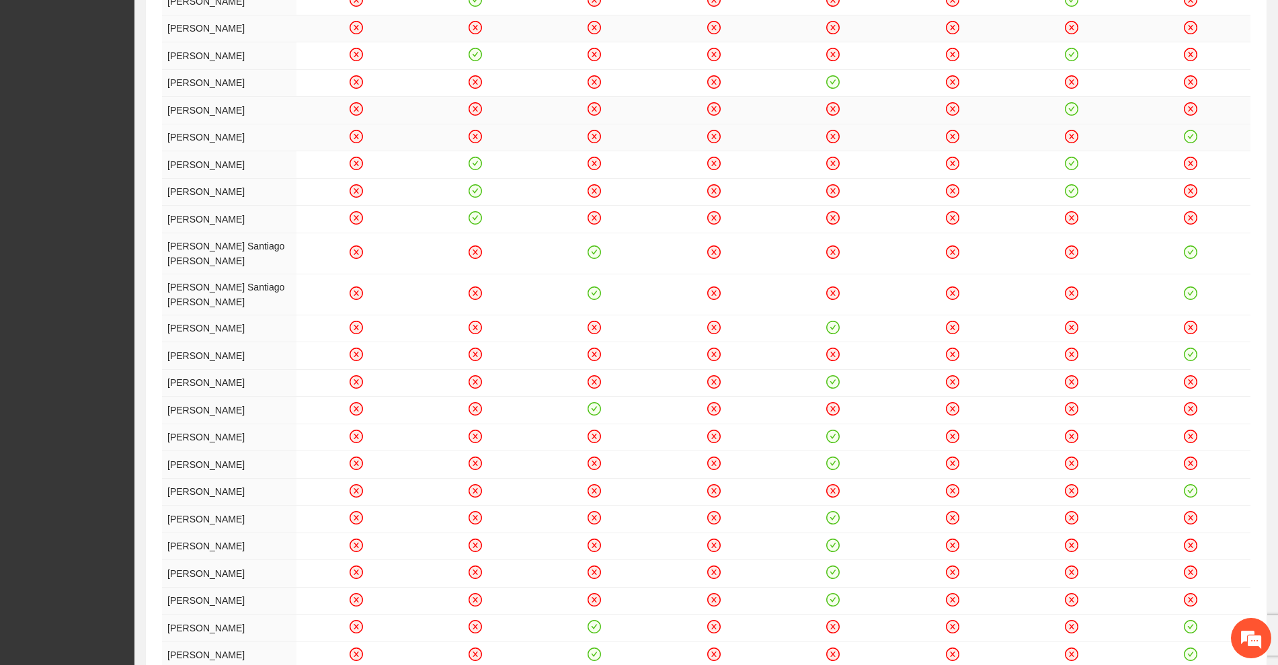
click at [1186, 142] on icon "check-circle" at bounding box center [1190, 135] width 11 height 11
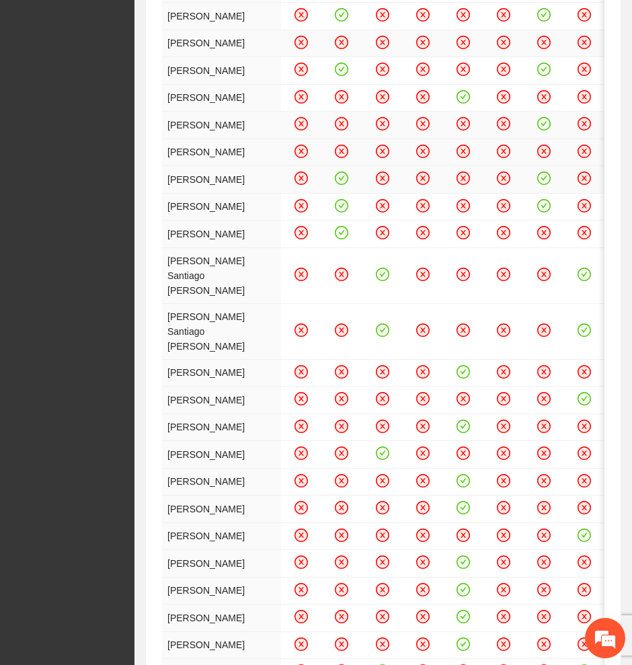
click at [336, 184] on icon "check-circle" at bounding box center [341, 178] width 11 height 11
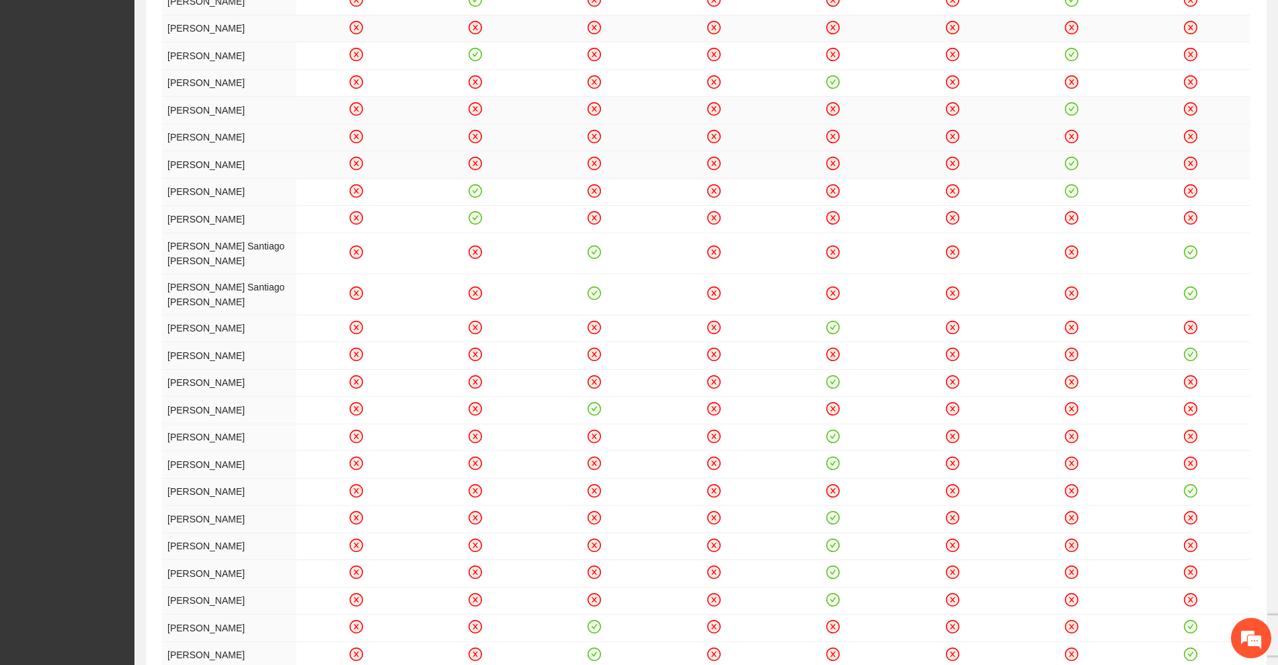
click at [1071, 169] on icon "check-circle" at bounding box center [1071, 163] width 11 height 11
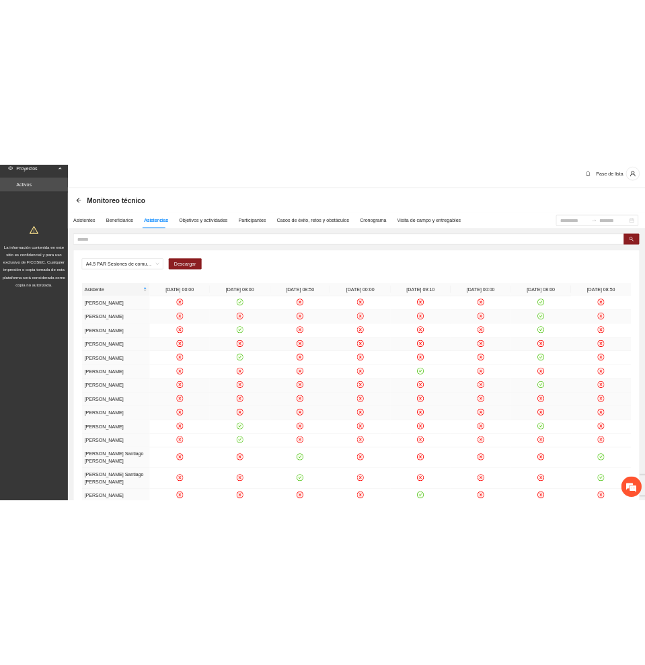
scroll to position [0, 0]
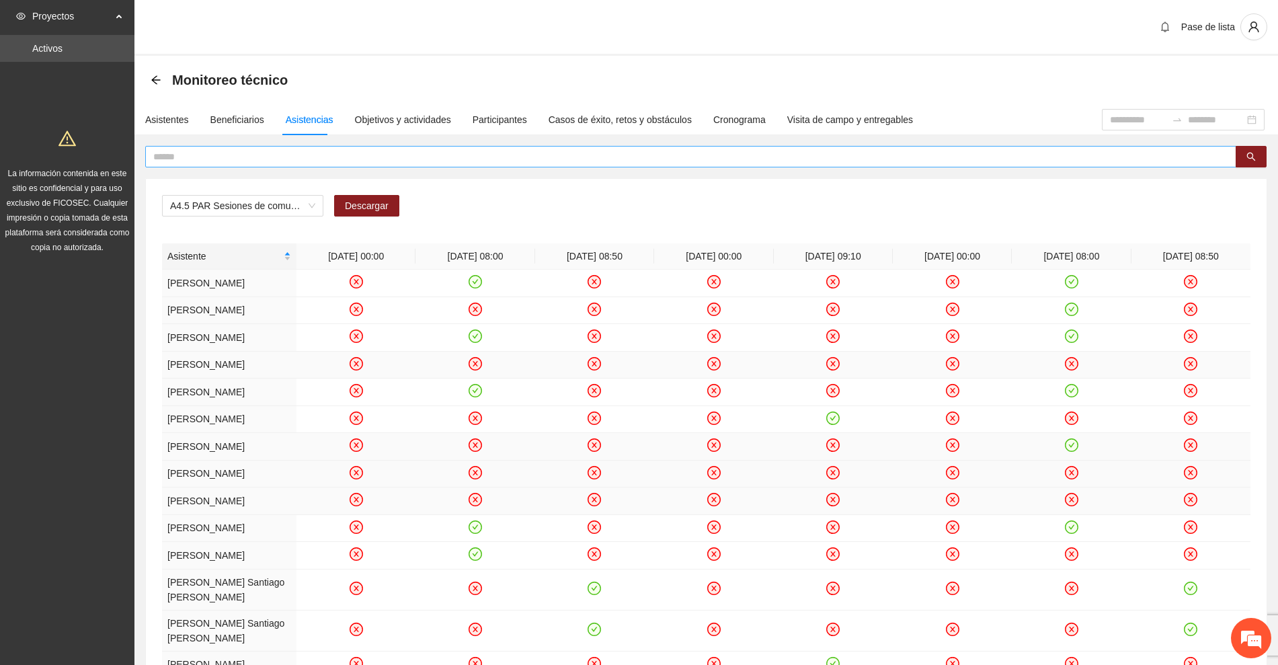
click at [389, 153] on input "text" at bounding box center [685, 156] width 1064 height 15
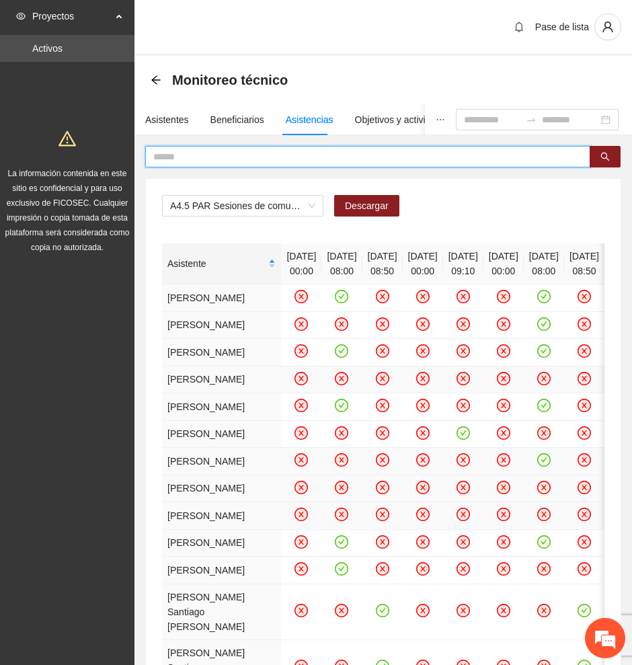
click at [370, 155] on input "text" at bounding box center [362, 156] width 418 height 15
click at [604, 152] on icon "search" at bounding box center [604, 156] width 9 height 9
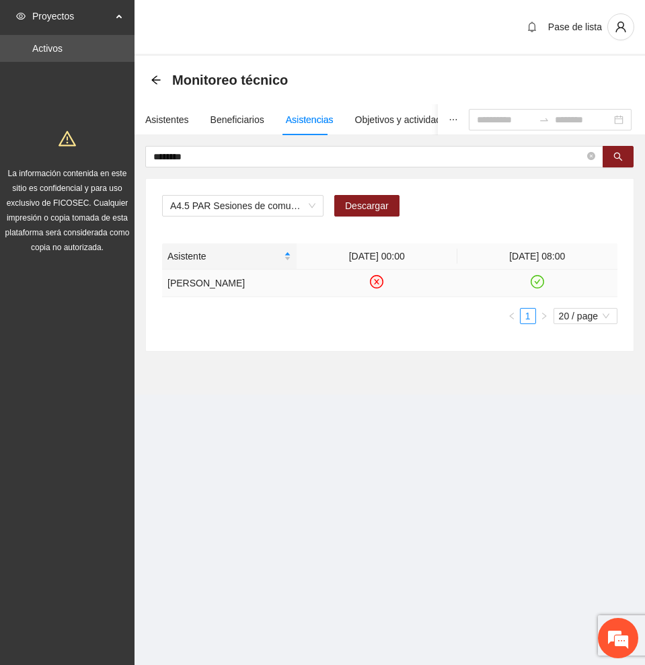
click at [540, 285] on icon "check-circle" at bounding box center [536, 281] width 11 height 11
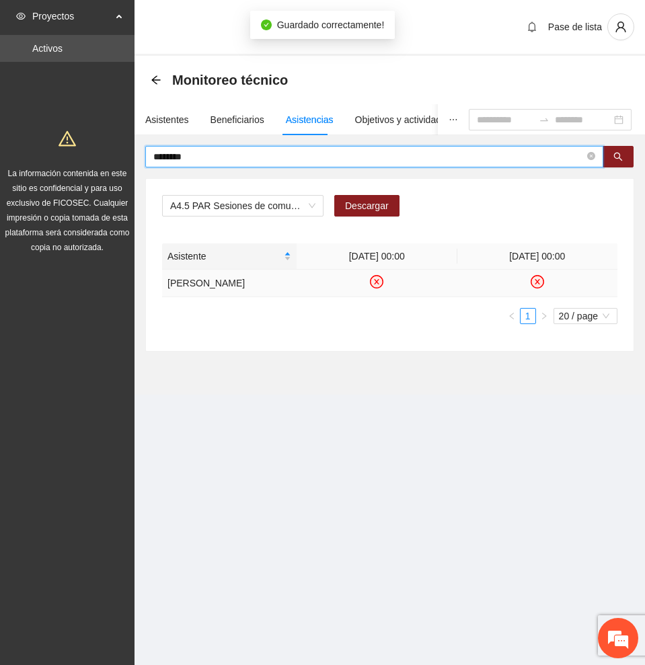
drag, startPoint x: 321, startPoint y: 156, endPoint x: 59, endPoint y: 153, distance: 261.6
click at [59, 153] on section "Proyectos Activos La información contenida en este sitio es confidencial y para…" at bounding box center [322, 332] width 645 height 665
type input "********"
click at [611, 153] on button "button" at bounding box center [617, 157] width 31 height 22
drag, startPoint x: 216, startPoint y: 157, endPoint x: 19, endPoint y: 147, distance: 196.5
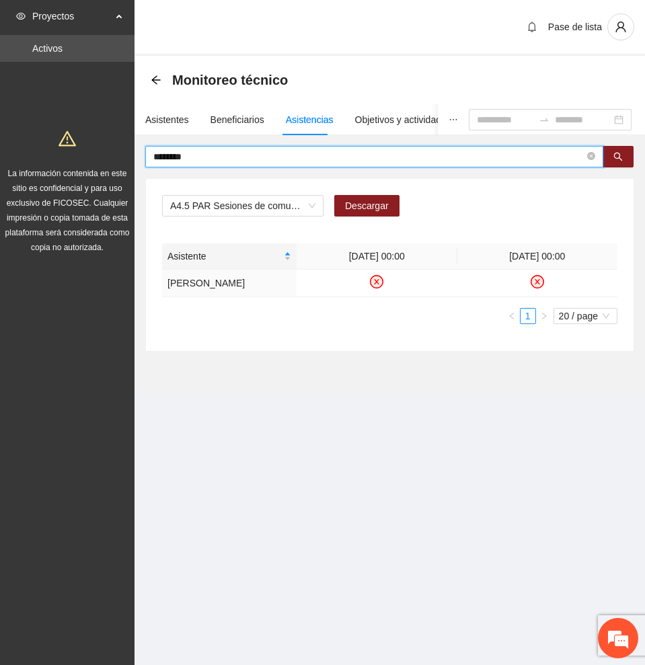
click at [19, 148] on section "Proyectos Activos La información contenida en este sitio es confidencial y para…" at bounding box center [322, 332] width 645 height 665
click at [617, 153] on icon "search" at bounding box center [617, 156] width 9 height 9
click at [535, 286] on icon "check-circle" at bounding box center [536, 281] width 11 height 11
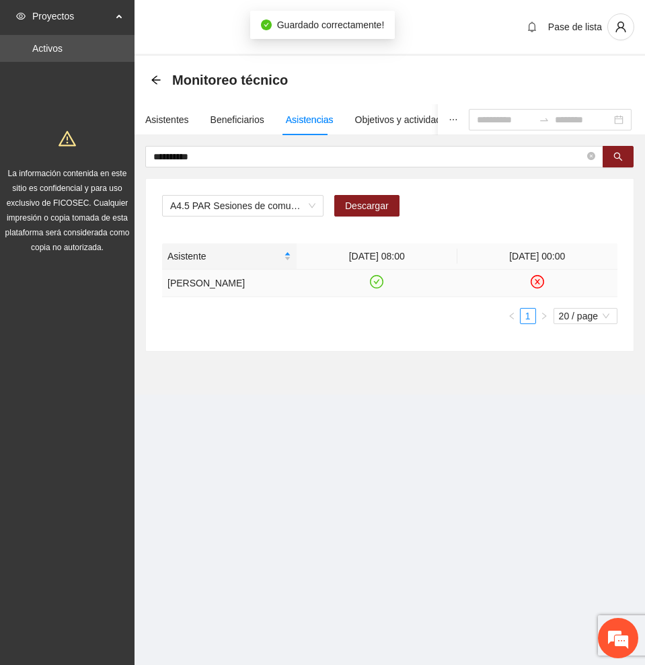
click at [374, 282] on icon "check-circle" at bounding box center [376, 281] width 11 height 11
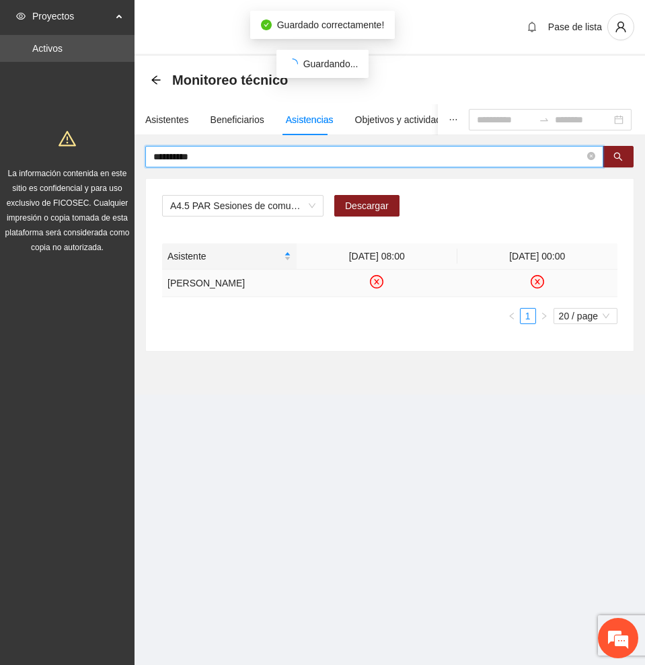
drag, startPoint x: 77, startPoint y: 152, endPoint x: -1, endPoint y: 149, distance: 77.4
click at [0, 149] on html "**********" at bounding box center [322, 332] width 645 height 665
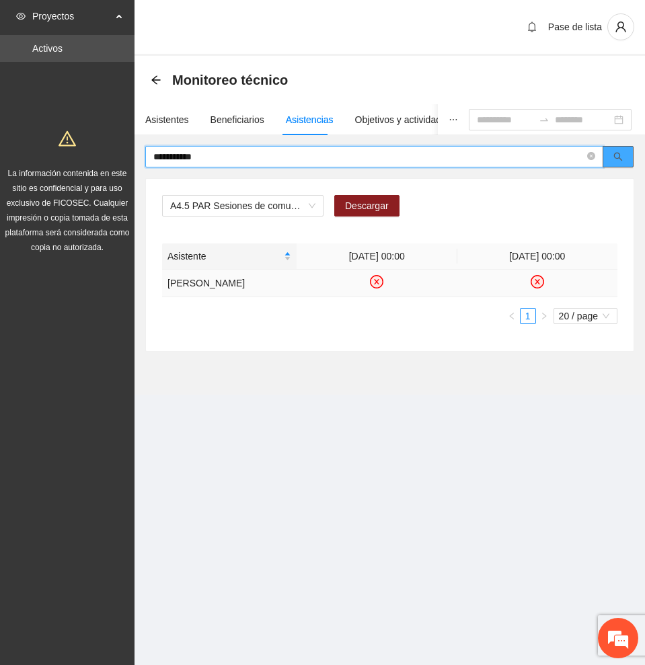
click at [620, 155] on icon "search" at bounding box center [618, 157] width 9 height 9
type input "**********"
click at [455, 288] on icon "check-circle" at bounding box center [456, 281] width 11 height 11
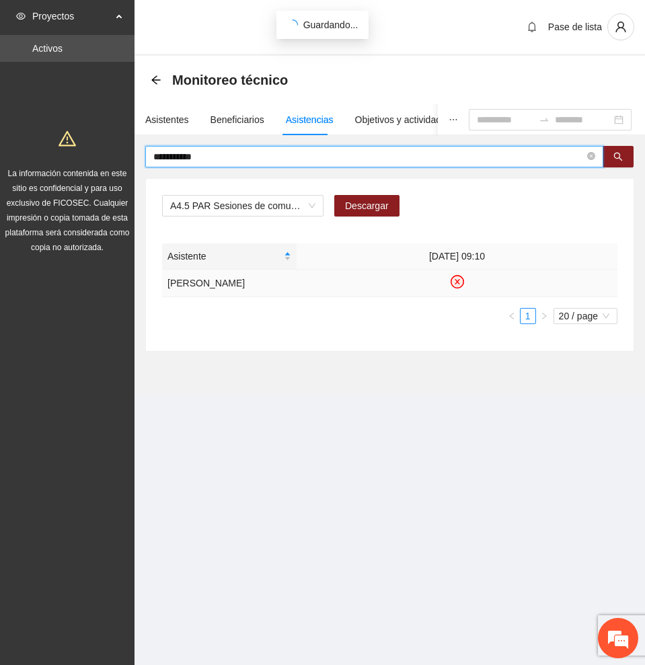
drag, startPoint x: 247, startPoint y: 159, endPoint x: 18, endPoint y: 153, distance: 229.3
click at [19, 154] on section "**********" at bounding box center [322, 332] width 645 height 665
click at [618, 160] on icon "search" at bounding box center [617, 156] width 9 height 9
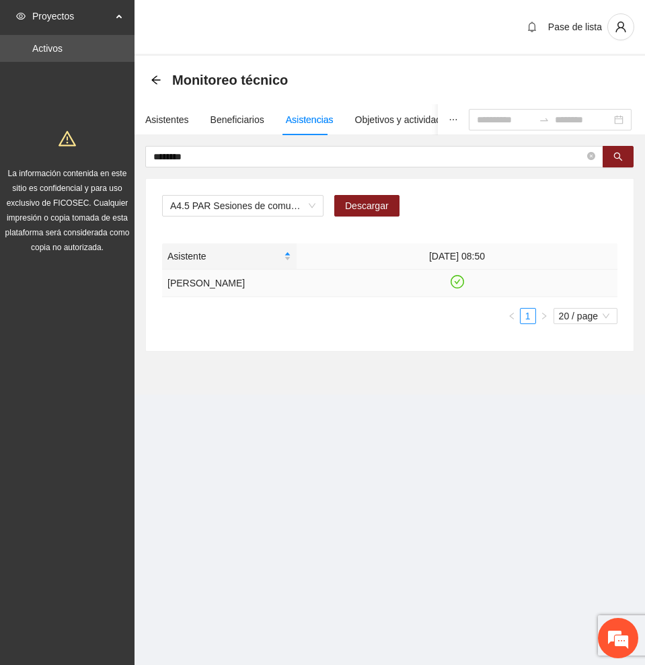
click at [461, 282] on icon "check-circle" at bounding box center [456, 281] width 11 height 11
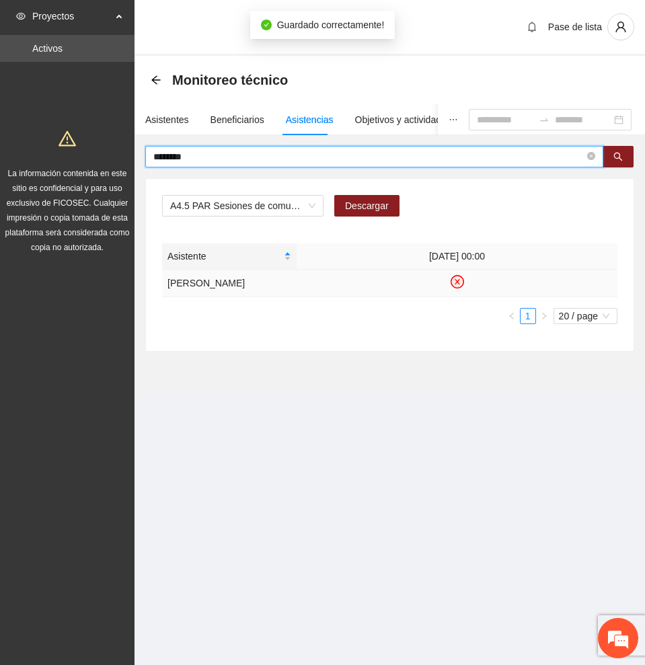
drag, startPoint x: 219, startPoint y: 156, endPoint x: 90, endPoint y: 156, distance: 129.1
click at [90, 156] on section "Proyectos Activos La información contenida en este sitio es confidencial y para…" at bounding box center [322, 332] width 645 height 665
click at [620, 157] on icon "search" at bounding box center [617, 156] width 9 height 9
click at [455, 282] on icon "check-circle" at bounding box center [456, 281] width 11 height 11
drag, startPoint x: 227, startPoint y: 157, endPoint x: 34, endPoint y: 147, distance: 193.9
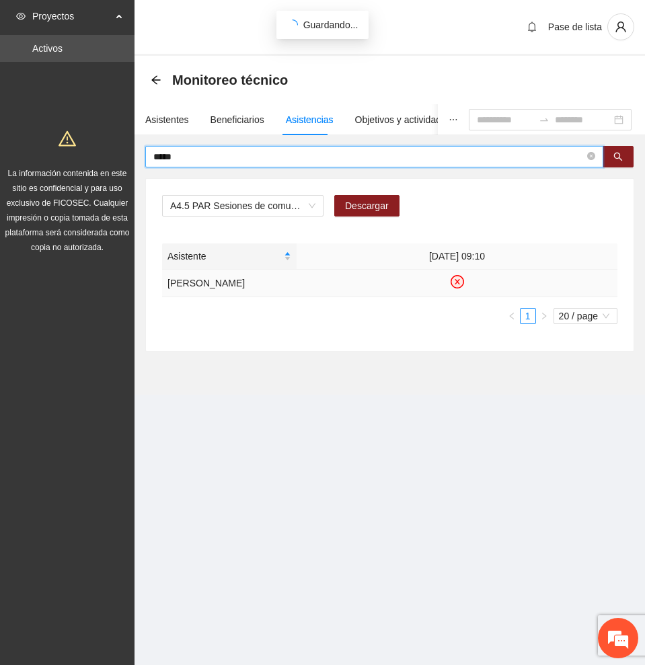
click at [34, 147] on section "Proyectos Activos La información contenida en este sitio es confidencial y para…" at bounding box center [322, 332] width 645 height 665
click at [619, 152] on icon "search" at bounding box center [617, 156] width 9 height 9
click at [457, 285] on icon "check-circle" at bounding box center [456, 281] width 11 height 11
drag, startPoint x: 192, startPoint y: 155, endPoint x: -1, endPoint y: 146, distance: 192.5
click at [0, 146] on html "Proyectos Activos La información contenida en este sitio es confidencial y para…" at bounding box center [322, 332] width 645 height 665
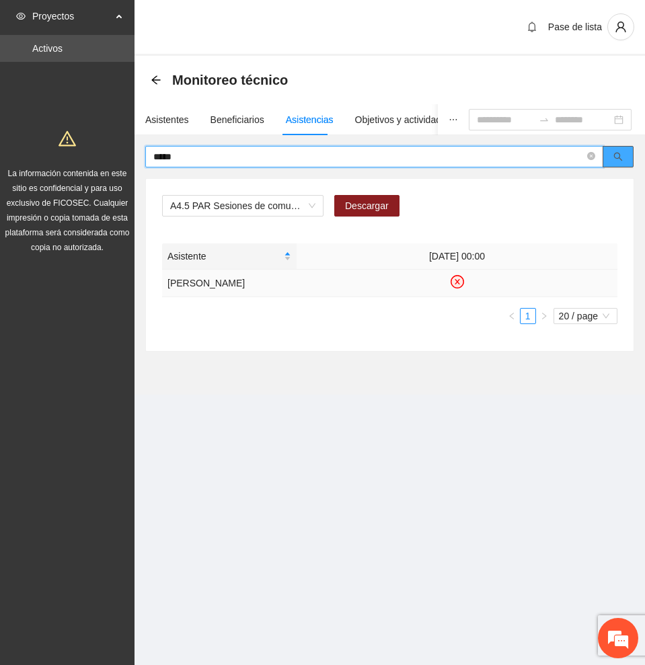
click at [619, 153] on icon "search" at bounding box center [618, 157] width 9 height 9
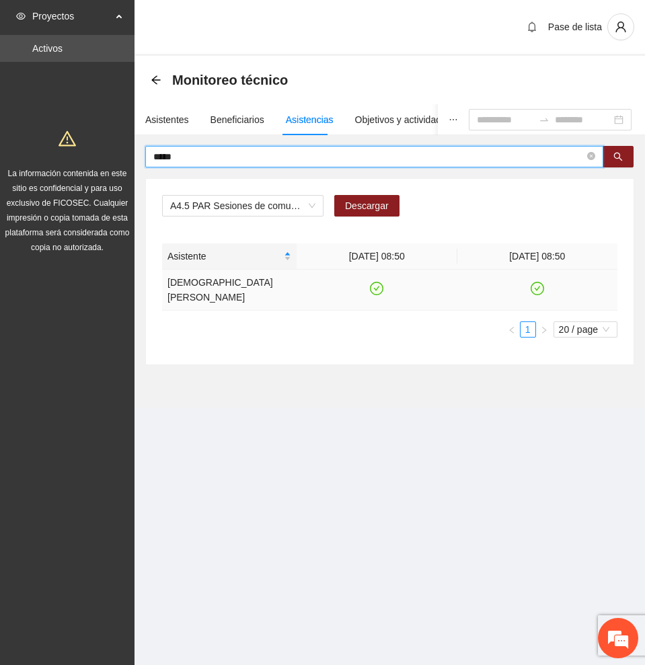
click at [539, 275] on td at bounding box center [537, 290] width 161 height 41
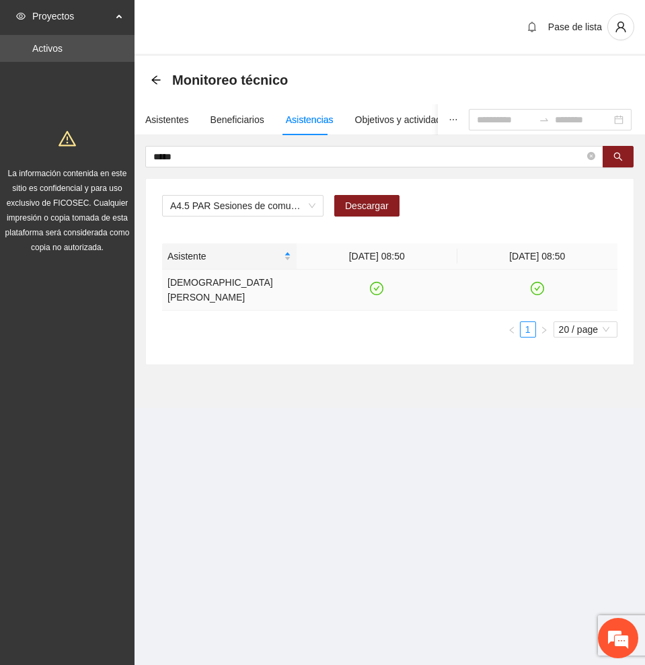
click at [535, 283] on icon "check-circle" at bounding box center [536, 288] width 11 height 11
click at [380, 283] on icon "check-circle" at bounding box center [376, 288] width 11 height 11
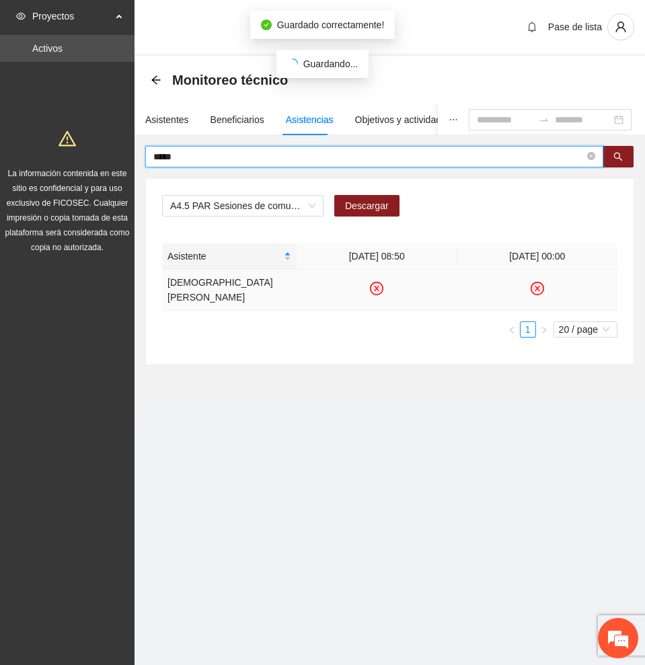
drag, startPoint x: 181, startPoint y: 153, endPoint x: 50, endPoint y: 149, distance: 130.5
click at [50, 149] on section "Proyectos Activos La información contenida en este sitio es confidencial y para…" at bounding box center [322, 332] width 645 height 665
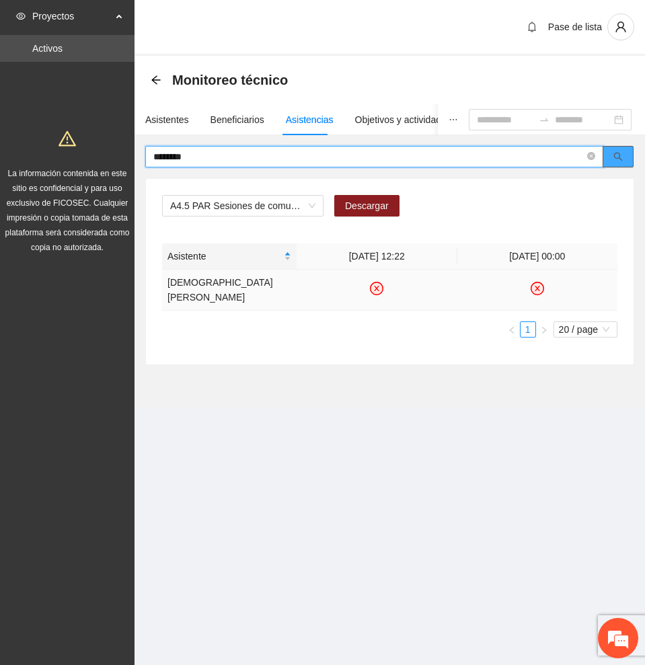
click at [627, 155] on button "button" at bounding box center [617, 157] width 31 height 22
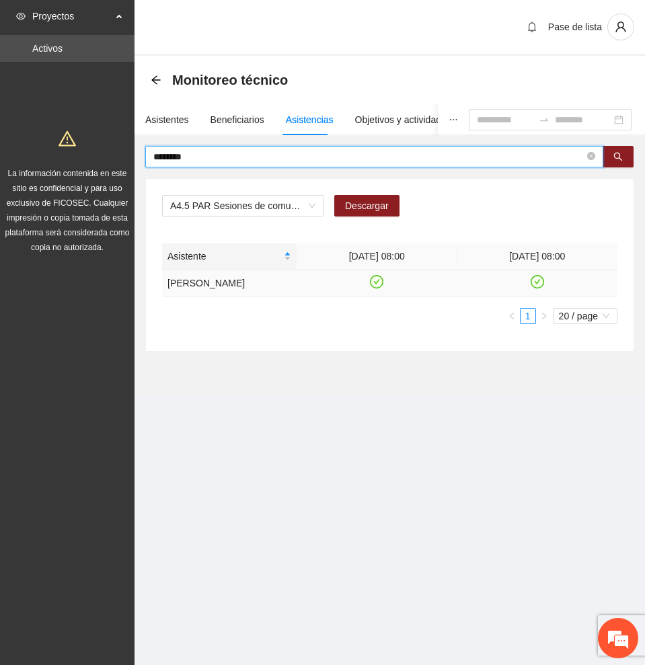
type input "********"
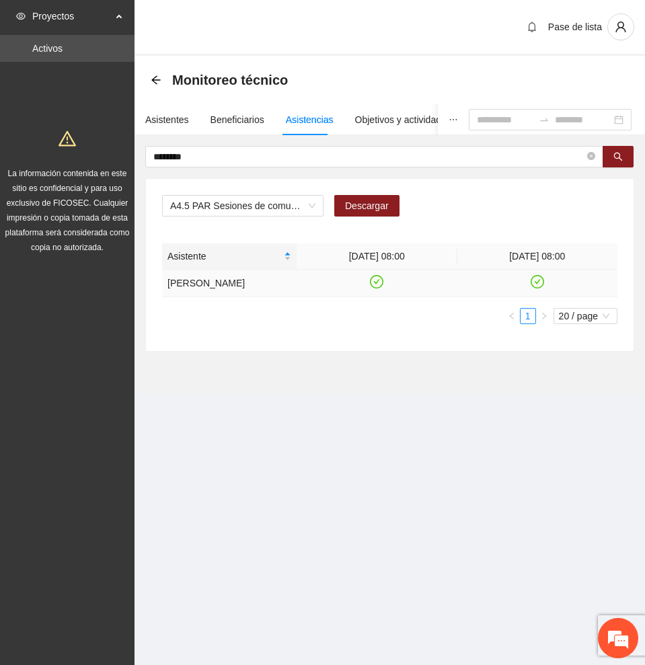
click at [379, 280] on icon "check-circle" at bounding box center [377, 281] width 6 height 5
click at [538, 280] on icon "check-circle" at bounding box center [537, 281] width 6 height 5
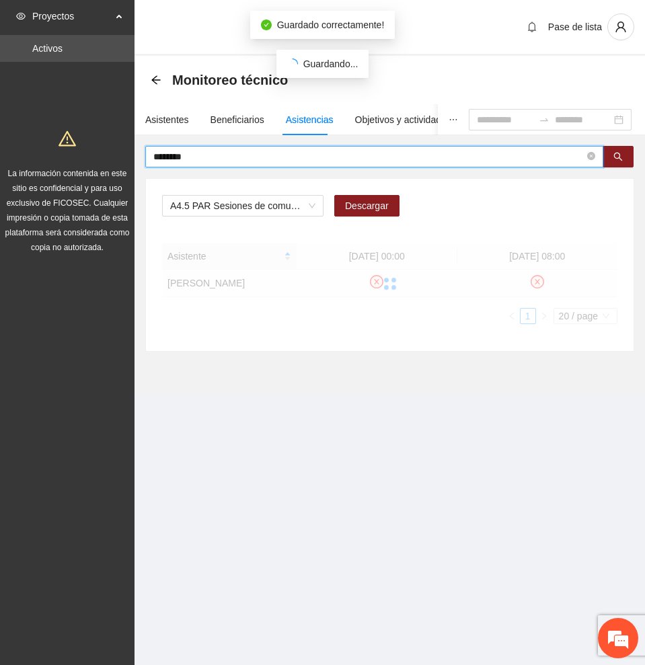
drag, startPoint x: 275, startPoint y: 150, endPoint x: -1, endPoint y: 150, distance: 275.7
click at [0, 150] on html "Proyectos Activos La información contenida en este sitio es confidencial y para…" at bounding box center [322, 332] width 645 height 665
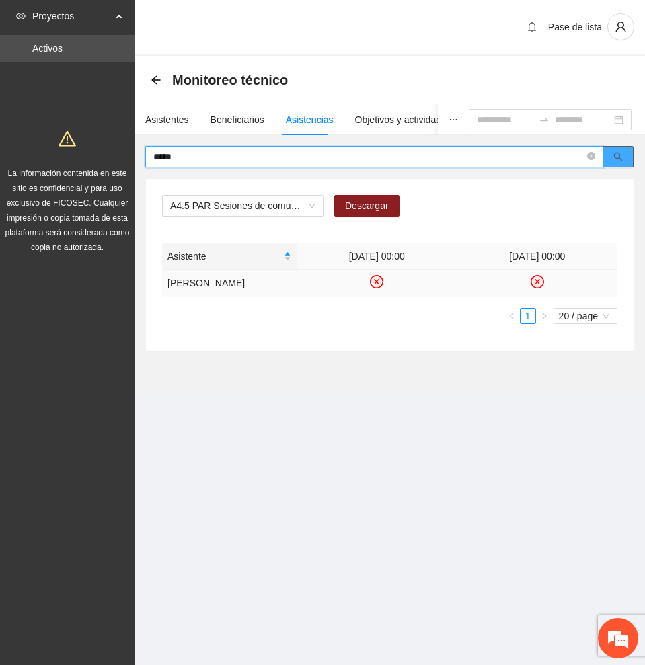
click at [626, 151] on button "button" at bounding box center [617, 157] width 31 height 22
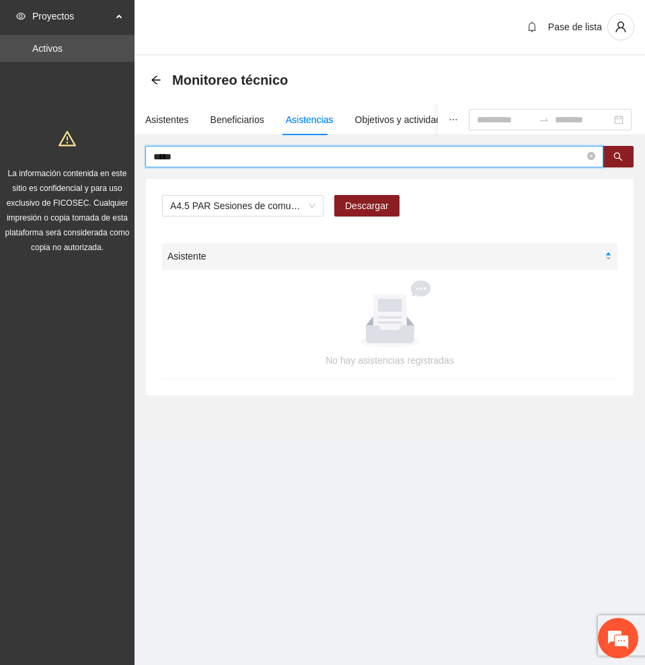
drag, startPoint x: 374, startPoint y: 159, endPoint x: 4, endPoint y: 165, distance: 369.9
click at [4, 165] on section "Proyectos Activos La información contenida en este sitio es confidencial y para…" at bounding box center [322, 332] width 645 height 665
click at [613, 153] on icon "search" at bounding box center [617, 156] width 9 height 9
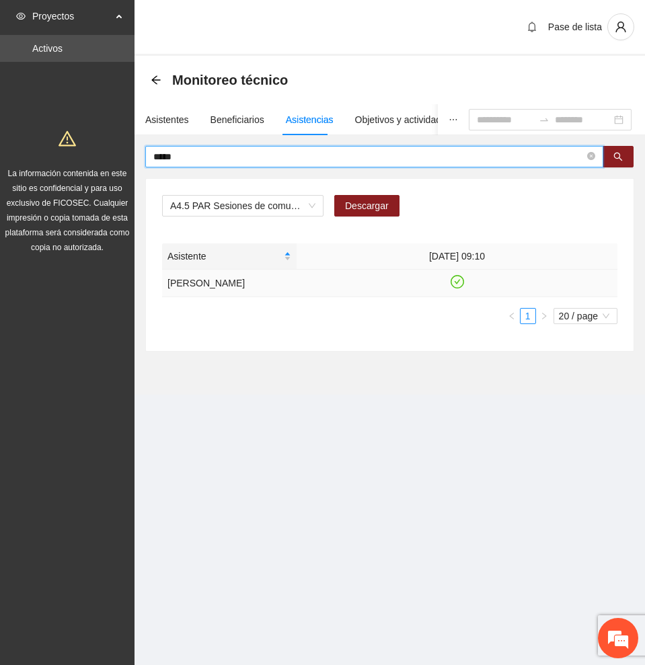
click at [455, 278] on icon "check-circle" at bounding box center [456, 281] width 11 height 11
drag, startPoint x: 178, startPoint y: 154, endPoint x: 54, endPoint y: 146, distance: 124.6
click at [54, 151] on section "Proyectos Activos La información contenida en este sitio es confidencial y para…" at bounding box center [322, 332] width 645 height 665
click at [615, 158] on icon "search" at bounding box center [617, 156] width 9 height 9
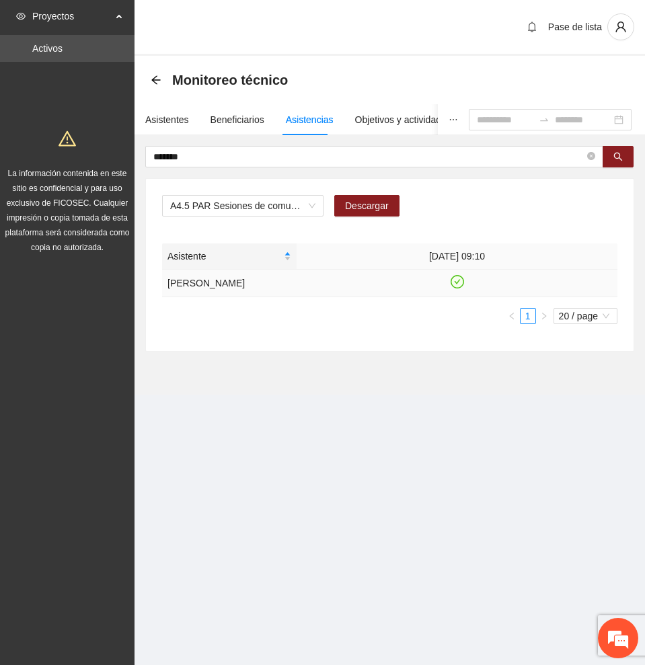
click at [461, 284] on icon "check-circle" at bounding box center [456, 281] width 13 height 13
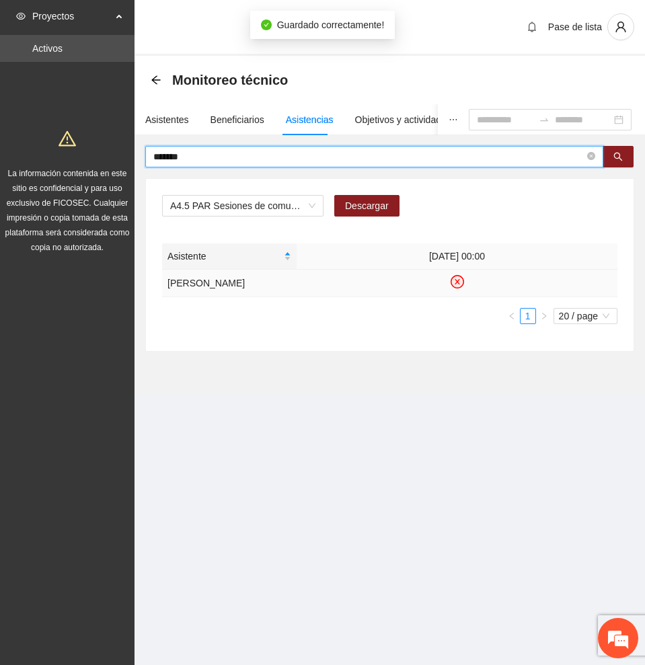
drag, startPoint x: 237, startPoint y: 157, endPoint x: 9, endPoint y: 152, distance: 228.0
click at [9, 152] on section "Proyectos Activos La información contenida en este sitio es confidencial y para…" at bounding box center [322, 332] width 645 height 665
click at [620, 157] on icon "search" at bounding box center [617, 156] width 9 height 9
type input "****"
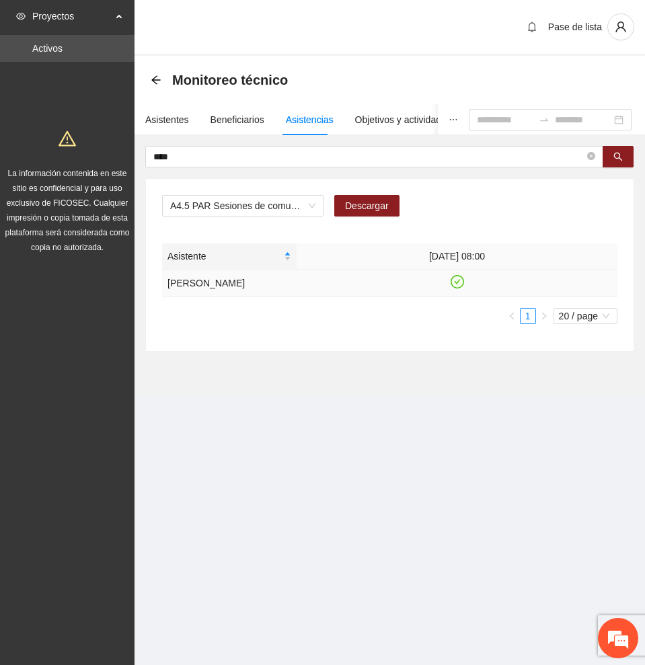
click at [457, 278] on icon "check-circle" at bounding box center [456, 281] width 11 height 11
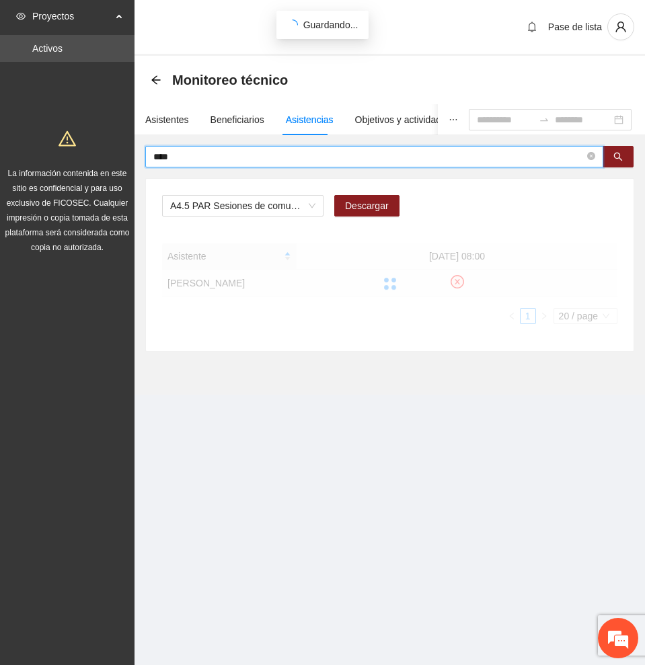
drag, startPoint x: 313, startPoint y: 159, endPoint x: 36, endPoint y: 156, distance: 277.0
click at [36, 156] on section "Proyectos Activos La información contenida en este sitio es confidencial y para…" at bounding box center [322, 332] width 645 height 665
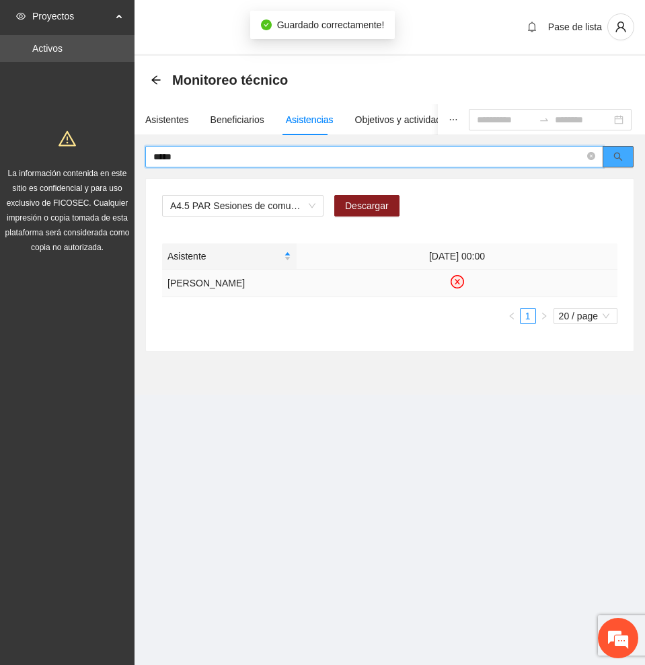
click at [617, 159] on icon "search" at bounding box center [617, 156] width 9 height 9
click at [457, 286] on icon "check-circle" at bounding box center [456, 281] width 11 height 11
drag, startPoint x: 483, startPoint y: 157, endPoint x: 0, endPoint y: 161, distance: 483.4
click at [0, 161] on section "Proyectos Activos La información contenida en este sitio es confidencial y para…" at bounding box center [322, 332] width 645 height 665
click at [610, 153] on button "button" at bounding box center [617, 157] width 31 height 22
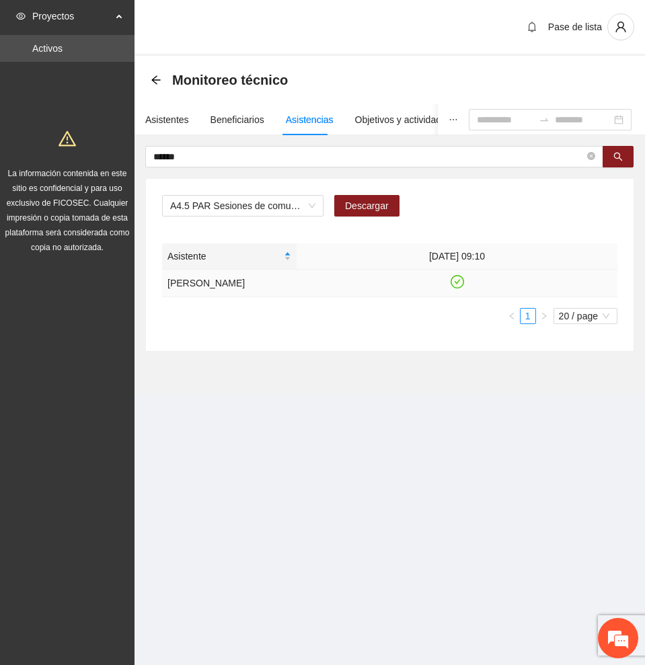
click at [459, 278] on icon "check-circle" at bounding box center [456, 281] width 11 height 11
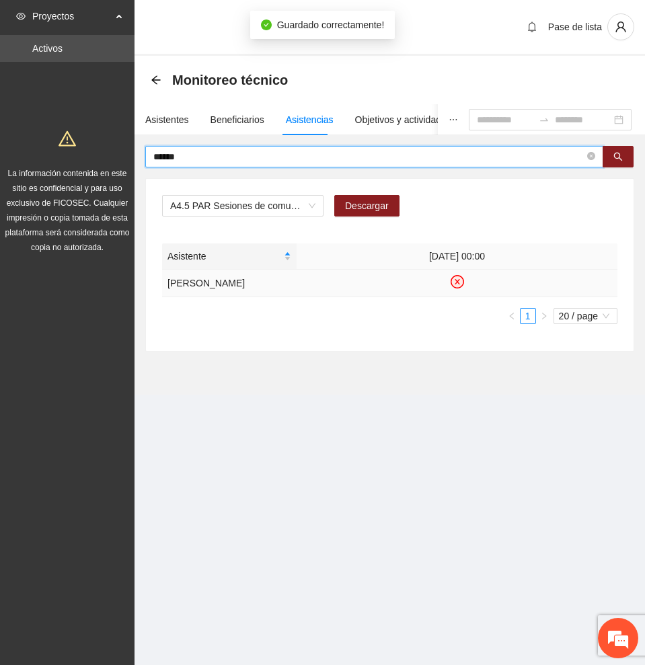
click at [169, 154] on input "******" at bounding box center [368, 156] width 431 height 15
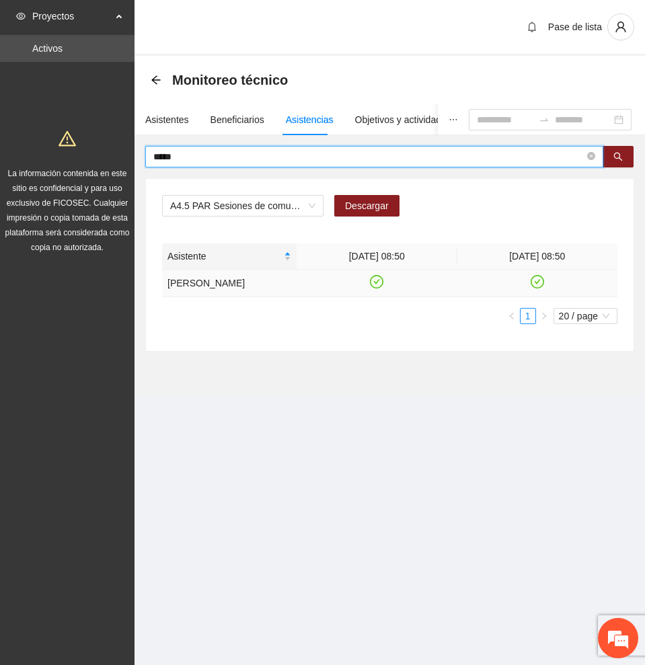
click at [372, 286] on icon "check-circle" at bounding box center [376, 281] width 11 height 11
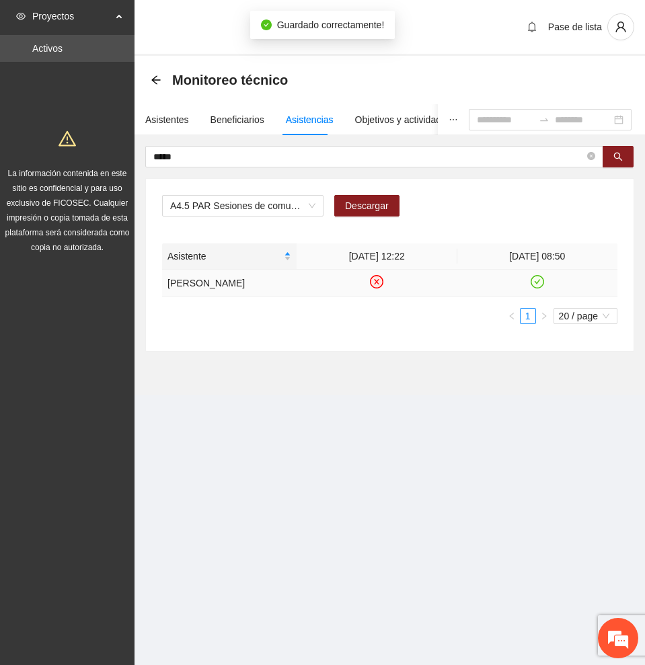
click at [537, 288] on icon "check-circle" at bounding box center [536, 281] width 11 height 11
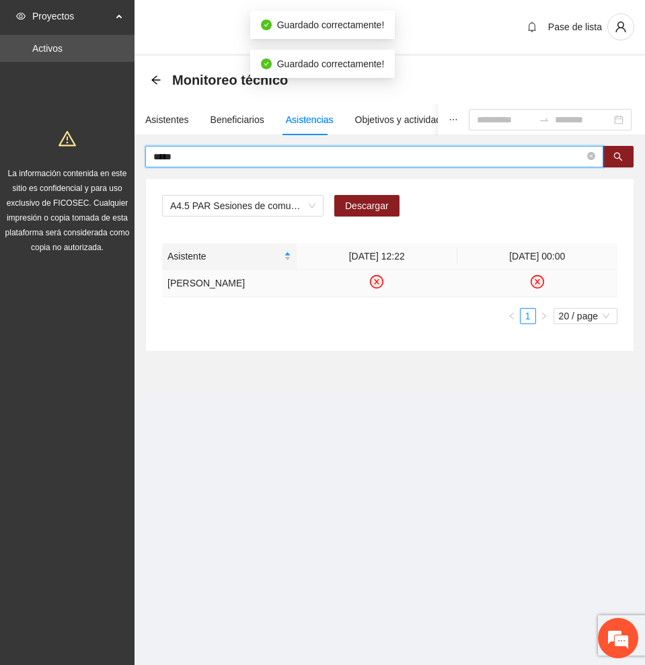
drag, startPoint x: 219, startPoint y: 157, endPoint x: 46, endPoint y: 155, distance: 172.1
click at [46, 155] on section "Proyectos Activos La información contenida en este sitio es confidencial y para…" at bounding box center [322, 332] width 645 height 665
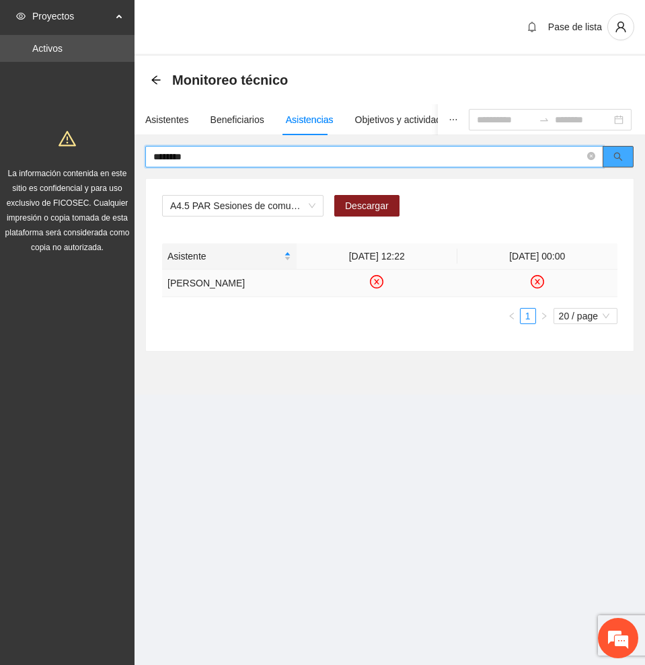
click at [617, 150] on button "button" at bounding box center [617, 157] width 31 height 22
click at [375, 288] on icon "check-circle" at bounding box center [376, 281] width 11 height 11
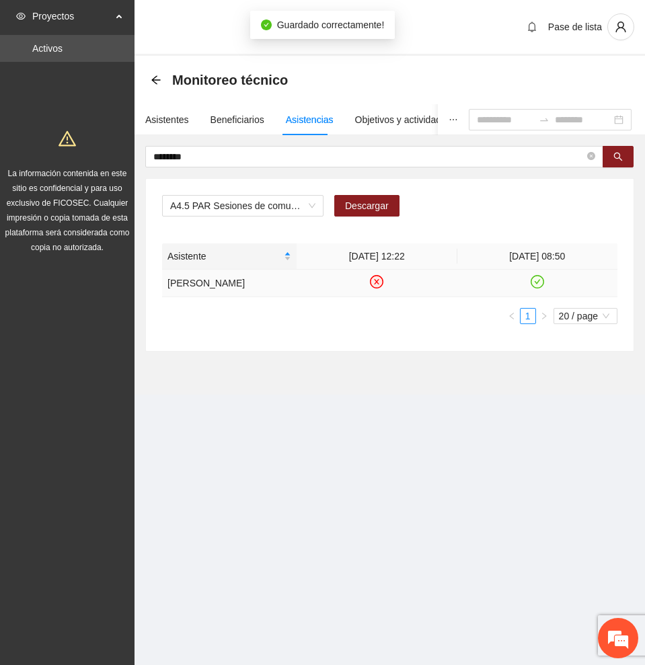
click at [536, 286] on icon "check-circle" at bounding box center [536, 281] width 11 height 11
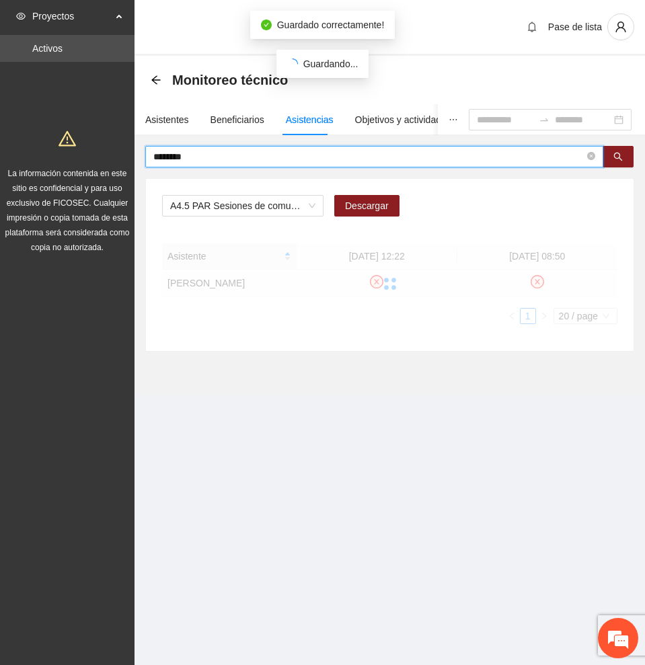
drag, startPoint x: 227, startPoint y: 155, endPoint x: 87, endPoint y: 155, distance: 139.2
click at [87, 155] on section "Proyectos Activos La información contenida en este sitio es confidencial y para…" at bounding box center [322, 332] width 645 height 665
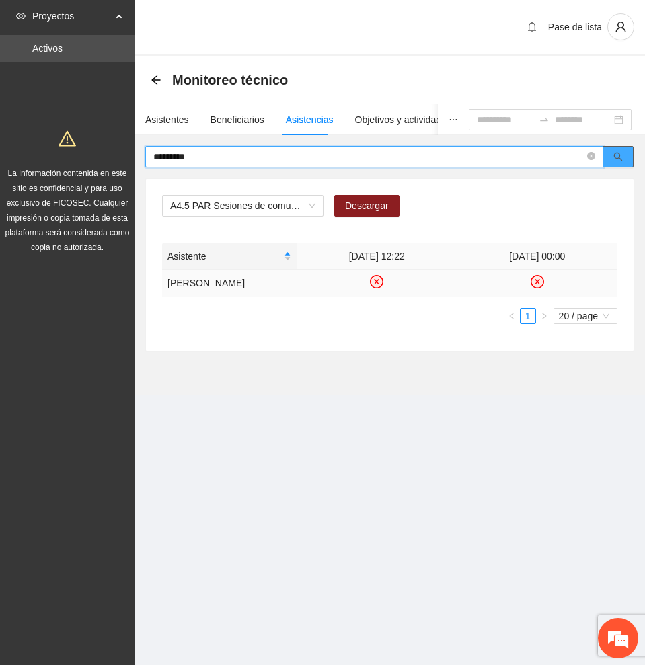
click at [620, 154] on icon "search" at bounding box center [617, 156] width 9 height 9
click at [377, 280] on icon "check-circle" at bounding box center [376, 281] width 11 height 11
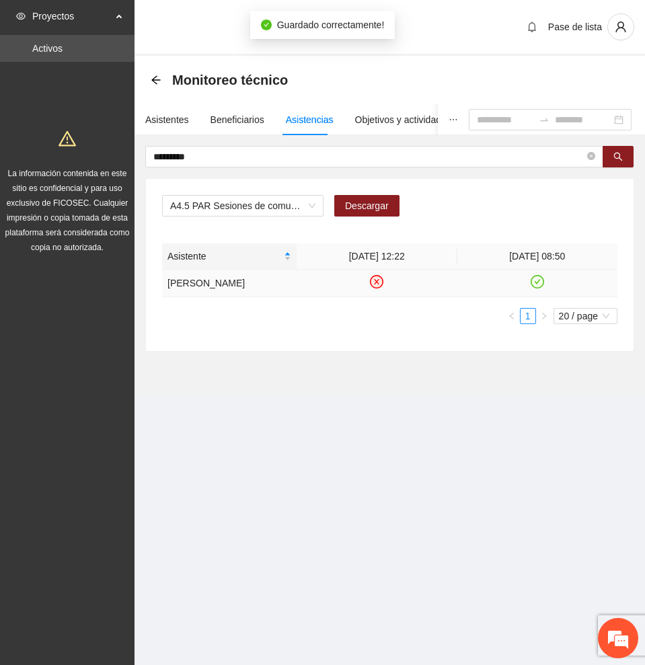
click at [536, 281] on icon "check-circle" at bounding box center [536, 281] width 11 height 11
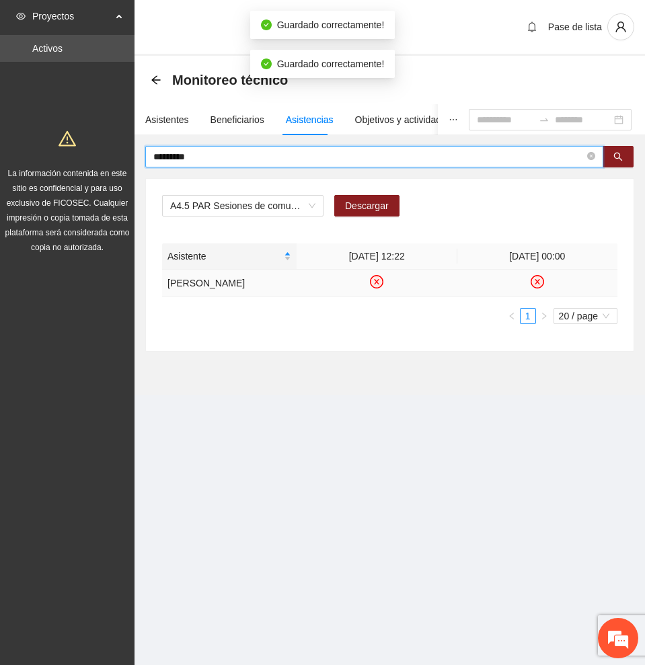
drag, startPoint x: 245, startPoint y: 154, endPoint x: 18, endPoint y: 149, distance: 227.3
click at [18, 149] on section "Proyectos Activos La información contenida en este sitio es confidencial y para…" at bounding box center [322, 332] width 645 height 665
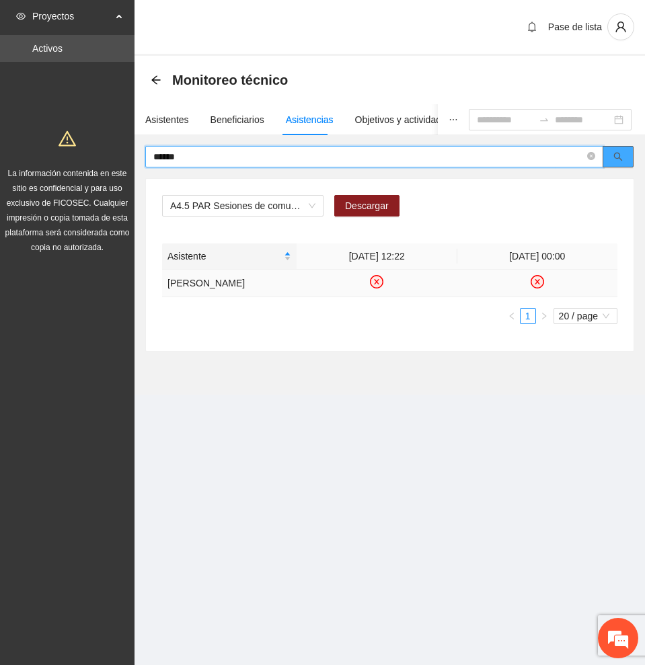
click at [618, 157] on icon "search" at bounding box center [617, 156] width 9 height 9
click at [377, 282] on icon "check-circle" at bounding box center [376, 281] width 13 height 13
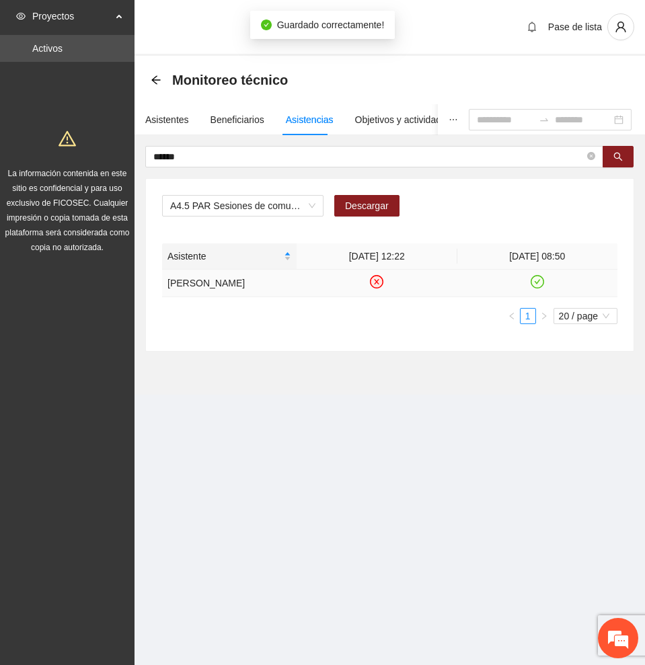
click at [541, 288] on icon "check-circle" at bounding box center [536, 281] width 11 height 11
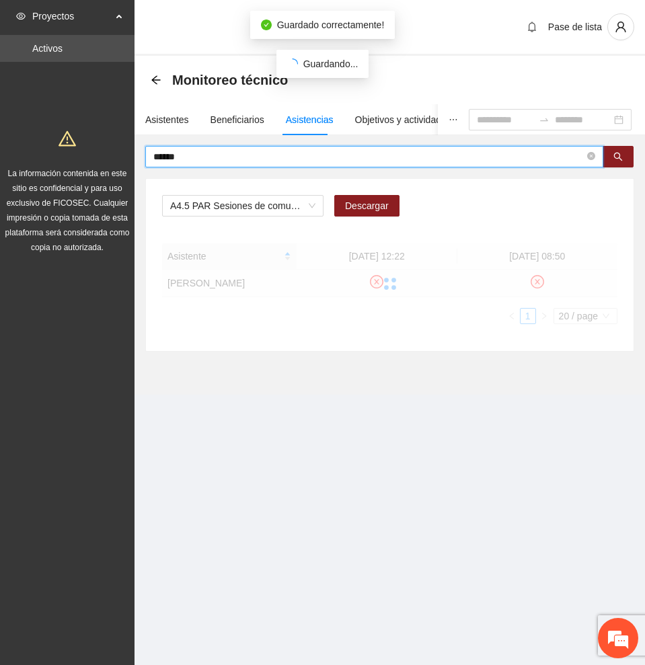
drag, startPoint x: 180, startPoint y: 158, endPoint x: 26, endPoint y: 157, distance: 154.6
click at [26, 157] on section "Proyectos Activos La información contenida en este sitio es confidencial y para…" at bounding box center [322, 332] width 645 height 665
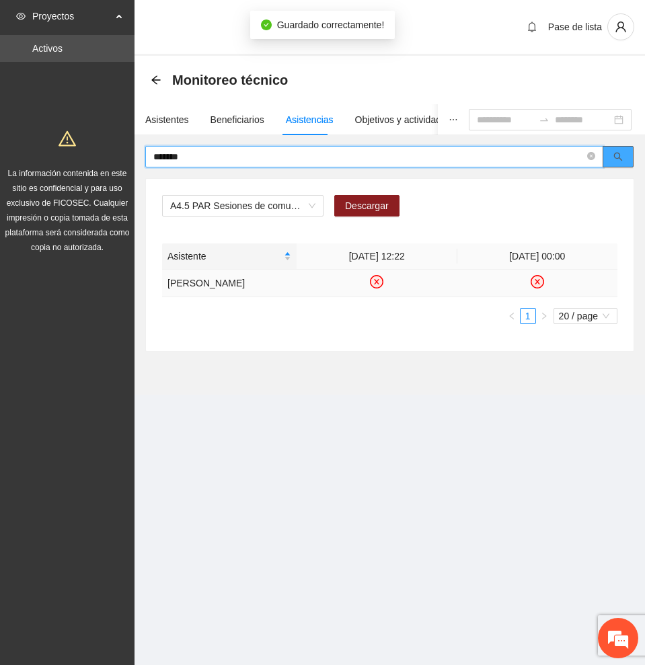
click at [619, 157] on icon "search" at bounding box center [618, 157] width 9 height 9
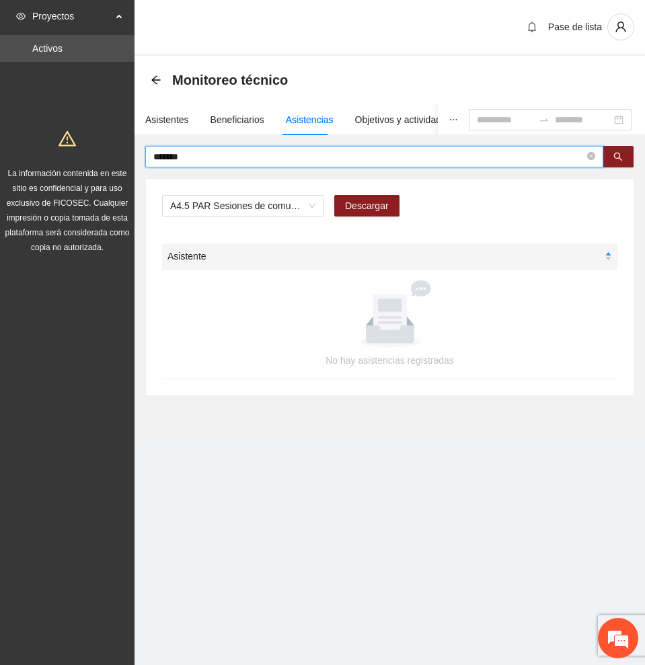
drag, startPoint x: 303, startPoint y: 152, endPoint x: 38, endPoint y: 138, distance: 264.6
click at [38, 138] on section "Proyectos Activos La información contenida en este sitio es confidencial y para…" at bounding box center [322, 332] width 645 height 665
click at [625, 155] on button "button" at bounding box center [617, 157] width 31 height 22
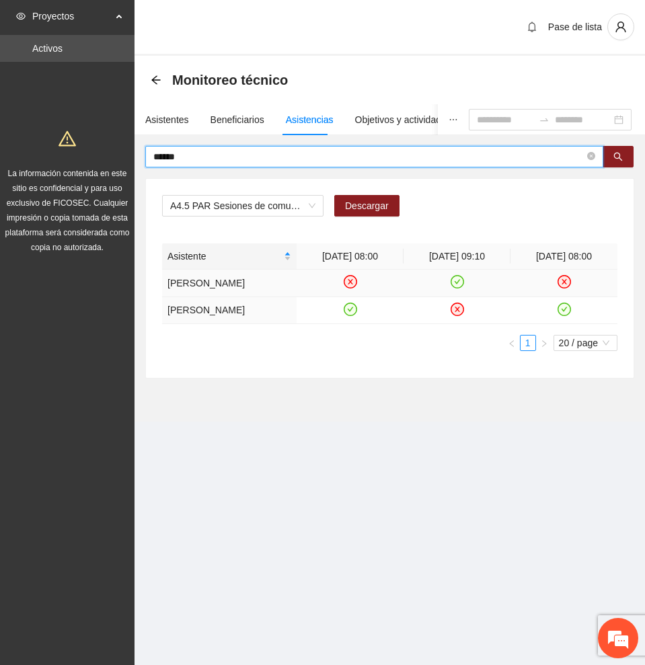
click at [461, 288] on icon "check-circle" at bounding box center [456, 281] width 11 height 11
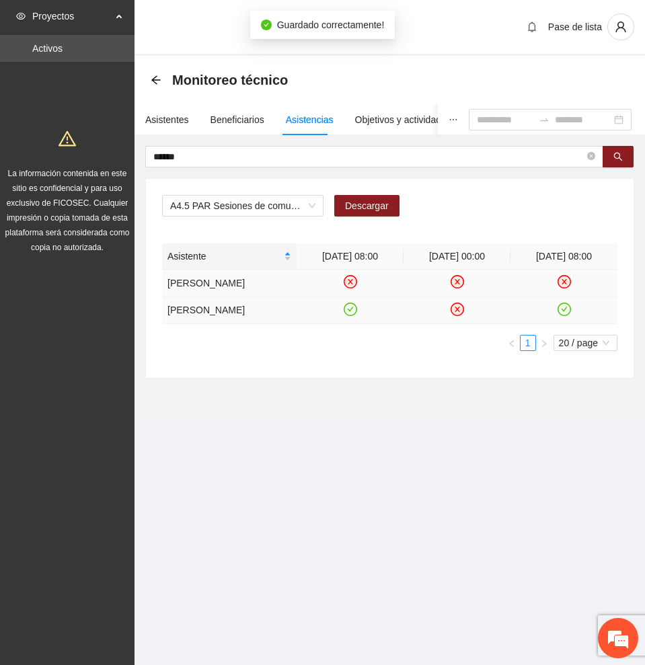
click at [565, 315] on icon "check-circle" at bounding box center [563, 308] width 11 height 11
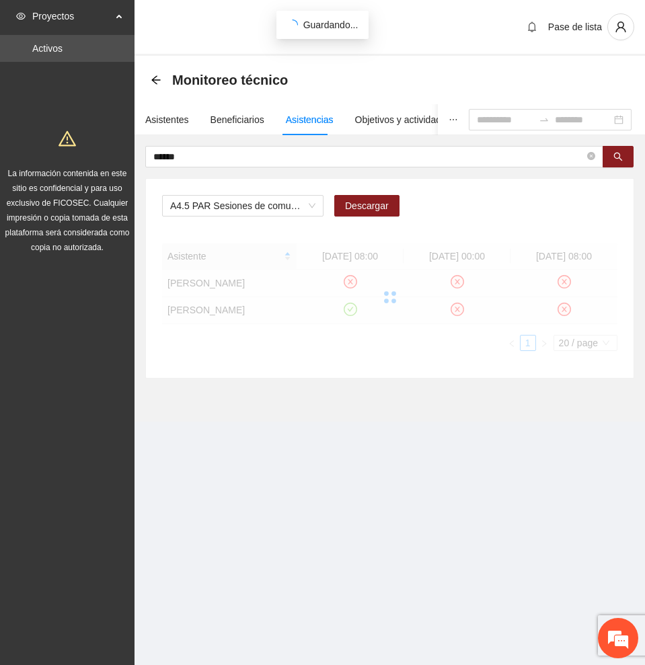
click at [350, 329] on div at bounding box center [389, 297] width 455 height 108
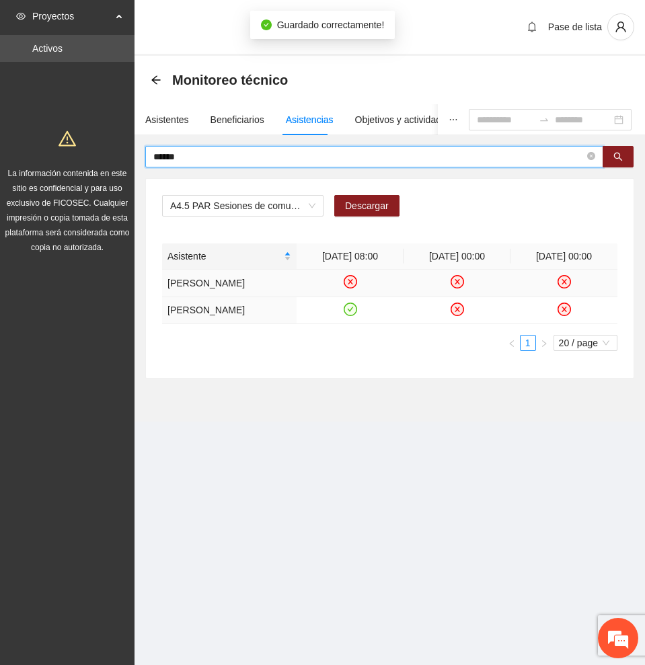
drag, startPoint x: 290, startPoint y: 159, endPoint x: 220, endPoint y: 160, distance: 69.9
click at [220, 159] on input "******" at bounding box center [368, 156] width 431 height 15
click at [350, 315] on icon "check-circle" at bounding box center [349, 308] width 11 height 11
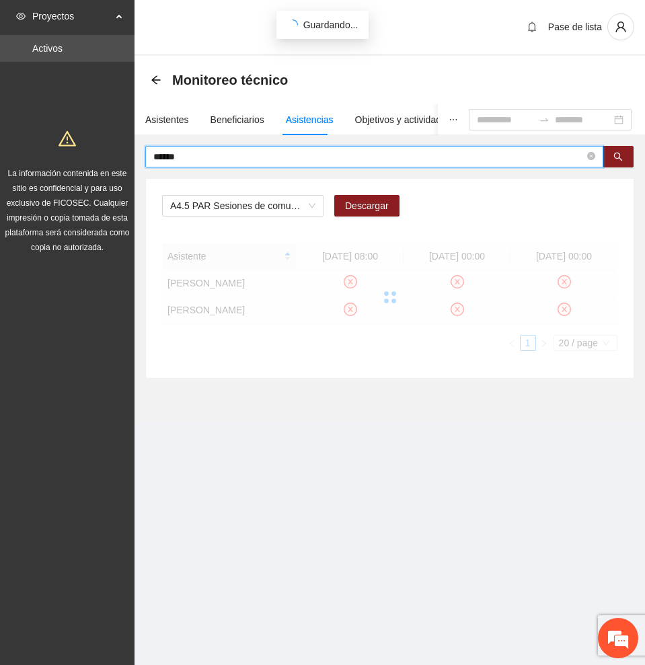
drag, startPoint x: 182, startPoint y: 157, endPoint x: 108, endPoint y: 157, distance: 74.0
click at [108, 157] on section "Proyectos Activos La información contenida en este sitio es confidencial y para…" at bounding box center [322, 332] width 645 height 665
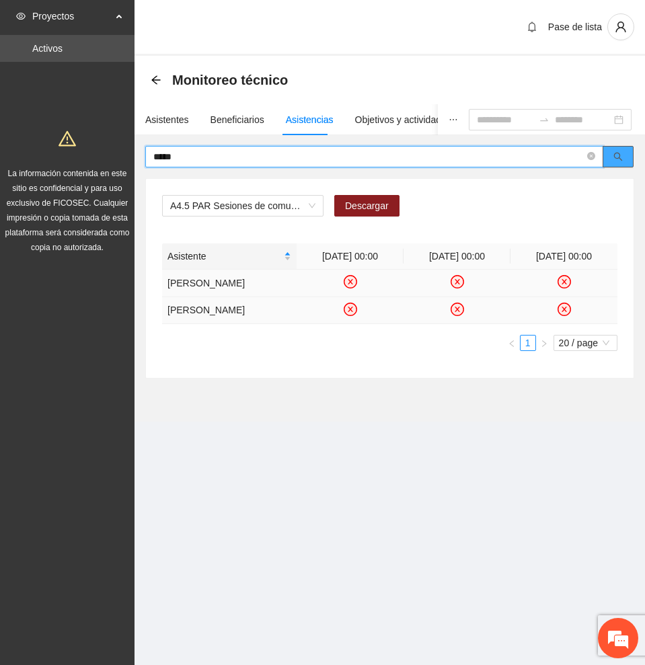
click at [615, 152] on icon "search" at bounding box center [617, 156] width 9 height 9
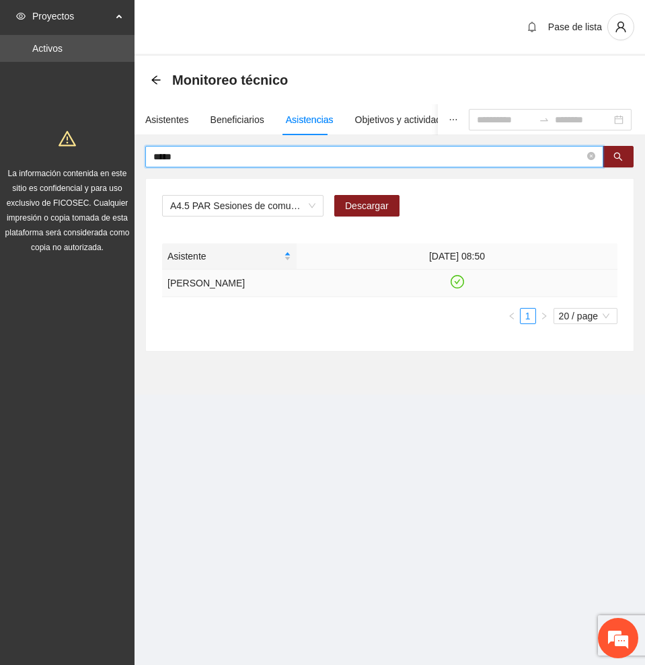
type input "*****"
click at [460, 278] on icon "check-circle" at bounding box center [456, 281] width 11 height 11
drag, startPoint x: 256, startPoint y: 157, endPoint x: 60, endPoint y: 154, distance: 196.4
click at [60, 154] on section "Proyectos Activos La información contenida en este sitio es confidencial y para…" at bounding box center [322, 332] width 645 height 665
click at [622, 159] on icon "search" at bounding box center [617, 156] width 9 height 9
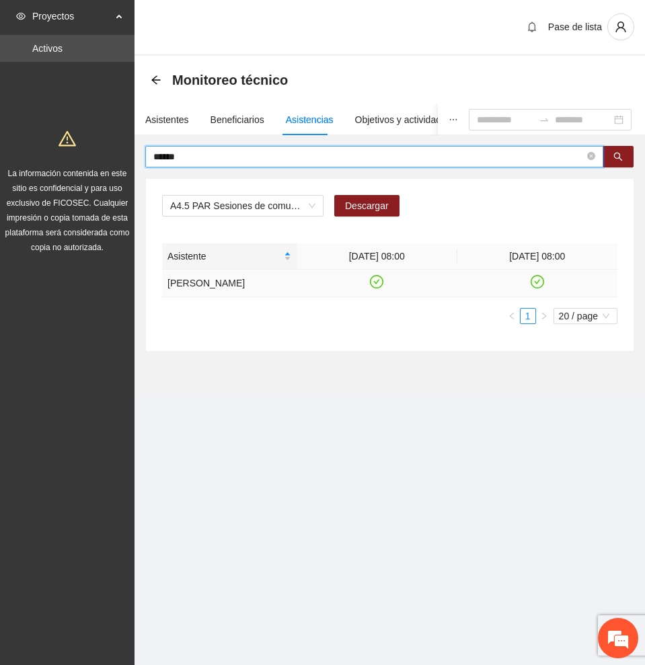
type input "*****"
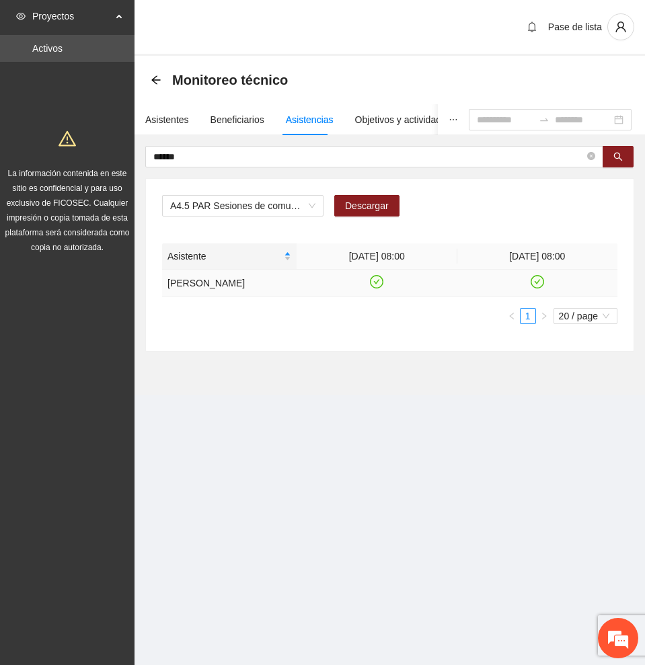
click at [543, 282] on icon "check-circle" at bounding box center [536, 281] width 13 height 13
click at [372, 283] on icon "check-circle" at bounding box center [376, 281] width 11 height 11
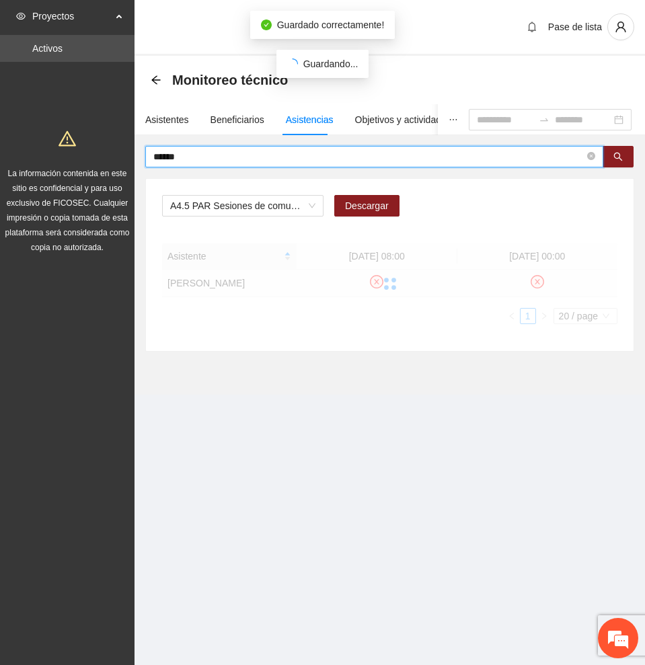
drag, startPoint x: 208, startPoint y: 156, endPoint x: 61, endPoint y: 150, distance: 147.4
click at [61, 150] on section "Proyectos Activos La información contenida en este sitio es confidencial y para…" at bounding box center [322, 332] width 645 height 665
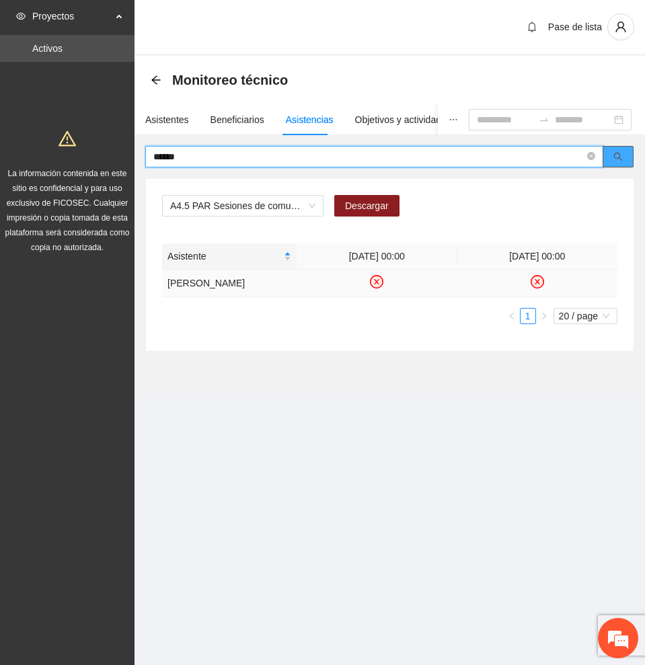
click at [618, 159] on icon "search" at bounding box center [617, 156] width 9 height 9
click at [453, 278] on icon "check-circle" at bounding box center [456, 281] width 11 height 11
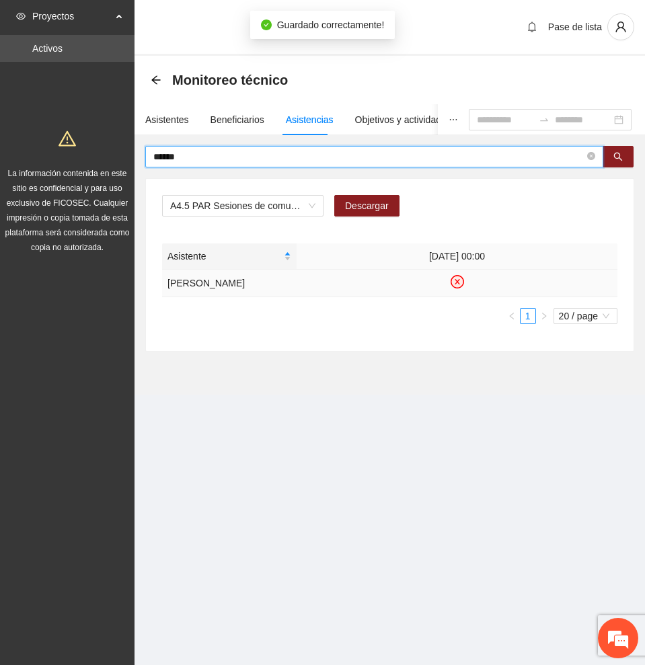
drag, startPoint x: 251, startPoint y: 153, endPoint x: 95, endPoint y: 149, distance: 156.1
click at [95, 149] on section "Proyectos Activos La información contenida en este sitio es confidencial y para…" at bounding box center [322, 332] width 645 height 665
click at [610, 155] on button "button" at bounding box center [617, 157] width 31 height 22
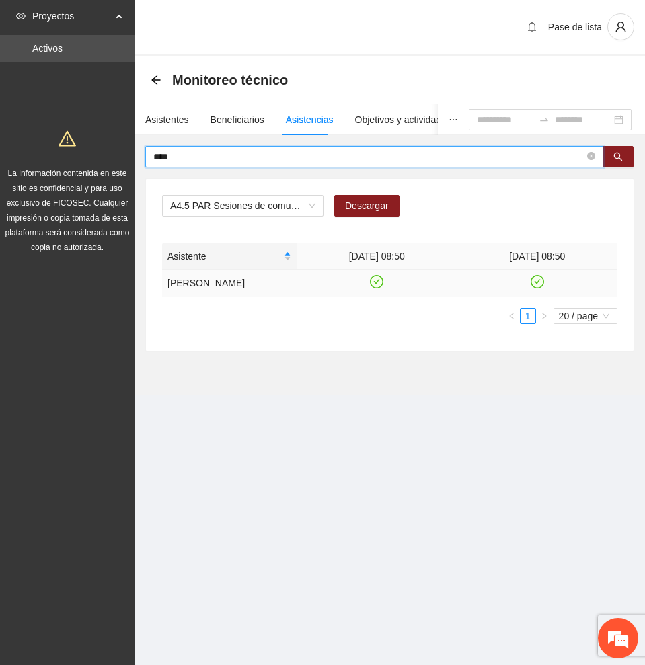
type input "****"
click at [536, 286] on icon "check-circle" at bounding box center [536, 281] width 11 height 11
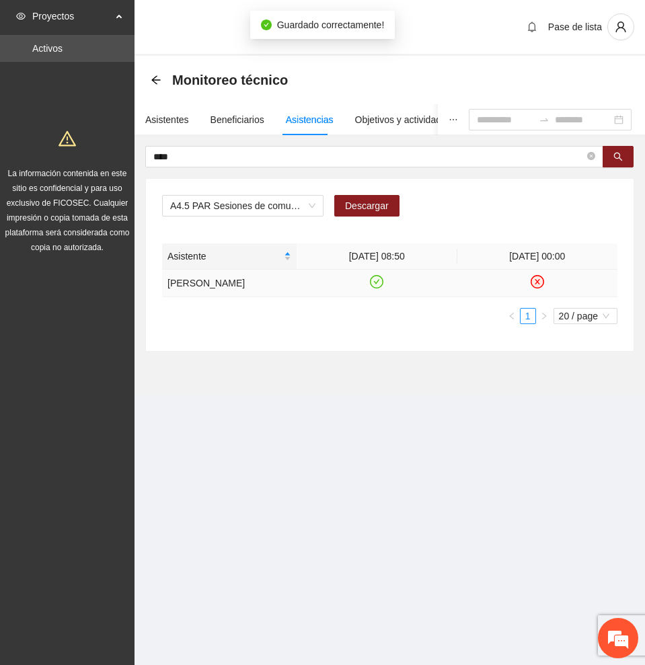
click at [376, 288] on icon "check-circle" at bounding box center [376, 281] width 11 height 11
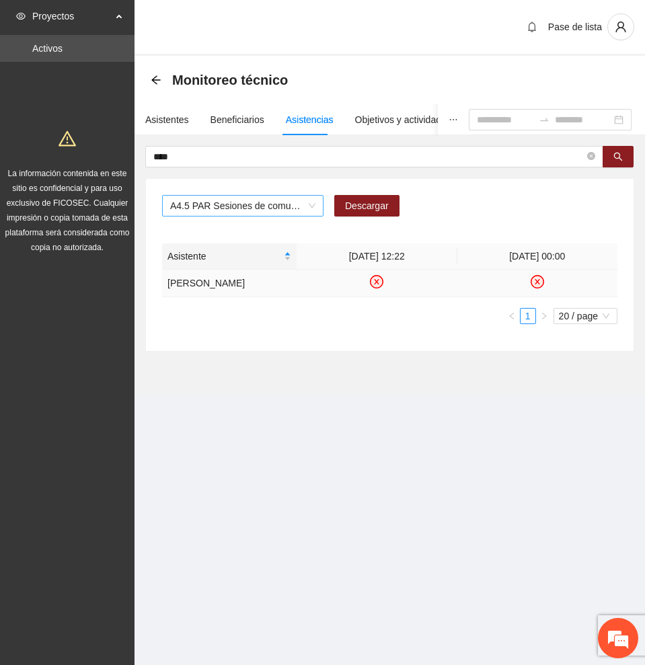
click at [271, 202] on span "A4.5 PAR Sesiones de comunidad de diálogo FpN" at bounding box center [242, 206] width 145 height 20
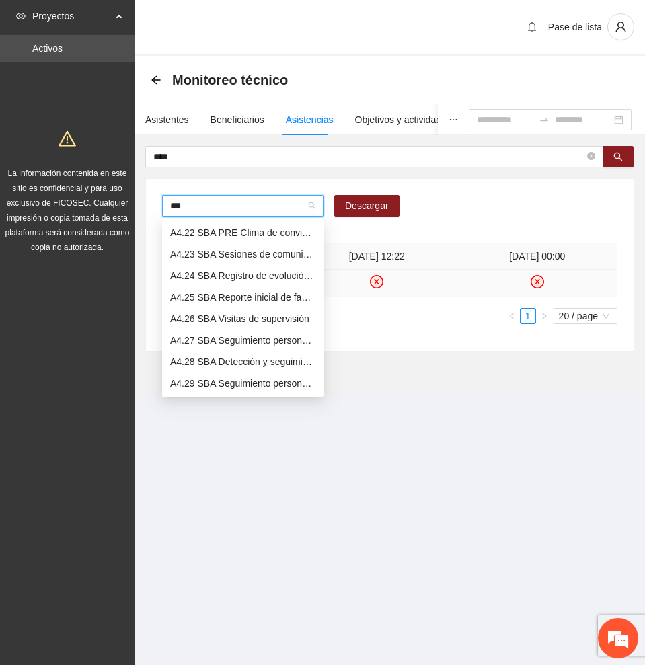
scroll to position [59, 0]
type input "****"
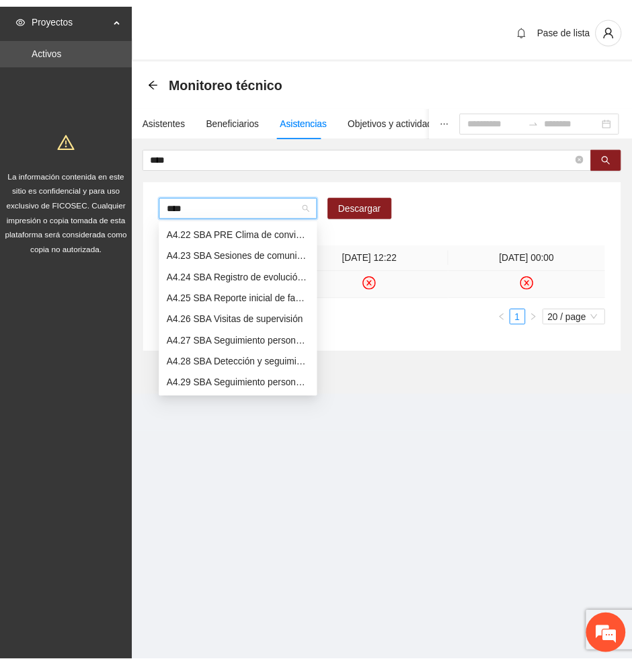
scroll to position [0, 0]
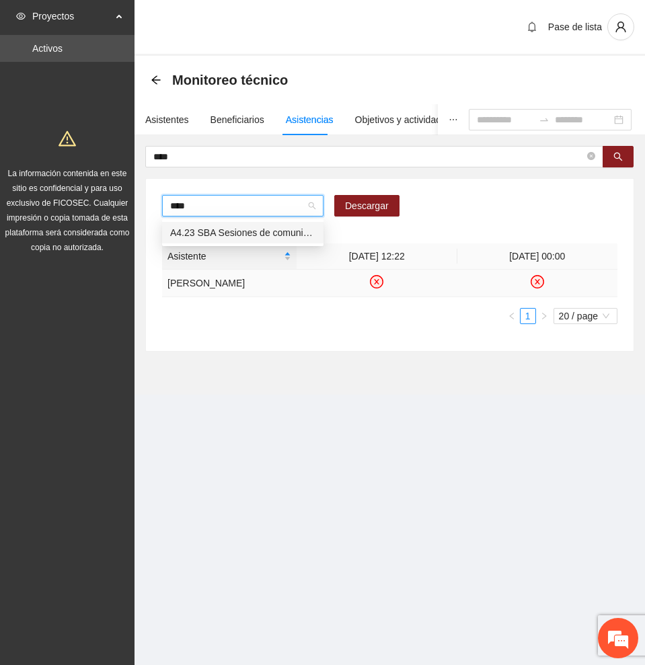
click at [268, 231] on div "A4.23 SBA Sesiones de comunidad de diálogo FpN" at bounding box center [242, 232] width 145 height 15
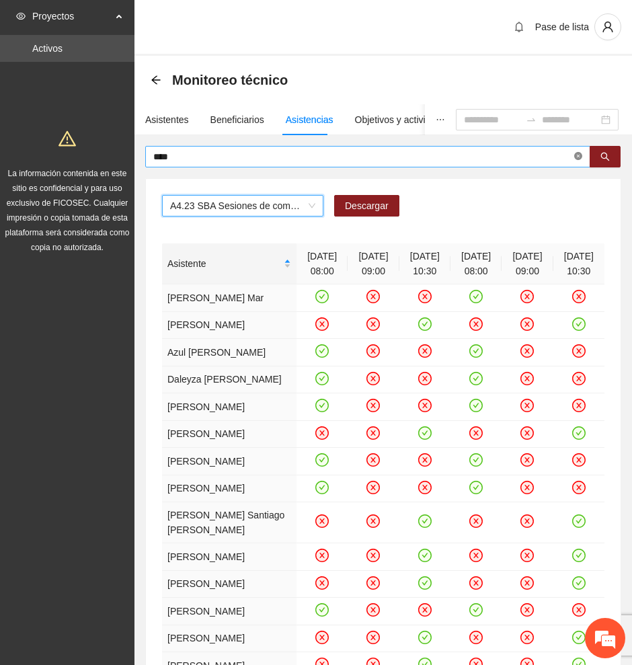
click at [579, 153] on icon "close-circle" at bounding box center [578, 156] width 8 height 8
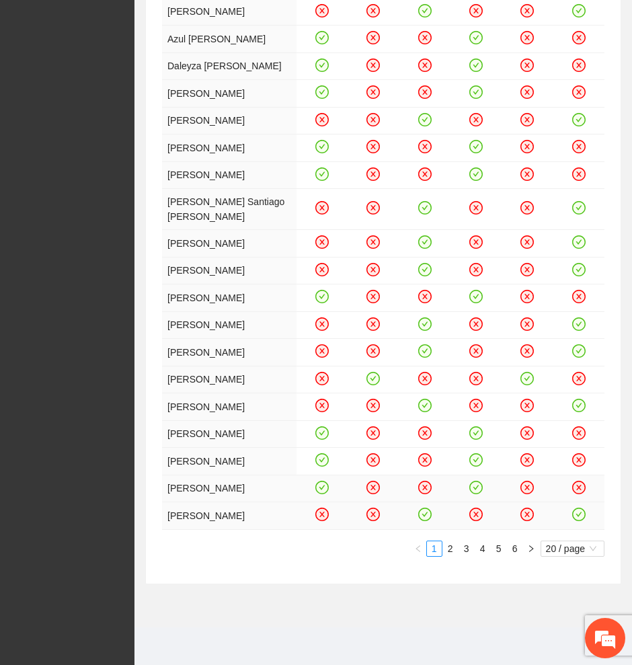
scroll to position [678, 0]
click at [571, 546] on span "20 / page" at bounding box center [572, 548] width 53 height 15
click at [565, 639] on div "100 / page" at bounding box center [573, 637] width 48 height 15
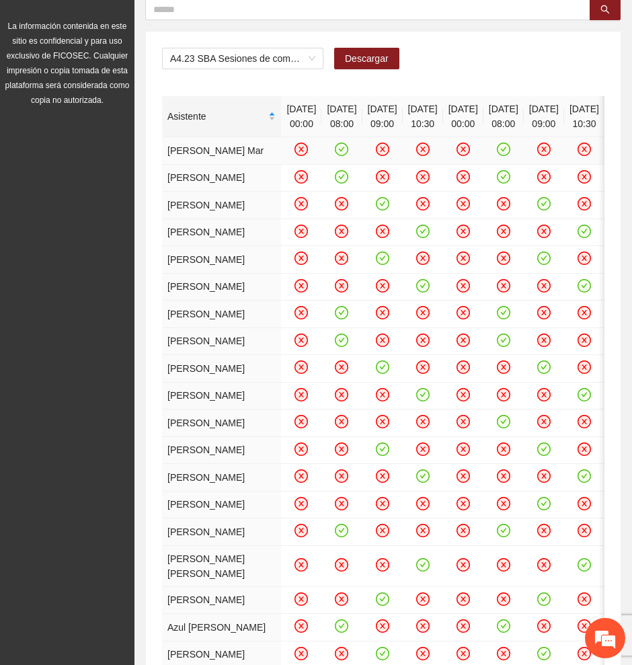
scroll to position [0, 0]
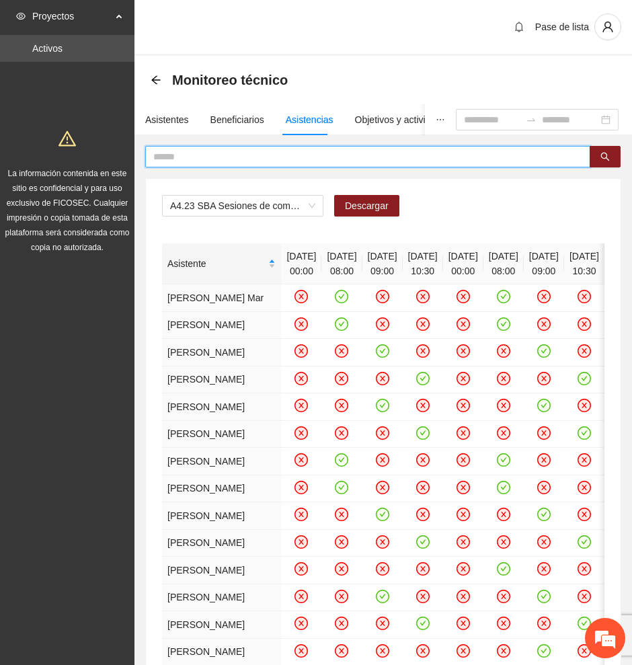
click at [227, 157] on input "text" at bounding box center [362, 156] width 418 height 15
click at [606, 150] on button "button" at bounding box center [605, 157] width 31 height 22
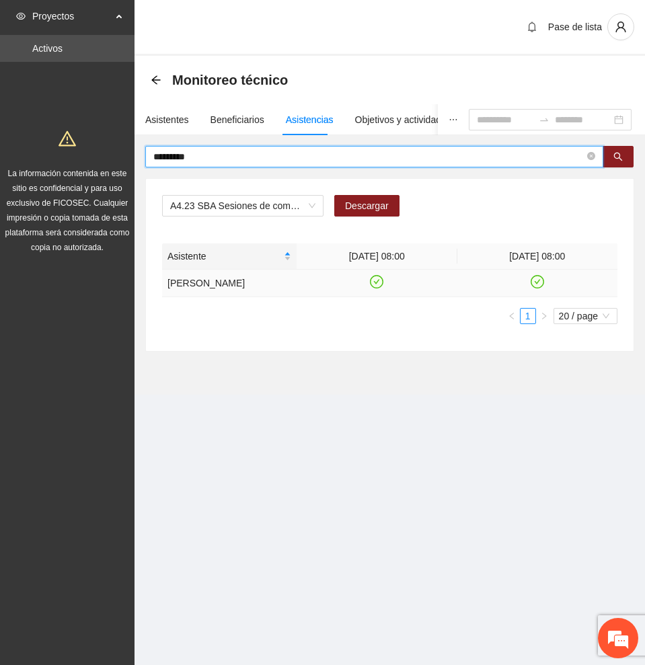
click at [377, 284] on icon "check-circle" at bounding box center [377, 281] width 6 height 5
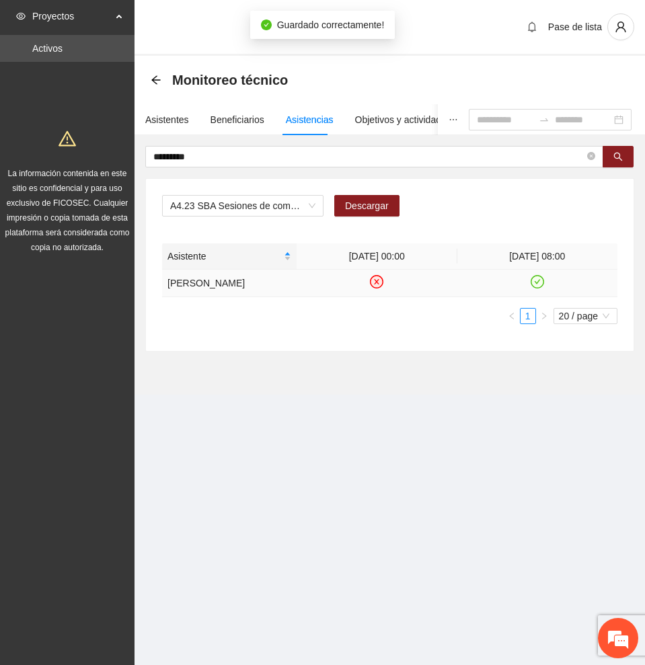
click at [539, 282] on icon "check-circle" at bounding box center [536, 281] width 13 height 13
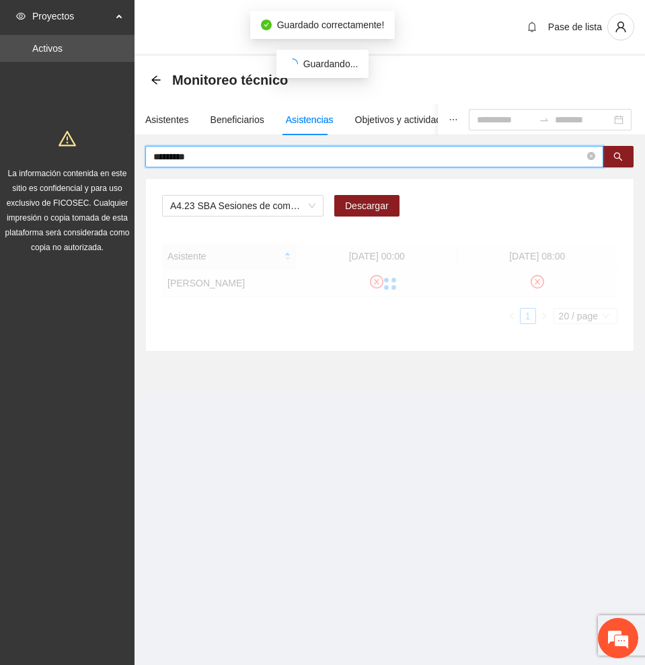
drag, startPoint x: 226, startPoint y: 159, endPoint x: 32, endPoint y: 161, distance: 193.6
click at [32, 161] on section "Proyectos Activos La información contenida en este sitio es confidencial y para…" at bounding box center [322, 332] width 645 height 665
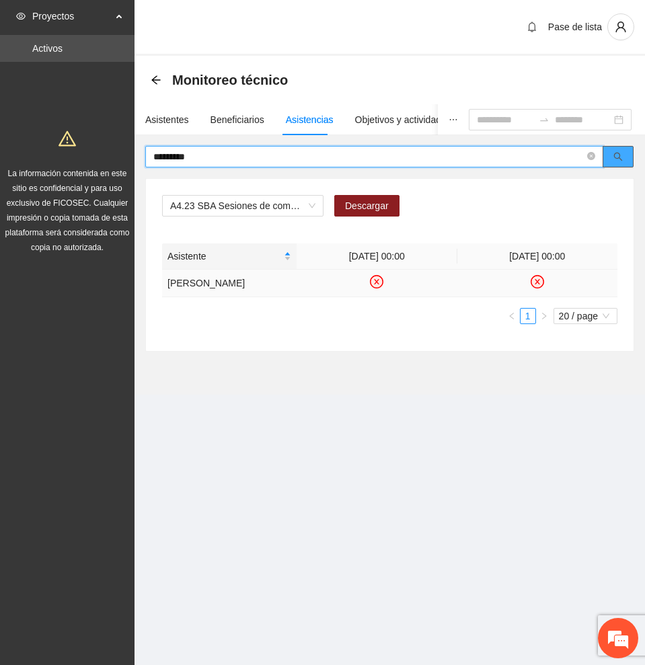
click at [617, 153] on icon "search" at bounding box center [618, 157] width 9 height 9
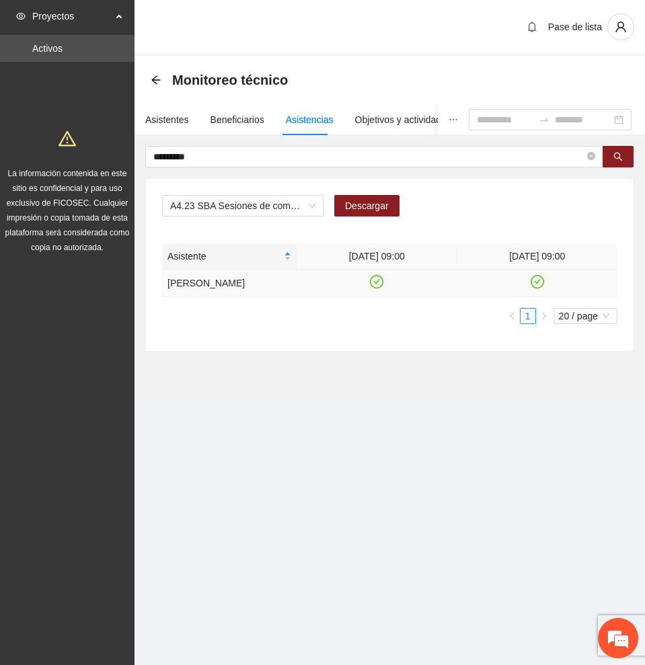
click at [380, 281] on icon "check-circle" at bounding box center [376, 281] width 11 height 11
click at [539, 280] on icon "check-circle" at bounding box center [537, 281] width 6 height 5
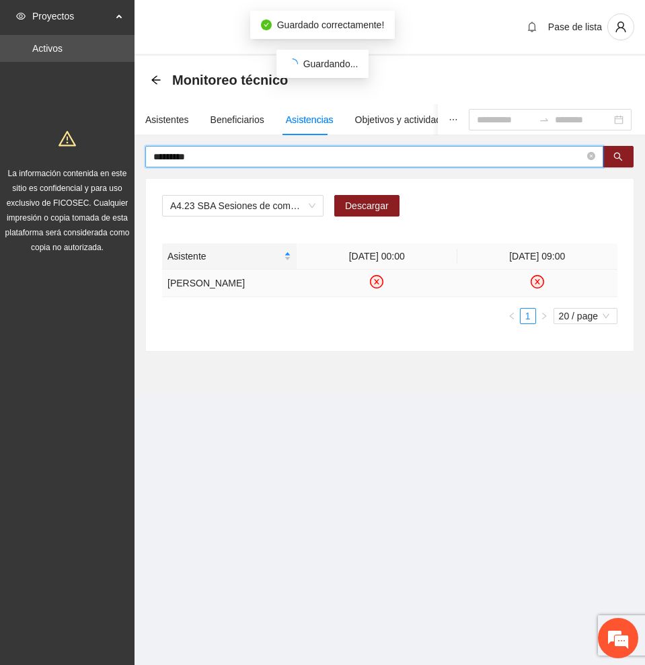
drag, startPoint x: 223, startPoint y: 156, endPoint x: 100, endPoint y: 153, distance: 123.1
click at [100, 153] on section "Proyectos Activos La información contenida en este sitio es confidencial y para…" at bounding box center [322, 332] width 645 height 665
click at [616, 160] on icon "search" at bounding box center [617, 156] width 9 height 9
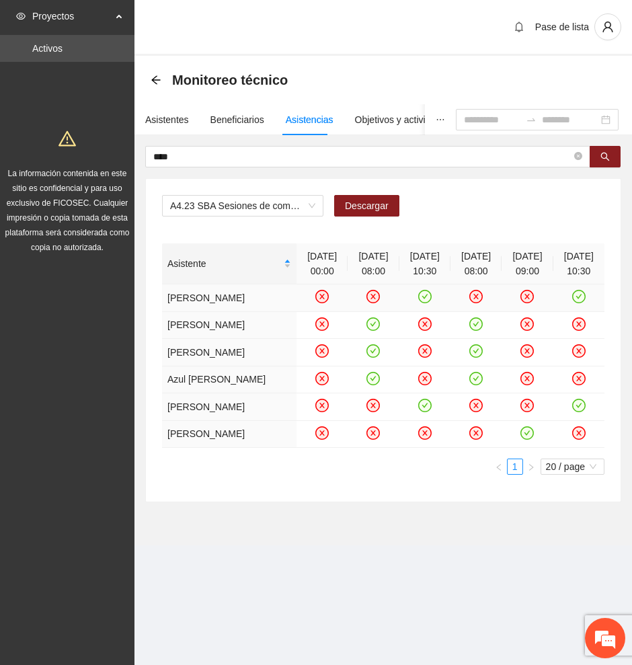
click at [420, 303] on icon "check-circle" at bounding box center [425, 296] width 11 height 11
click at [576, 303] on icon "check-circle" at bounding box center [579, 296] width 11 height 11
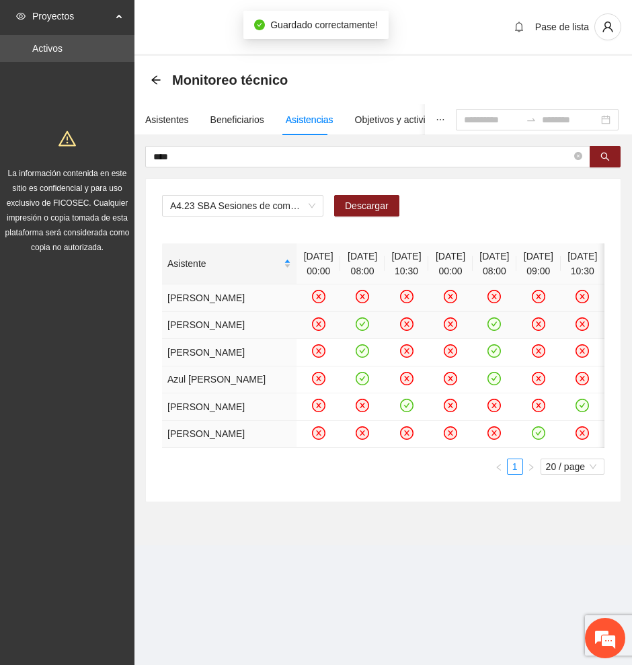
click at [357, 329] on icon "check-circle" at bounding box center [362, 323] width 11 height 11
click at [494, 326] on icon "check-circle" at bounding box center [494, 323] width 6 height 5
click at [360, 353] on icon "check-circle" at bounding box center [363, 350] width 6 height 5
click at [496, 357] on icon "check-circle" at bounding box center [494, 351] width 11 height 11
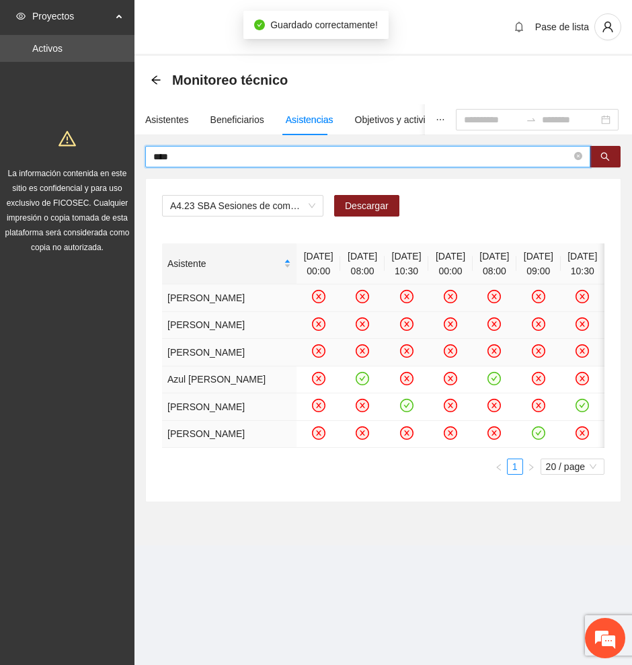
drag, startPoint x: 195, startPoint y: 153, endPoint x: 48, endPoint y: 155, distance: 147.3
click at [48, 155] on section "Proyectos Activos La información contenida en este sitio es confidencial y para…" at bounding box center [316, 332] width 632 height 665
click at [603, 155] on icon "search" at bounding box center [604, 156] width 9 height 9
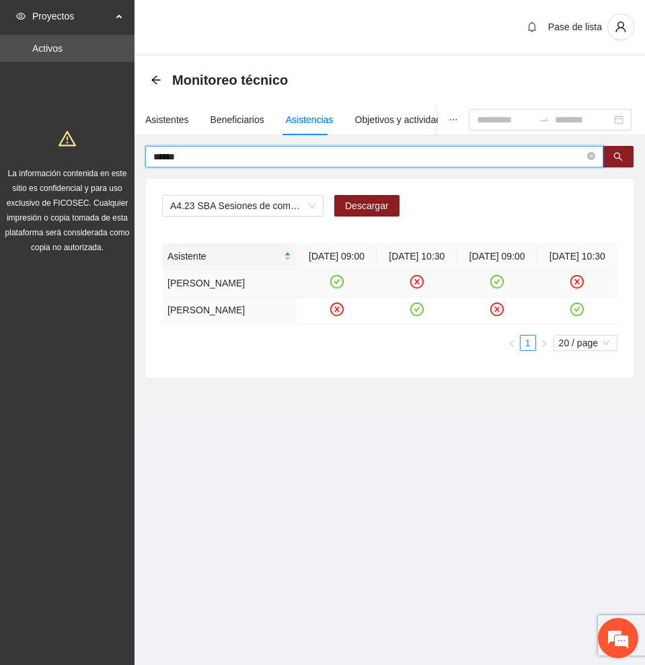
type input "*****"
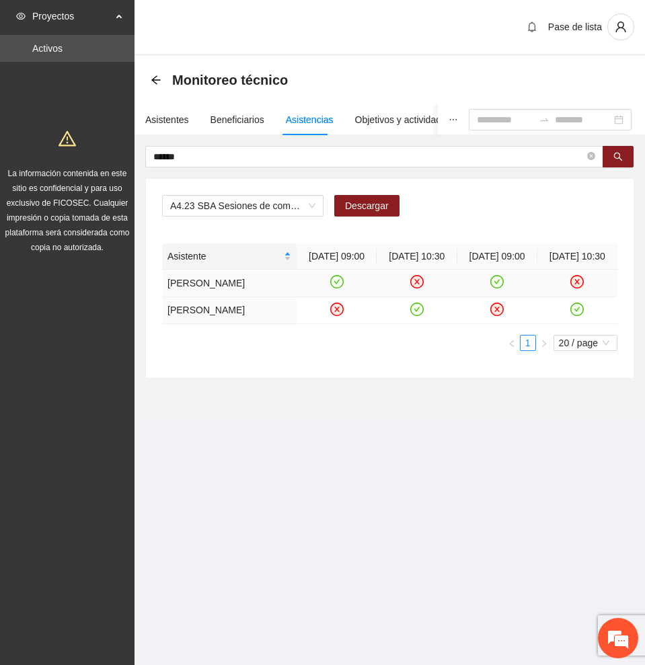
click at [335, 288] on icon "check-circle" at bounding box center [336, 281] width 11 height 11
click at [498, 284] on icon "check-circle" at bounding box center [497, 281] width 6 height 5
click at [416, 315] on icon "check-circle" at bounding box center [416, 308] width 11 height 11
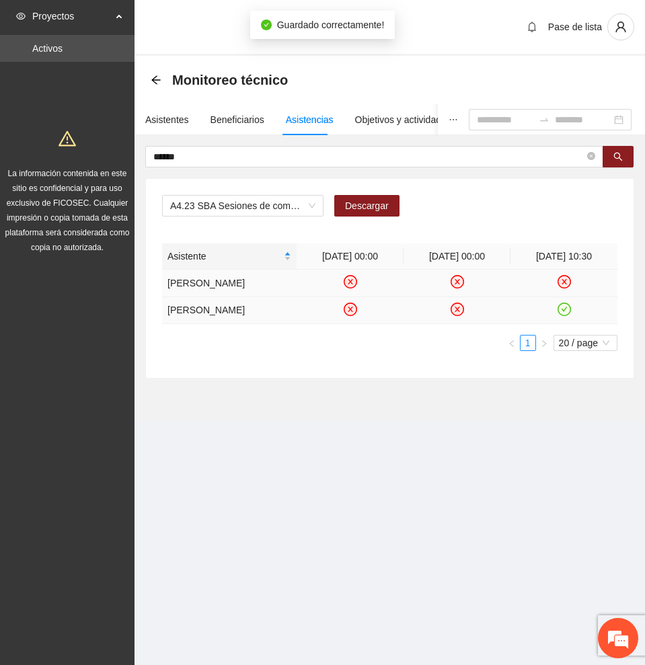
click at [561, 315] on icon "check-circle" at bounding box center [563, 308] width 11 height 11
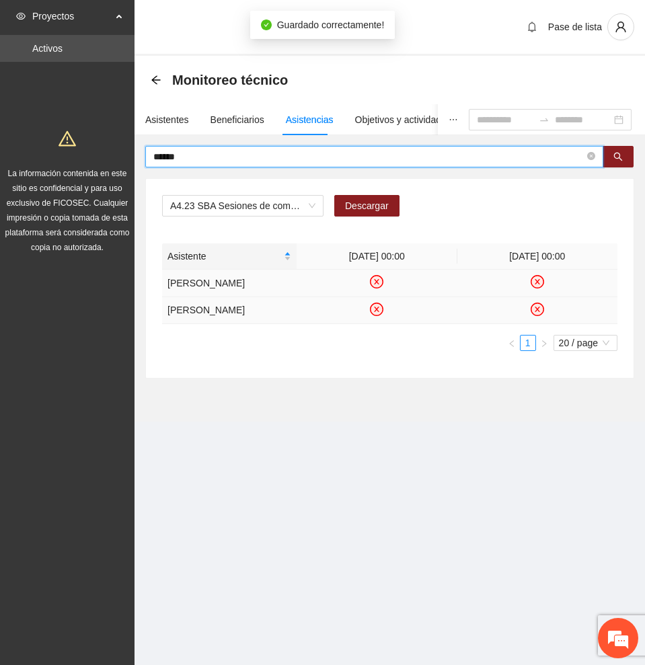
drag, startPoint x: 274, startPoint y: 152, endPoint x: 42, endPoint y: 138, distance: 231.7
click at [42, 138] on section "Proyectos Activos La información contenida en este sitio es confidencial y para…" at bounding box center [322, 332] width 645 height 665
click at [619, 154] on icon "search" at bounding box center [617, 156] width 9 height 9
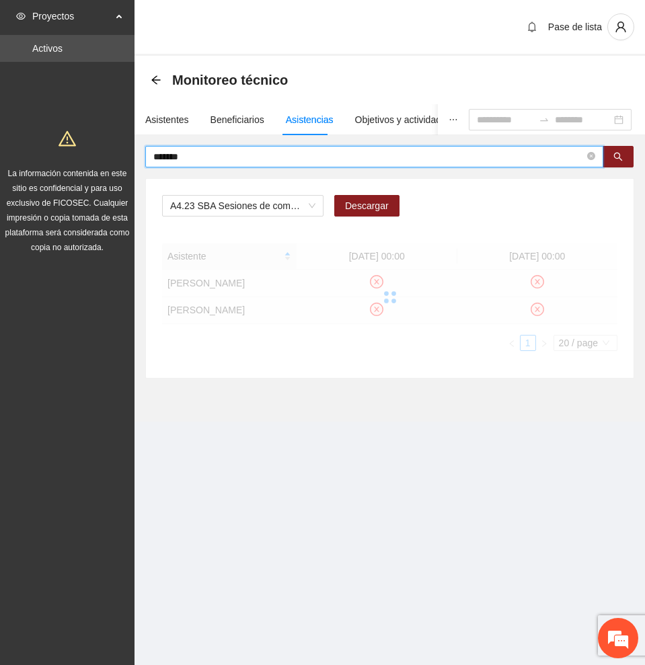
click at [514, 233] on div "A4.23 SBA Sesiones de comunidad de diálogo FpN Descargar Asistente [DATE] 00:00…" at bounding box center [389, 278] width 487 height 199
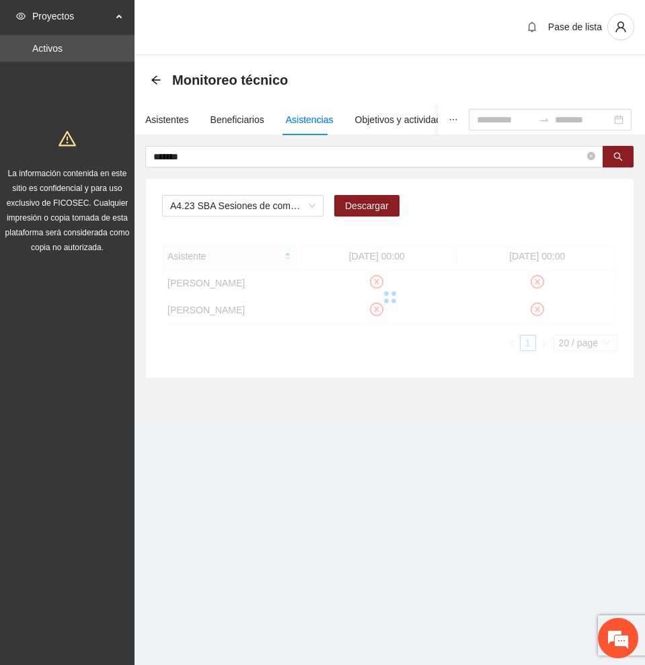
click at [432, 438] on section "Pase de lista Monitoreo técnico Asistentes Beneficiarios Asistencias Objetivos …" at bounding box center [389, 229] width 510 height 459
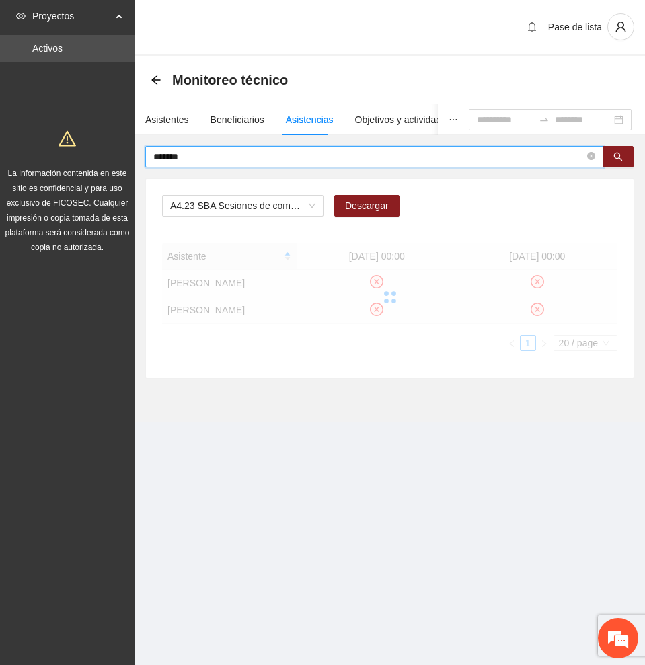
click at [227, 153] on input "*******" at bounding box center [368, 156] width 431 height 15
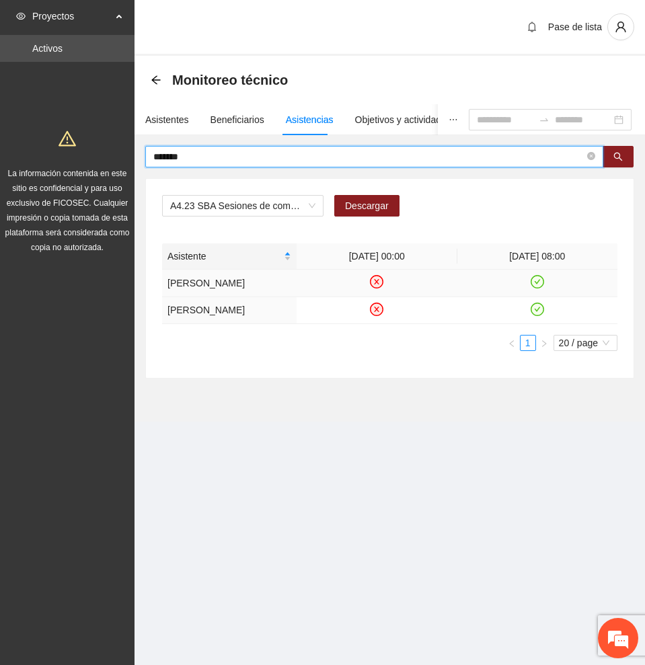
click at [537, 288] on icon "check-circle" at bounding box center [536, 281] width 11 height 11
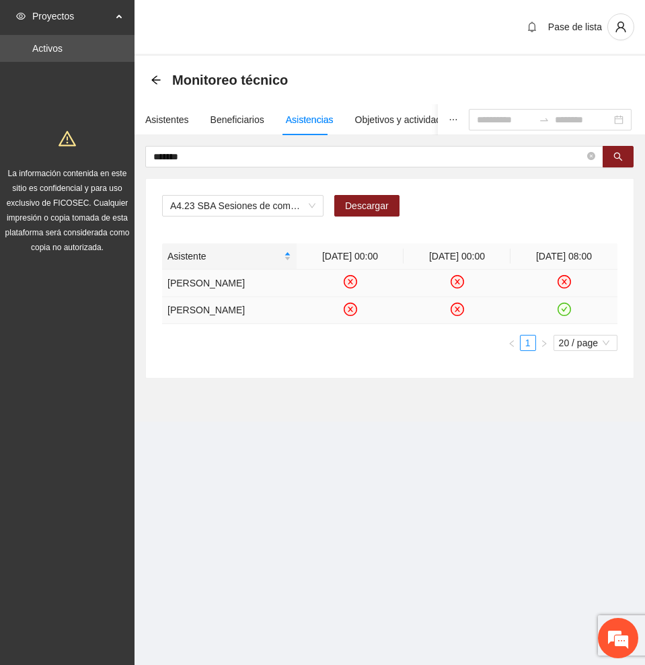
click at [564, 315] on icon "check-circle" at bounding box center [563, 308] width 11 height 11
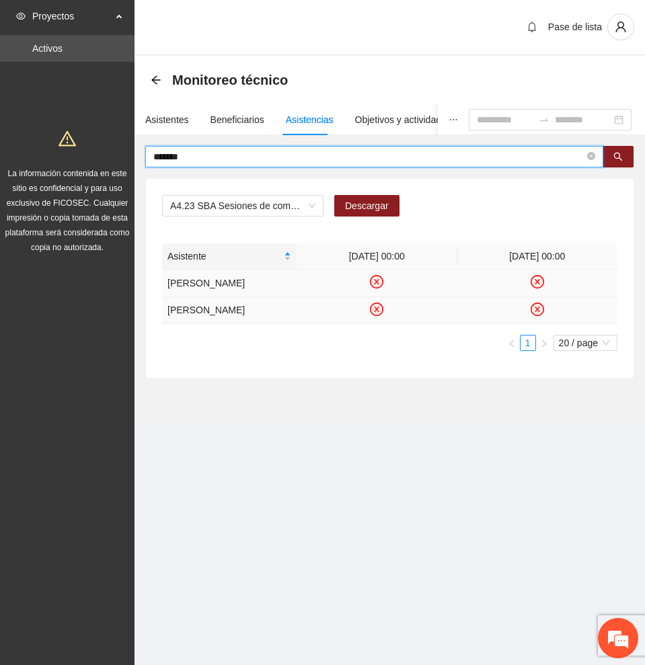
drag, startPoint x: 253, startPoint y: 157, endPoint x: -1, endPoint y: 161, distance: 254.2
click at [0, 161] on html "Proyectos Activos La información contenida en este sitio es confidencial y para…" at bounding box center [322, 332] width 645 height 665
click at [617, 156] on icon "search" at bounding box center [617, 156] width 9 height 9
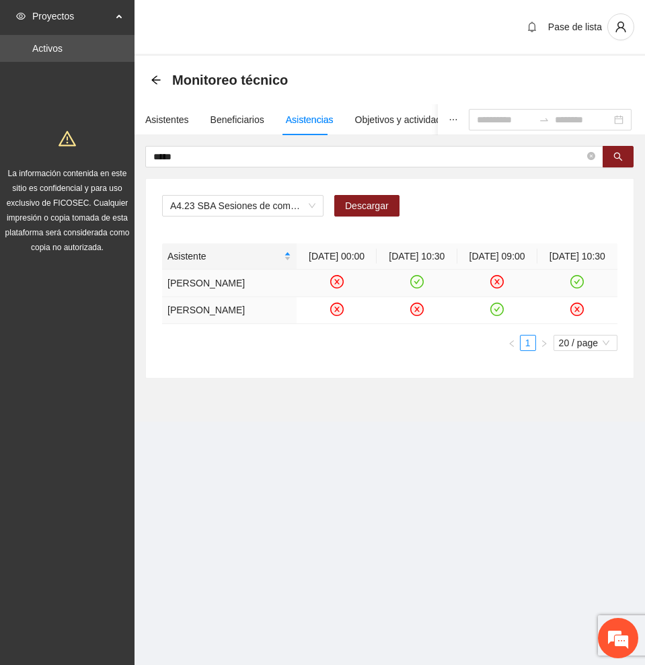
click at [416, 288] on icon "check-circle" at bounding box center [416, 281] width 11 height 11
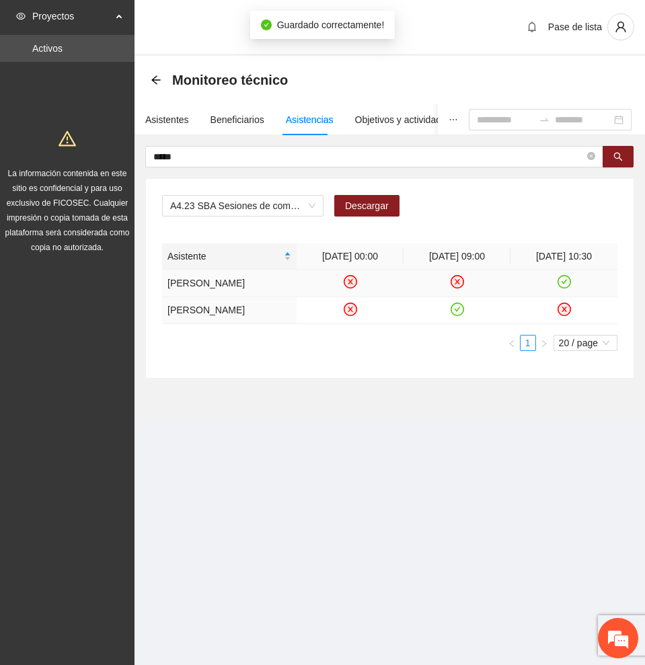
click at [575, 294] on td at bounding box center [563, 284] width 107 height 28
click at [559, 281] on icon "check-circle" at bounding box center [563, 281] width 11 height 11
click at [457, 313] on icon "close-circle" at bounding box center [456, 308] width 11 height 11
click at [453, 315] on icon "check-circle" at bounding box center [456, 308] width 11 height 11
click at [565, 315] on icon "check-circle" at bounding box center [563, 308] width 11 height 11
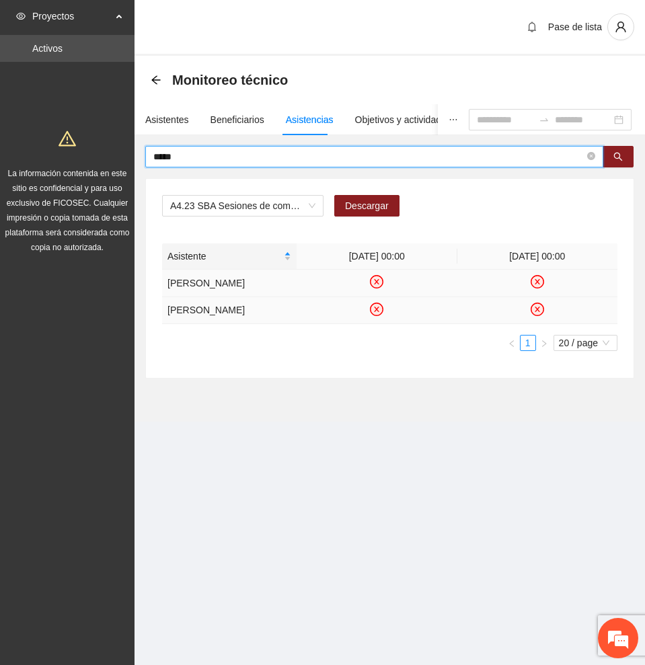
drag, startPoint x: 143, startPoint y: 155, endPoint x: -1, endPoint y: 155, distance: 143.9
click at [0, 155] on html "Proyectos Activos La información contenida en este sitio es confidencial y para…" at bounding box center [322, 332] width 645 height 665
click at [612, 155] on button "button" at bounding box center [617, 157] width 31 height 22
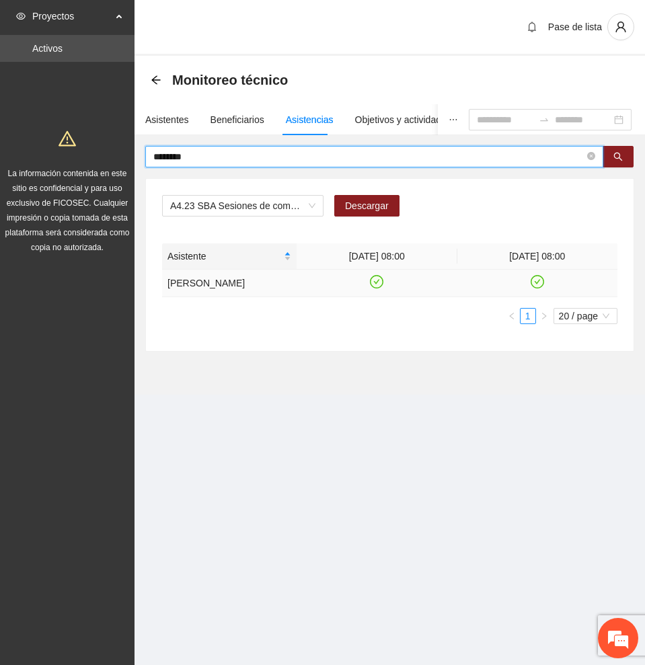
click at [537, 280] on icon "check-circle" at bounding box center [536, 281] width 11 height 11
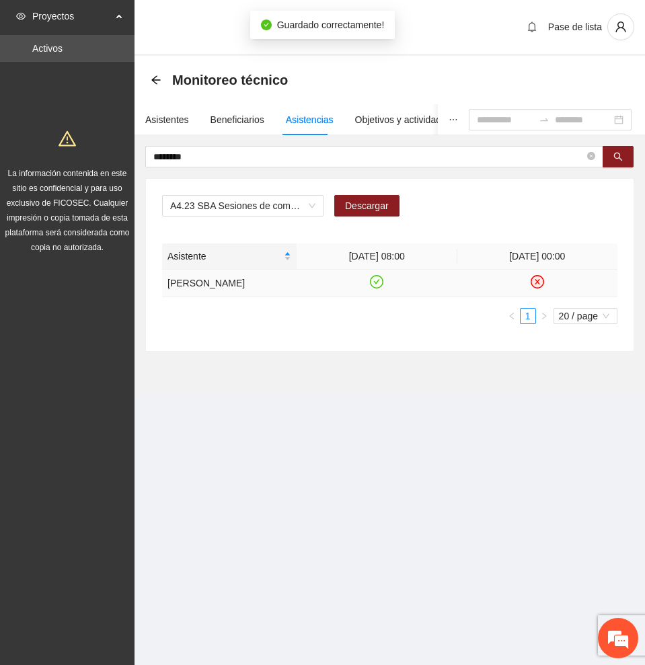
click at [377, 280] on icon "check-circle" at bounding box center [376, 281] width 11 height 11
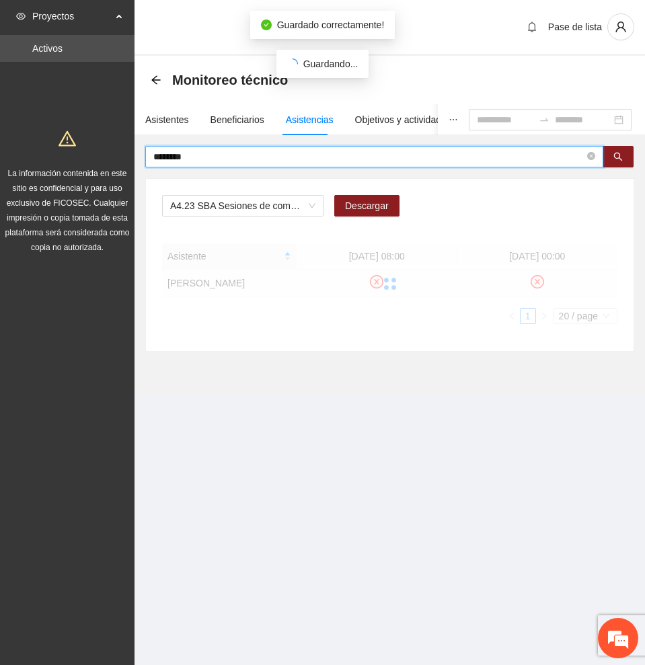
drag, startPoint x: 208, startPoint y: 156, endPoint x: 94, endPoint y: 155, distance: 114.3
click at [94, 155] on section "Proyectos Activos La información contenida en este sitio es confidencial y para…" at bounding box center [322, 332] width 645 height 665
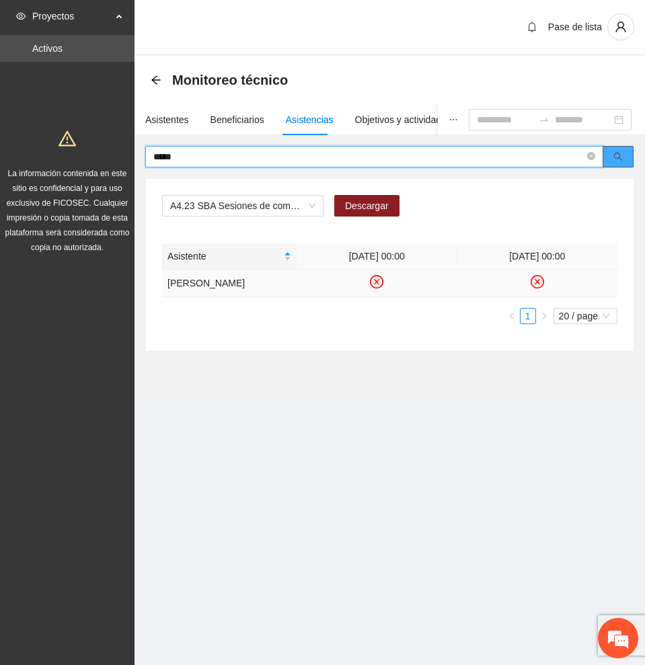
click at [616, 157] on icon "search" at bounding box center [617, 156] width 9 height 9
click at [539, 282] on icon "check-circle" at bounding box center [536, 281] width 11 height 11
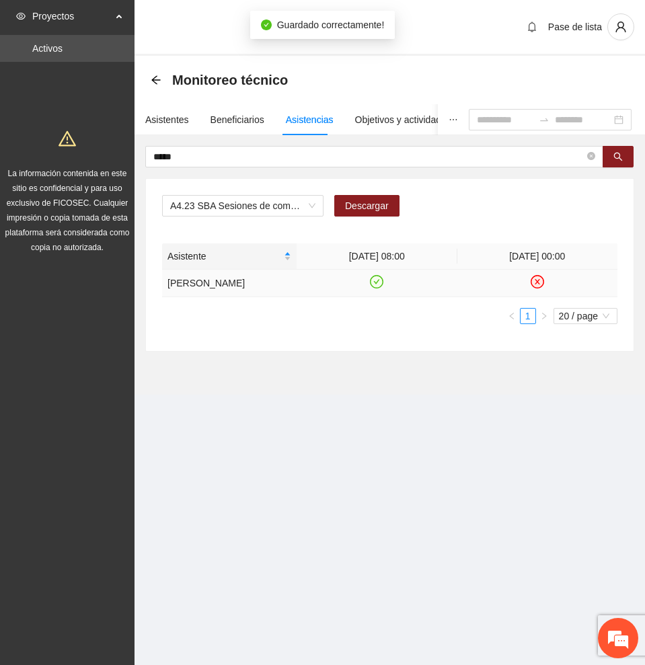
click at [376, 280] on icon "check-circle" at bounding box center [376, 281] width 11 height 11
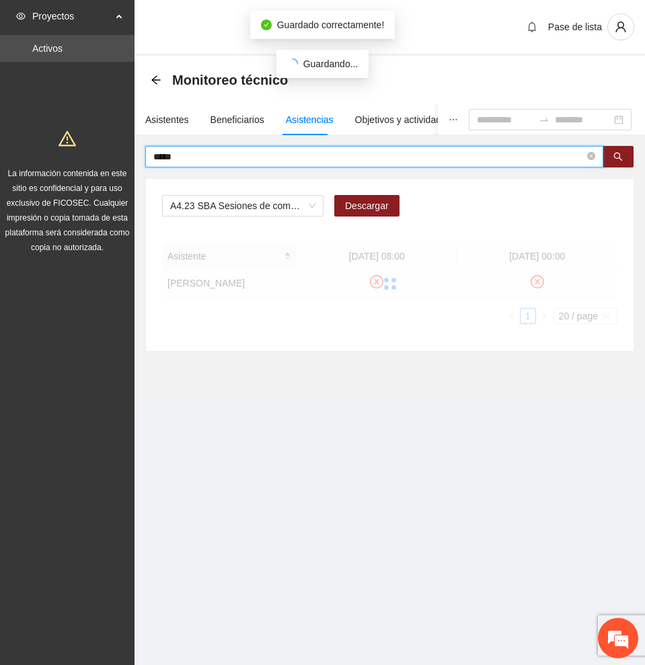
drag, startPoint x: 321, startPoint y: 161, endPoint x: 113, endPoint y: 159, distance: 208.4
click at [113, 159] on section "Proyectos Activos La información contenida en este sitio es confidencial y para…" at bounding box center [322, 332] width 645 height 665
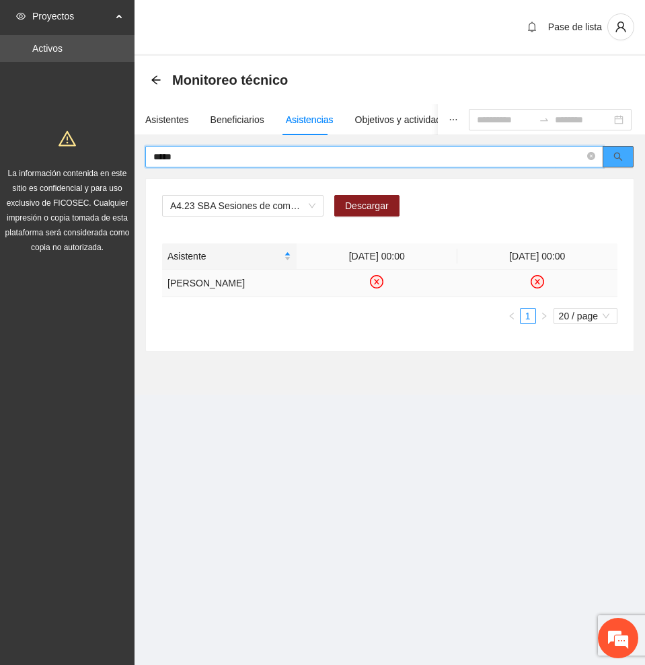
click at [625, 157] on button "button" at bounding box center [617, 157] width 31 height 22
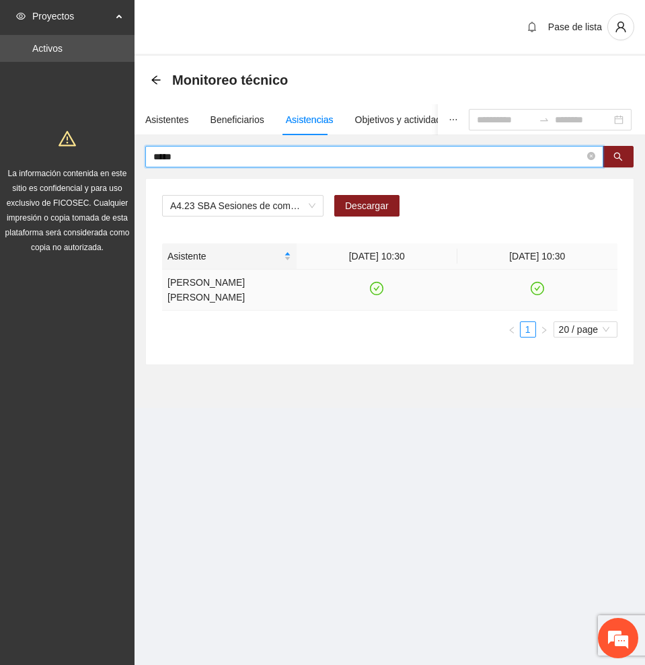
drag, startPoint x: 372, startPoint y: 286, endPoint x: 391, endPoint y: 284, distance: 18.3
click at [374, 286] on icon "check-circle" at bounding box center [376, 288] width 11 height 11
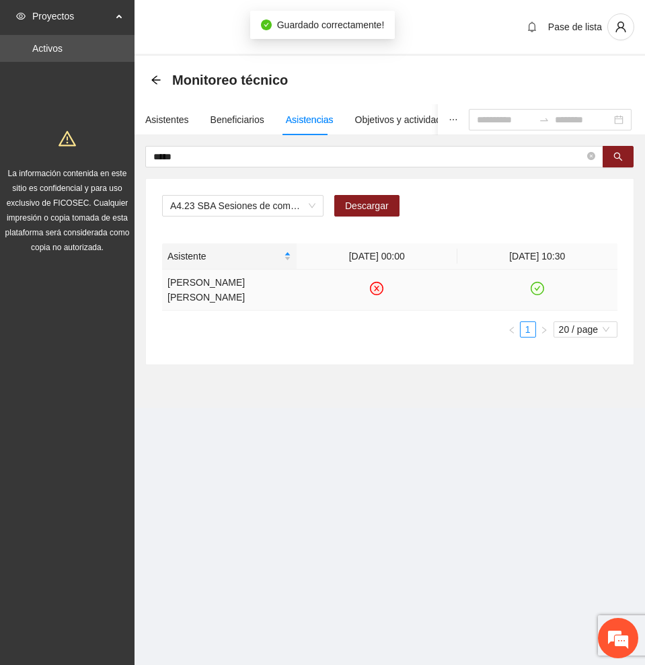
click at [537, 286] on icon "check-circle" at bounding box center [536, 288] width 11 height 11
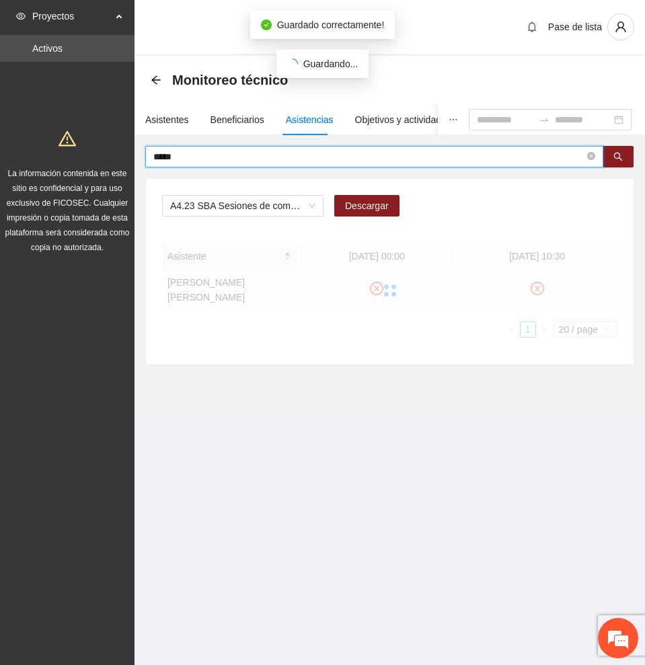
drag, startPoint x: 223, startPoint y: 158, endPoint x: 49, endPoint y: 151, distance: 173.6
click at [49, 151] on section "Proyectos Activos La información contenida en este sitio es confidencial y para…" at bounding box center [322, 332] width 645 height 665
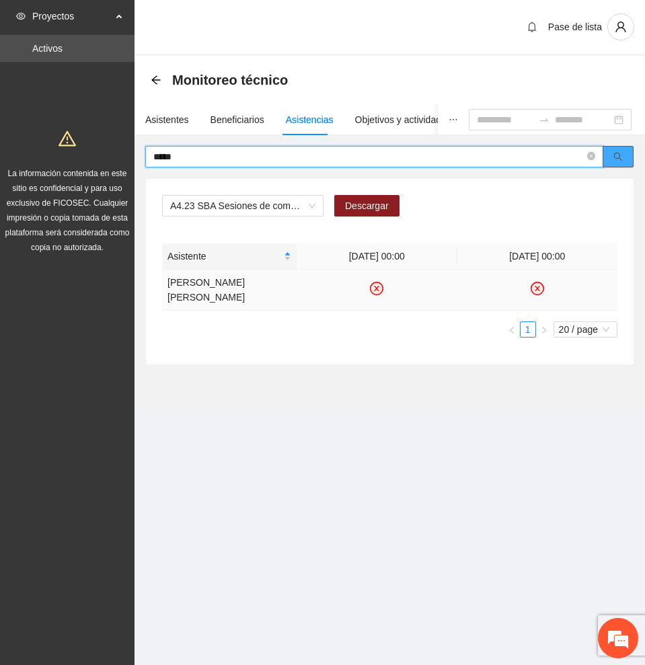
click at [625, 159] on button "button" at bounding box center [617, 157] width 31 height 22
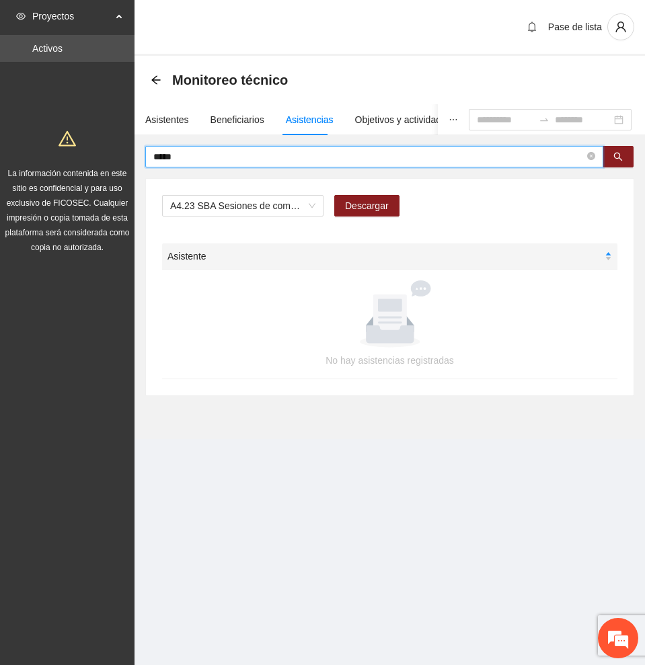
drag, startPoint x: 200, startPoint y: 154, endPoint x: 75, endPoint y: 152, distance: 125.1
click at [75, 152] on section "Proyectos Activos La información contenida en este sitio es confidencial y para…" at bounding box center [322, 332] width 645 height 665
click at [617, 158] on icon "search" at bounding box center [618, 157] width 9 height 9
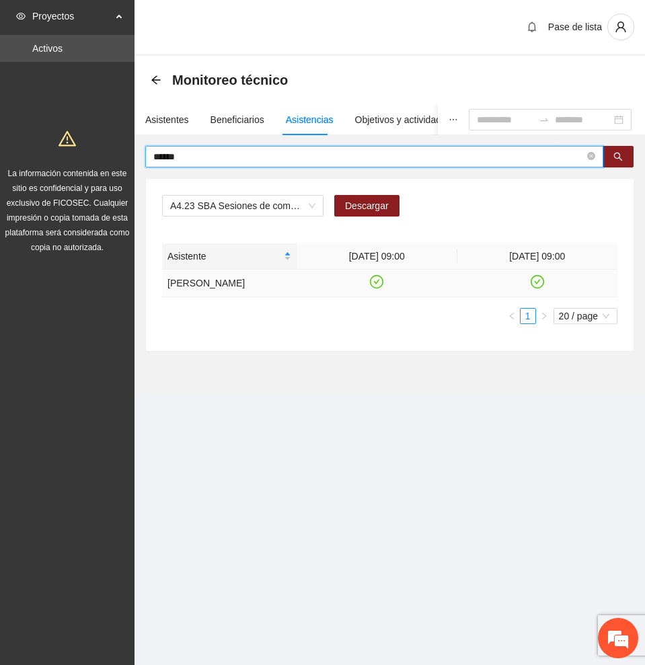
click at [533, 280] on icon "check-circle" at bounding box center [536, 281] width 11 height 11
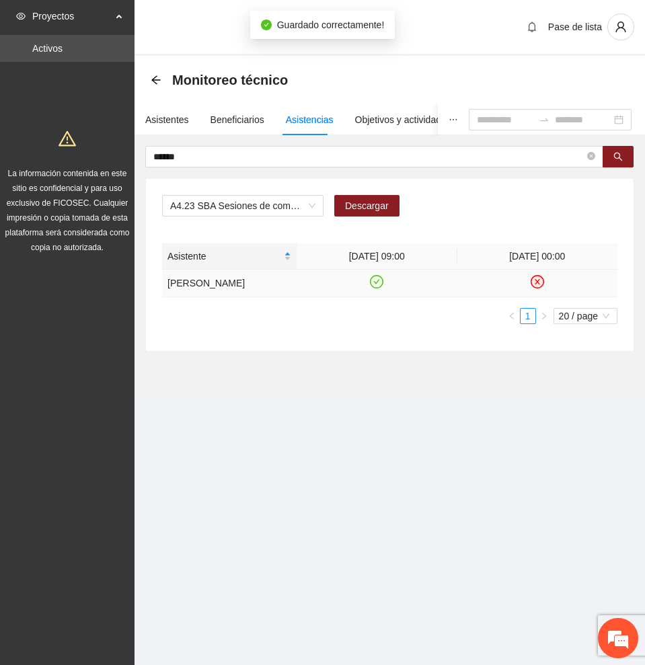
click at [379, 281] on icon "check-circle" at bounding box center [376, 281] width 11 height 11
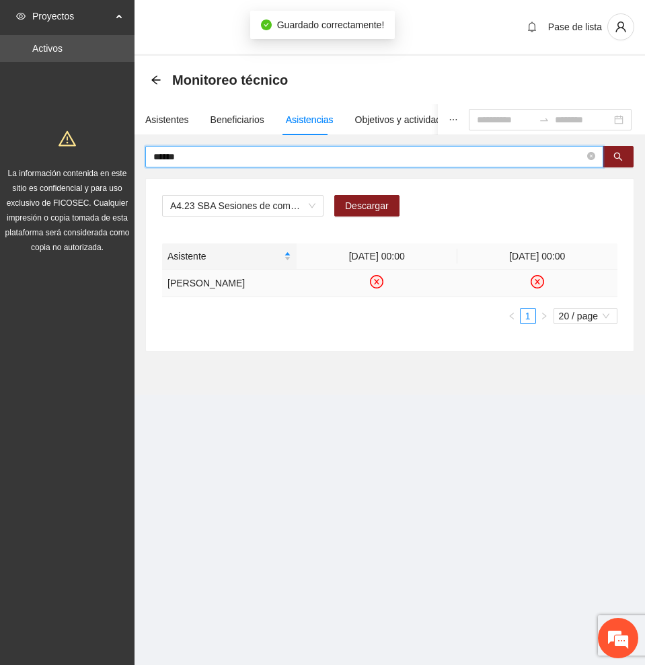
drag, startPoint x: 235, startPoint y: 155, endPoint x: 66, endPoint y: 145, distance: 169.1
click at [66, 145] on section "Proyectos Activos La información contenida en este sitio es confidencial y para…" at bounding box center [322, 332] width 645 height 665
click at [620, 152] on icon "search" at bounding box center [617, 156] width 9 height 9
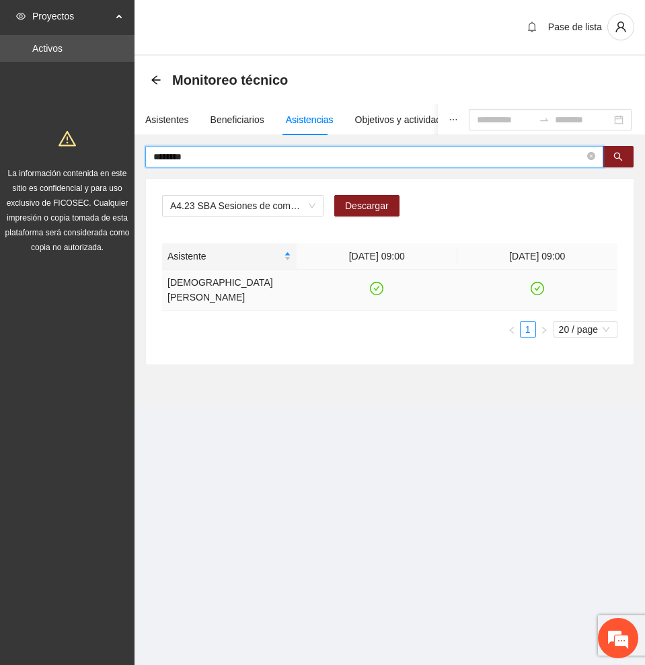
type input "********"
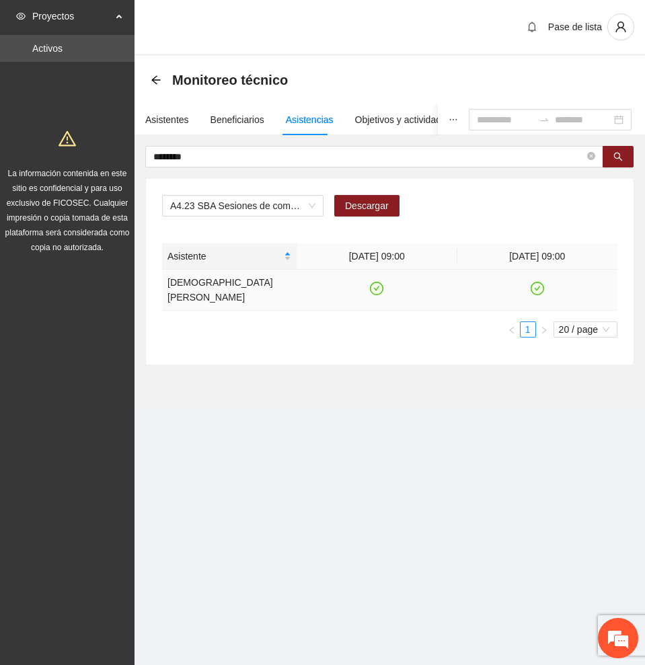
click at [535, 283] on icon "check-circle" at bounding box center [536, 288] width 11 height 11
click at [376, 283] on icon "check-circle" at bounding box center [376, 288] width 11 height 11
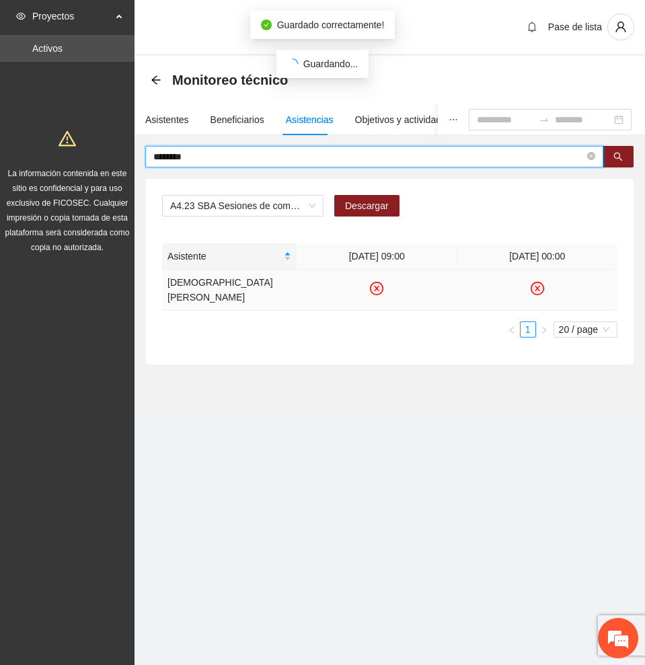
drag, startPoint x: 192, startPoint y: 154, endPoint x: 100, endPoint y: 143, distance: 92.2
click at [100, 143] on section "Proyectos Activos La información contenida en este sitio es confidencial y para…" at bounding box center [322, 332] width 645 height 665
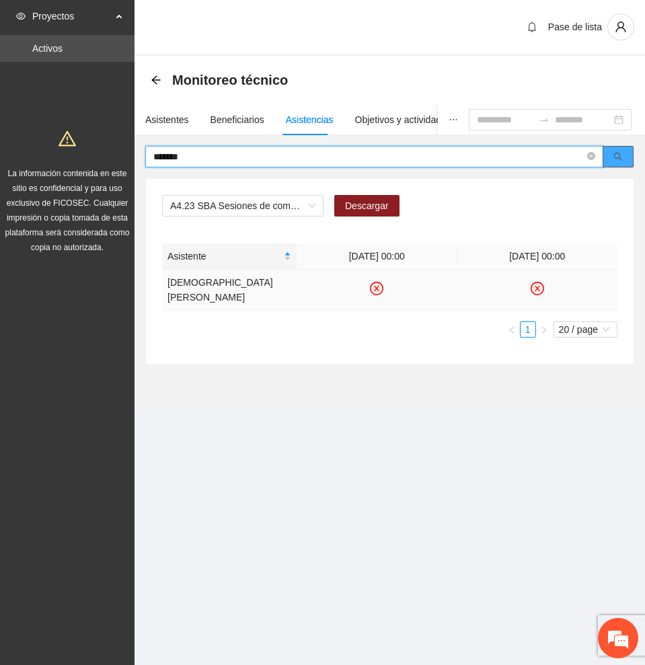
click at [625, 157] on button "button" at bounding box center [617, 157] width 31 height 22
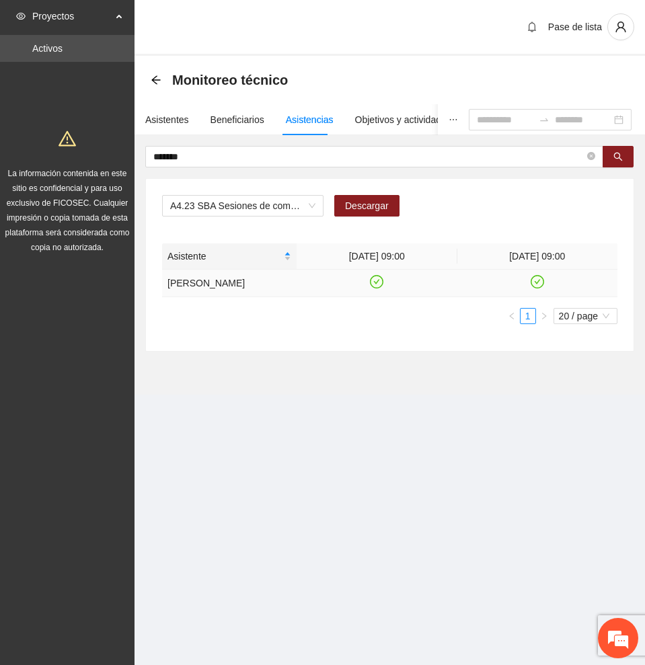
click at [372, 282] on icon "check-circle" at bounding box center [376, 281] width 11 height 11
click at [538, 280] on icon "check-circle" at bounding box center [537, 281] width 6 height 5
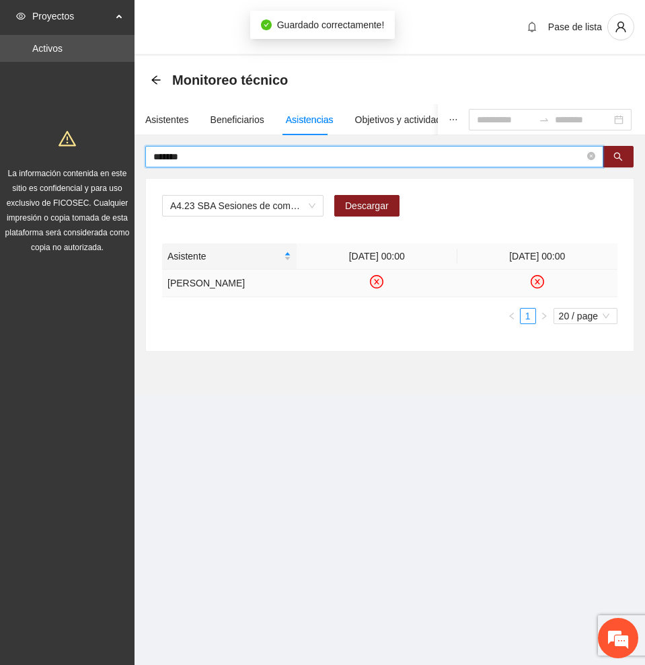
drag, startPoint x: 185, startPoint y: 154, endPoint x: 52, endPoint y: 148, distance: 133.3
click at [52, 148] on section "Proyectos Activos La información contenida en este sitio es confidencial y para…" at bounding box center [322, 332] width 645 height 665
click at [629, 153] on button "button" at bounding box center [617, 157] width 31 height 22
click at [536, 287] on icon "check-circle" at bounding box center [536, 281] width 11 height 11
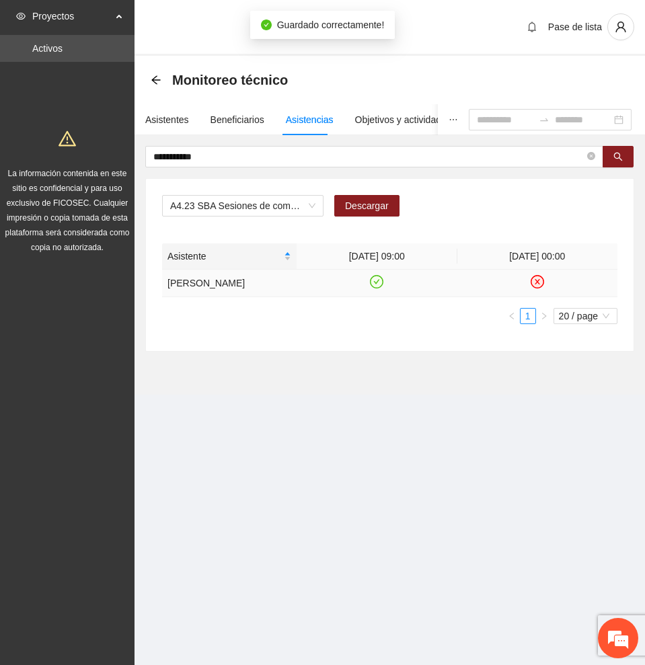
click at [377, 284] on icon "check-circle" at bounding box center [377, 281] width 6 height 5
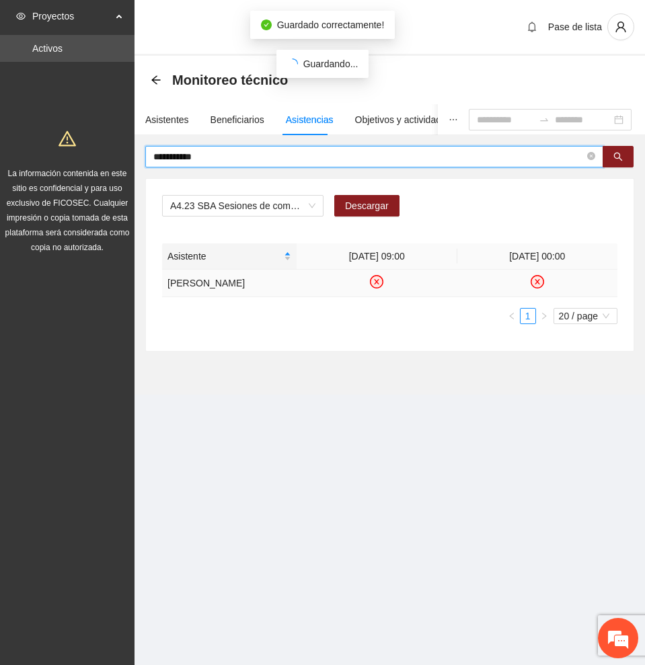
click at [225, 150] on input "**********" at bounding box center [368, 156] width 431 height 15
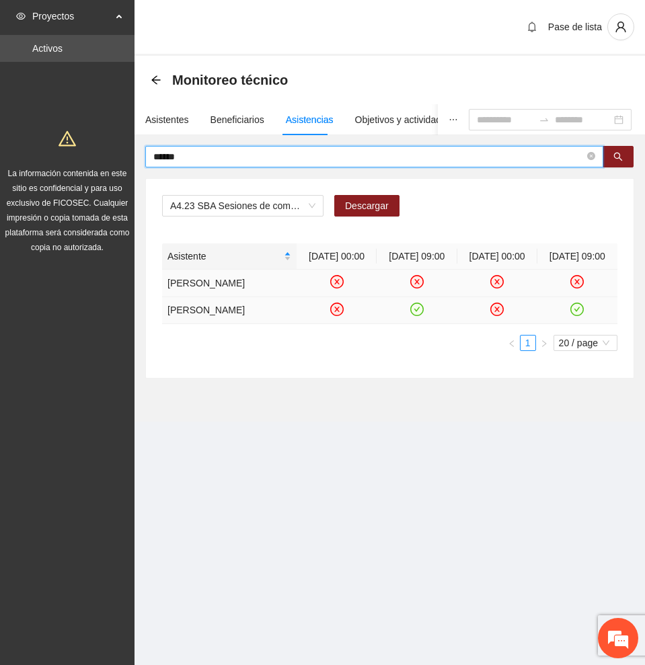
click at [416, 316] on icon "check-circle" at bounding box center [416, 309] width 13 height 13
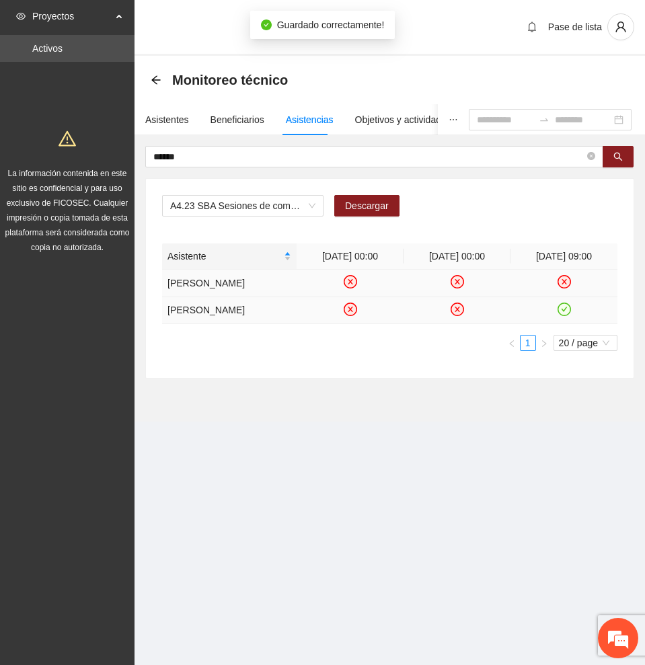
click at [565, 315] on icon "check-circle" at bounding box center [563, 308] width 11 height 11
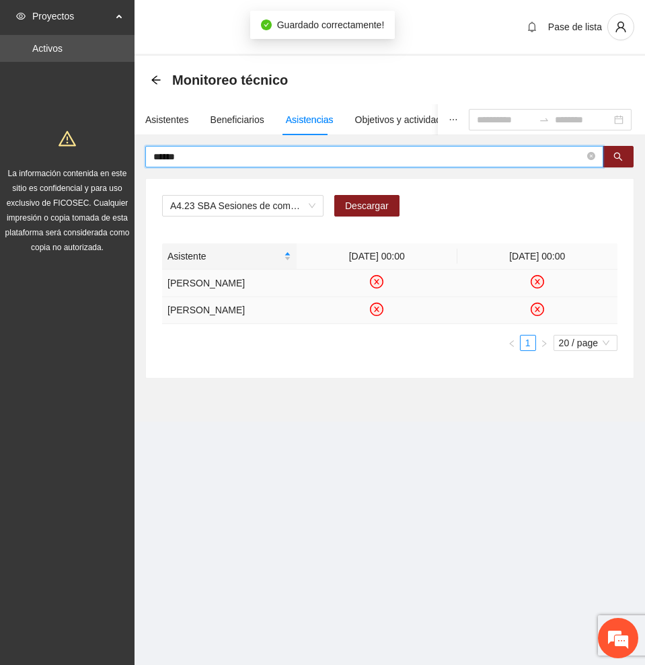
drag, startPoint x: 102, startPoint y: 154, endPoint x: 71, endPoint y: 153, distance: 30.9
click at [71, 153] on section "Proyectos Activos La información contenida en este sitio es confidencial y para…" at bounding box center [322, 332] width 645 height 665
click at [614, 156] on icon "search" at bounding box center [617, 156] width 9 height 9
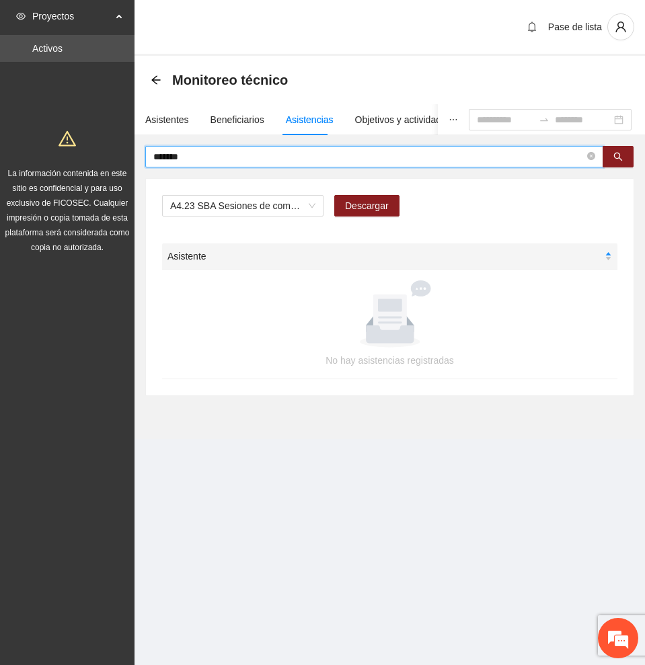
click at [323, 161] on input "*******" at bounding box center [368, 156] width 431 height 15
type input "******"
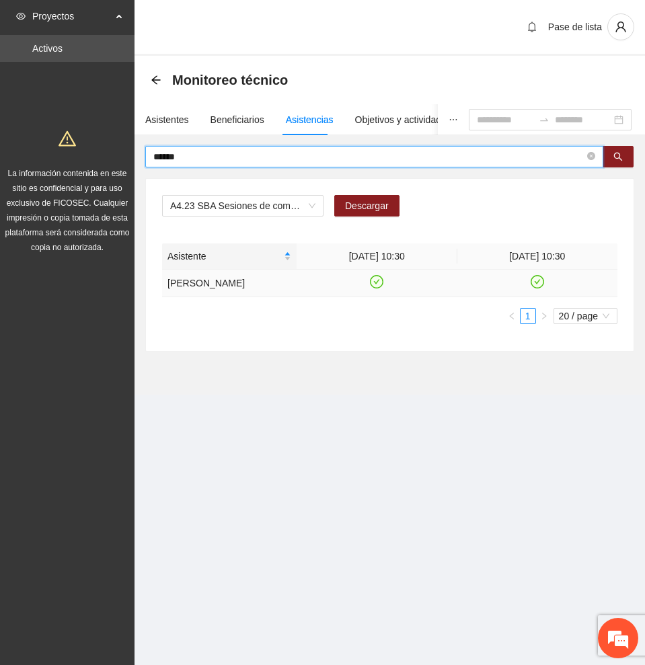
click at [374, 283] on icon "check-circle" at bounding box center [376, 281] width 11 height 11
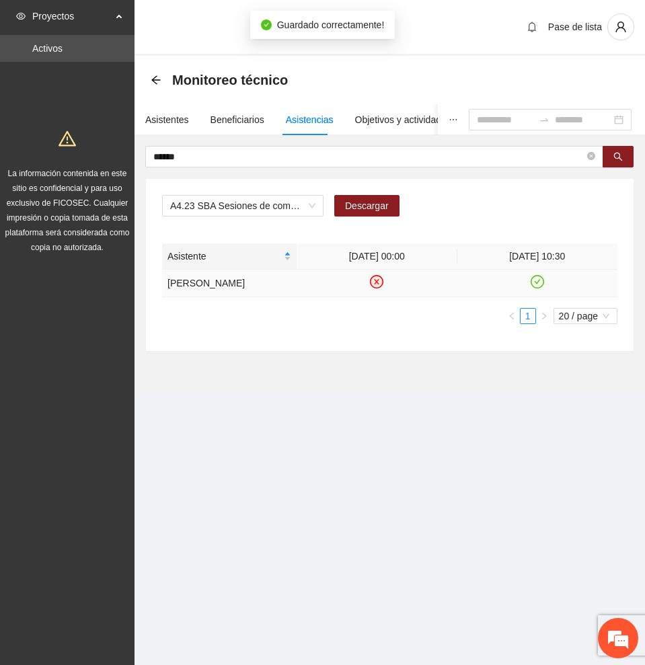
click at [537, 280] on icon "check-circle" at bounding box center [536, 281] width 11 height 11
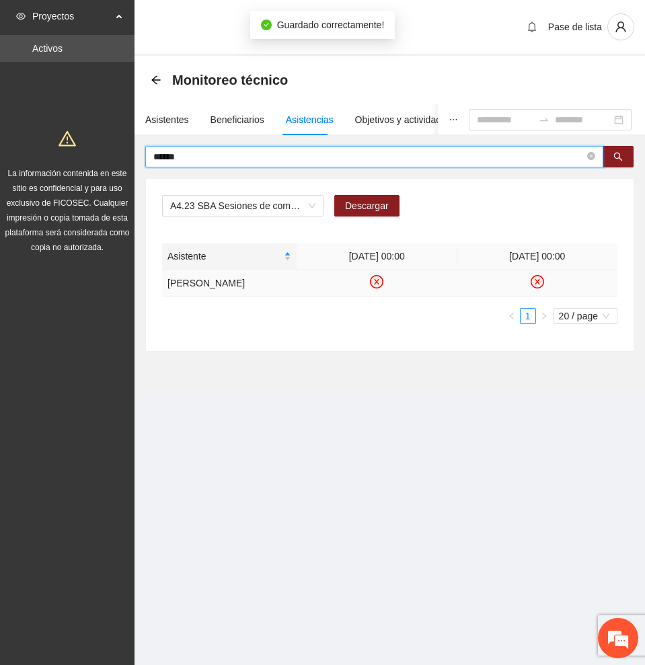
drag, startPoint x: 266, startPoint y: 157, endPoint x: 100, endPoint y: 156, distance: 166.7
click at [100, 156] on section "Proyectos Activos La información contenida en este sitio es confidencial y para…" at bounding box center [322, 332] width 645 height 665
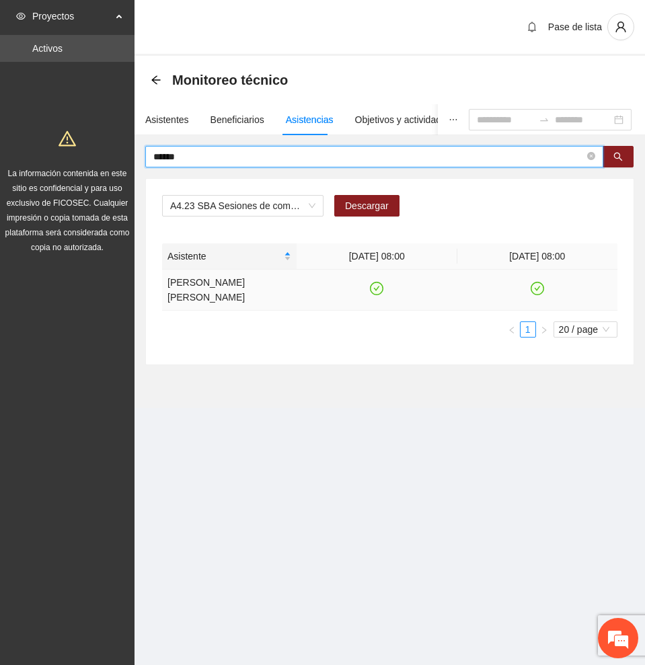
click at [535, 289] on icon "check-circle" at bounding box center [536, 288] width 11 height 11
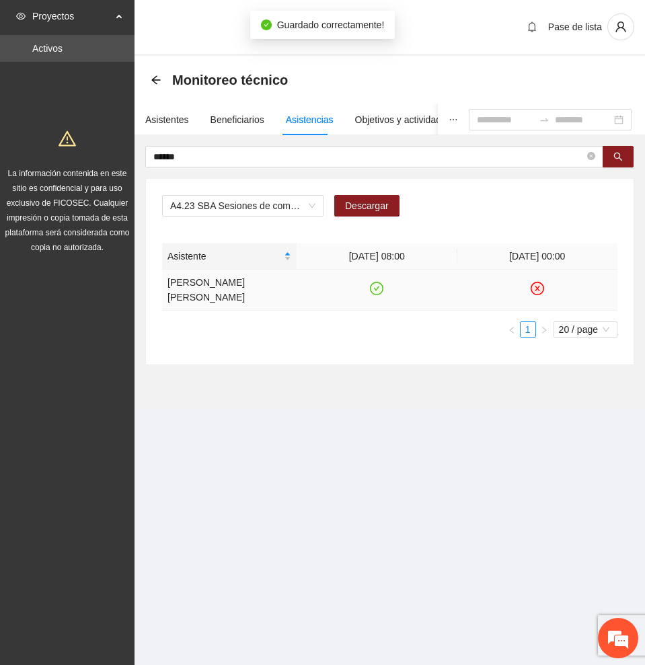
click at [379, 287] on icon "check-circle" at bounding box center [377, 288] width 6 height 5
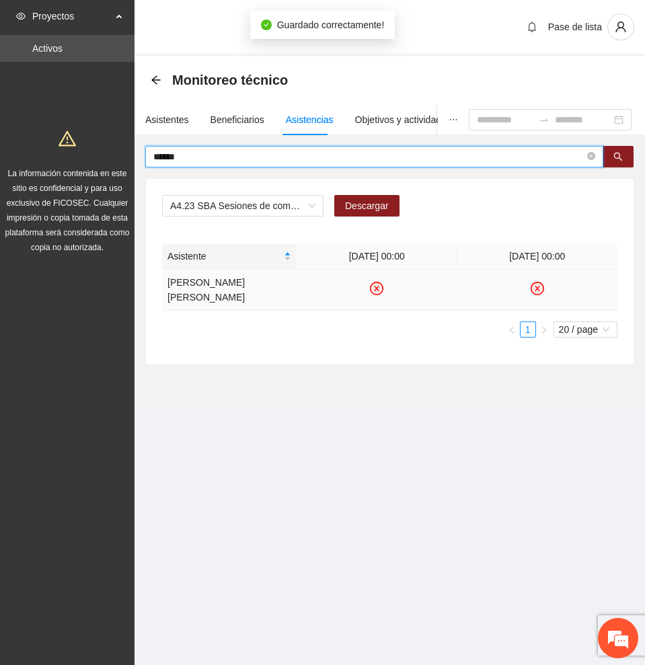
drag, startPoint x: 223, startPoint y: 155, endPoint x: 5, endPoint y: 153, distance: 217.2
click at [5, 153] on section "Proyectos Activos La información contenida en este sitio es confidencial y para…" at bounding box center [322, 332] width 645 height 665
type input "******"
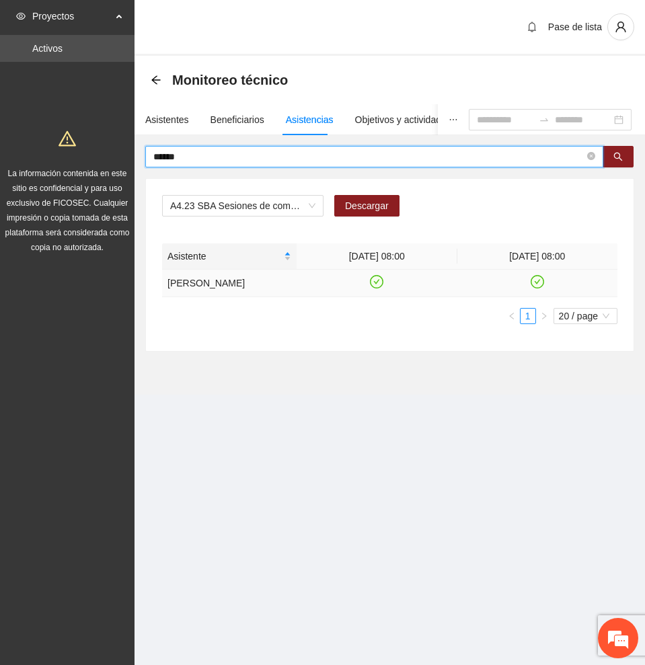
click at [379, 285] on icon "check-circle" at bounding box center [376, 281] width 11 height 11
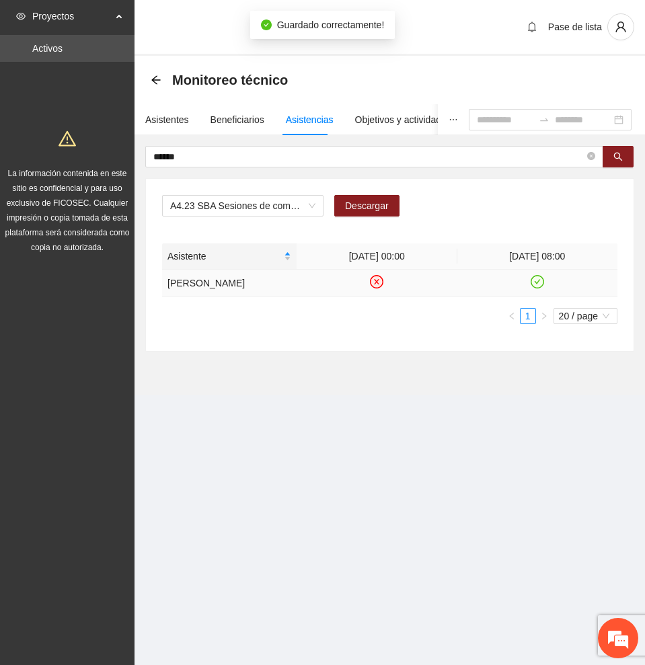
click at [536, 288] on icon "check-circle" at bounding box center [536, 281] width 11 height 11
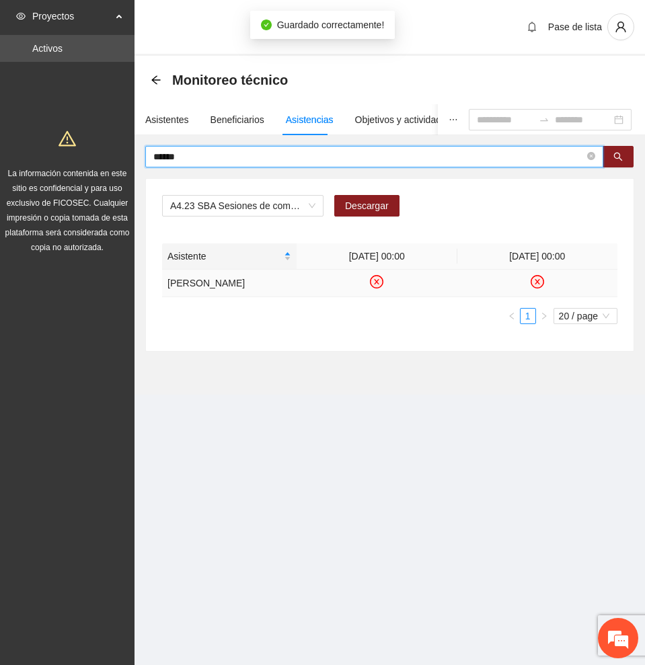
drag, startPoint x: 192, startPoint y: 154, endPoint x: 63, endPoint y: 154, distance: 128.4
click at [63, 154] on section "Proyectos Activos La información contenida en este sitio es confidencial y para…" at bounding box center [322, 332] width 645 height 665
click at [377, 282] on icon "check-circle" at bounding box center [377, 281] width 6 height 5
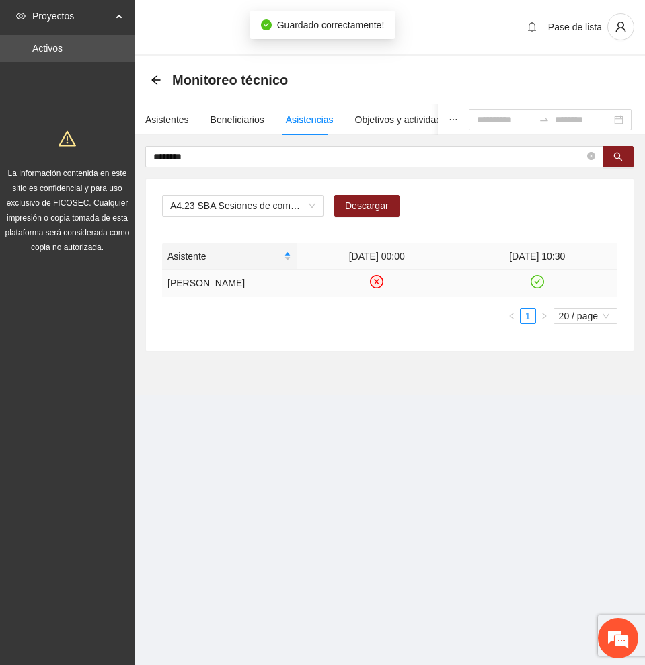
click at [538, 282] on icon "check-circle" at bounding box center [536, 281] width 11 height 11
drag, startPoint x: 142, startPoint y: 154, endPoint x: 92, endPoint y: 154, distance: 49.8
click at [92, 154] on section "Proyectos Activos La información contenida en este sitio es confidencial y para…" at bounding box center [322, 332] width 645 height 665
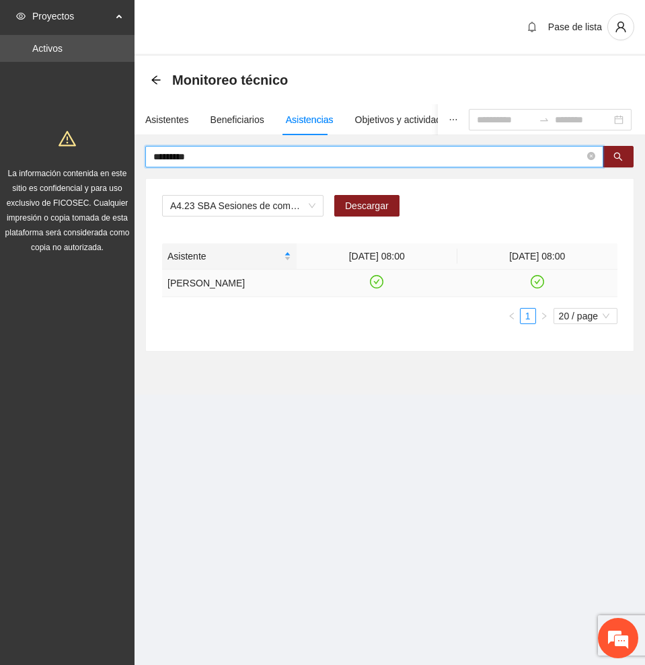
click at [541, 288] on icon "check-circle" at bounding box center [536, 281] width 11 height 11
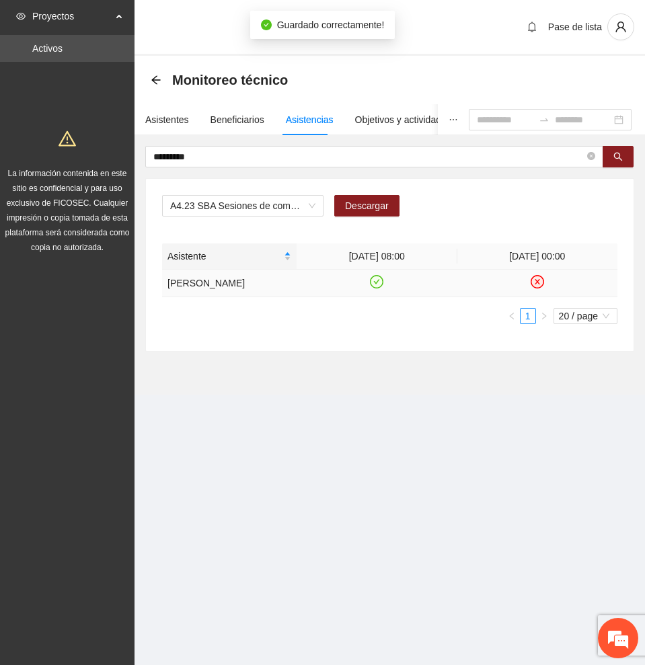
click at [375, 284] on icon "check-circle" at bounding box center [376, 281] width 11 height 11
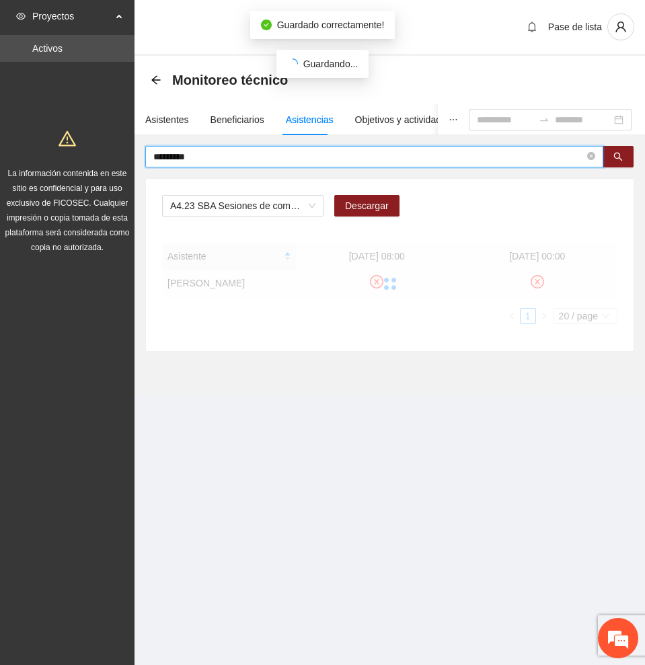
drag, startPoint x: 223, startPoint y: 154, endPoint x: 68, endPoint y: 154, distance: 154.6
click at [68, 154] on section "Proyectos Activos La información contenida en este sitio es confidencial y para…" at bounding box center [322, 332] width 645 height 665
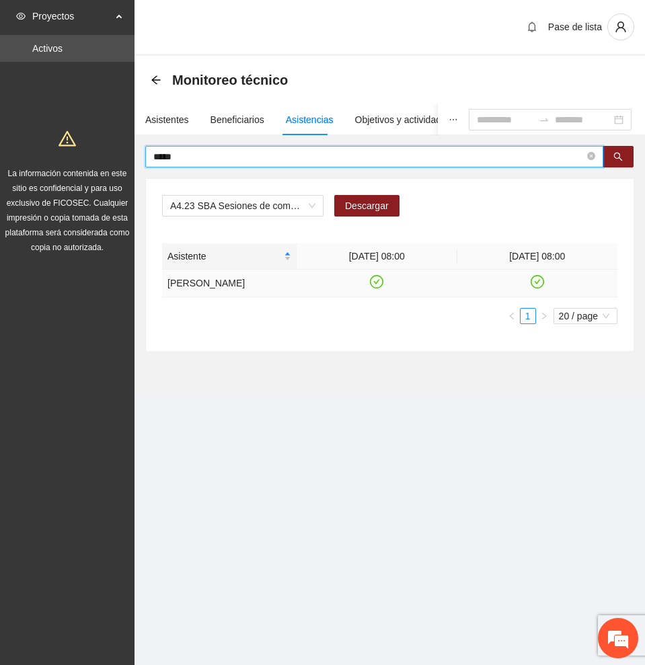
click at [376, 280] on icon "check-circle" at bounding box center [376, 281] width 11 height 11
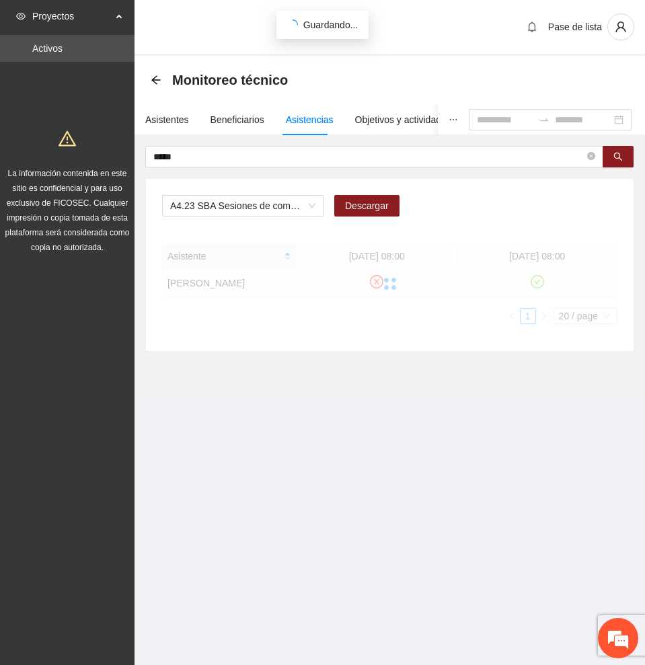
click at [534, 282] on div at bounding box center [389, 283] width 455 height 81
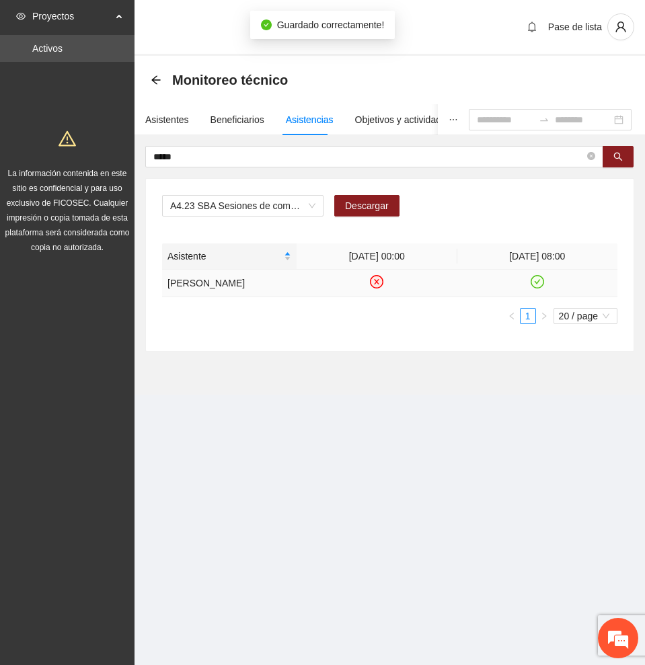
click at [537, 279] on icon "check-circle" at bounding box center [536, 281] width 11 height 11
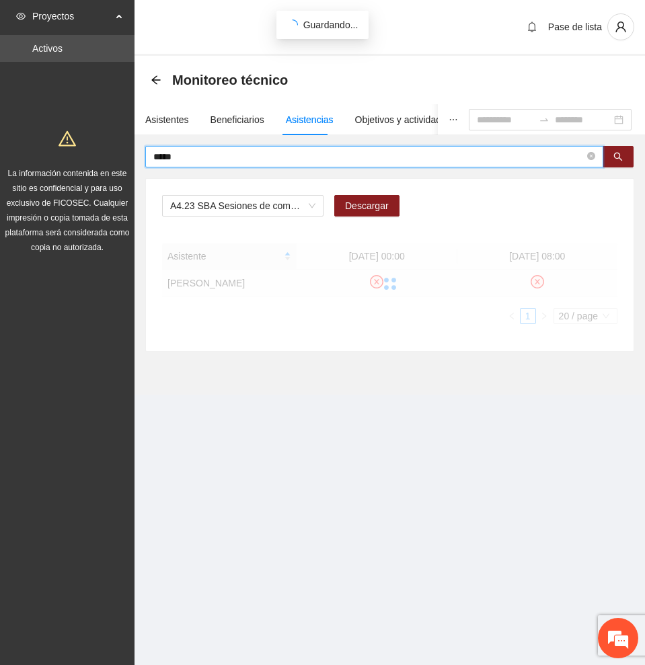
drag, startPoint x: 107, startPoint y: 153, endPoint x: 56, endPoint y: 153, distance: 51.1
click at [56, 153] on section "Proyectos Activos La información contenida en este sitio es confidencial y para…" at bounding box center [322, 332] width 645 height 665
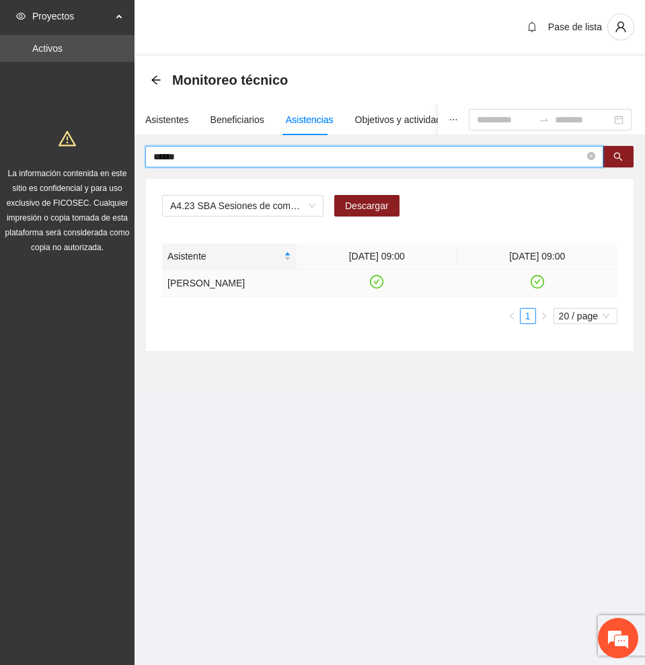
click at [377, 285] on icon "check-circle" at bounding box center [376, 281] width 11 height 11
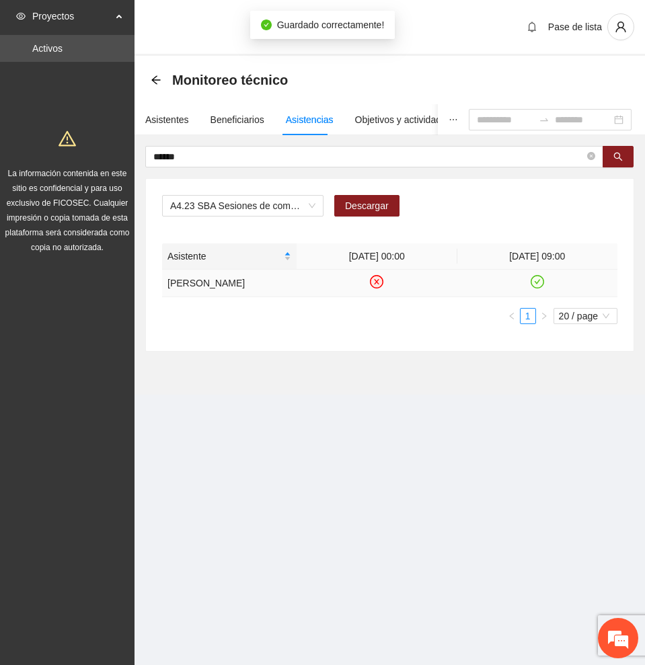
click at [539, 284] on icon "check-circle" at bounding box center [537, 281] width 6 height 5
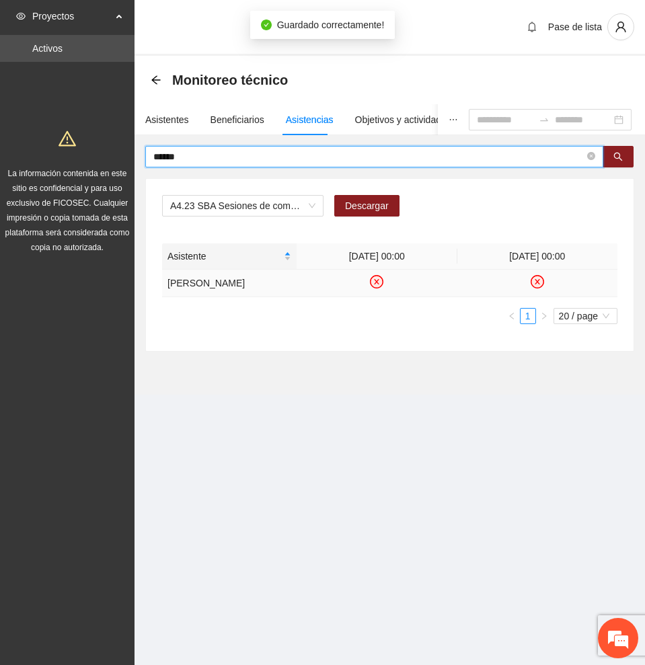
drag, startPoint x: 212, startPoint y: 157, endPoint x: -1, endPoint y: 151, distance: 213.2
click at [0, 151] on html "Proyectos Activos La información contenida en este sitio es confidencial y para…" at bounding box center [322, 332] width 645 height 665
click at [379, 284] on icon "check-circle" at bounding box center [376, 281] width 11 height 11
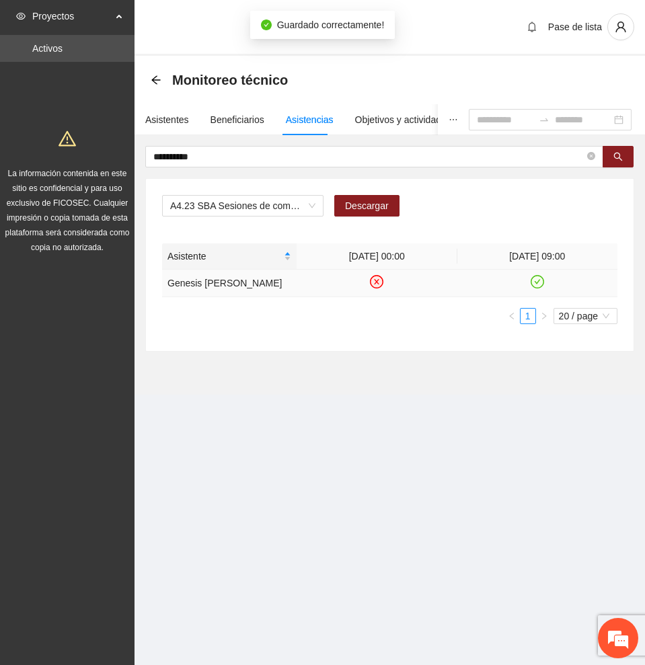
click at [537, 286] on icon "check-circle" at bounding box center [536, 281] width 11 height 11
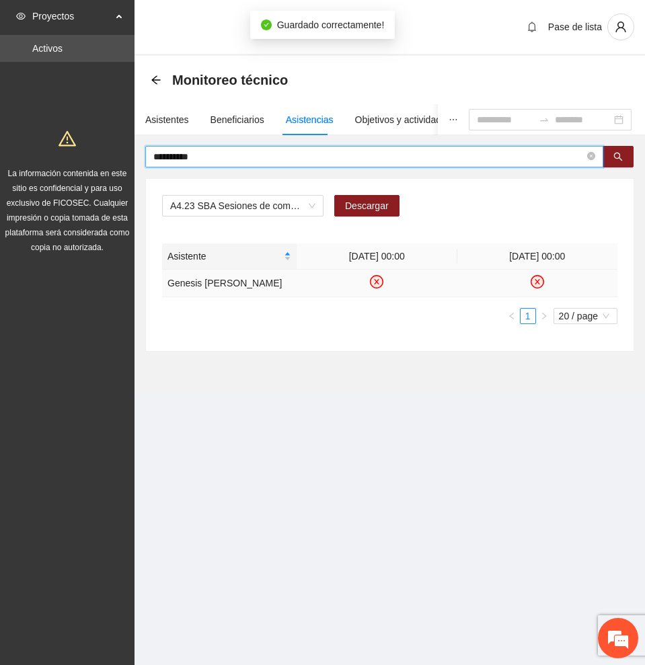
drag, startPoint x: 229, startPoint y: 153, endPoint x: 39, endPoint y: 153, distance: 190.3
click at [39, 153] on section "**********" at bounding box center [322, 332] width 645 height 665
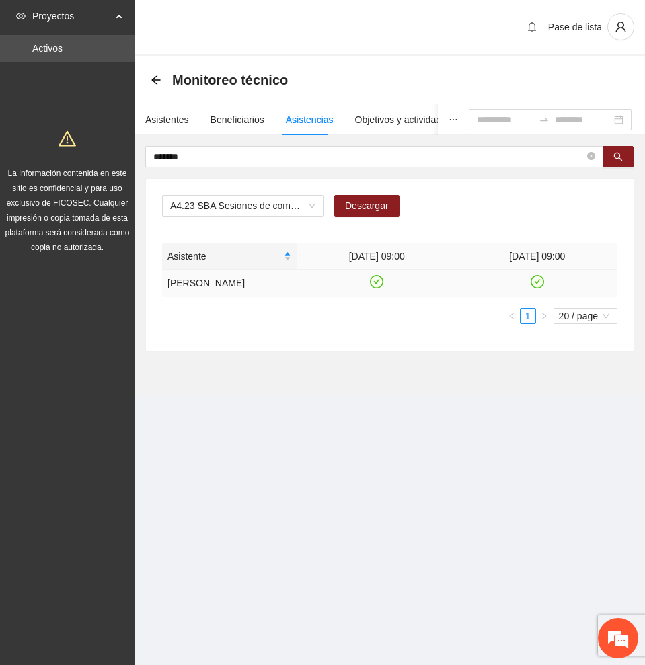
click at [380, 287] on icon "check-circle" at bounding box center [376, 281] width 11 height 11
click at [538, 286] on icon "check-circle" at bounding box center [536, 281] width 11 height 11
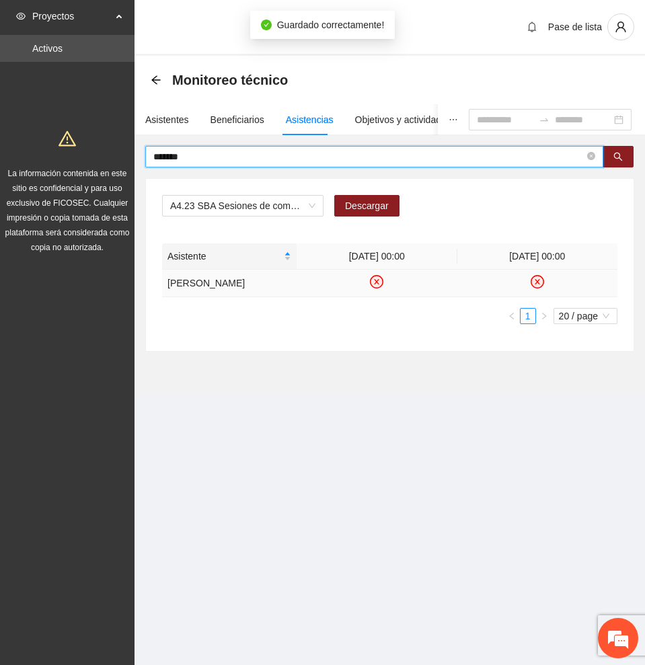
drag, startPoint x: 268, startPoint y: 154, endPoint x: -1, endPoint y: 148, distance: 268.3
click at [0, 148] on html "Proyectos Activos La información contenida en este sitio es confidencial y para…" at bounding box center [322, 332] width 645 height 665
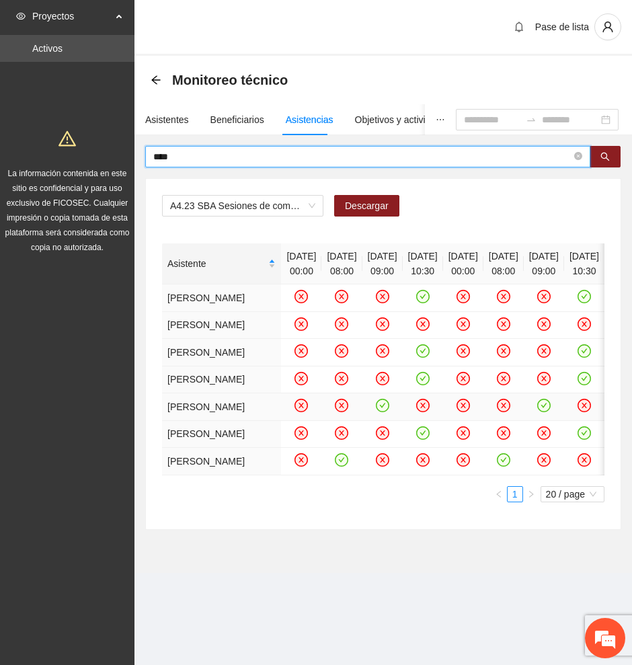
scroll to position [168, 0]
click at [428, 372] on icon "check-circle" at bounding box center [422, 377] width 11 height 11
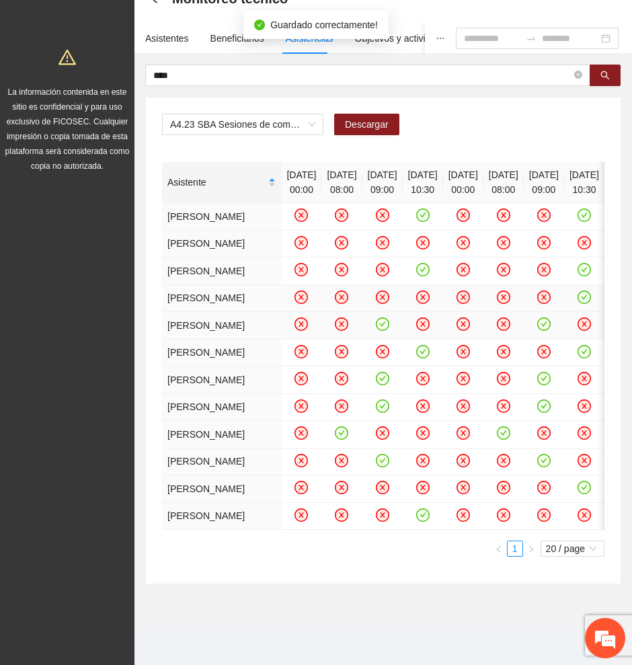
click at [377, 330] on icon "check-circle" at bounding box center [382, 324] width 11 height 11
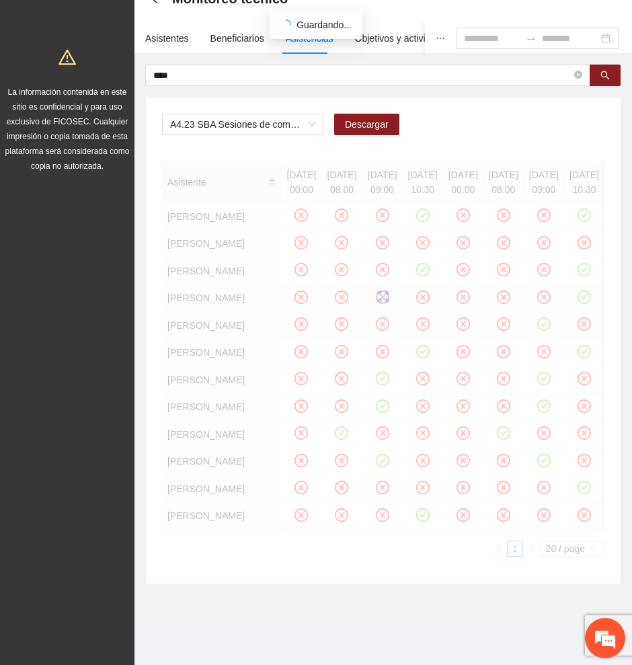
scroll to position [122, 0]
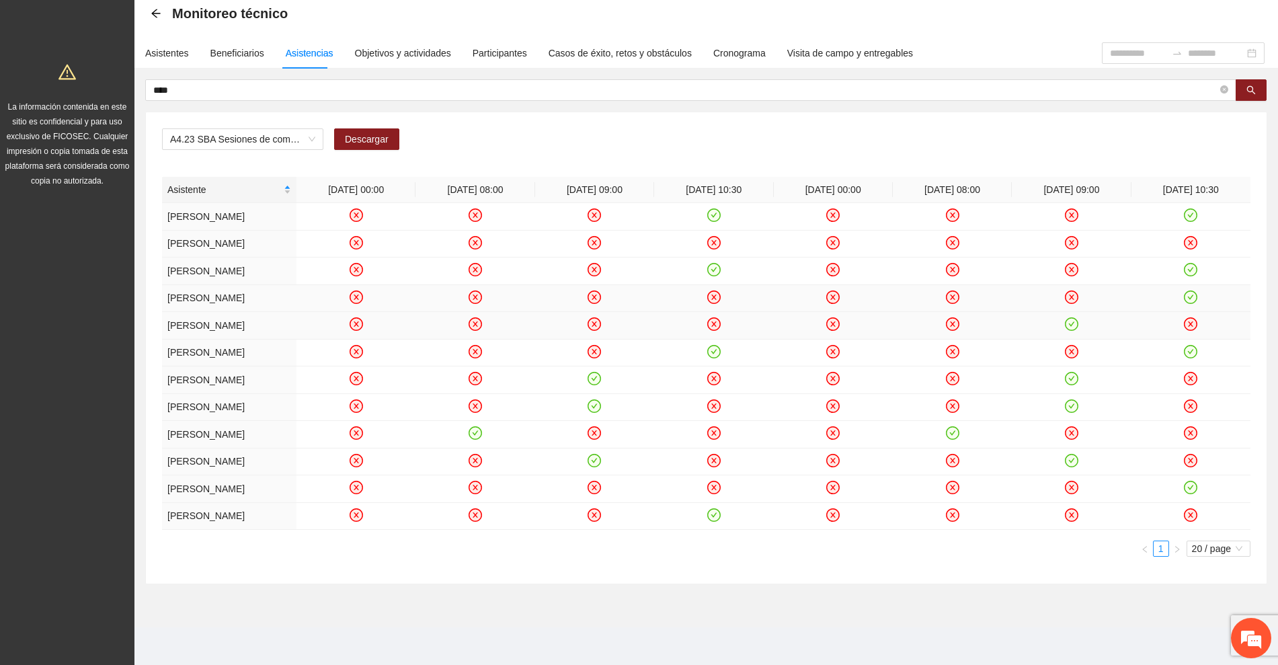
click at [1188, 294] on icon "check-circle" at bounding box center [1191, 296] width 6 height 5
click at [1068, 319] on icon "check-circle" at bounding box center [1071, 324] width 11 height 11
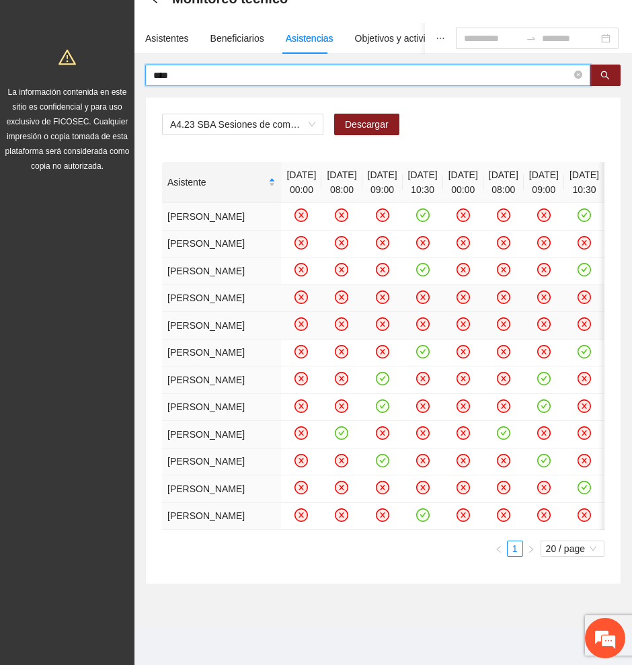
drag, startPoint x: 9, startPoint y: 33, endPoint x: -1, endPoint y: 33, distance: 9.4
click at [0, 33] on html "Proyectos Activos La información contenida en este sitio es confidencial y para…" at bounding box center [316, 251] width 632 height 665
click at [601, 71] on icon "search" at bounding box center [605, 75] width 9 height 9
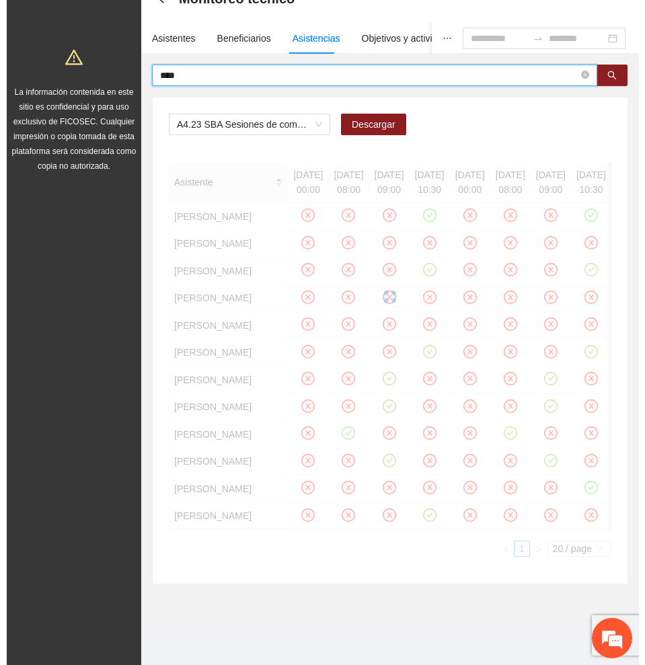
scroll to position [0, 0]
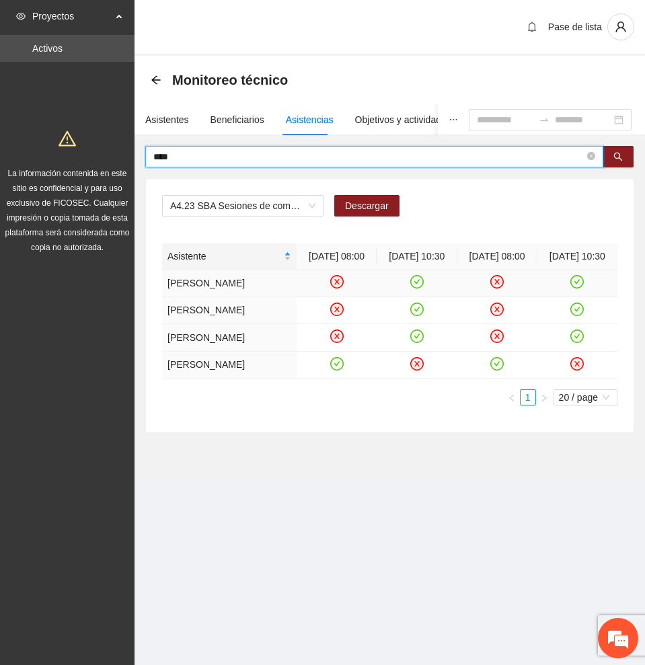
click at [416, 288] on icon "check-circle" at bounding box center [416, 281] width 11 height 11
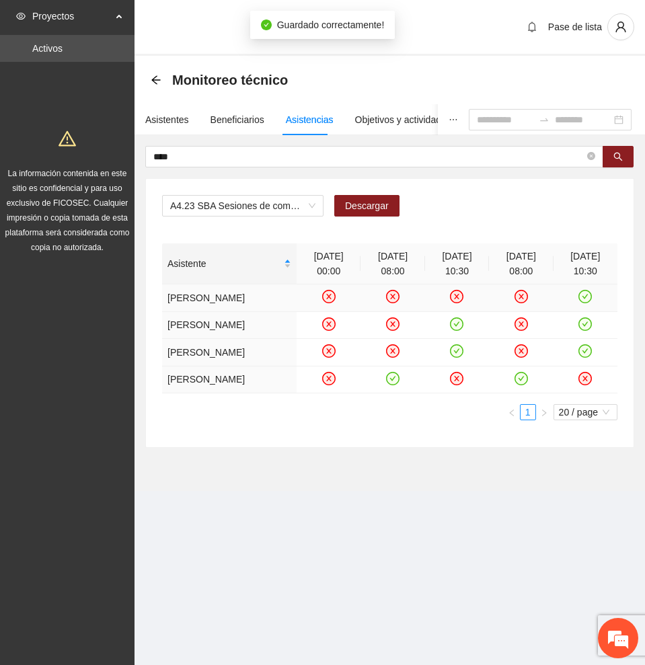
click at [588, 302] on icon "check-circle" at bounding box center [585, 296] width 11 height 11
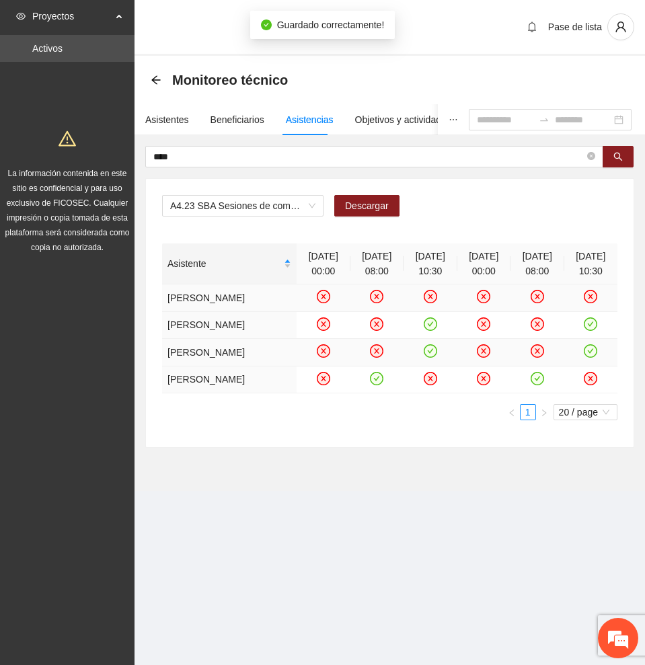
click at [427, 353] on icon "check-circle" at bounding box center [430, 350] width 6 height 5
click at [587, 357] on icon "check-circle" at bounding box center [590, 351] width 11 height 11
click at [371, 384] on icon "check-circle" at bounding box center [376, 377] width 11 height 11
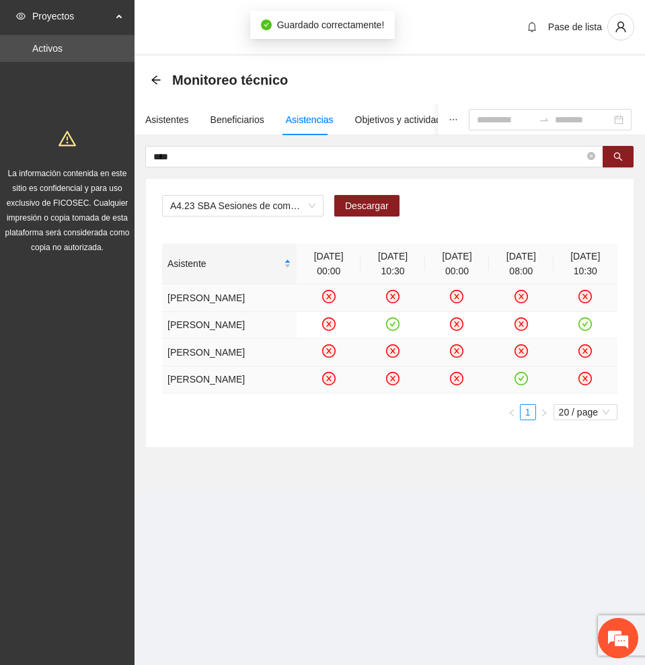
click at [521, 384] on icon "check-circle" at bounding box center [521, 377] width 11 height 11
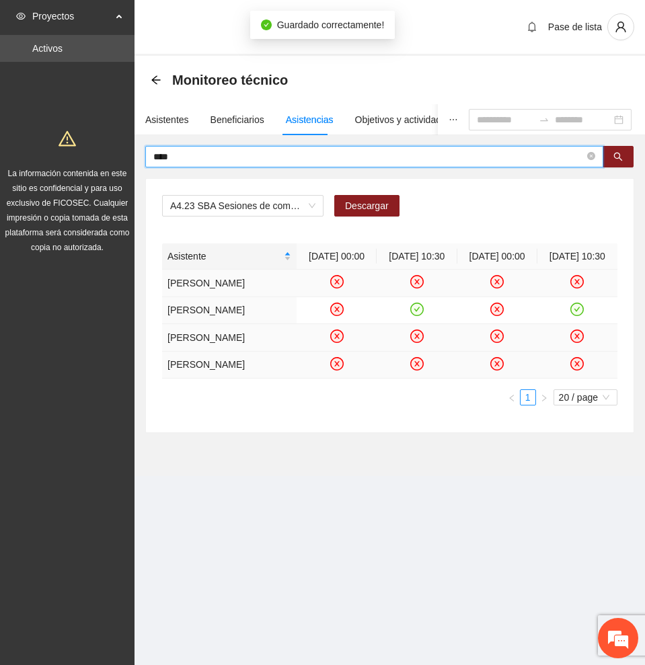
drag, startPoint x: 286, startPoint y: 153, endPoint x: -1, endPoint y: 137, distance: 287.5
click at [0, 137] on html "Proyectos Activos La información contenida en este sitio es confidencial y para…" at bounding box center [322, 332] width 645 height 665
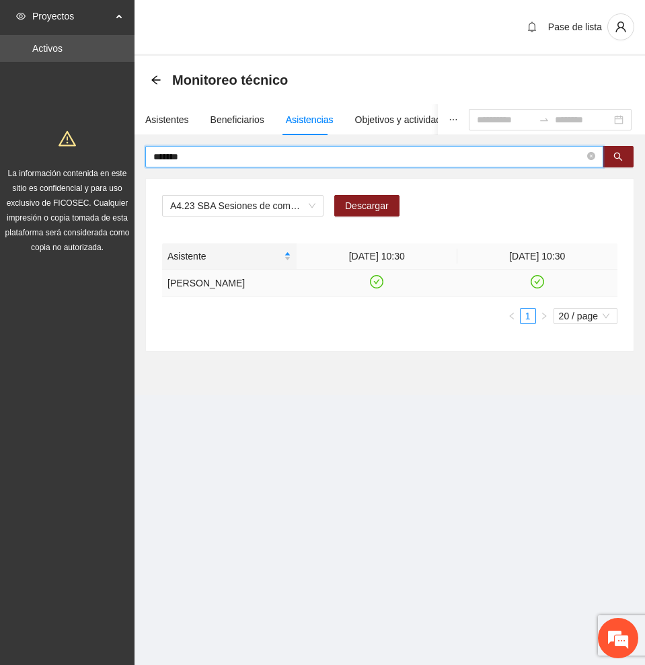
click at [375, 282] on icon "check-circle" at bounding box center [377, 281] width 6 height 5
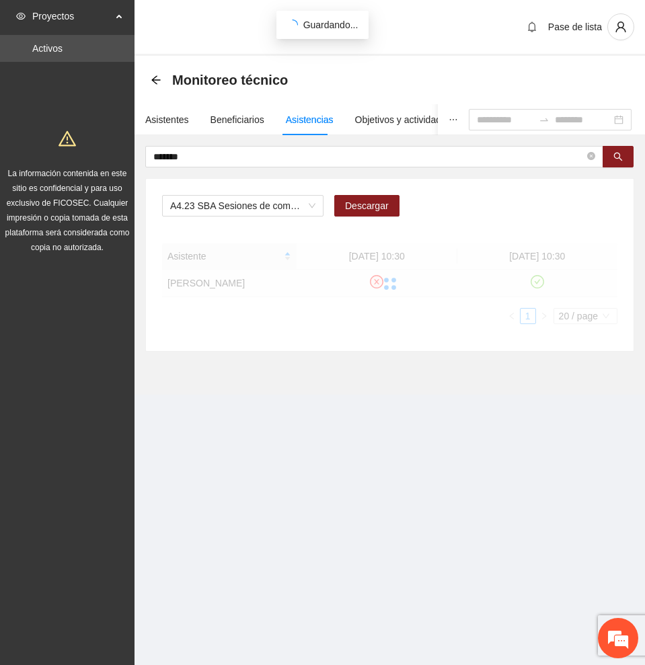
click at [535, 278] on div at bounding box center [389, 283] width 455 height 81
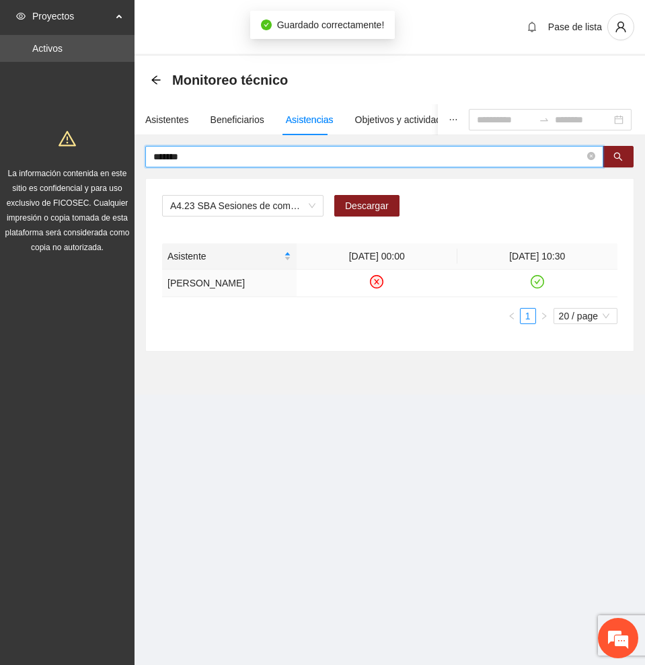
drag, startPoint x: 284, startPoint y: 153, endPoint x: -1, endPoint y: 151, distance: 284.4
click at [0, 151] on html "Proyectos Activos La información contenida en este sitio es confidencial y para…" at bounding box center [322, 332] width 645 height 665
click at [616, 157] on icon "search" at bounding box center [617, 156] width 9 height 9
click at [539, 288] on icon "check-circle" at bounding box center [536, 281] width 11 height 11
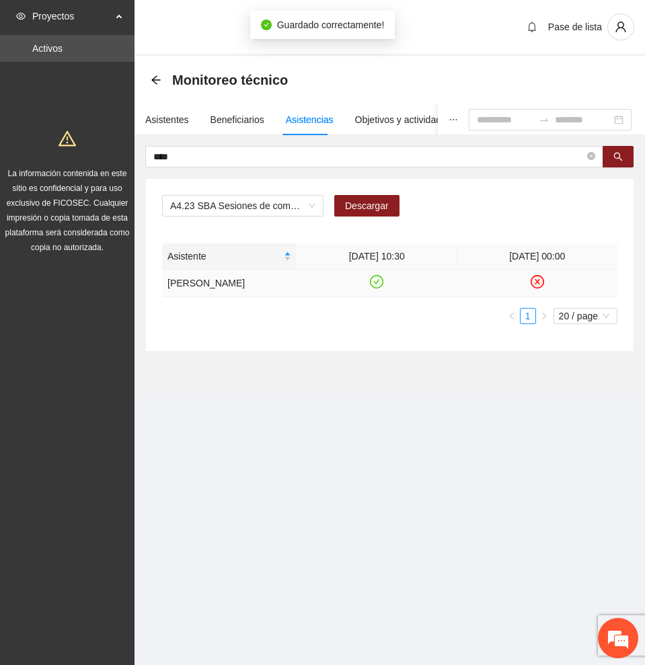
click at [376, 287] on icon "check-circle" at bounding box center [376, 281] width 11 height 11
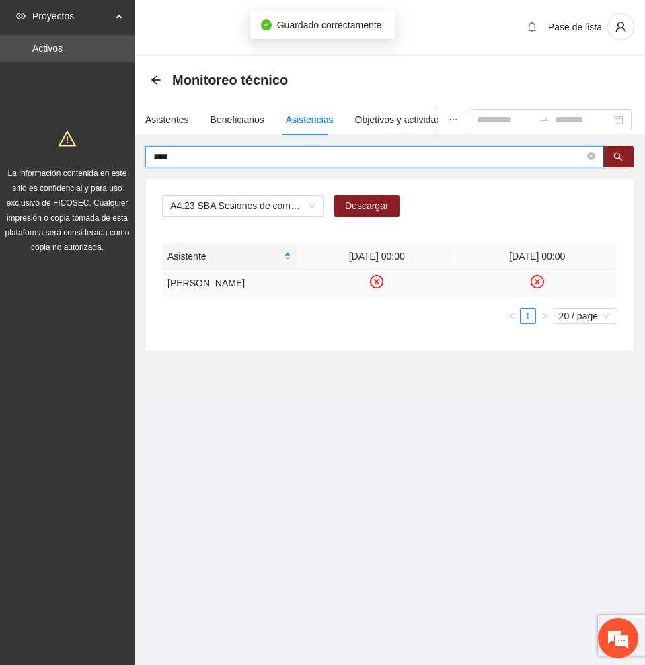
drag, startPoint x: 344, startPoint y: 160, endPoint x: 98, endPoint y: 160, distance: 245.4
click at [98, 160] on section "Proyectos Activos La información contenida en este sitio es confidencial y para…" at bounding box center [322, 332] width 645 height 665
click at [537, 276] on icon "check-circle" at bounding box center [536, 281] width 11 height 11
drag, startPoint x: 237, startPoint y: 154, endPoint x: -1, endPoint y: 137, distance: 237.9
click at [0, 137] on html "Proyectos Activos La información contenida en este sitio es confidencial y para…" at bounding box center [322, 332] width 645 height 665
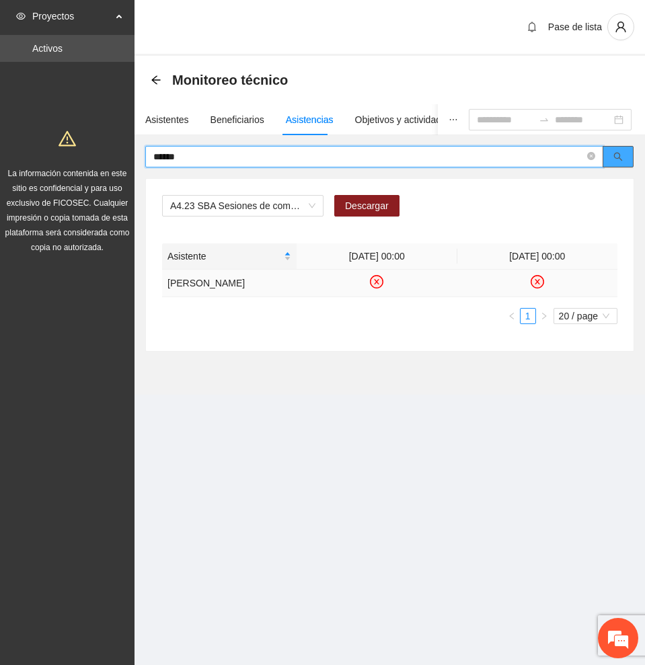
click at [616, 153] on icon "search" at bounding box center [617, 156] width 9 height 9
click at [379, 285] on icon "check-circle" at bounding box center [376, 281] width 11 height 11
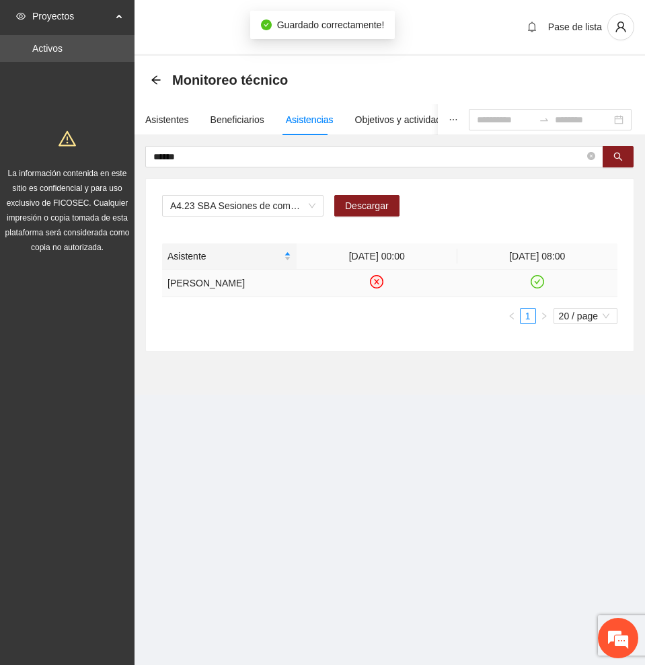
click at [538, 285] on icon "check-circle" at bounding box center [536, 281] width 11 height 11
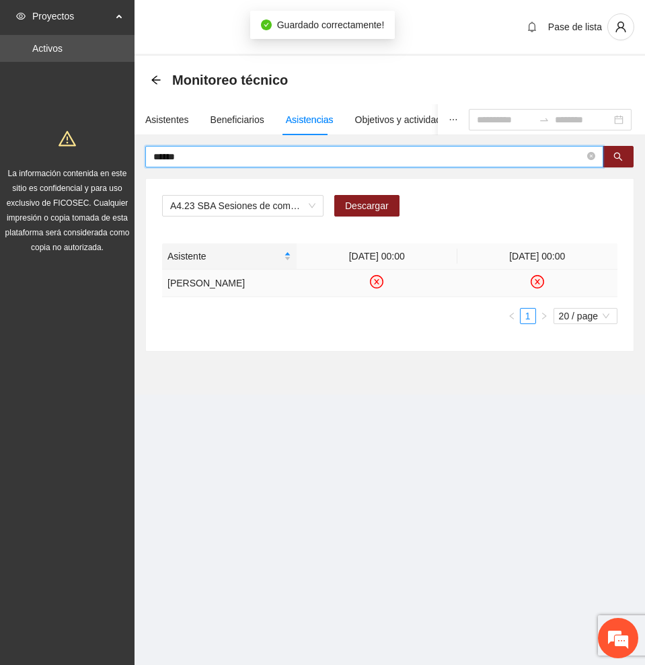
drag, startPoint x: 212, startPoint y: 158, endPoint x: 64, endPoint y: 143, distance: 149.4
click at [64, 143] on section "Proyectos Activos La información contenida en este sitio es confidencial y para…" at bounding box center [322, 332] width 645 height 665
type input "*****"
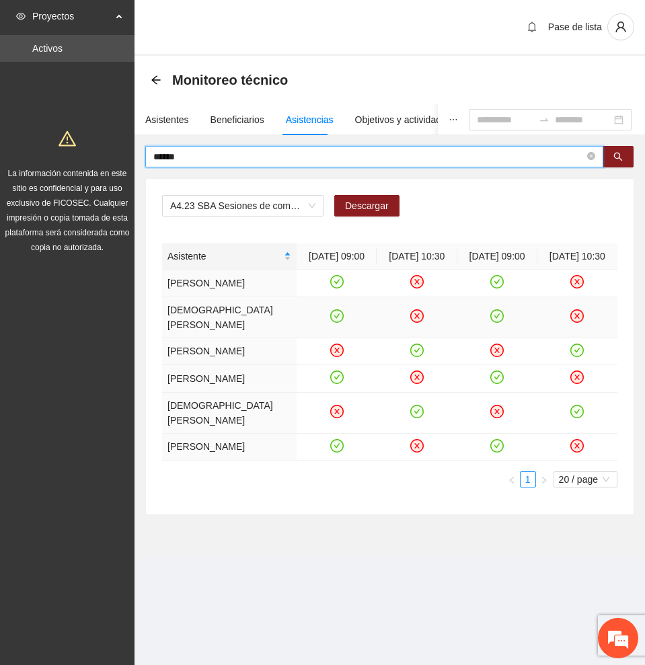
click at [496, 321] on icon "check-circle" at bounding box center [496, 315] width 11 height 11
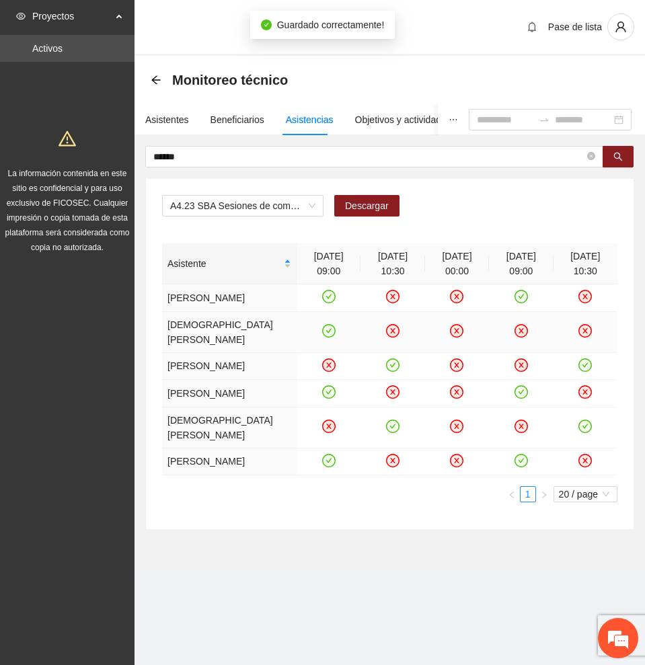
click at [328, 336] on icon "check-circle" at bounding box center [328, 330] width 11 height 11
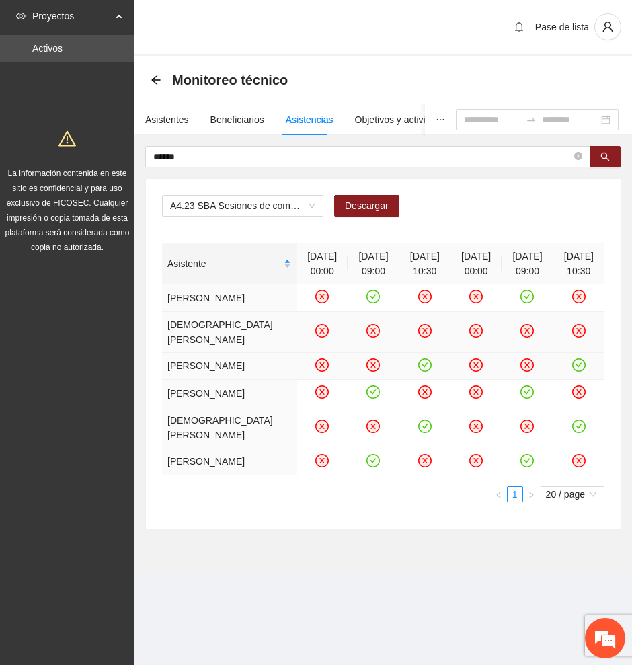
click at [420, 370] on icon "check-circle" at bounding box center [425, 364] width 11 height 11
click at [576, 367] on icon "check-circle" at bounding box center [579, 364] width 6 height 5
click at [420, 432] on icon "check-circle" at bounding box center [425, 425] width 11 height 11
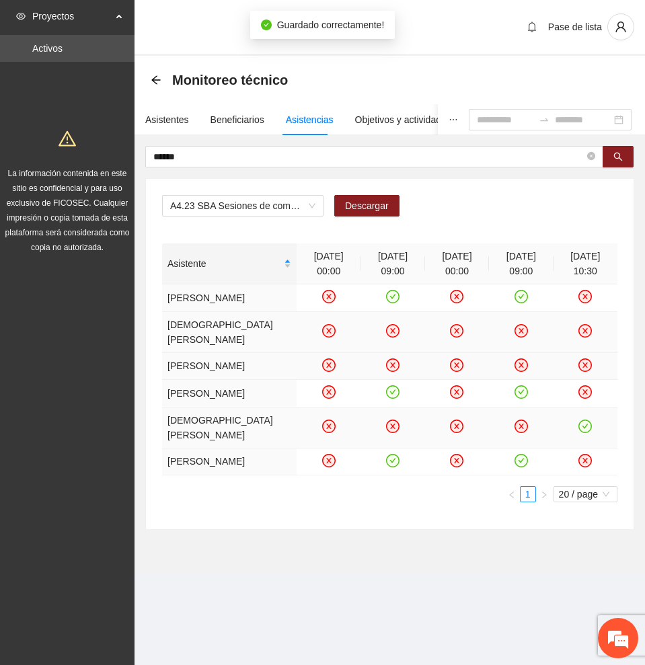
click at [582, 432] on icon "check-circle" at bounding box center [585, 425] width 11 height 11
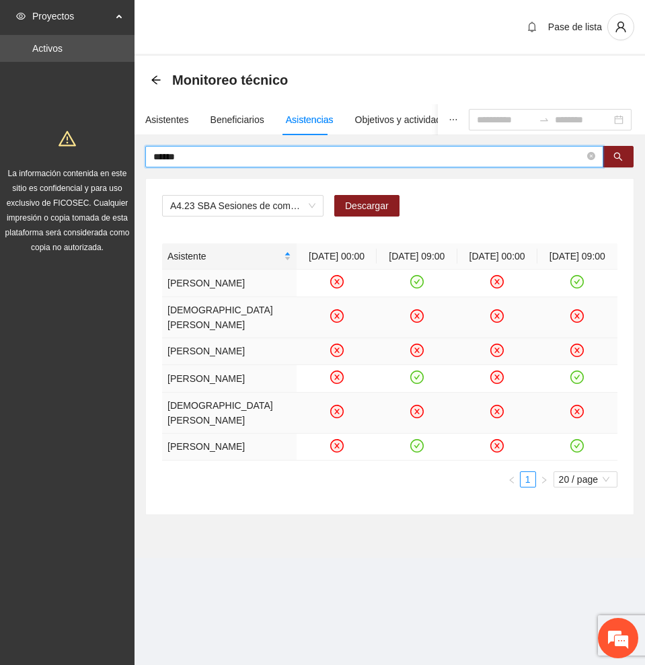
drag, startPoint x: 182, startPoint y: 160, endPoint x: 14, endPoint y: 155, distance: 168.2
click at [14, 155] on section "Proyectos Activos La información contenida en este sitio es confidencial y para…" at bounding box center [322, 332] width 645 height 665
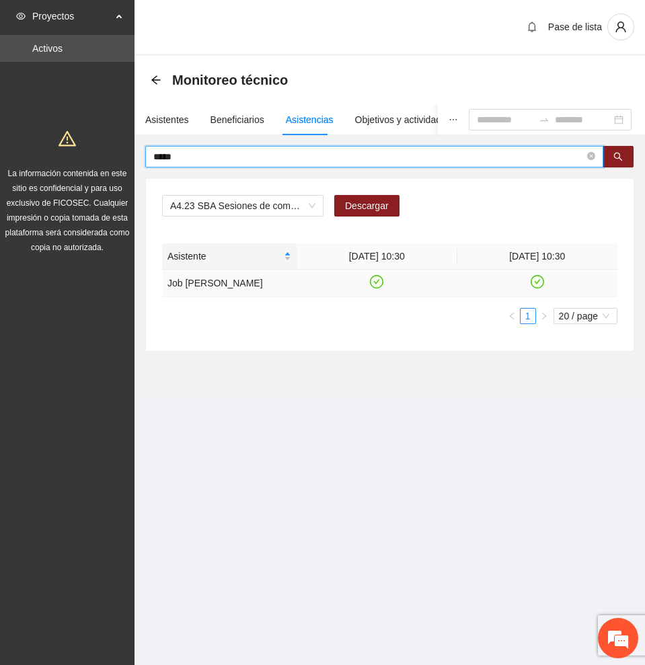
click at [377, 281] on icon "check-circle" at bounding box center [377, 281] width 6 height 5
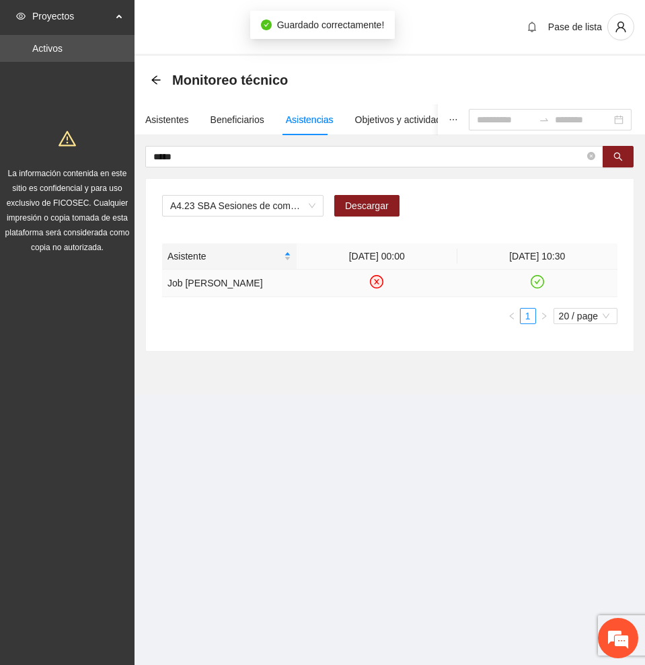
click at [538, 279] on icon "check-circle" at bounding box center [536, 281] width 11 height 11
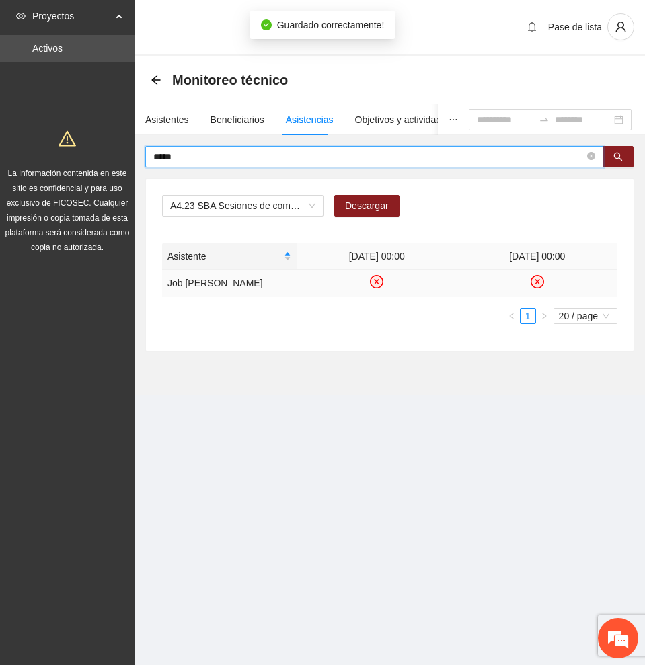
drag, startPoint x: 73, startPoint y: 152, endPoint x: 46, endPoint y: 151, distance: 26.9
click at [46, 151] on section "Proyectos Activos La información contenida en este sitio es confidencial y para…" at bounding box center [322, 332] width 645 height 665
type input "*"
click at [376, 280] on icon "check-circle" at bounding box center [376, 281] width 11 height 11
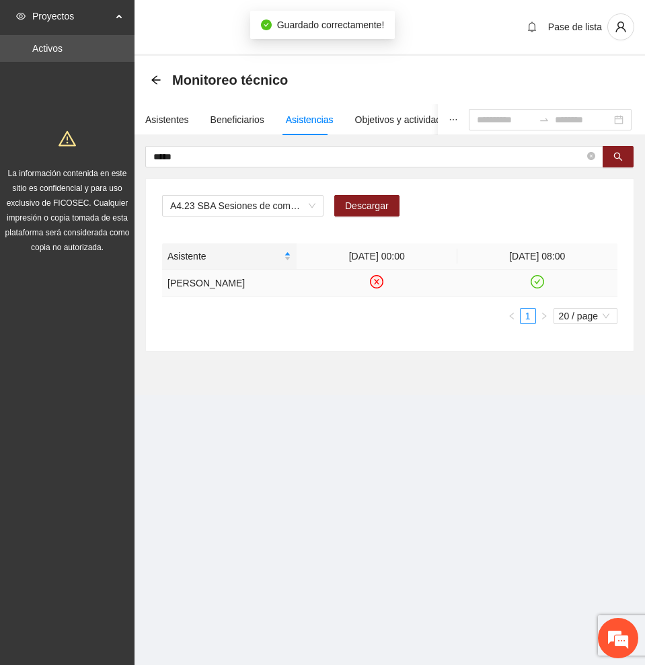
click at [541, 278] on icon "check-circle" at bounding box center [536, 281] width 11 height 11
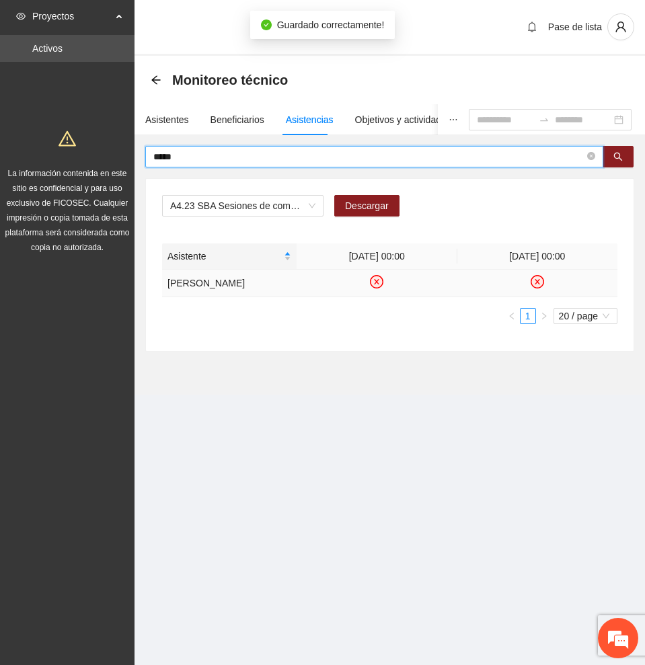
drag, startPoint x: 243, startPoint y: 155, endPoint x: 8, endPoint y: 155, distance: 234.6
click at [8, 155] on section "Proyectos Activos La información contenida en este sitio es confidencial y para…" at bounding box center [322, 332] width 645 height 665
click at [377, 287] on icon "check-circle" at bounding box center [376, 281] width 11 height 11
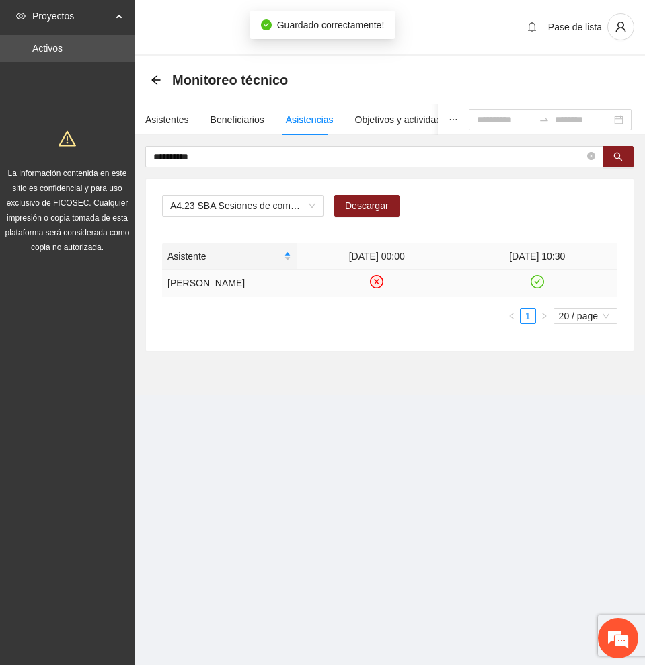
click at [537, 288] on icon "check-circle" at bounding box center [536, 281] width 11 height 11
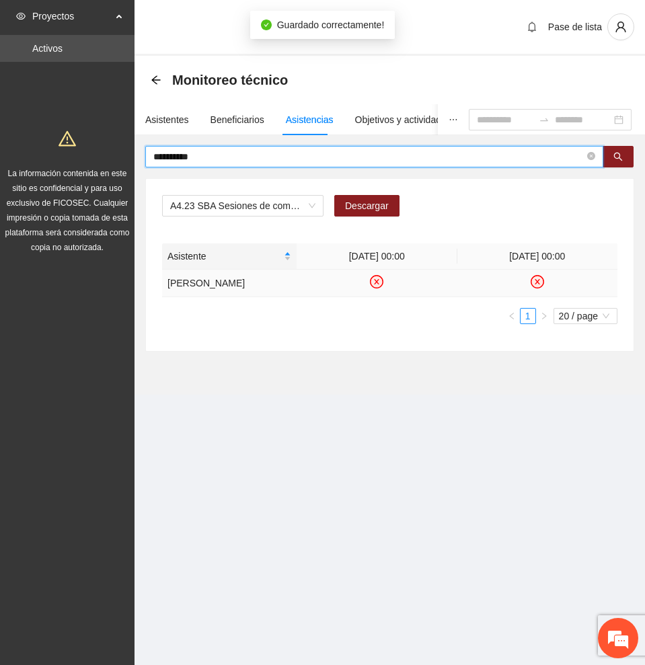
drag, startPoint x: 281, startPoint y: 161, endPoint x: 42, endPoint y: 153, distance: 238.8
click at [42, 153] on section "**********" at bounding box center [322, 332] width 645 height 665
click at [621, 158] on icon "search" at bounding box center [617, 156] width 9 height 9
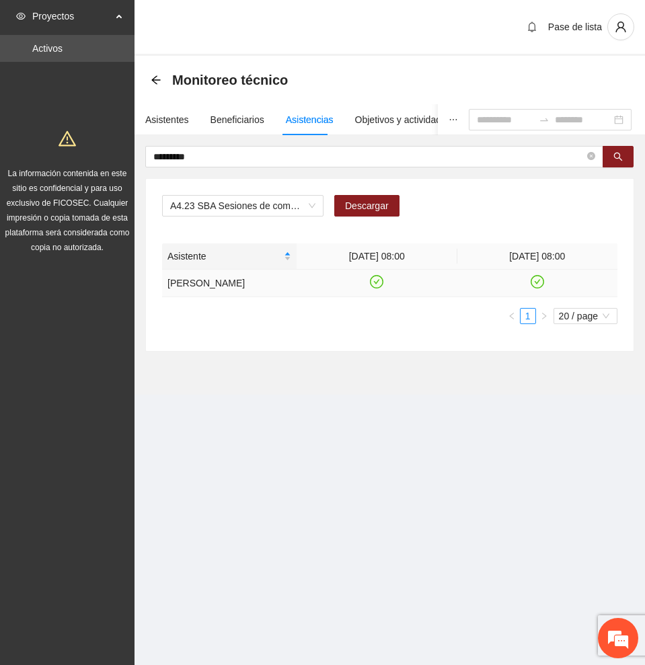
click at [539, 281] on icon "check-circle" at bounding box center [536, 281] width 11 height 11
click at [375, 283] on icon "check-circle" at bounding box center [376, 281] width 11 height 11
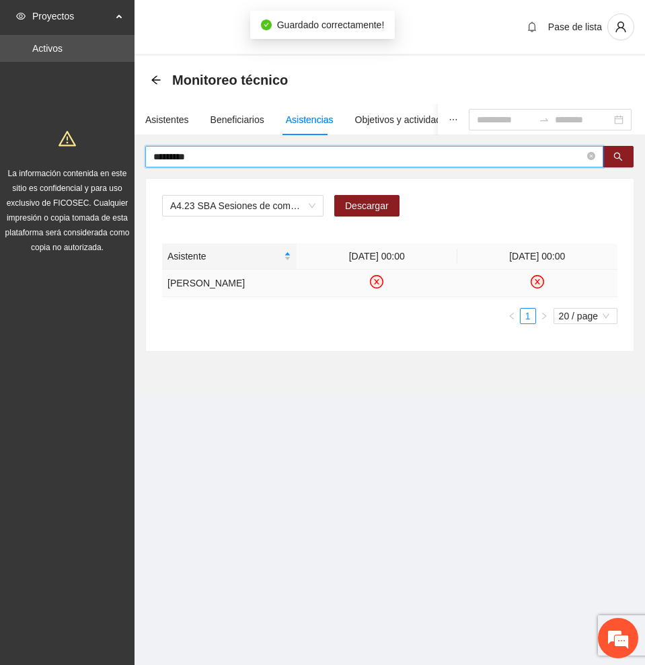
drag, startPoint x: 219, startPoint y: 157, endPoint x: 115, endPoint y: 153, distance: 103.6
click at [115, 153] on section "Proyectos Activos La información contenida en este sitio es confidencial y para…" at bounding box center [322, 332] width 645 height 665
click at [614, 150] on button "button" at bounding box center [617, 157] width 31 height 22
click at [541, 282] on icon "check-circle" at bounding box center [536, 281] width 11 height 11
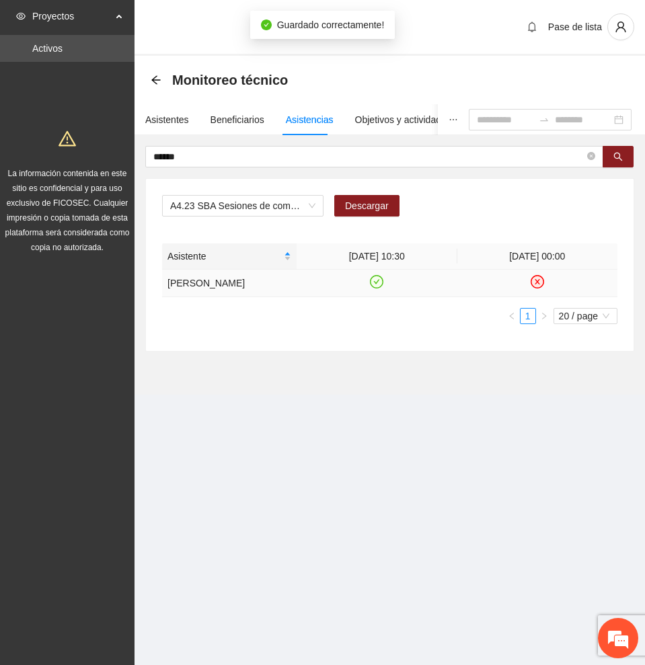
click at [374, 281] on icon "check-circle" at bounding box center [377, 281] width 6 height 5
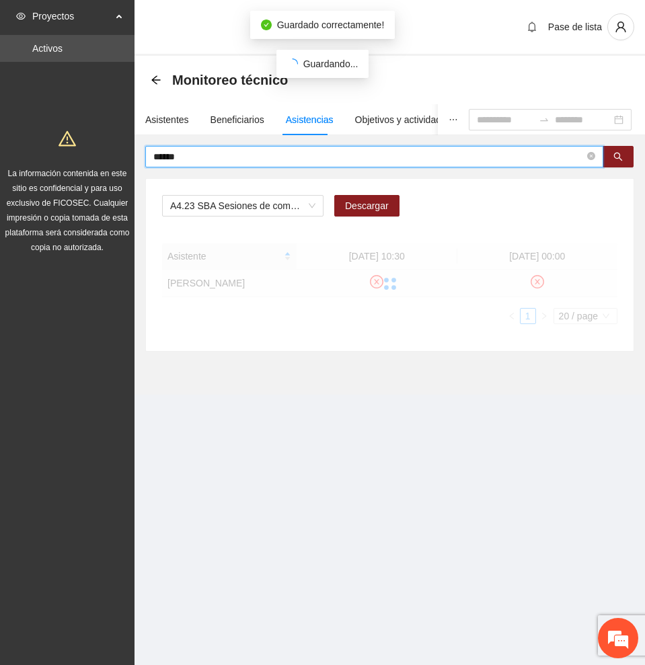
drag, startPoint x: 212, startPoint y: 155, endPoint x: 75, endPoint y: 153, distance: 137.2
click at [75, 153] on section "Proyectos Activos La información contenida en este sitio es confidencial y para…" at bounding box center [322, 332] width 645 height 665
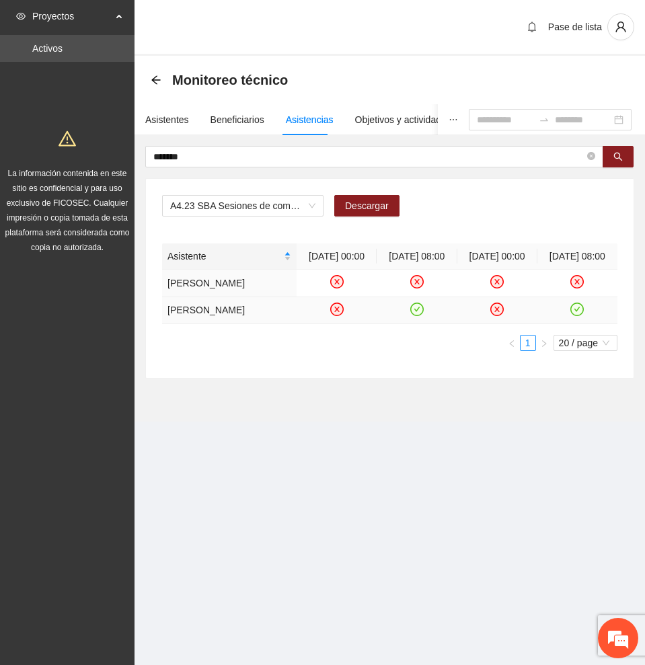
click at [420, 315] on icon "check-circle" at bounding box center [416, 308] width 11 height 11
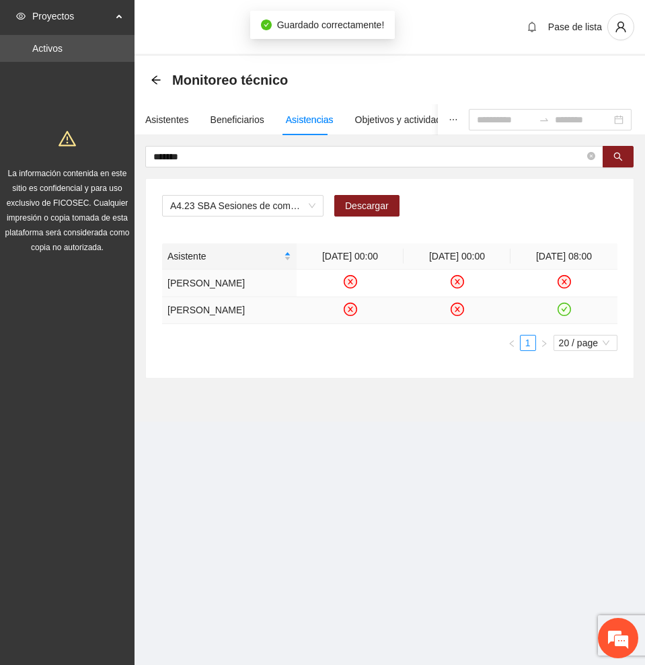
click at [578, 325] on td at bounding box center [563, 311] width 107 height 28
click at [562, 311] on icon "check-circle" at bounding box center [564, 309] width 6 height 5
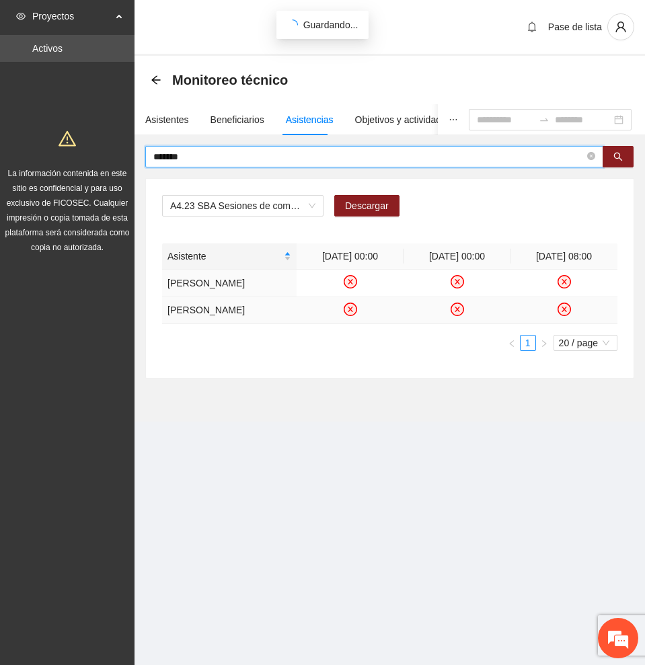
click at [232, 155] on input "*******" at bounding box center [368, 156] width 431 height 15
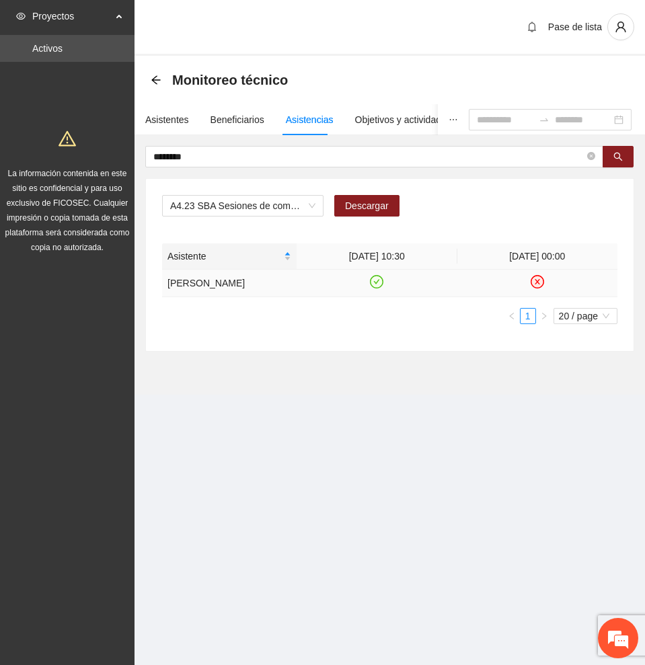
click at [377, 282] on icon "check-circle" at bounding box center [377, 281] width 6 height 5
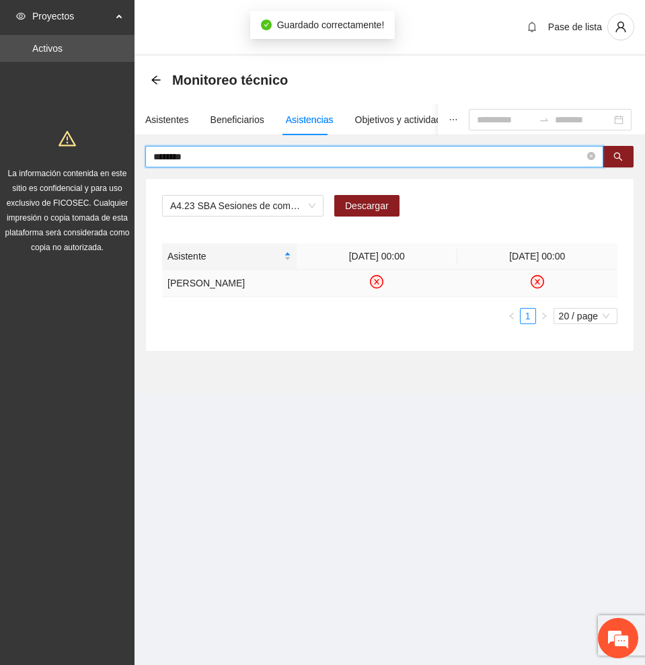
drag, startPoint x: 216, startPoint y: 155, endPoint x: -1, endPoint y: 151, distance: 217.2
click at [0, 151] on html "Proyectos Activos La información contenida en este sitio es confidencial y para…" at bounding box center [322, 332] width 645 height 665
click at [372, 286] on icon "check-circle" at bounding box center [376, 281] width 13 height 13
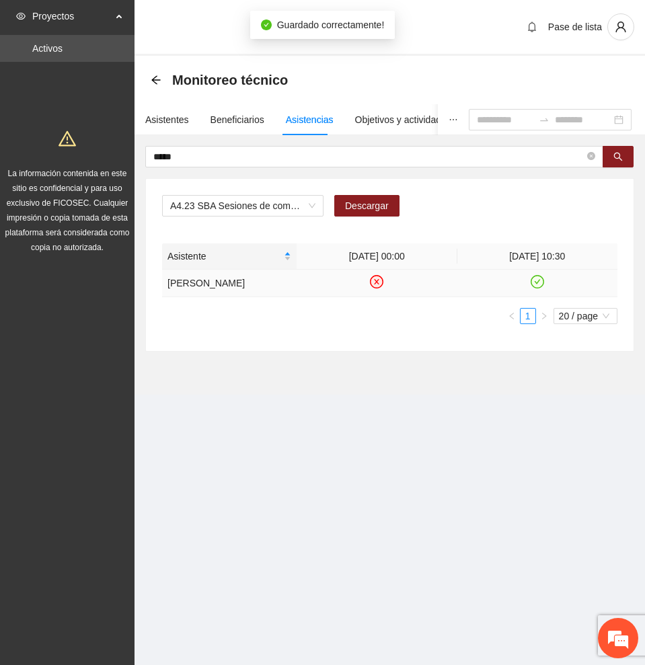
click at [536, 286] on icon "check-circle" at bounding box center [536, 281] width 11 height 11
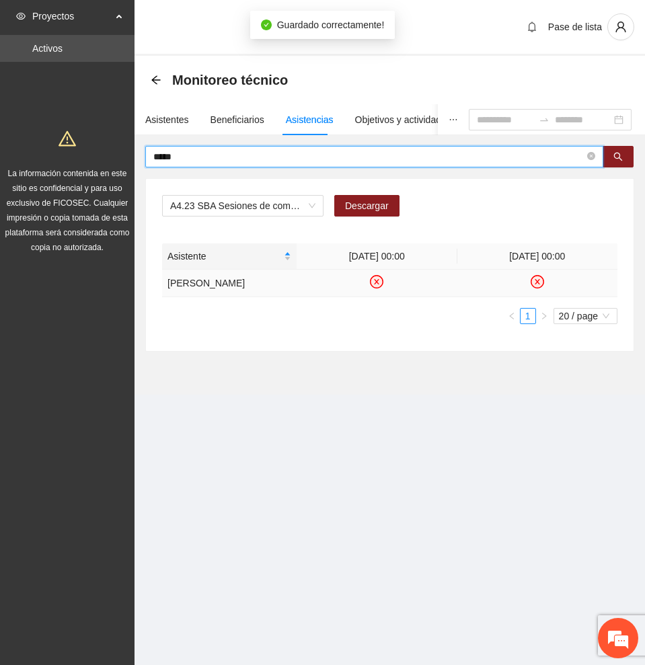
drag, startPoint x: 222, startPoint y: 154, endPoint x: 126, endPoint y: 154, distance: 96.1
click at [126, 154] on section "Proyectos Activos La información contenida en este sitio es confidencial y para…" at bounding box center [322, 332] width 645 height 665
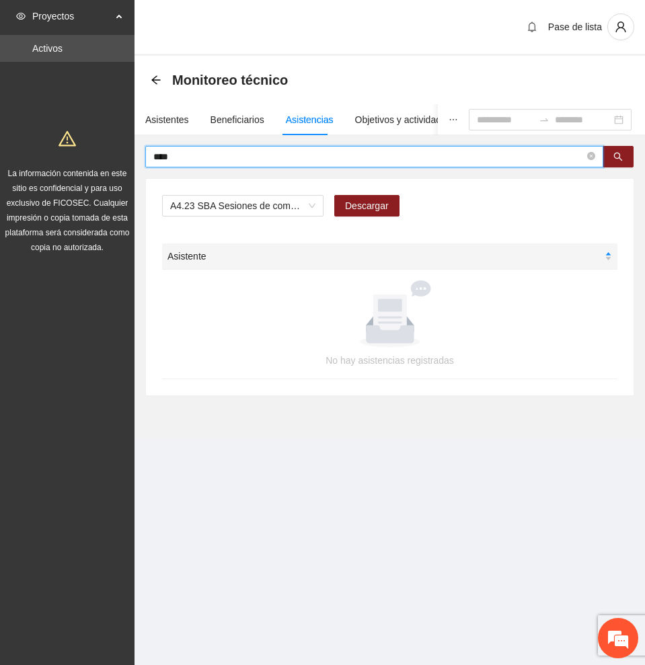
drag, startPoint x: 207, startPoint y: 155, endPoint x: 9, endPoint y: 153, distance: 198.4
click at [9, 153] on section "Proyectos Activos La información contenida en este sitio es confidencial y para…" at bounding box center [322, 332] width 645 height 665
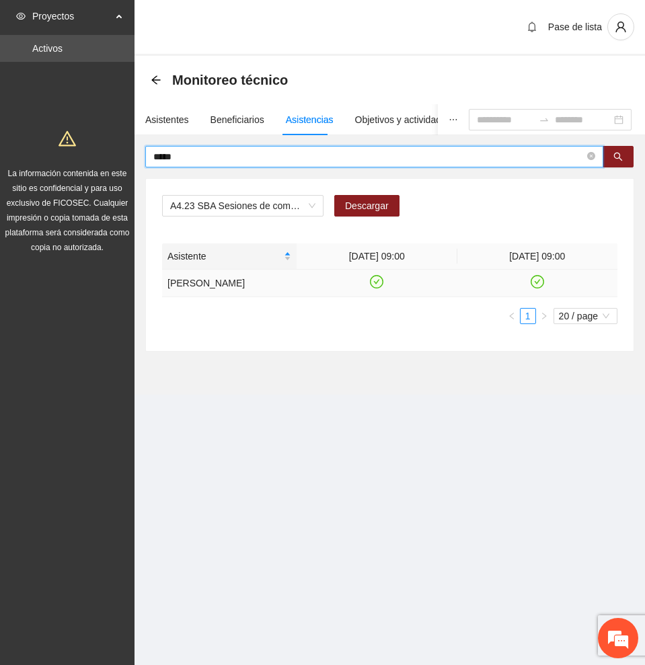
click at [377, 281] on icon "check-circle" at bounding box center [376, 281] width 13 height 13
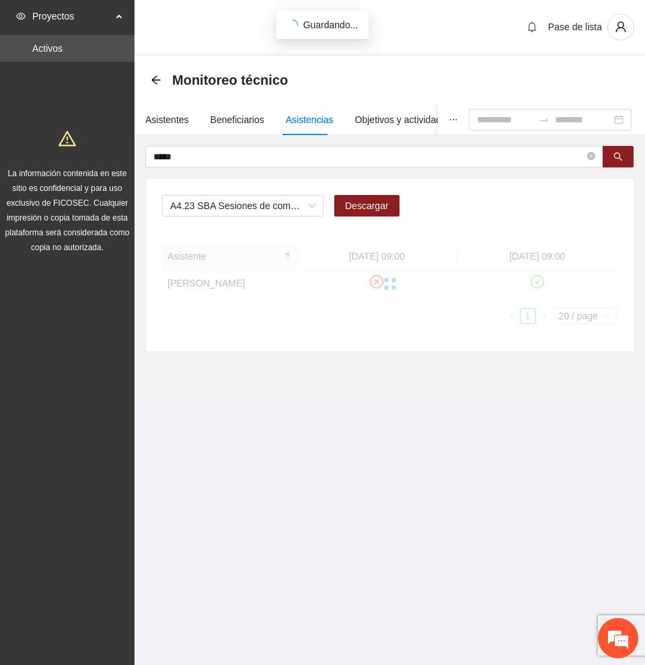
click at [541, 288] on div at bounding box center [389, 283] width 455 height 81
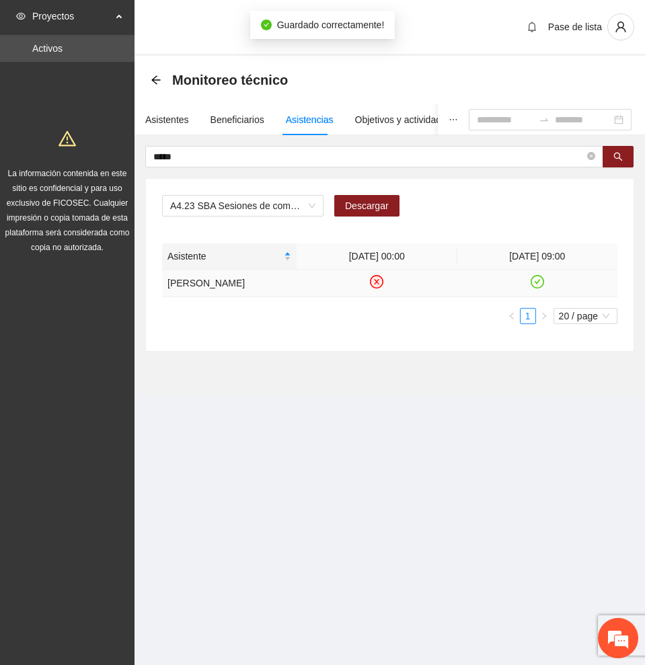
click at [539, 288] on icon "check-circle" at bounding box center [536, 281] width 11 height 11
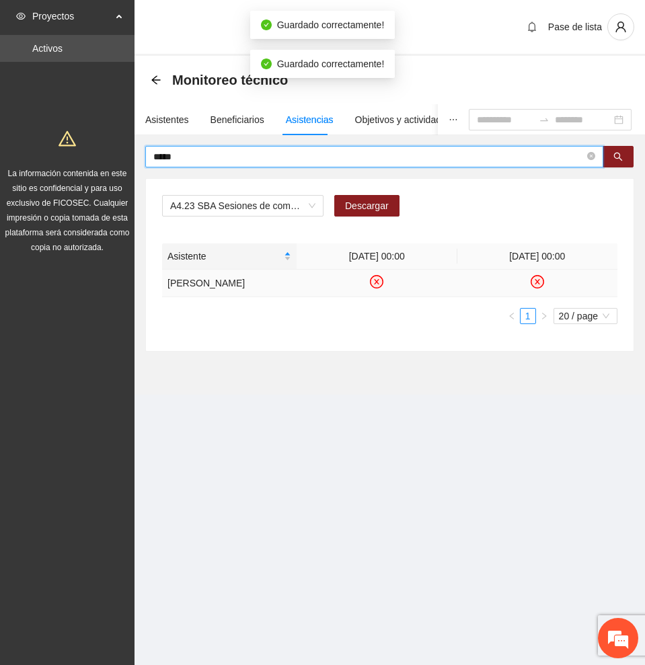
drag, startPoint x: 233, startPoint y: 159, endPoint x: 46, endPoint y: 160, distance: 186.9
click at [46, 160] on section "Proyectos Activos La información contenida en este sitio es confidencial y para…" at bounding box center [322, 332] width 645 height 665
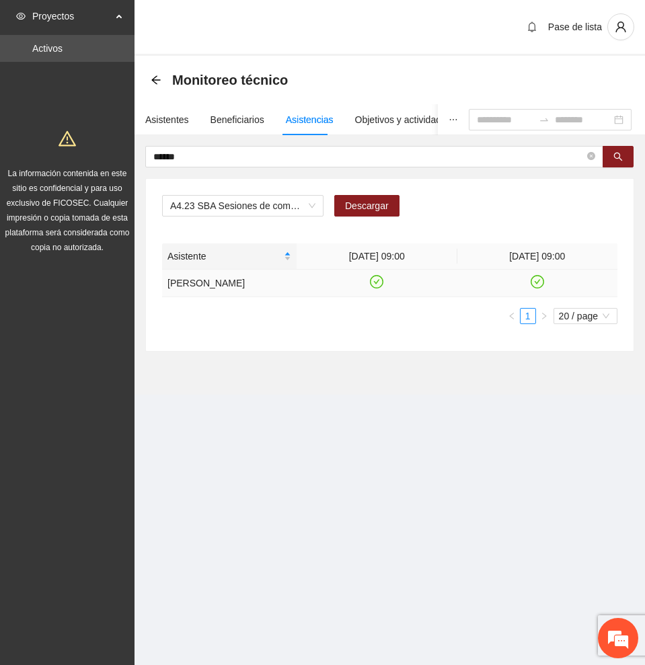
click at [374, 284] on icon "check-circle" at bounding box center [376, 281] width 11 height 11
click at [540, 288] on icon "check-circle" at bounding box center [536, 281] width 11 height 11
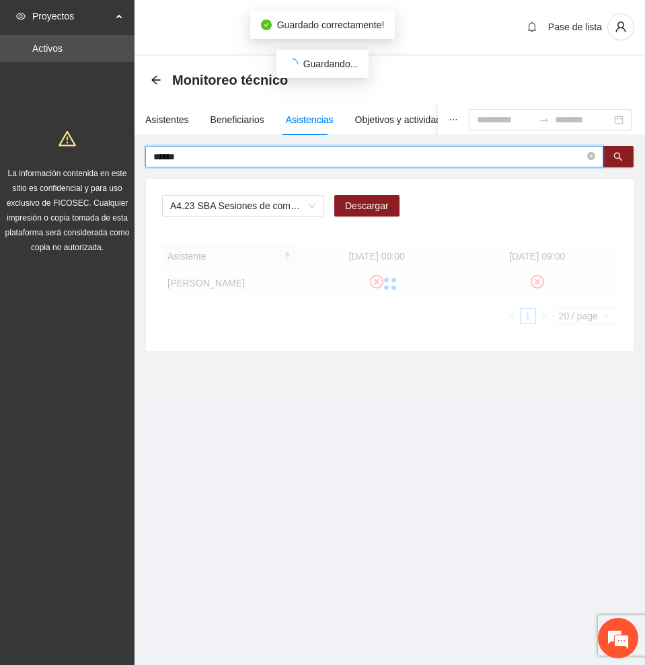
drag, startPoint x: 229, startPoint y: 155, endPoint x: 28, endPoint y: 153, distance: 201.0
click at [28, 153] on section "Proyectos Activos La información contenida en este sitio es confidencial y para…" at bounding box center [322, 332] width 645 height 665
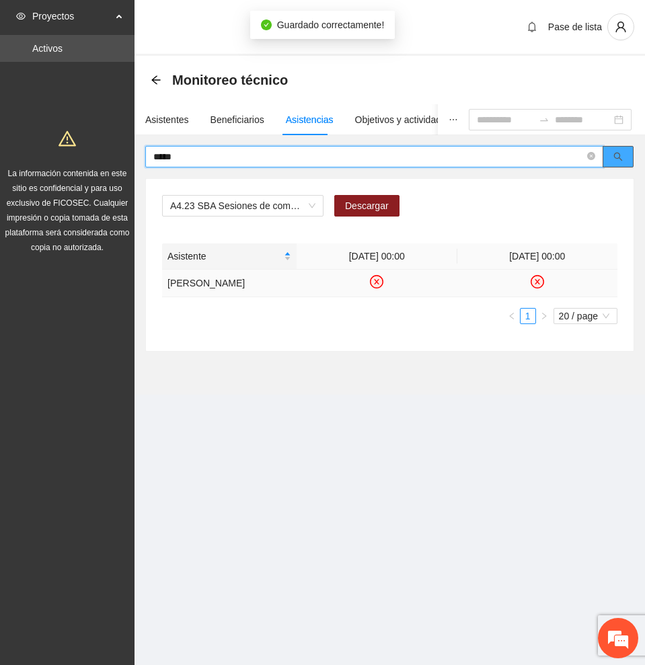
click at [627, 157] on button "button" at bounding box center [617, 157] width 31 height 22
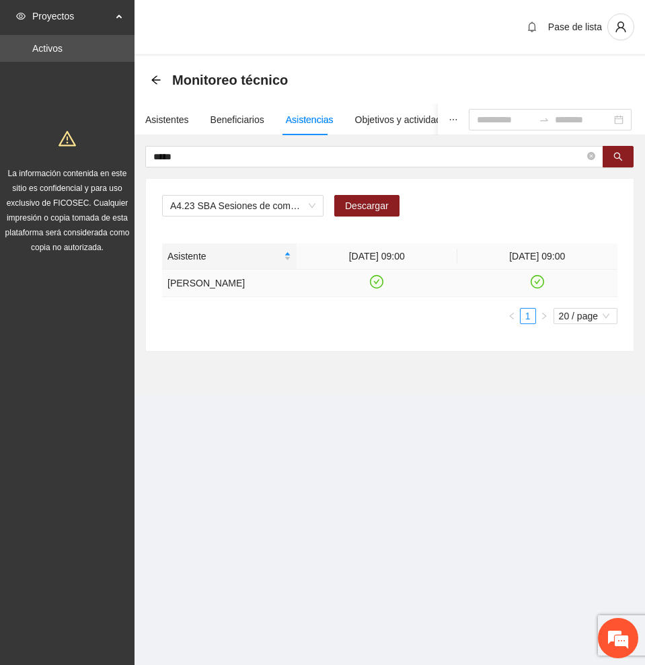
click at [374, 278] on icon "check-circle" at bounding box center [376, 281] width 11 height 11
click at [537, 281] on icon "check-circle" at bounding box center [536, 281] width 11 height 11
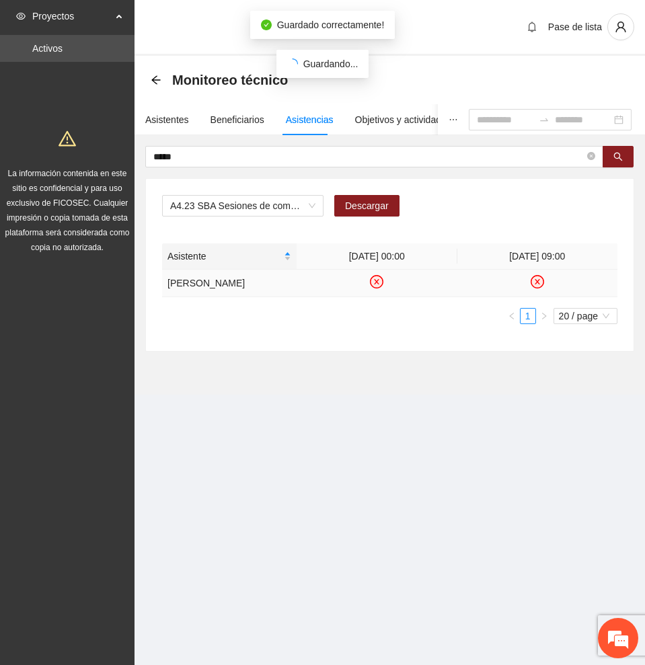
drag, startPoint x: 65, startPoint y: 157, endPoint x: -1, endPoint y: 155, distance: 65.9
click at [0, 155] on html "Proyectos Activos La información contenida en este sitio es confidencial y para…" at bounding box center [322, 332] width 645 height 665
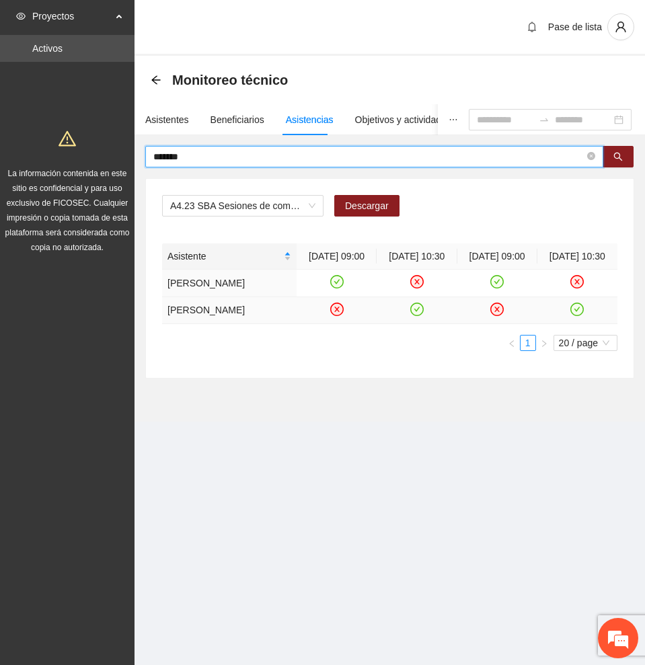
click at [416, 311] on icon "check-circle" at bounding box center [417, 309] width 6 height 5
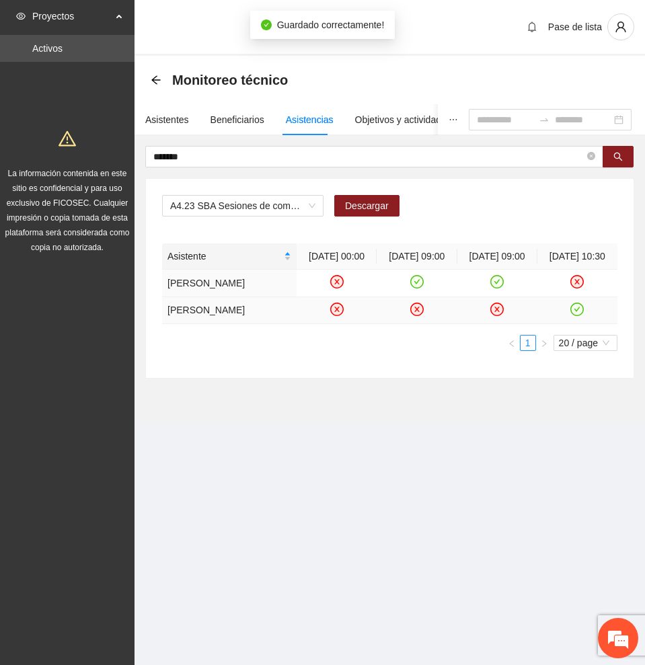
click at [576, 315] on icon "check-circle" at bounding box center [576, 308] width 11 height 11
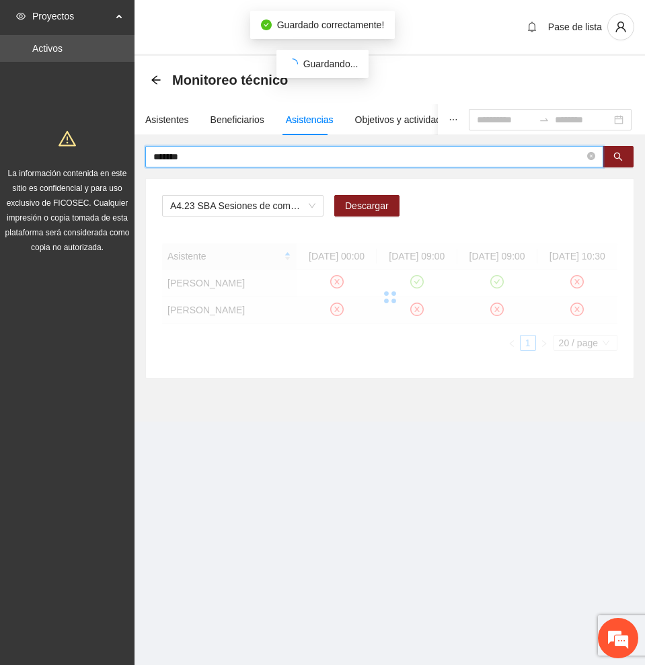
drag, startPoint x: 206, startPoint y: 159, endPoint x: 34, endPoint y: 153, distance: 172.3
click at [34, 153] on section "Proyectos Activos La información contenida en este sitio es confidencial y para…" at bounding box center [322, 332] width 645 height 665
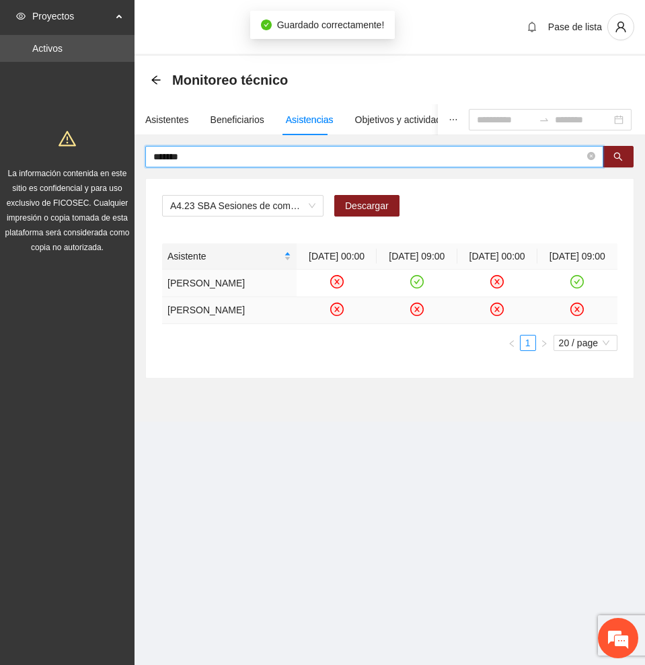
type input "*******"
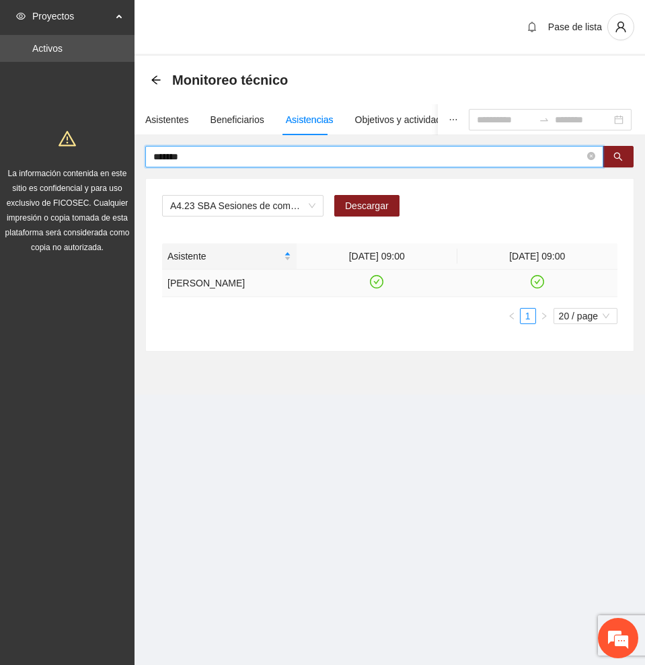
click at [380, 288] on icon "check-circle" at bounding box center [376, 281] width 11 height 11
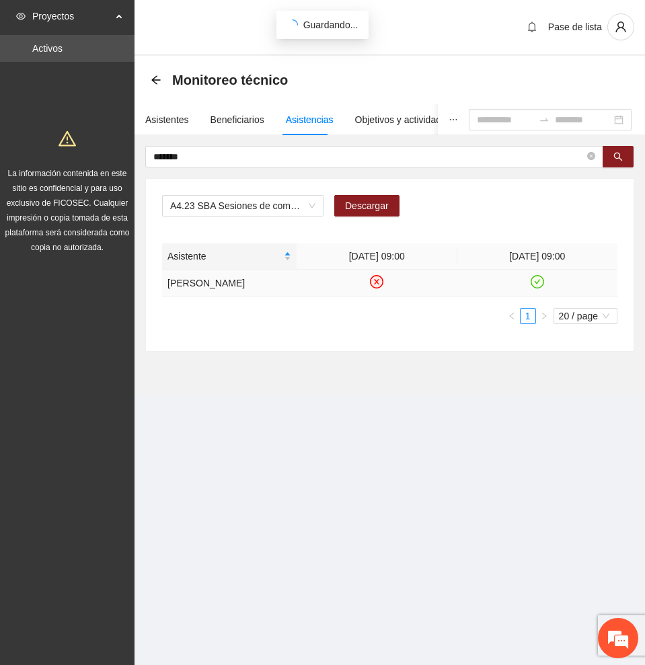
click at [538, 284] on icon "check-circle" at bounding box center [537, 281] width 6 height 5
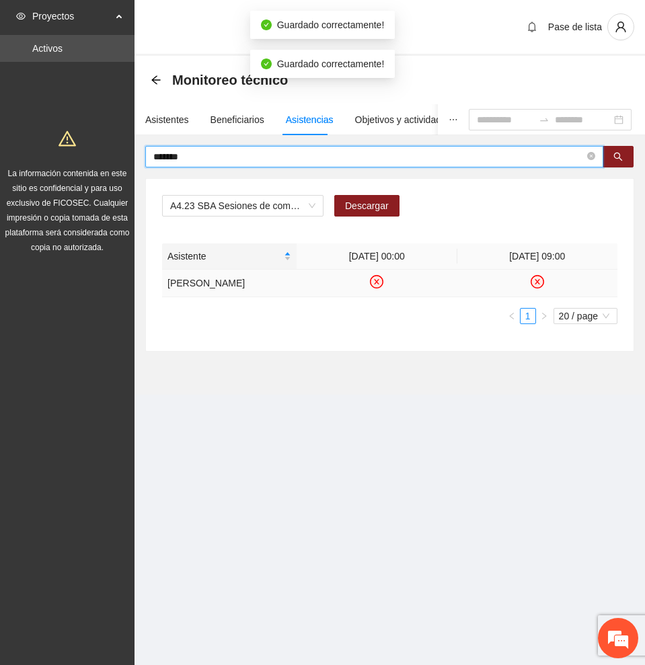
drag, startPoint x: 256, startPoint y: 158, endPoint x: 76, endPoint y: 153, distance: 180.3
click at [76, 153] on section "Proyectos Activos La información contenida en este sitio es confidencial y para…" at bounding box center [322, 332] width 645 height 665
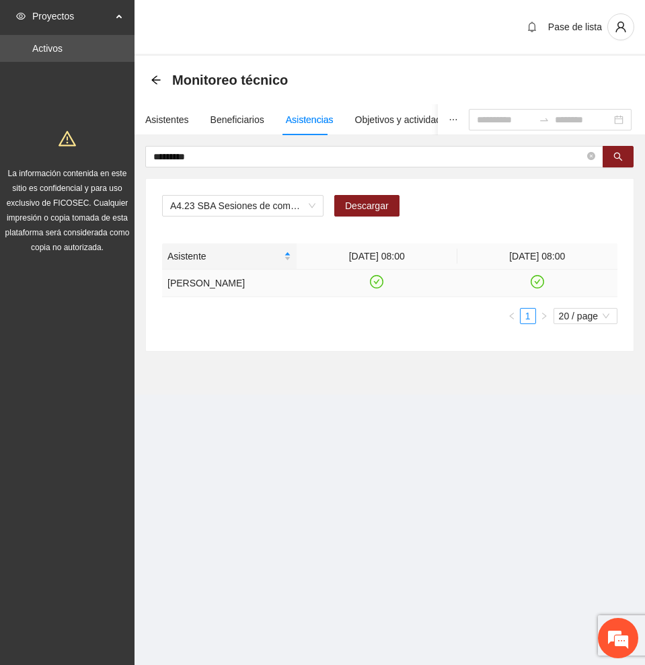
click at [376, 284] on icon "check-circle" at bounding box center [377, 281] width 6 height 5
click at [537, 288] on icon "check-circle" at bounding box center [536, 281] width 11 height 11
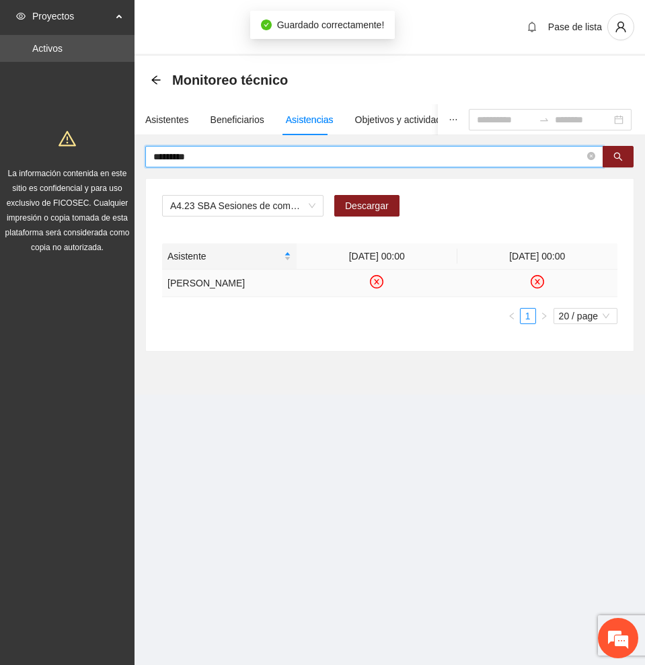
drag, startPoint x: 272, startPoint y: 156, endPoint x: 146, endPoint y: 151, distance: 125.8
click at [146, 151] on span "*********" at bounding box center [374, 157] width 458 height 22
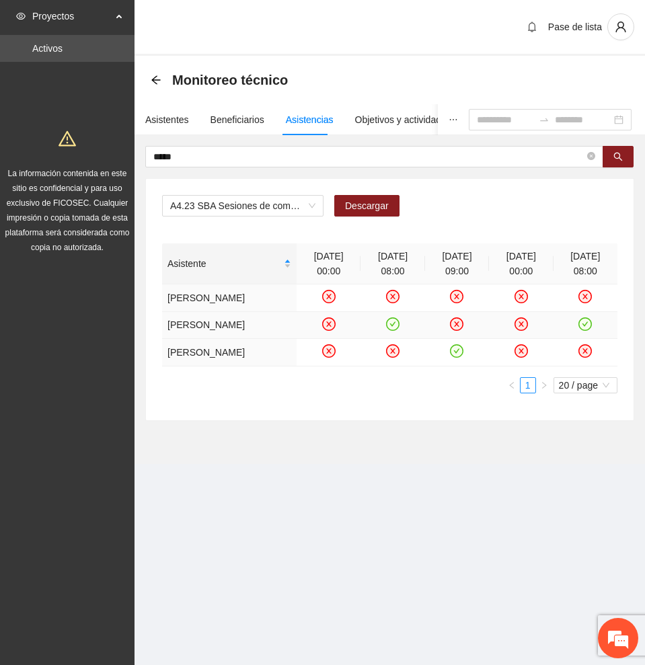
click at [393, 326] on icon "check-circle" at bounding box center [392, 323] width 11 height 11
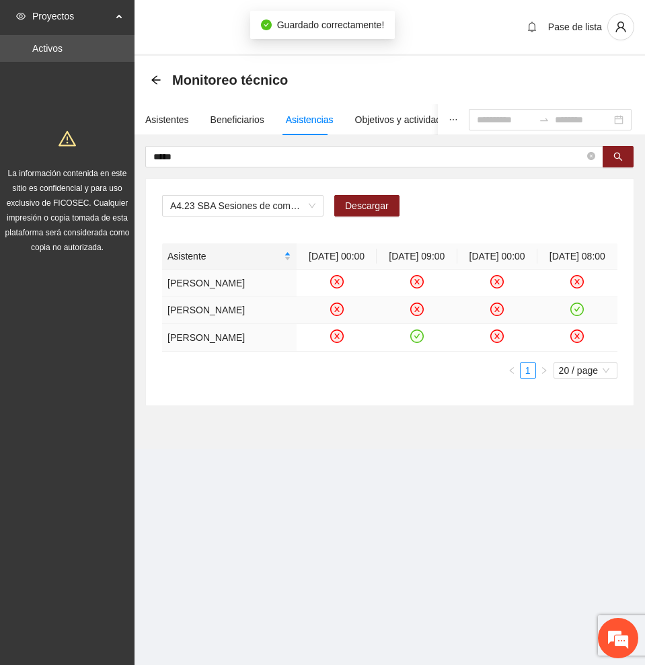
click at [577, 311] on icon "check-circle" at bounding box center [577, 309] width 6 height 5
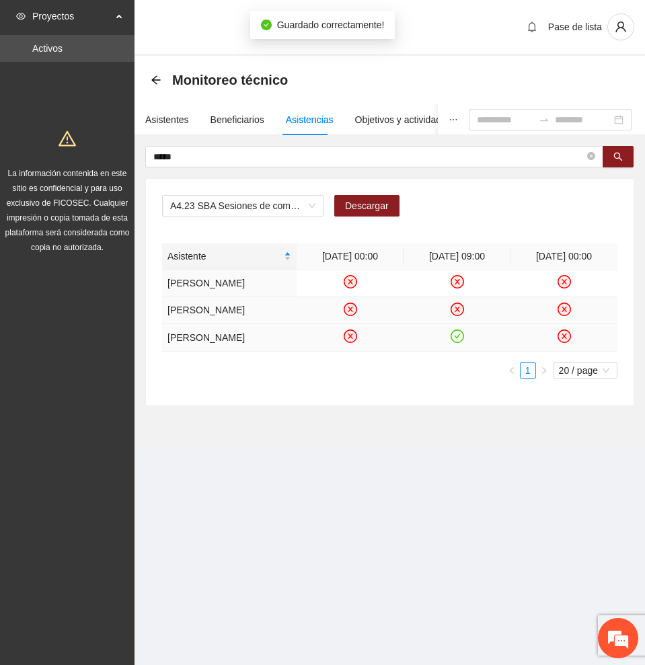
click at [460, 343] on icon "check-circle" at bounding box center [456, 335] width 13 height 13
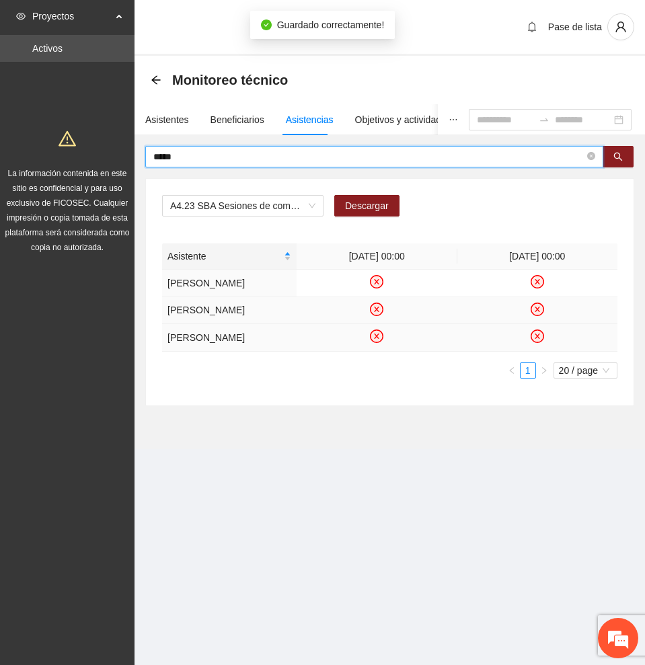
drag, startPoint x: 305, startPoint y: 151, endPoint x: 7, endPoint y: 152, distance: 298.5
click at [15, 150] on section "Proyectos Activos La información contenida en este sitio es confidencial y para…" at bounding box center [322, 332] width 645 height 665
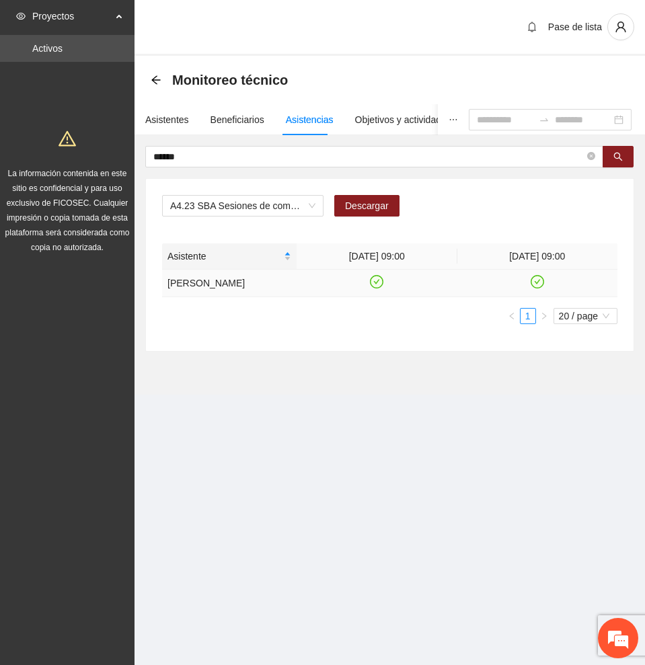
click at [378, 284] on icon "check-circle" at bounding box center [377, 281] width 6 height 5
click at [537, 288] on div "Asistente [DATE] 09:00 [DATE] 09:00 [PERSON_NAME] 1 20 / page" at bounding box center [389, 283] width 455 height 81
drag, startPoint x: 219, startPoint y: 154, endPoint x: 52, endPoint y: 145, distance: 167.0
click at [52, 145] on section "Proyectos Activos La información contenida en este sitio es confidencial y para…" at bounding box center [322, 332] width 645 height 665
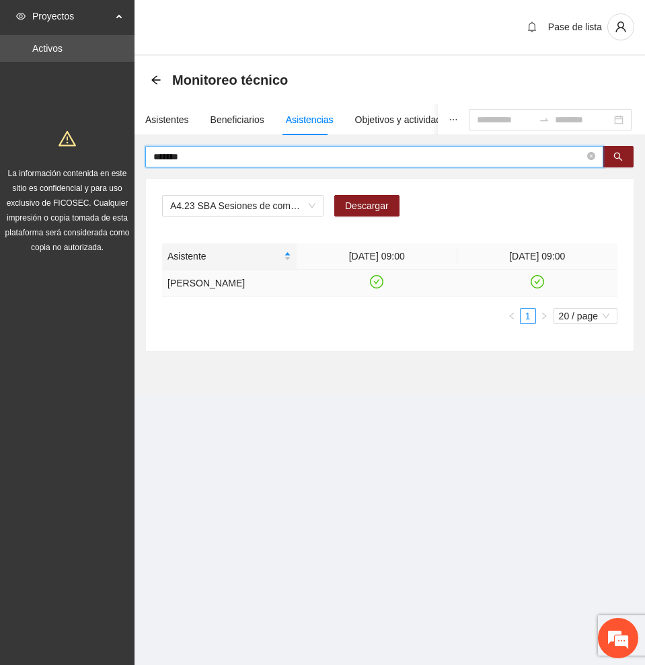
click at [375, 283] on icon "check-circle" at bounding box center [376, 281] width 11 height 11
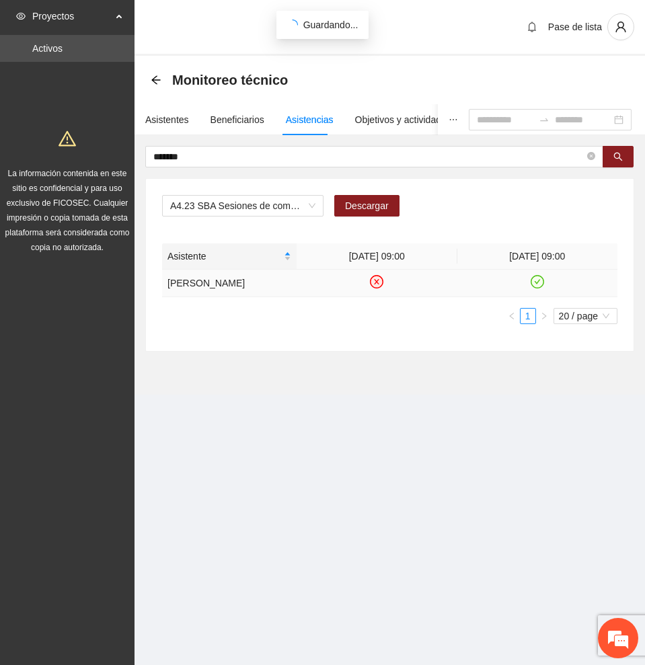
click at [539, 282] on icon "check-circle" at bounding box center [536, 281] width 11 height 11
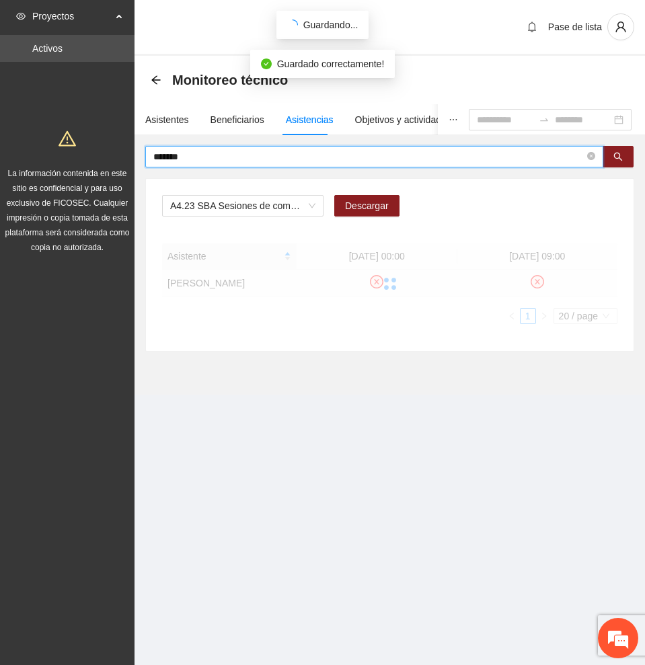
drag, startPoint x: 94, startPoint y: 152, endPoint x: 0, endPoint y: 155, distance: 94.2
click at [7, 152] on section "Proyectos Activos La información contenida en este sitio es confidencial y para…" at bounding box center [322, 332] width 645 height 665
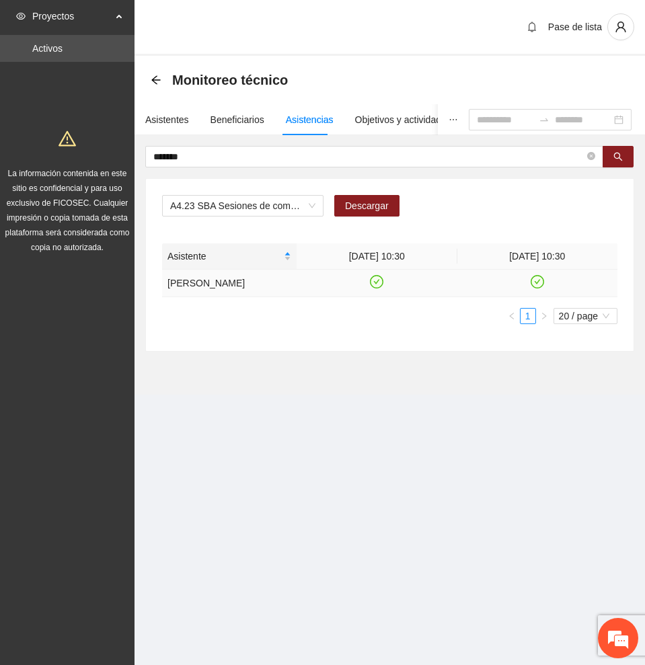
click at [377, 278] on icon "check-circle" at bounding box center [376, 281] width 11 height 11
click at [536, 280] on icon "check-circle" at bounding box center [536, 281] width 11 height 11
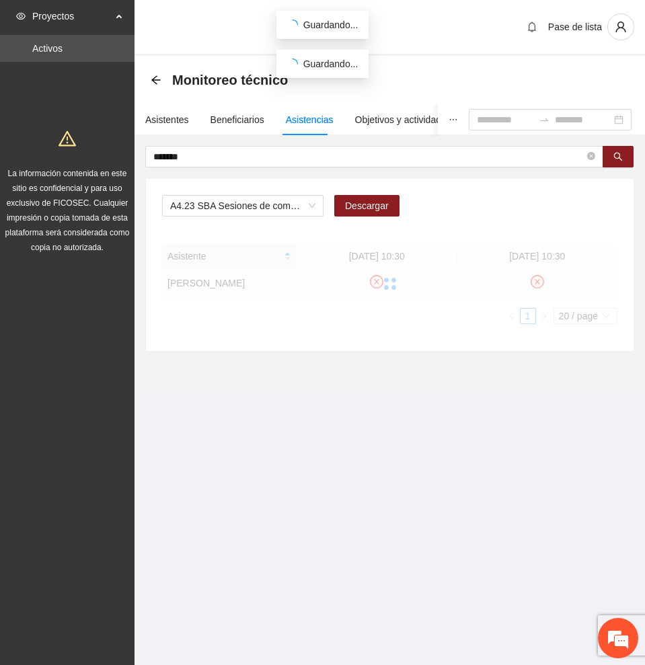
drag, startPoint x: 222, startPoint y: 155, endPoint x: 26, endPoint y: 155, distance: 195.7
click at [26, 155] on section "Proyectos Activos La información contenida en este sitio es confidencial y para…" at bounding box center [322, 332] width 645 height 665
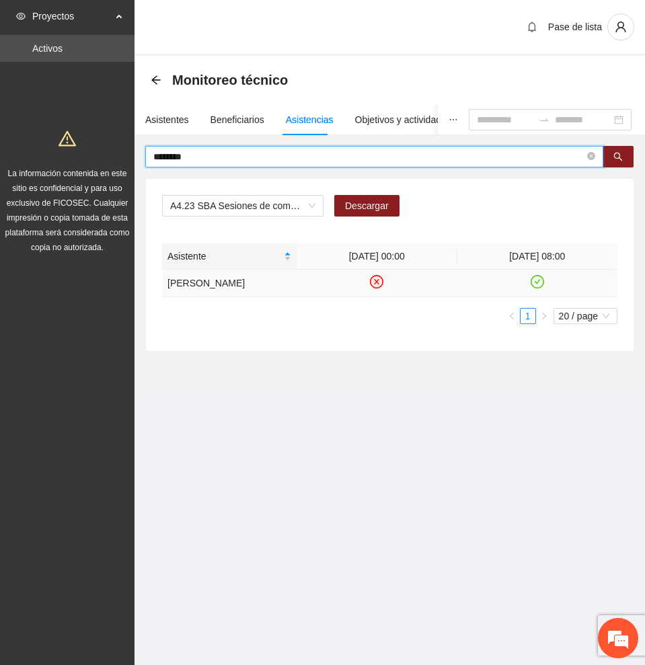
click at [538, 278] on icon "check-circle" at bounding box center [536, 281] width 11 height 11
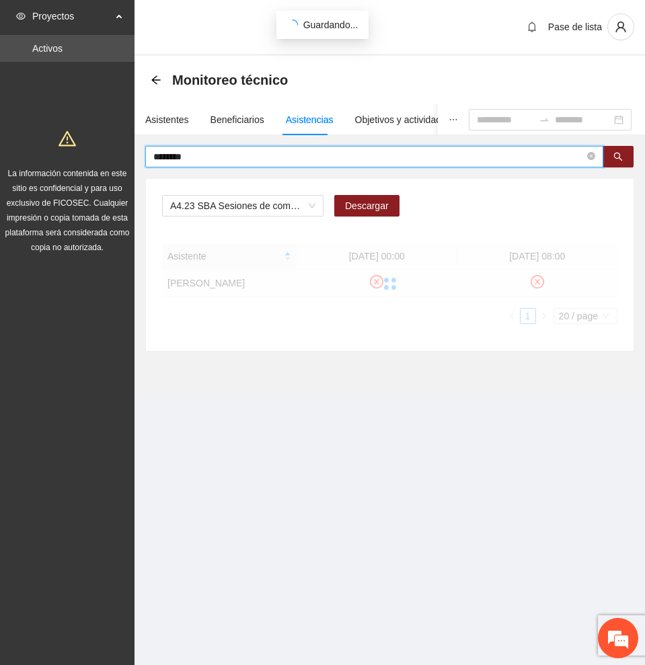
drag, startPoint x: 280, startPoint y: 158, endPoint x: 20, endPoint y: 155, distance: 260.2
click at [22, 155] on section "Proyectos Activos La información contenida en este sitio es confidencial y para…" at bounding box center [322, 332] width 645 height 665
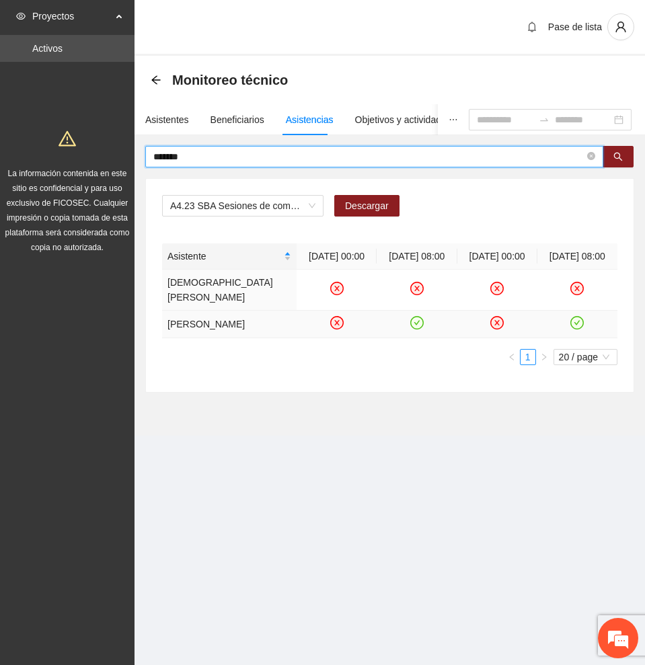
click at [414, 328] on icon "check-circle" at bounding box center [416, 322] width 11 height 11
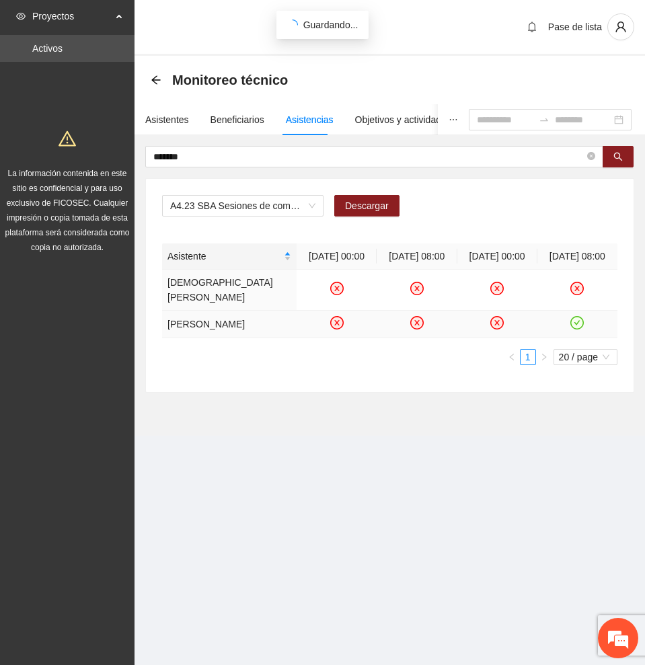
click at [578, 327] on div "Asistente [DATE] 00:00 [DATE] 08:00 [DATE] 00:00 [DATE] 08:00 [DEMOGRAPHIC_DATA…" at bounding box center [389, 304] width 455 height 122
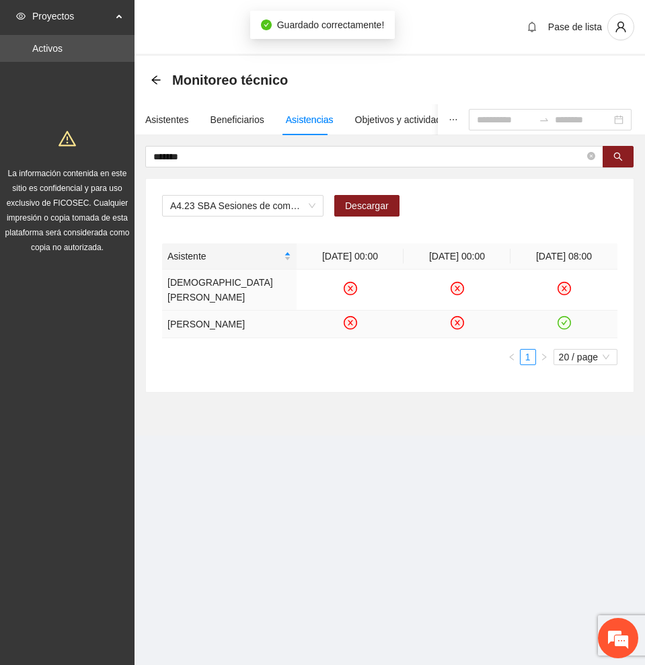
click at [567, 316] on icon "check-circle" at bounding box center [563, 322] width 13 height 13
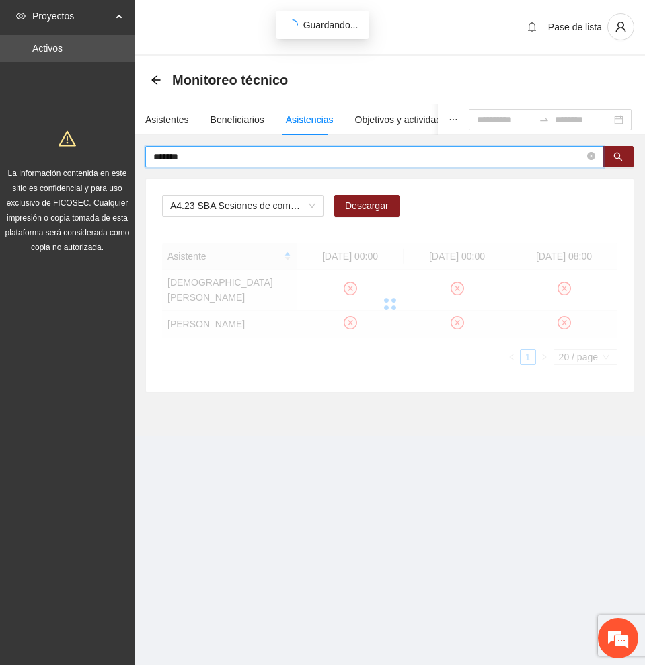
drag, startPoint x: 247, startPoint y: 154, endPoint x: 86, endPoint y: 140, distance: 162.0
click at [86, 140] on section "Proyectos Activos La información contenida en este sitio es confidencial y para…" at bounding box center [322, 332] width 645 height 665
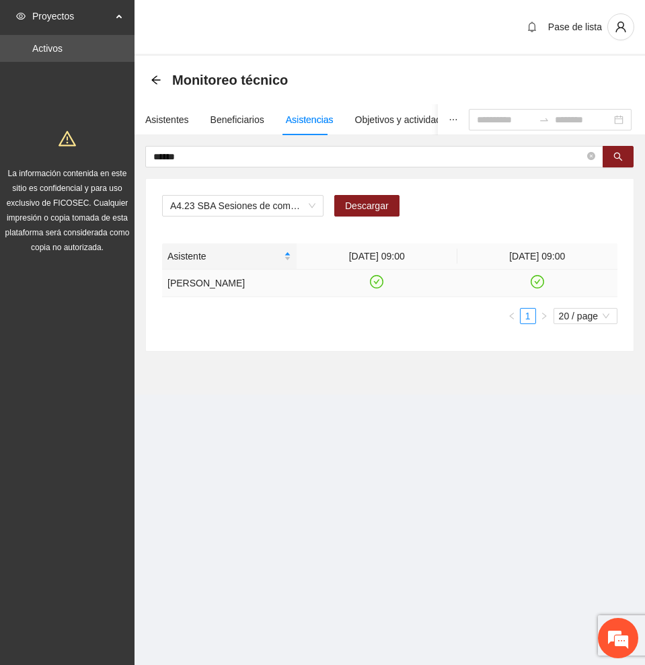
click at [377, 286] on icon "check-circle" at bounding box center [376, 281] width 11 height 11
click at [536, 288] on icon "check-circle" at bounding box center [536, 281] width 13 height 13
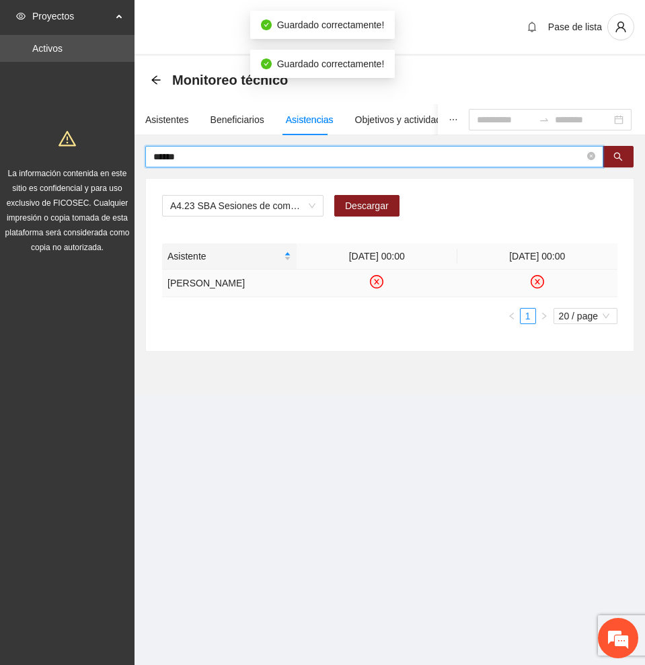
drag, startPoint x: 236, startPoint y: 155, endPoint x: -1, endPoint y: 143, distance: 237.0
click at [0, 143] on html "Proyectos Activos La información contenida en este sitio es confidencial y para…" at bounding box center [322, 332] width 645 height 665
type input "****"
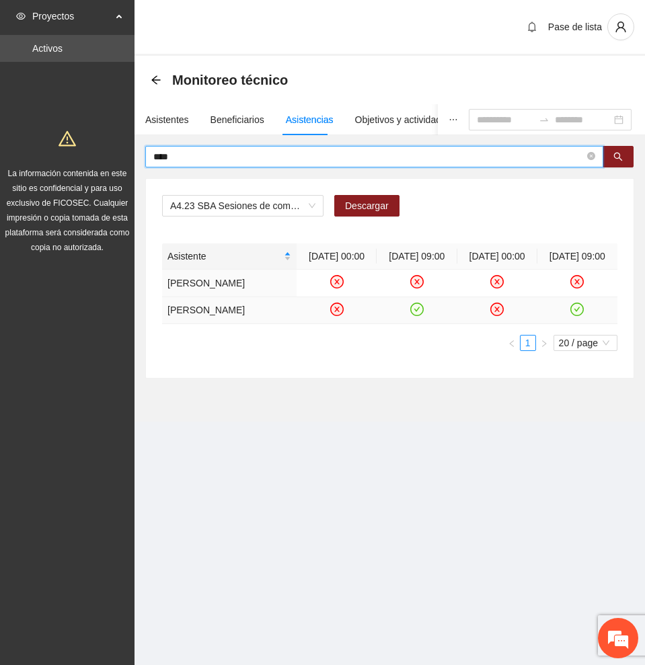
click at [417, 315] on icon "check-circle" at bounding box center [416, 308] width 11 height 11
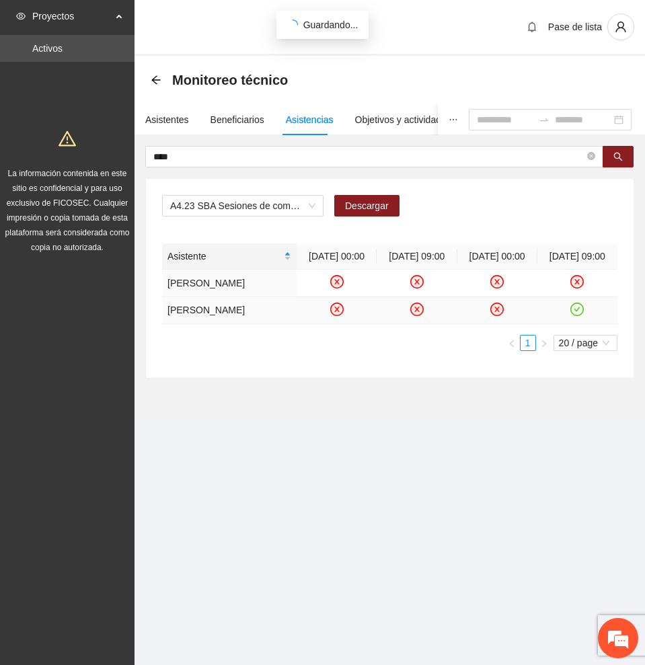
click at [576, 316] on icon "check-circle" at bounding box center [576, 309] width 13 height 13
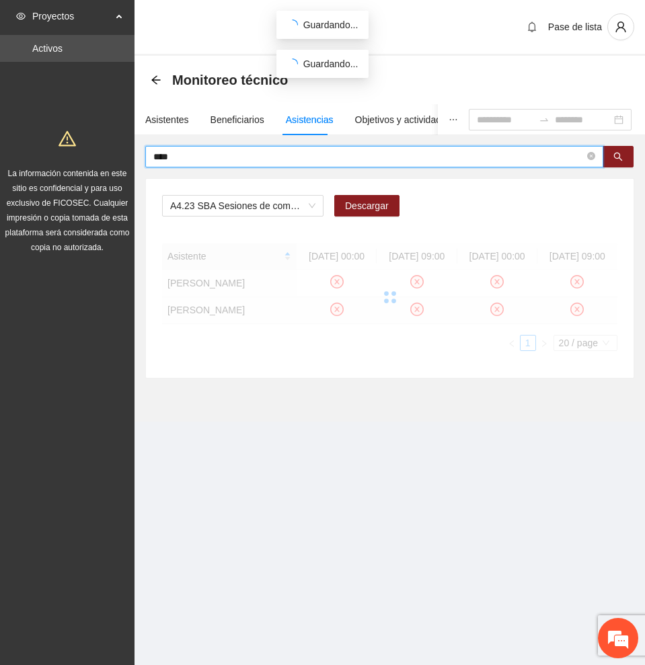
drag, startPoint x: 226, startPoint y: 158, endPoint x: -1, endPoint y: 150, distance: 226.7
click at [0, 150] on html "Proyectos Activos La información contenida en este sitio es confidencial y para…" at bounding box center [322, 332] width 645 height 665
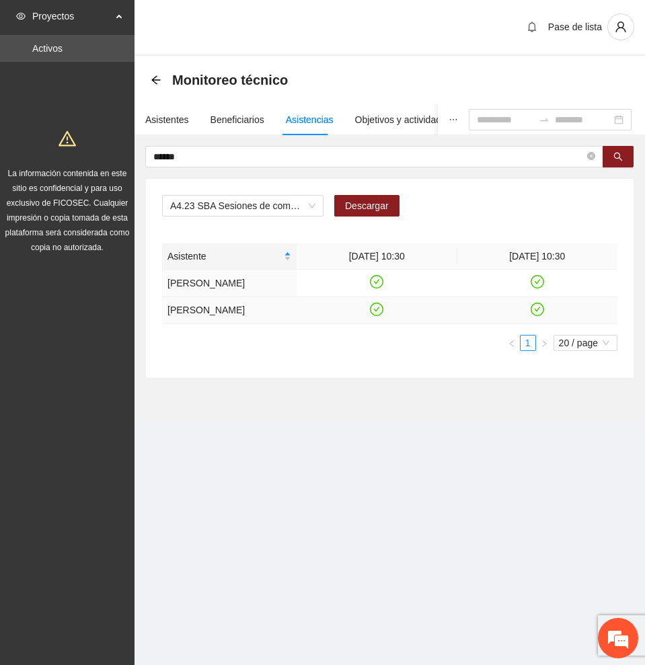
click at [375, 315] on icon "check-circle" at bounding box center [376, 308] width 11 height 11
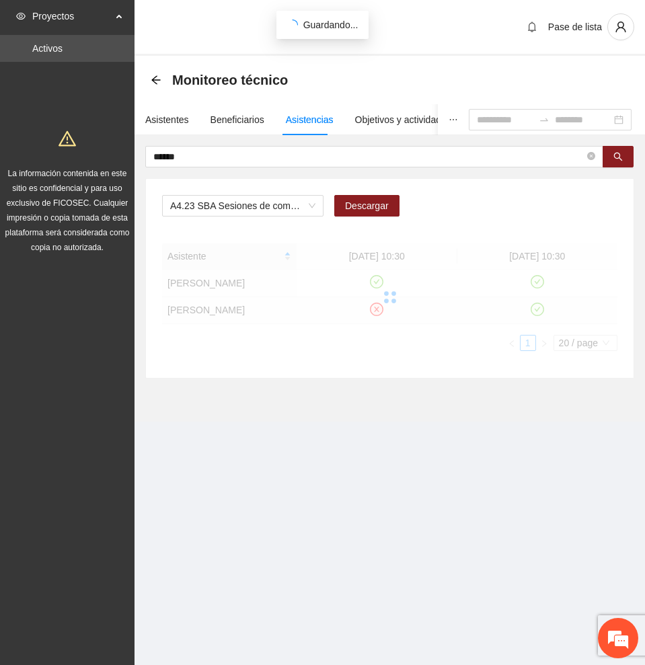
click at [538, 329] on div at bounding box center [389, 297] width 455 height 108
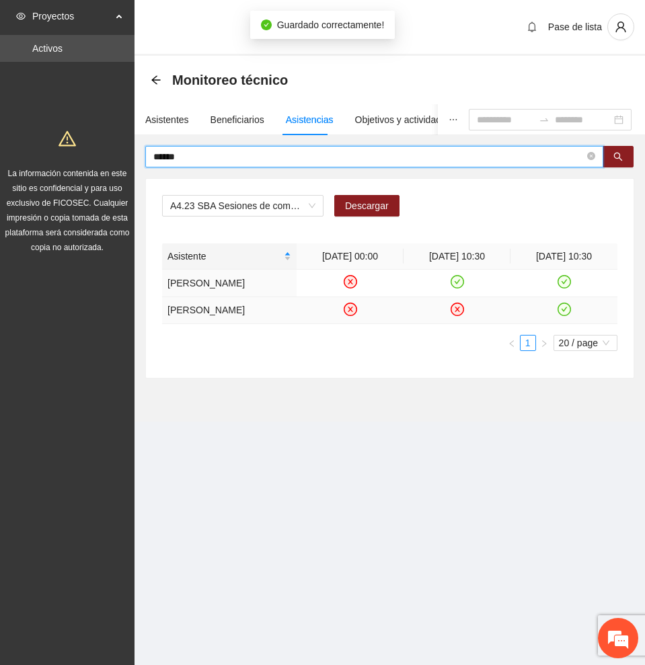
drag, startPoint x: 281, startPoint y: 157, endPoint x: -1, endPoint y: 143, distance: 282.1
click at [0, 143] on html "Proyectos Activos La información contenida en este sitio es confidencial y para…" at bounding box center [322, 332] width 645 height 665
click at [561, 315] on icon "check-circle" at bounding box center [563, 308] width 11 height 11
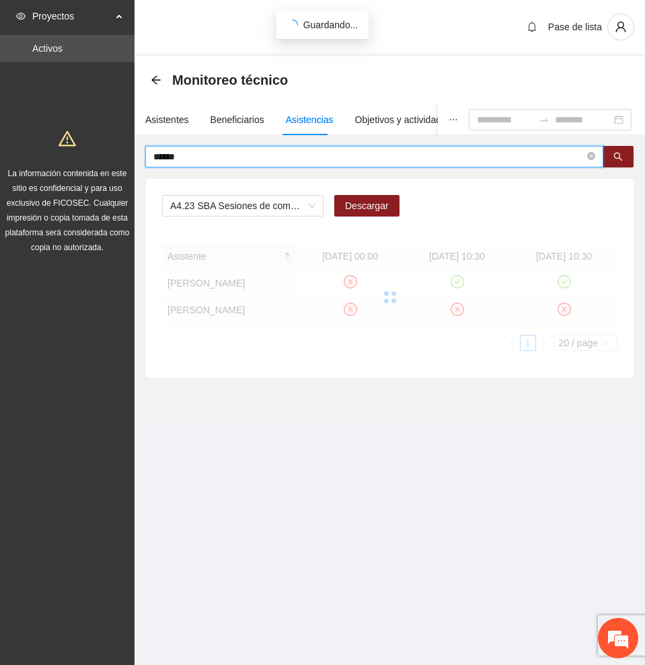
drag, startPoint x: 216, startPoint y: 156, endPoint x: 67, endPoint y: 157, distance: 149.9
click at [71, 155] on section "Proyectos Activos La información contenida en este sitio es confidencial y para…" at bounding box center [322, 332] width 645 height 665
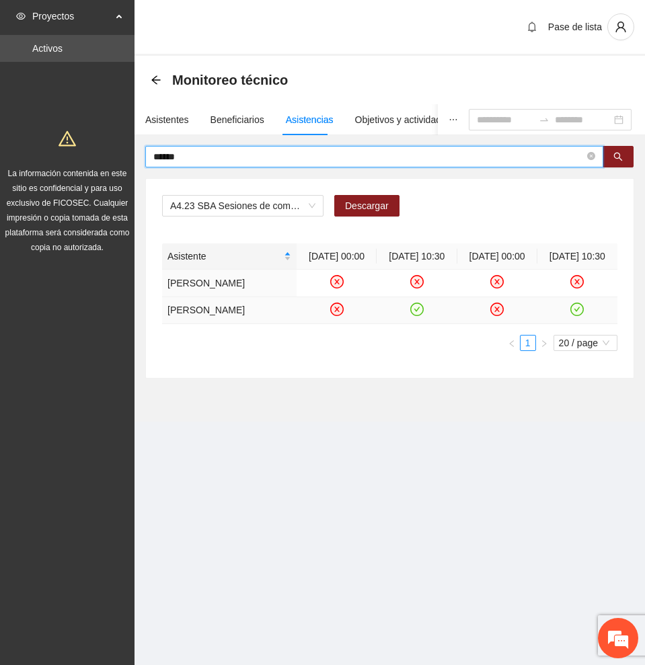
click at [416, 315] on icon "check-circle" at bounding box center [416, 308] width 11 height 11
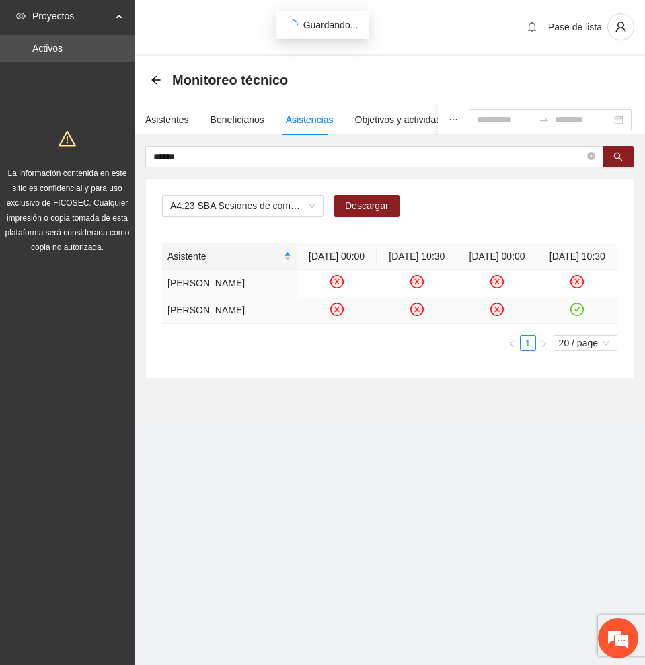
click at [574, 315] on icon "check-circle" at bounding box center [576, 308] width 11 height 11
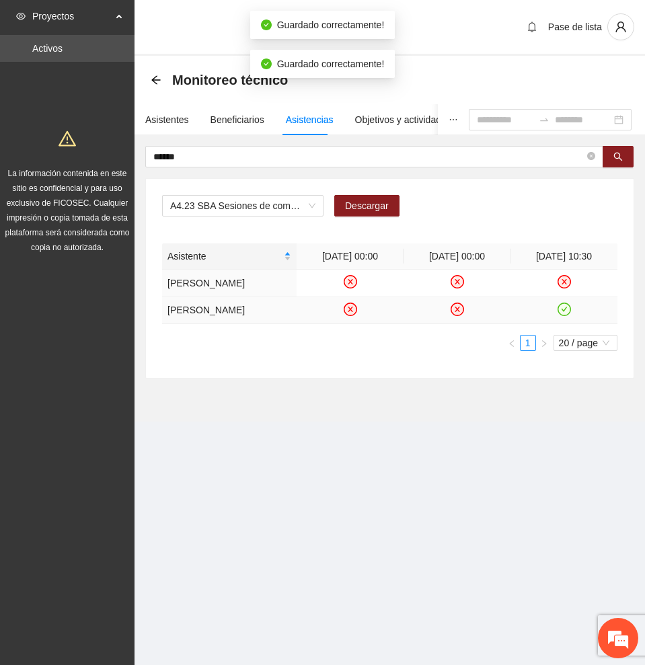
click at [565, 311] on icon "check-circle" at bounding box center [564, 309] width 6 height 5
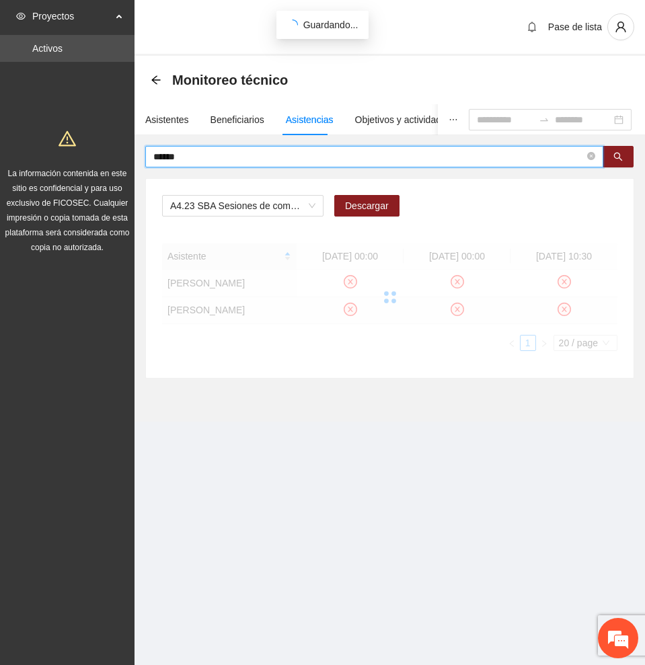
drag, startPoint x: 213, startPoint y: 155, endPoint x: 13, endPoint y: 153, distance: 199.7
click at [13, 153] on section "Proyectos Activos La información contenida en este sitio es confidencial y para…" at bounding box center [322, 332] width 645 height 665
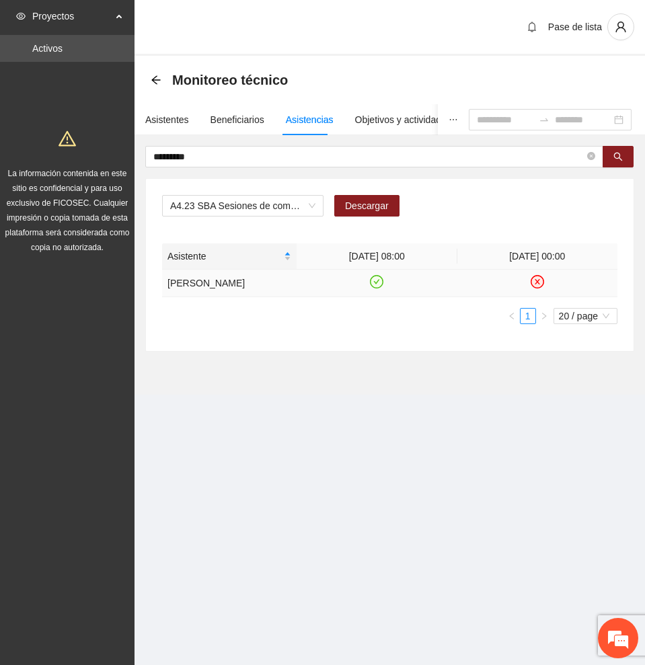
click at [372, 282] on icon "check-circle" at bounding box center [376, 281] width 11 height 11
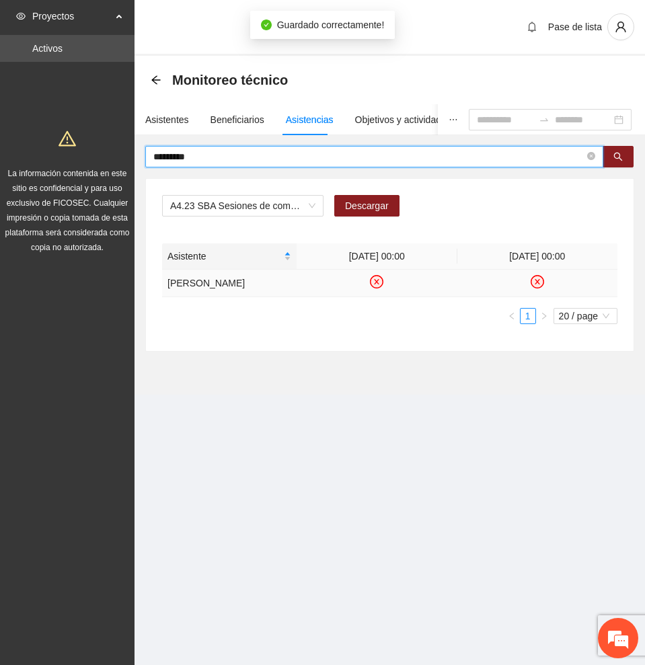
drag, startPoint x: 75, startPoint y: 161, endPoint x: 17, endPoint y: 161, distance: 58.5
click at [17, 161] on section "Proyectos Activos La información contenida en este sitio es confidencial y para…" at bounding box center [322, 332] width 645 height 665
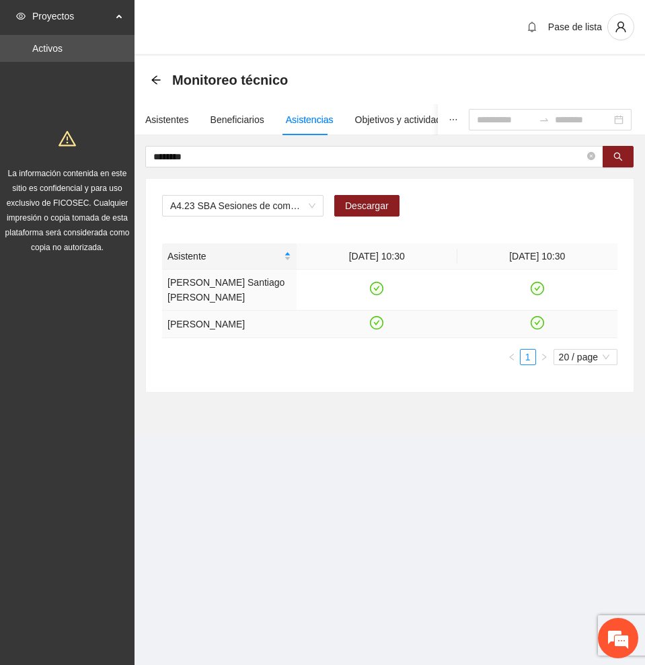
click at [372, 317] on icon "check-circle" at bounding box center [376, 322] width 11 height 11
click at [535, 317] on icon "check-circle" at bounding box center [536, 322] width 11 height 11
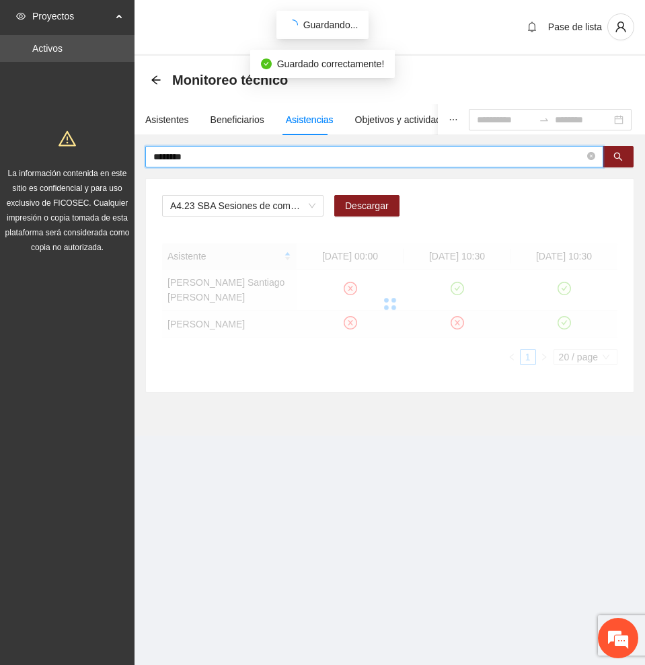
drag, startPoint x: 285, startPoint y: 154, endPoint x: 93, endPoint y: 153, distance: 191.6
click at [93, 153] on section "Proyectos Activos La información contenida en este sitio es confidencial y para…" at bounding box center [322, 332] width 645 height 665
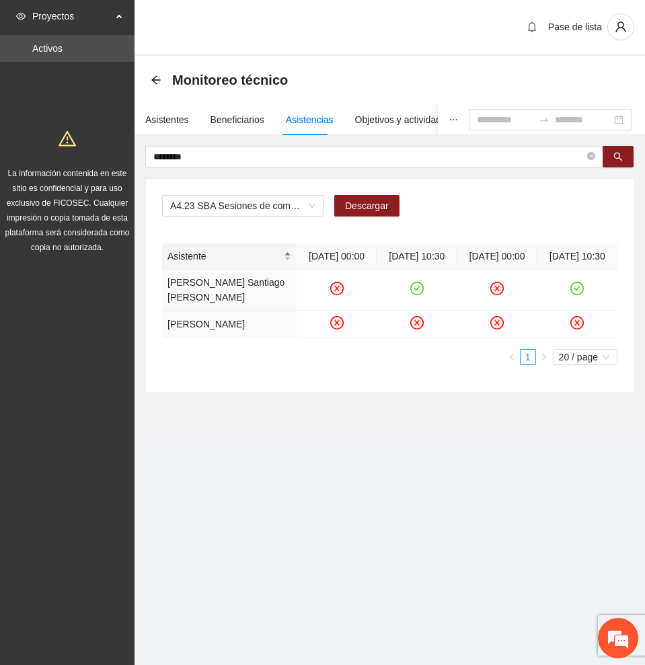
drag, startPoint x: 483, startPoint y: 320, endPoint x: 641, endPoint y: 317, distance: 158.0
click at [641, 317] on div "******** A4.23 SBA Sesiones de comunidad de diálogo FpN Descargar Asistente [DA…" at bounding box center [389, 269] width 510 height 247
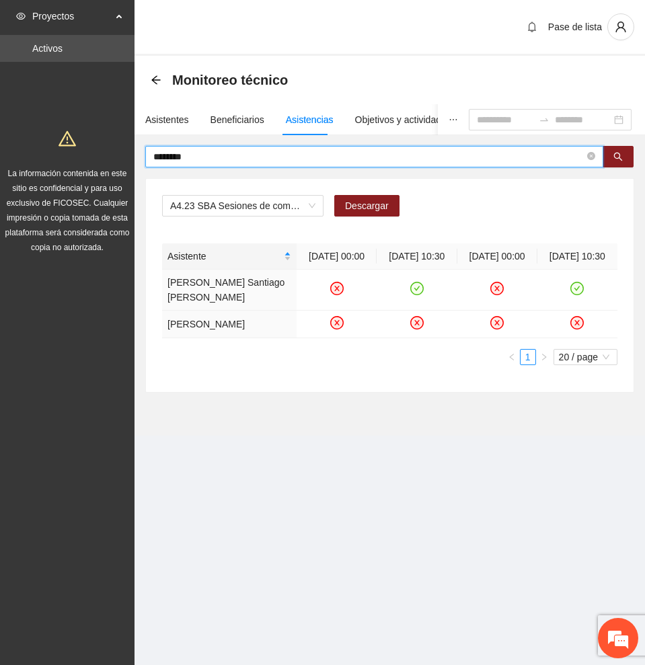
drag, startPoint x: 256, startPoint y: 155, endPoint x: 0, endPoint y: 155, distance: 256.2
click at [7, 151] on section "Proyectos Activos La información contenida en este sitio es confidencial y para…" at bounding box center [322, 332] width 645 height 665
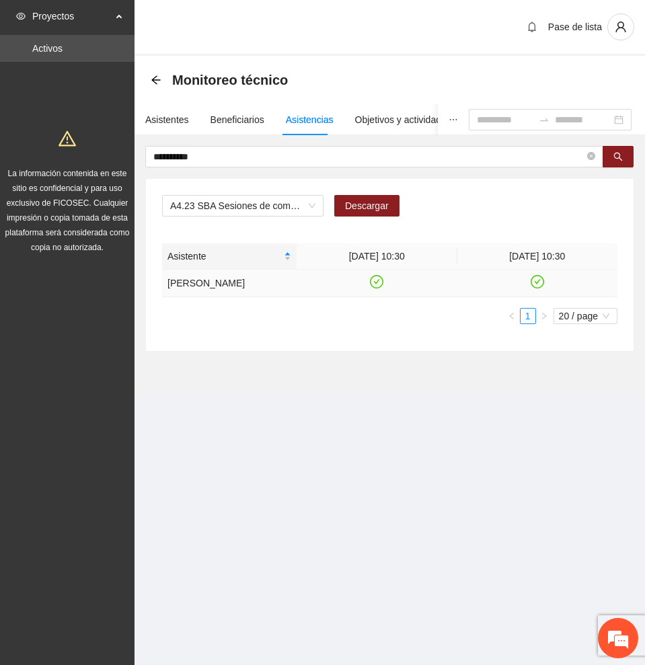
click at [374, 281] on icon "check-circle" at bounding box center [376, 281] width 11 height 11
click at [540, 281] on icon "check-circle" at bounding box center [536, 281] width 11 height 11
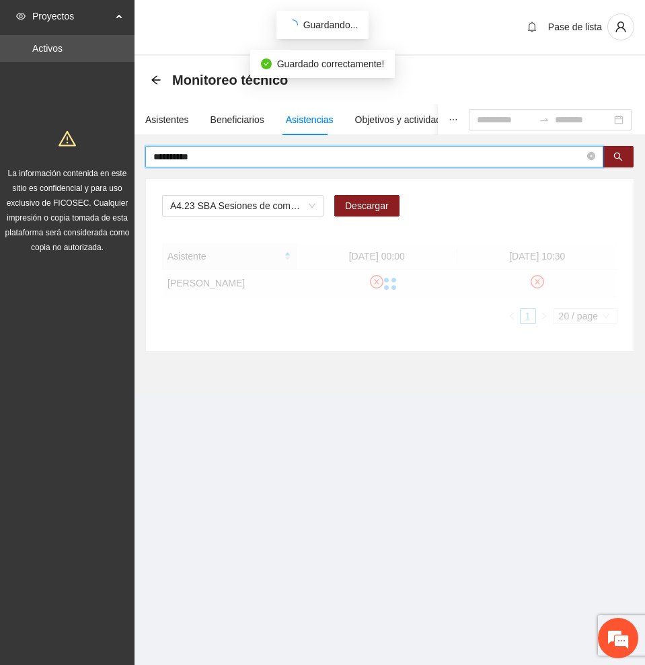
drag, startPoint x: 223, startPoint y: 152, endPoint x: 91, endPoint y: 145, distance: 131.3
click at [91, 145] on section "**********" at bounding box center [322, 332] width 645 height 665
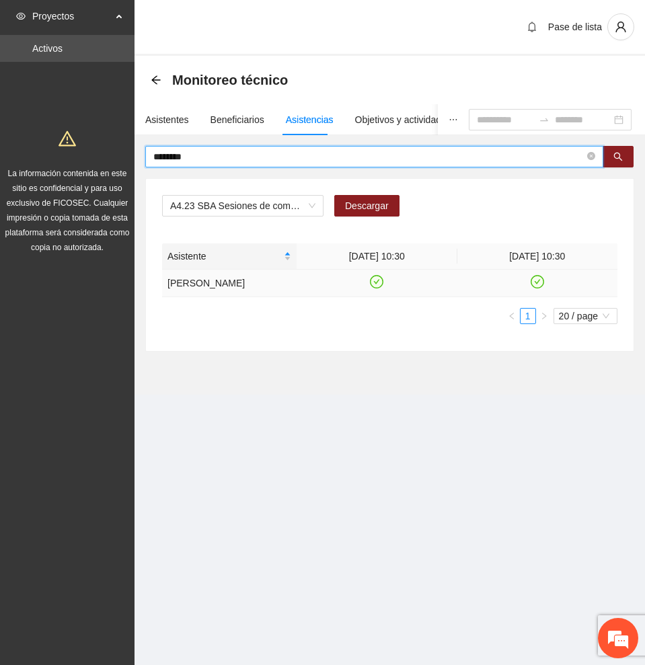
click at [382, 288] on icon "check-circle" at bounding box center [376, 281] width 11 height 11
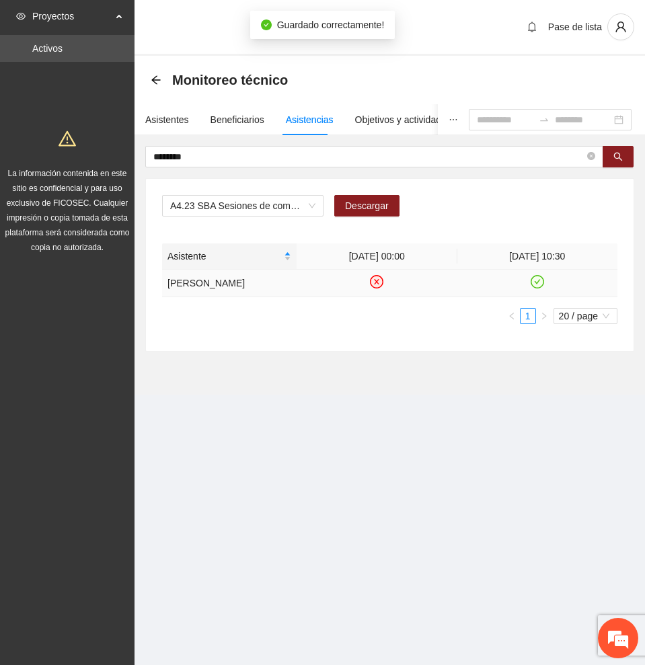
click at [539, 285] on icon "check-circle" at bounding box center [536, 281] width 11 height 11
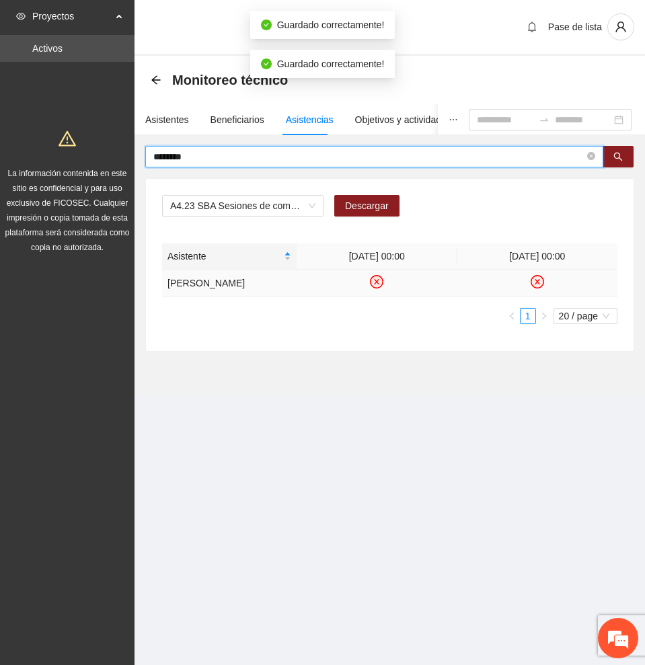
drag, startPoint x: 249, startPoint y: 155, endPoint x: 28, endPoint y: 147, distance: 221.3
click at [36, 147] on section "Proyectos Activos La información contenida en este sitio es confidencial y para…" at bounding box center [322, 332] width 645 height 665
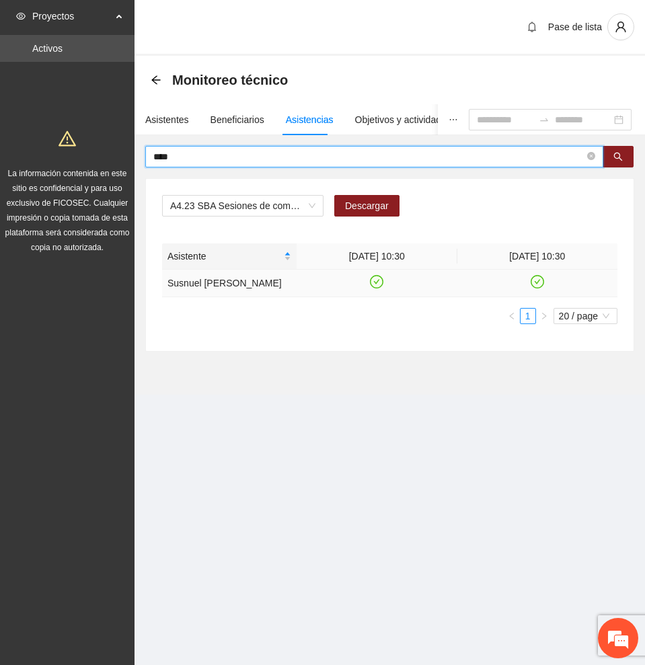
click at [379, 287] on icon "check-circle" at bounding box center [376, 281] width 11 height 11
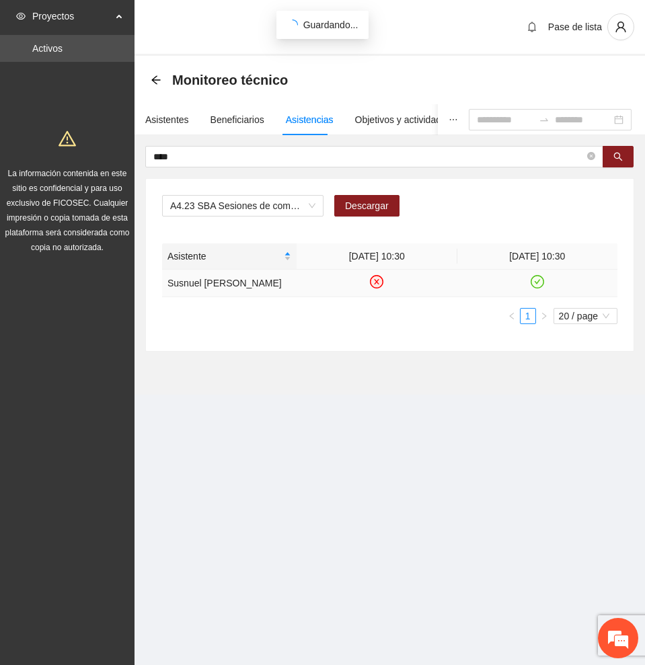
click at [537, 285] on icon "check-circle" at bounding box center [536, 281] width 11 height 11
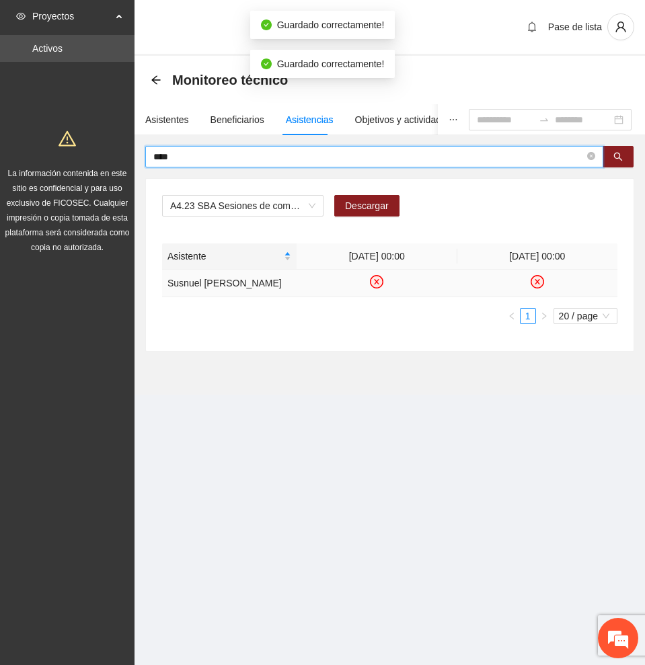
drag, startPoint x: 271, startPoint y: 157, endPoint x: 32, endPoint y: 157, distance: 238.7
click at [32, 157] on section "Proyectos Activos La información contenida en este sitio es confidencial y para…" at bounding box center [322, 332] width 645 height 665
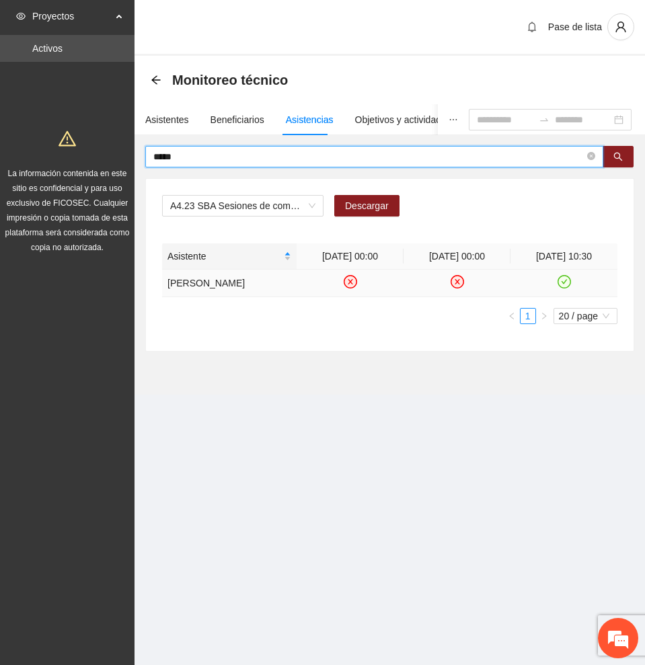
click at [561, 287] on icon "check-circle" at bounding box center [563, 281] width 11 height 11
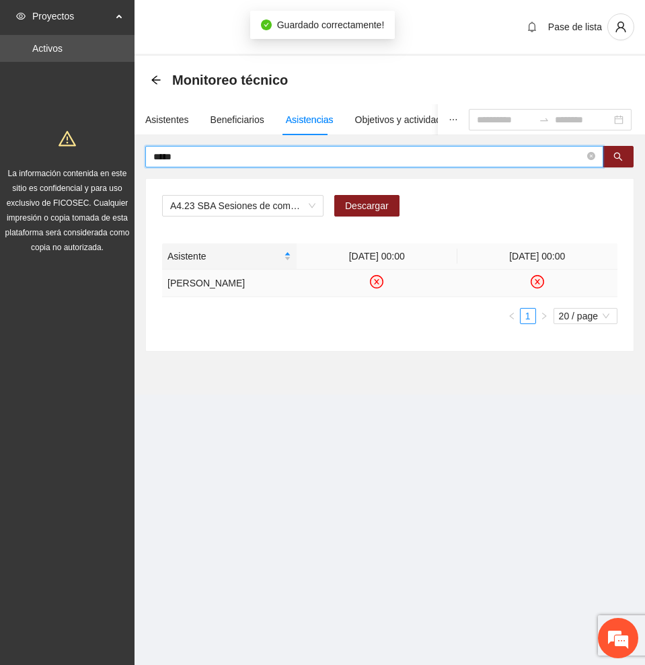
drag, startPoint x: 104, startPoint y: 156, endPoint x: -1, endPoint y: 156, distance: 104.9
click at [0, 156] on html "Proyectos Activos La información contenida en este sitio es confidencial y para…" at bounding box center [322, 332] width 645 height 665
click at [376, 280] on icon "check-circle" at bounding box center [376, 281] width 11 height 11
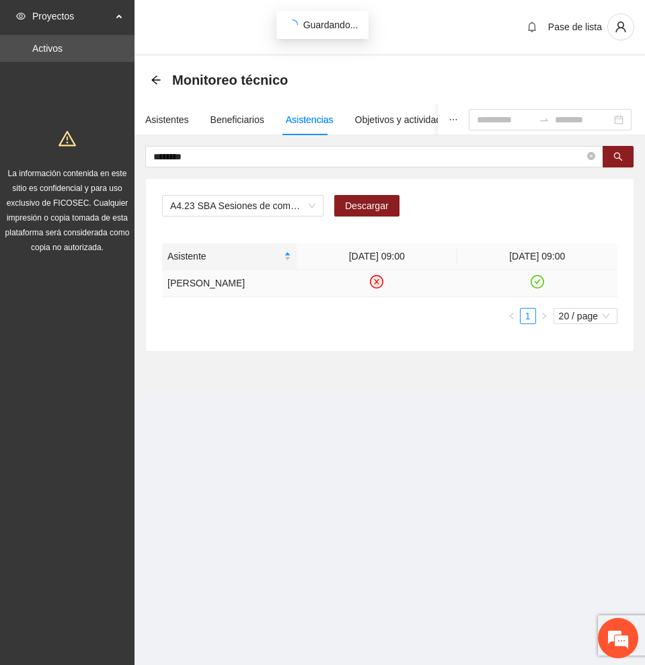
click at [540, 280] on icon "check-circle" at bounding box center [536, 281] width 11 height 11
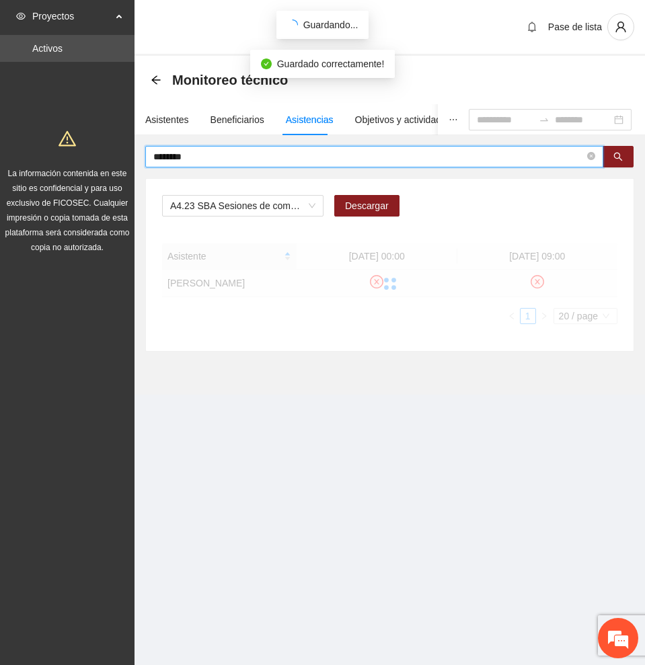
drag, startPoint x: 270, startPoint y: 152, endPoint x: 34, endPoint y: 151, distance: 236.0
click at [34, 151] on section "Proyectos Activos La información contenida en este sitio es confidencial y para…" at bounding box center [322, 332] width 645 height 665
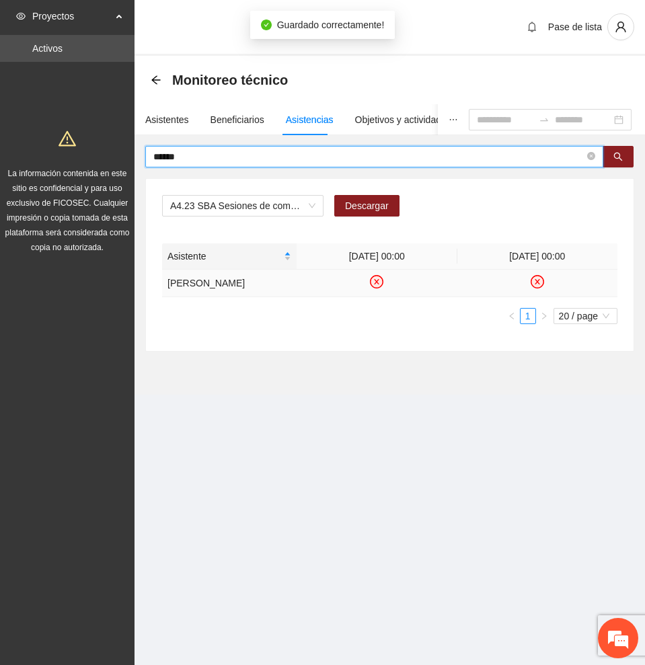
type input "******"
click at [377, 286] on icon "check-circle" at bounding box center [376, 281] width 11 height 11
